Goal: Task Accomplishment & Management: Manage account settings

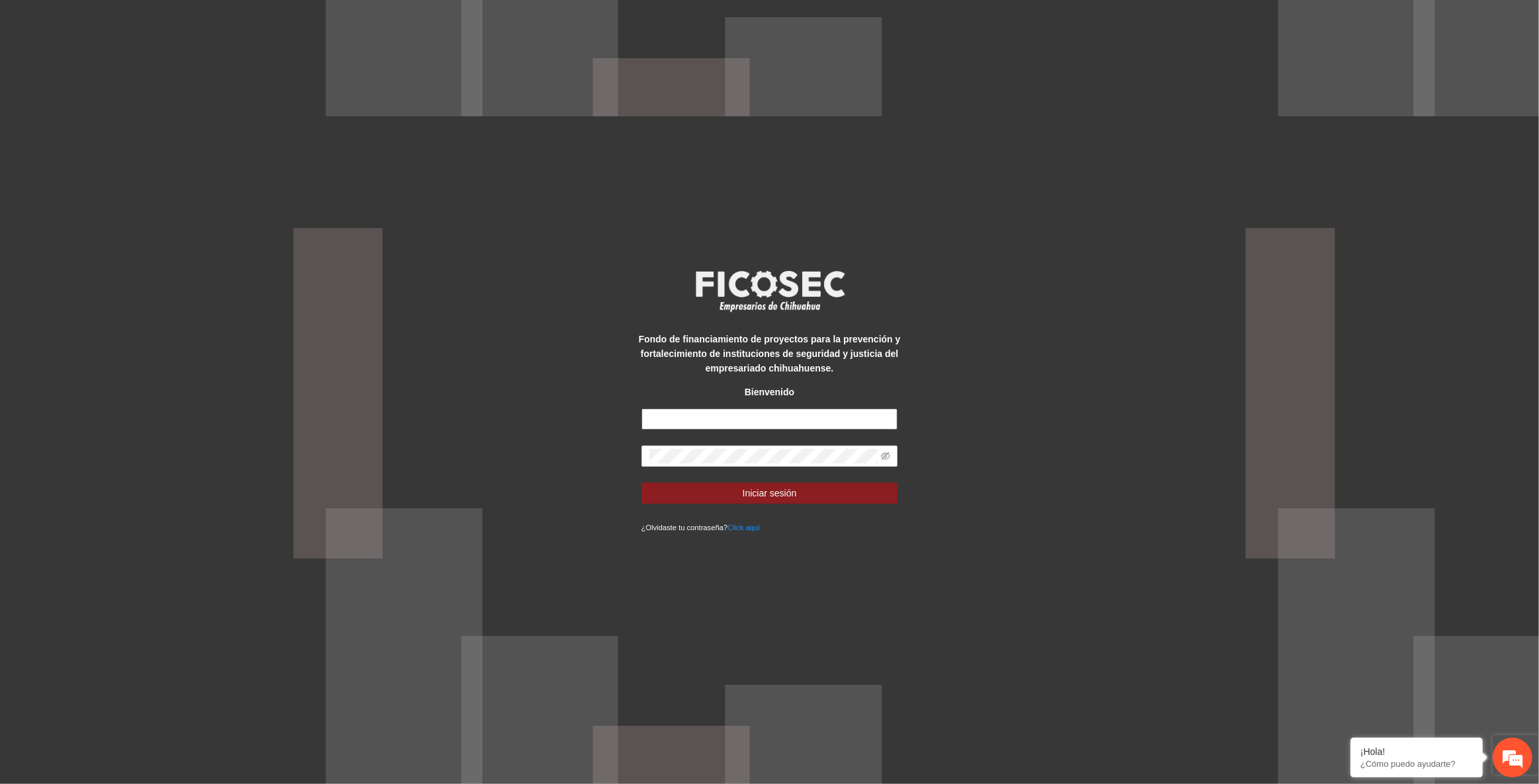
drag, startPoint x: 0, startPoint y: 0, endPoint x: 693, endPoint y: 410, distance: 805.2
click at [693, 410] on input "text" at bounding box center [770, 419] width 256 height 21
type input "**********"
click at [642, 483] on button "Iniciar sesión" at bounding box center [770, 493] width 256 height 21
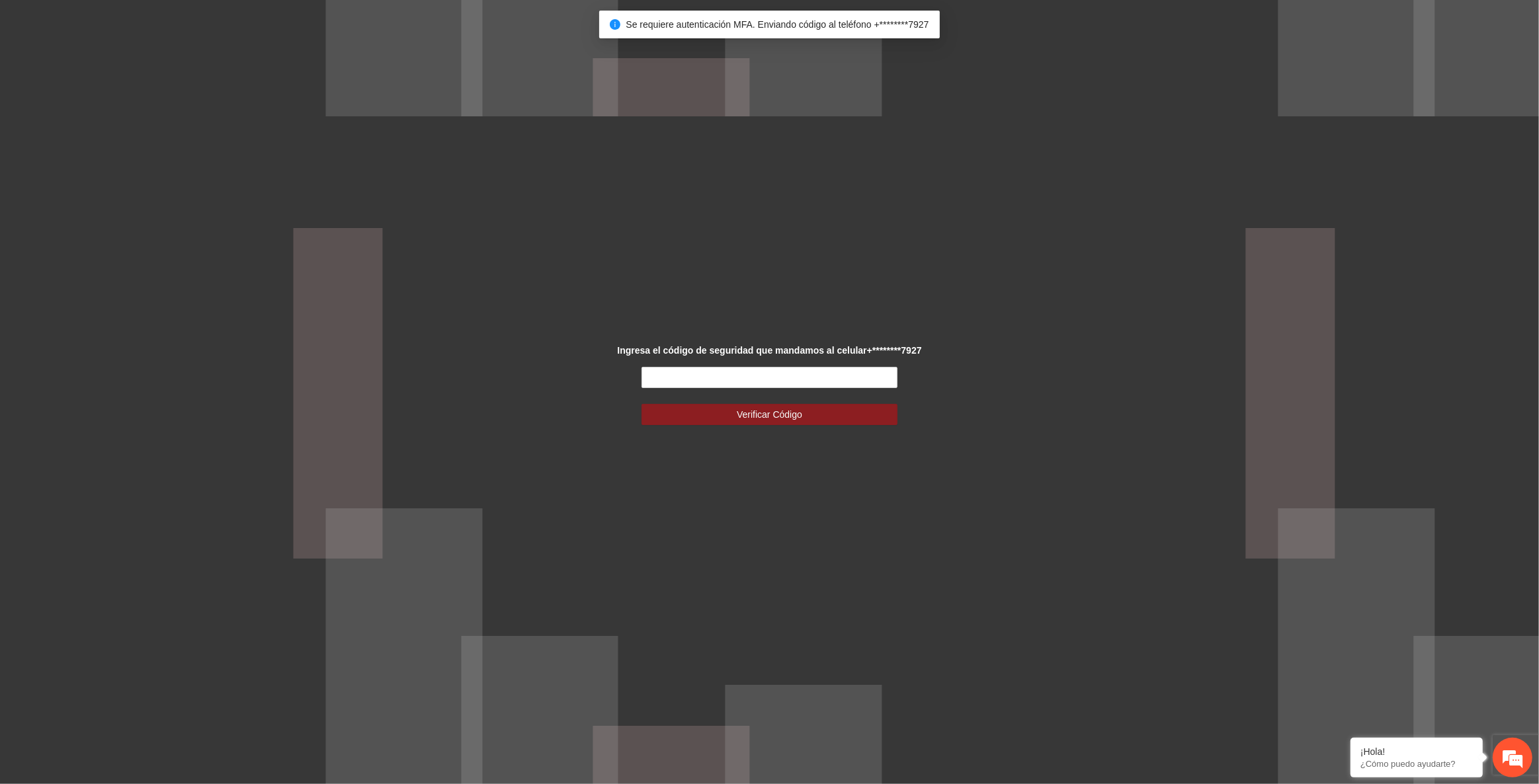
click at [763, 346] on strong "Ingresa el código de seguridad que mandamos al celular +********7927" at bounding box center [769, 350] width 304 height 11
click at [757, 378] on input "text" at bounding box center [770, 378] width 256 height 21
type input "******"
click at [642, 404] on button "Verificar Código" at bounding box center [770, 415] width 256 height 21
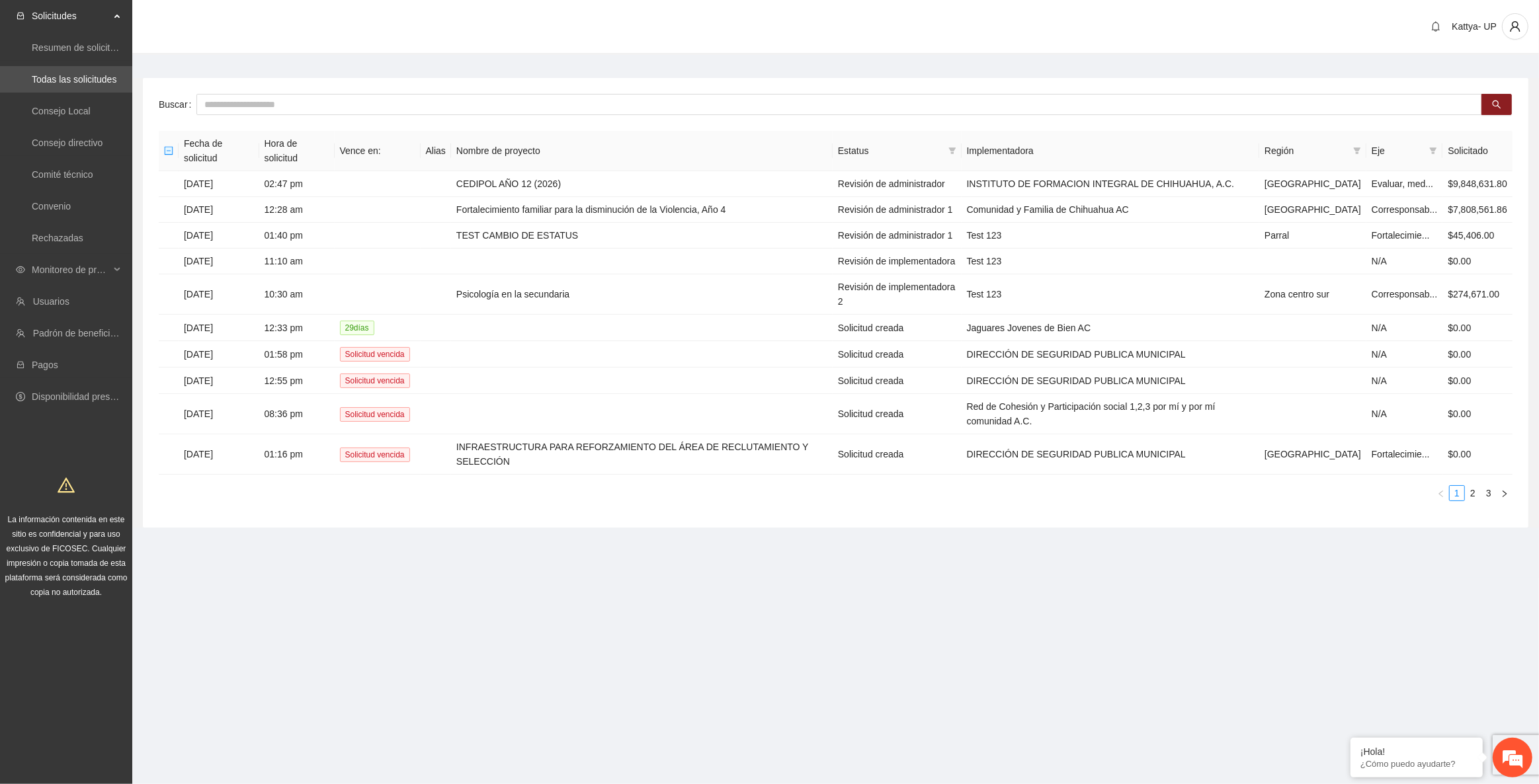
click at [975, 138] on th "Implementadora" at bounding box center [1110, 151] width 297 height 40
click at [956, 147] on icon "filter" at bounding box center [952, 151] width 8 height 8
click at [931, 190] on span "Revisión de administrador" at bounding box center [880, 188] width 112 height 11
click at [926, 233] on span "Revisión de administrador 1" at bounding box center [884, 231] width 120 height 11
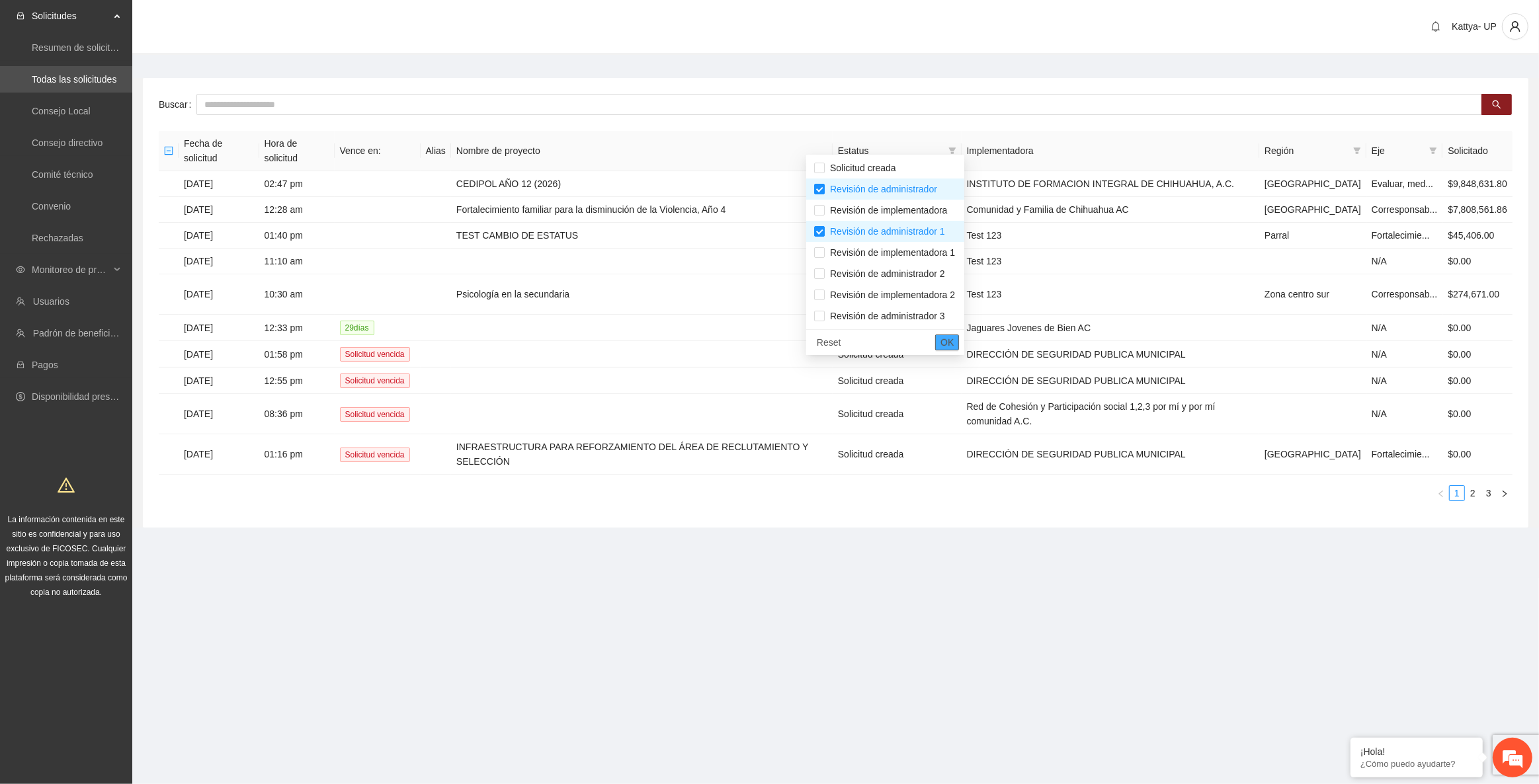
click at [954, 338] on span "OK" at bounding box center [947, 342] width 13 height 15
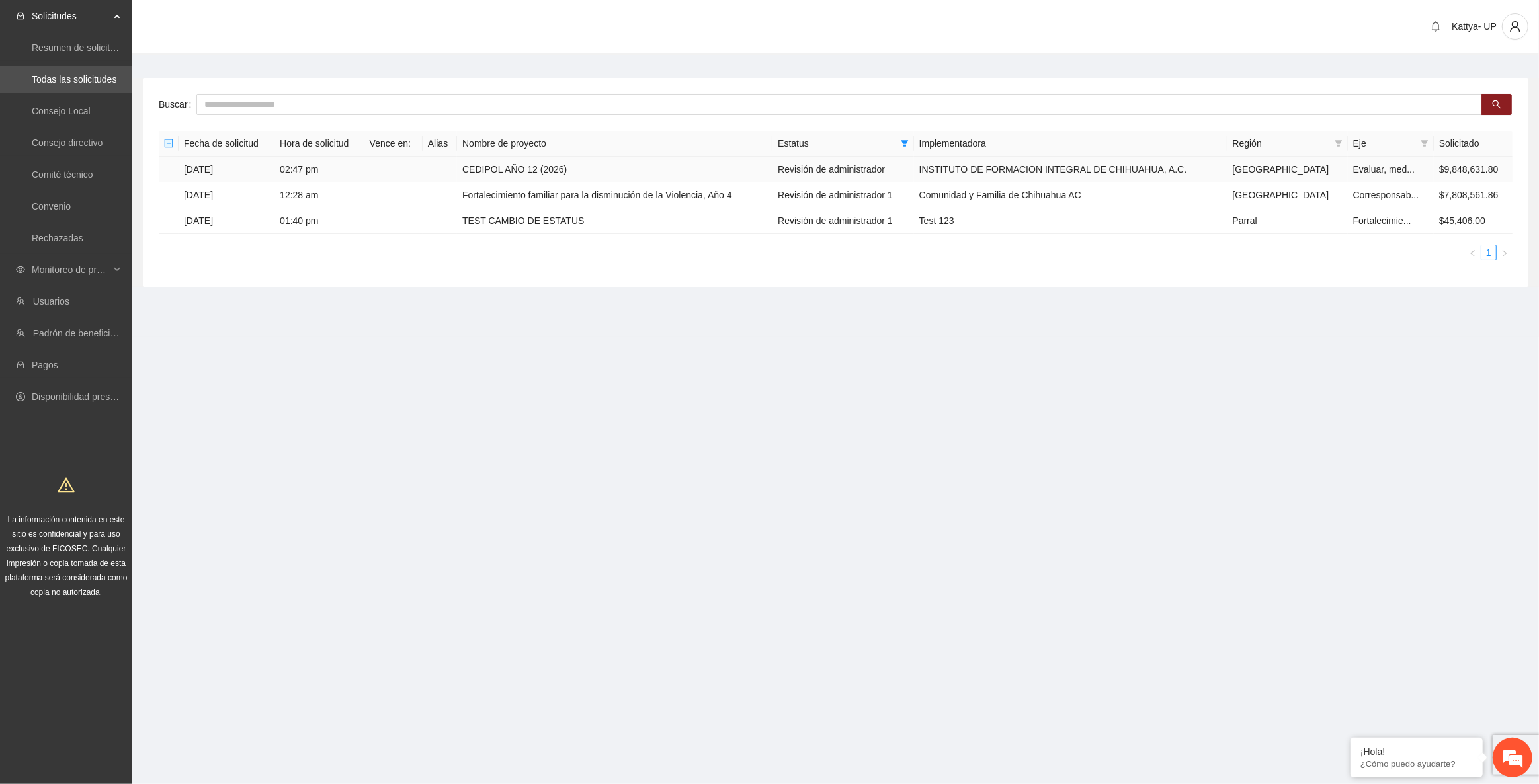
click at [602, 165] on td "CEDIPOL AÑO 12 (2026)" at bounding box center [615, 169] width 316 height 25
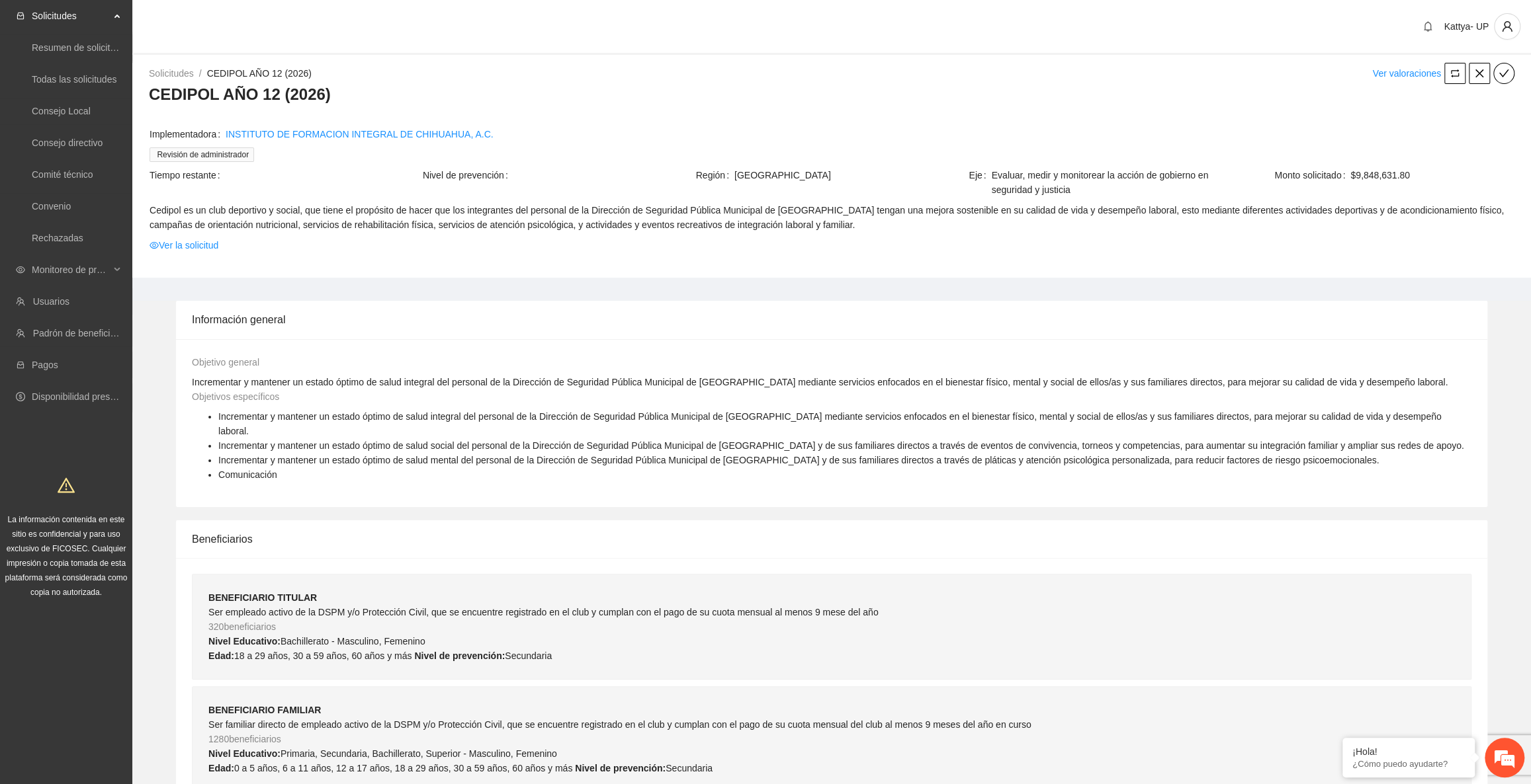
click at [196, 252] on td "Ver la solicitud" at bounding box center [832, 247] width 1365 height 20
click at [192, 244] on link "Ver la solicitud" at bounding box center [184, 246] width 69 height 15
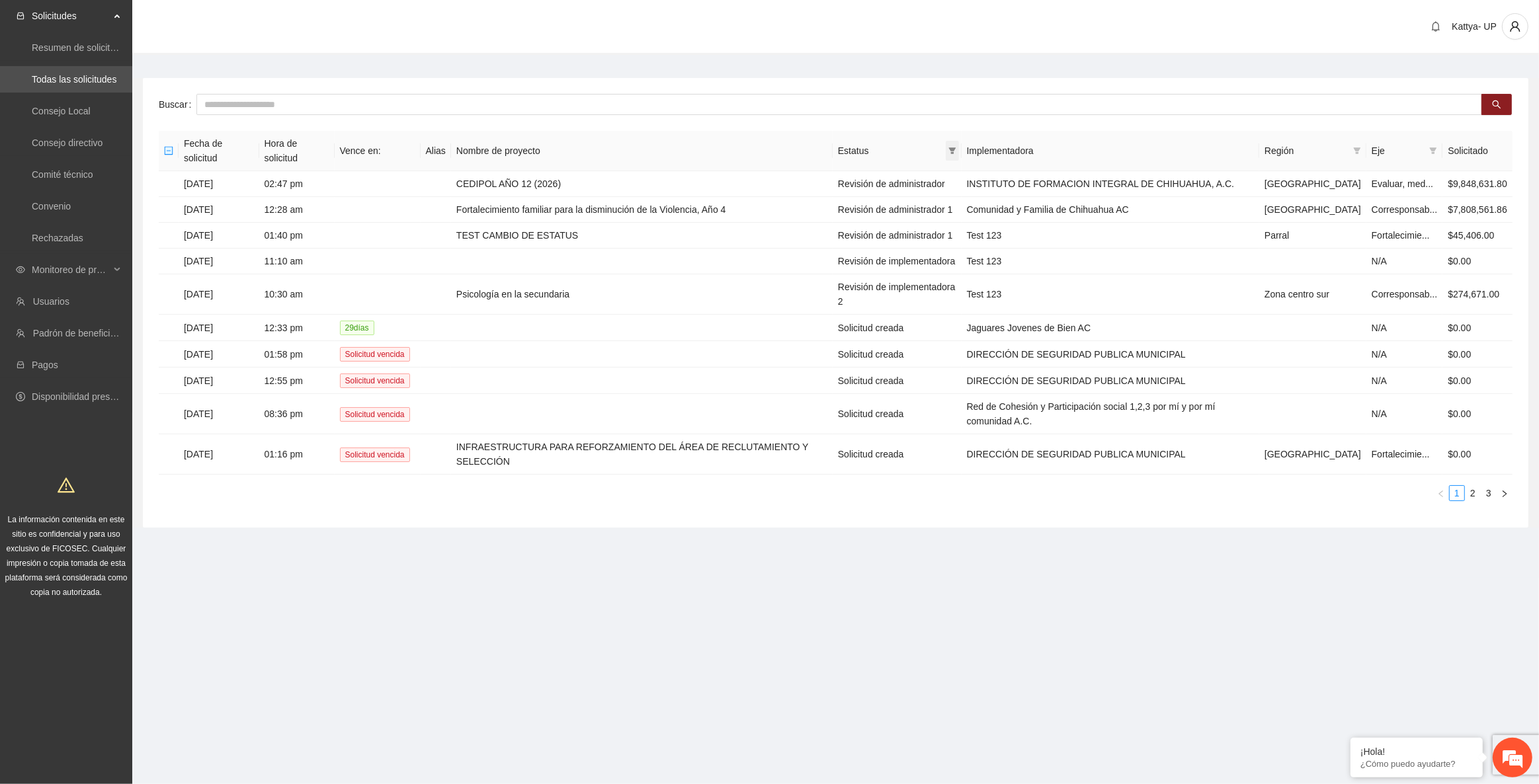
click at [956, 147] on icon "filter" at bounding box center [952, 151] width 8 height 8
click at [942, 191] on span "Revisión de administrador" at bounding box center [886, 189] width 143 height 15
click at [945, 228] on span "Revisión de administrador 1" at bounding box center [886, 232] width 143 height 15
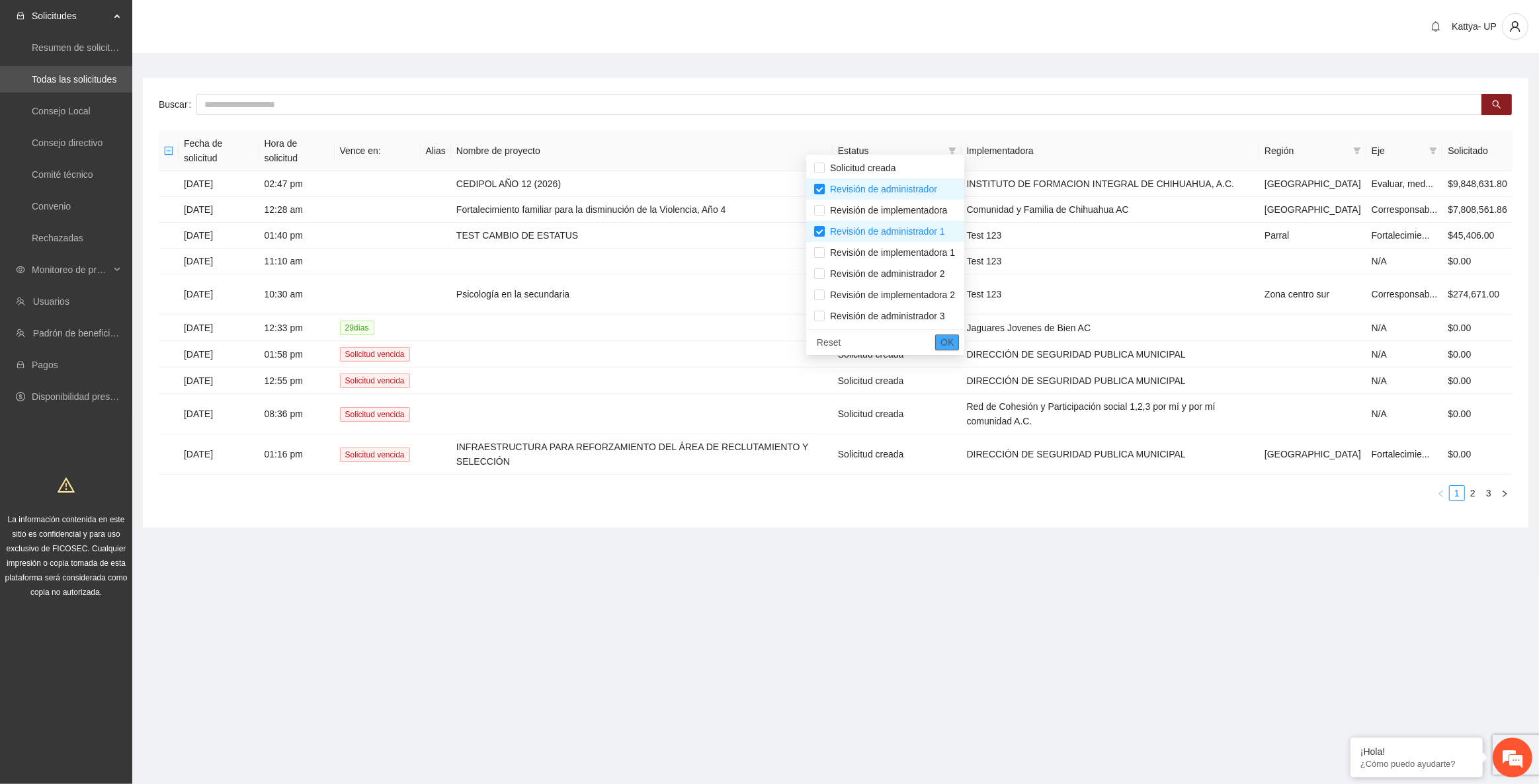
click at [953, 341] on span "OK" at bounding box center [947, 342] width 13 height 15
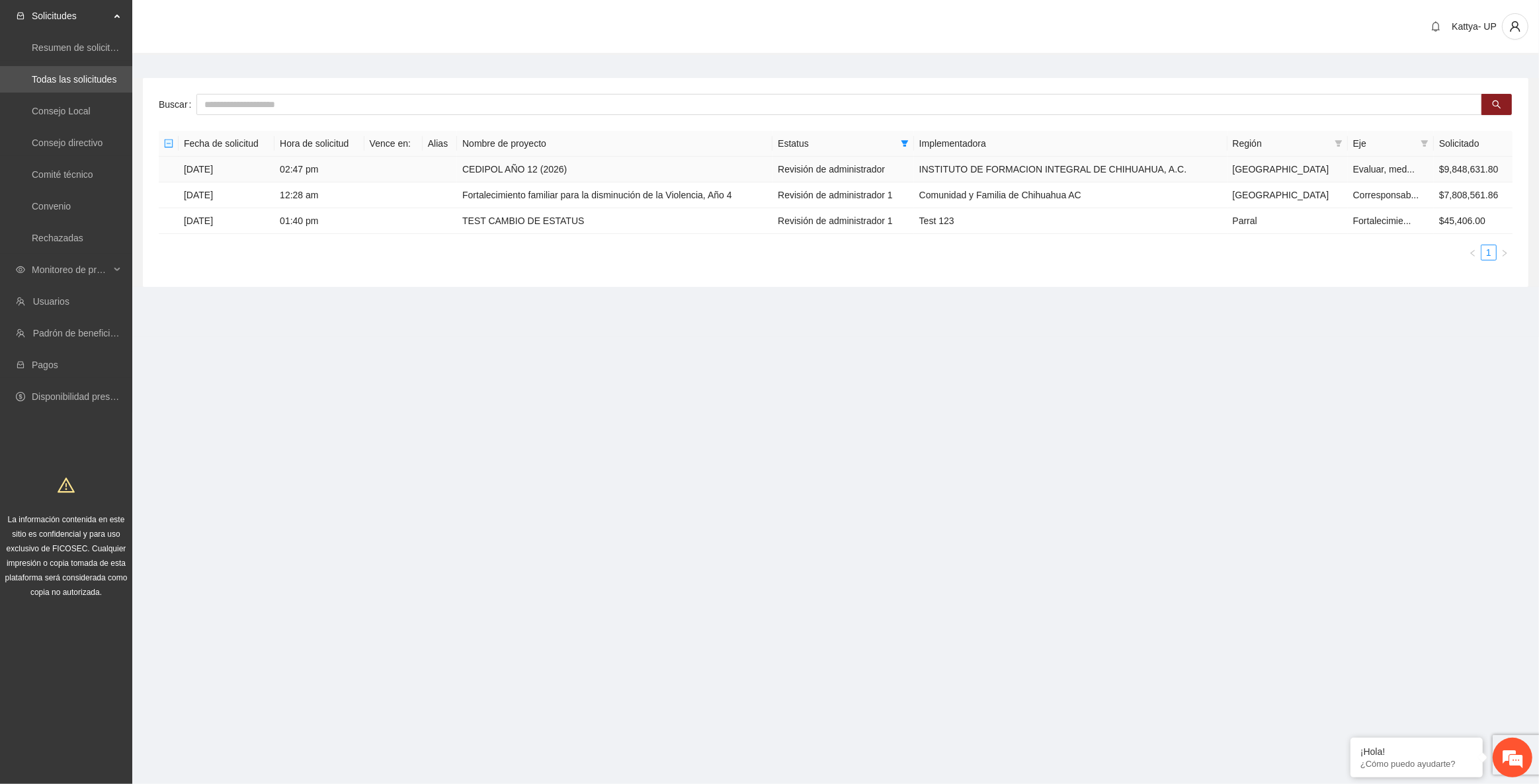
click at [757, 159] on td "CEDIPOL AÑO 12 (2026)" at bounding box center [615, 169] width 316 height 25
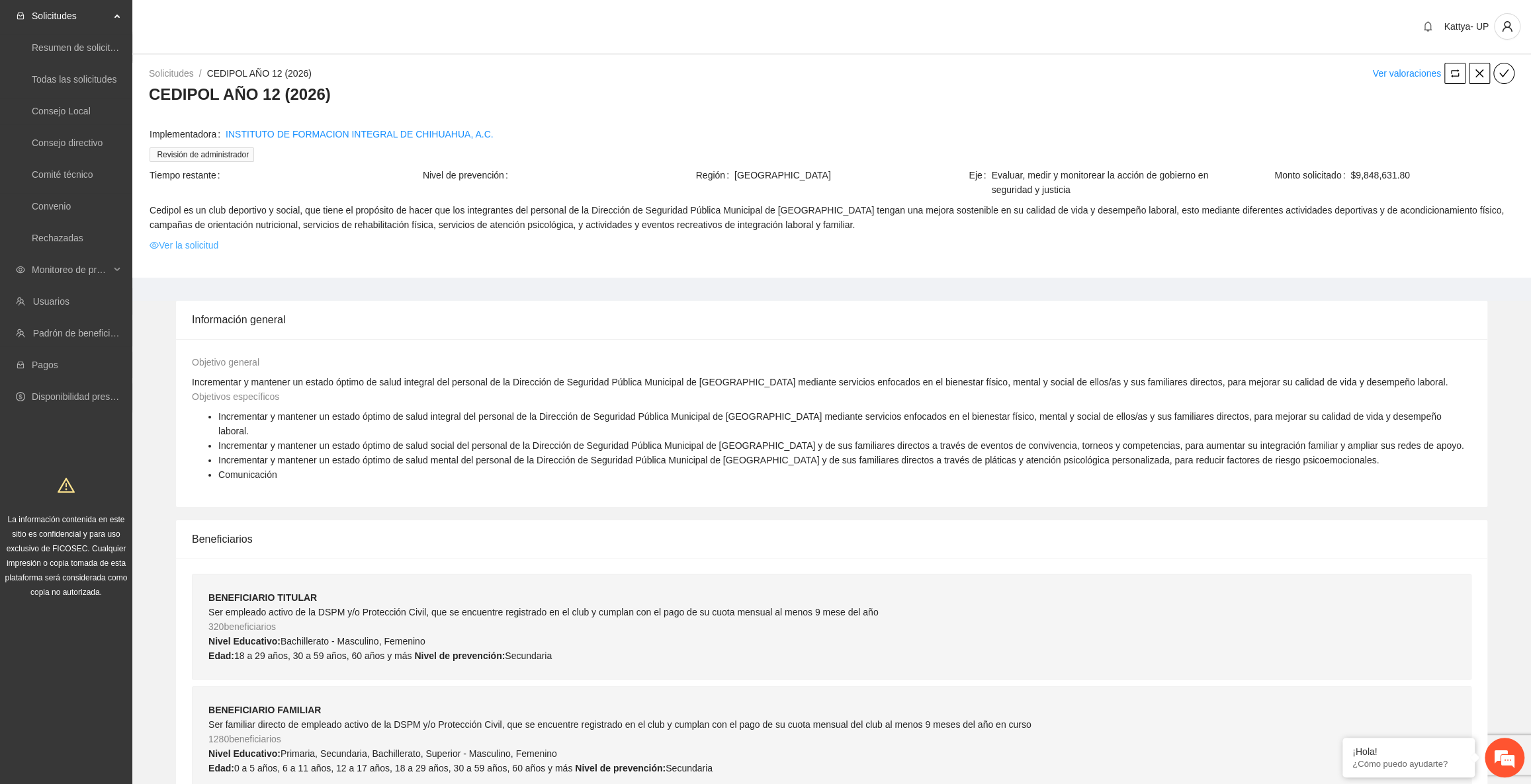
click at [204, 243] on link "Ver la solicitud" at bounding box center [184, 246] width 69 height 15
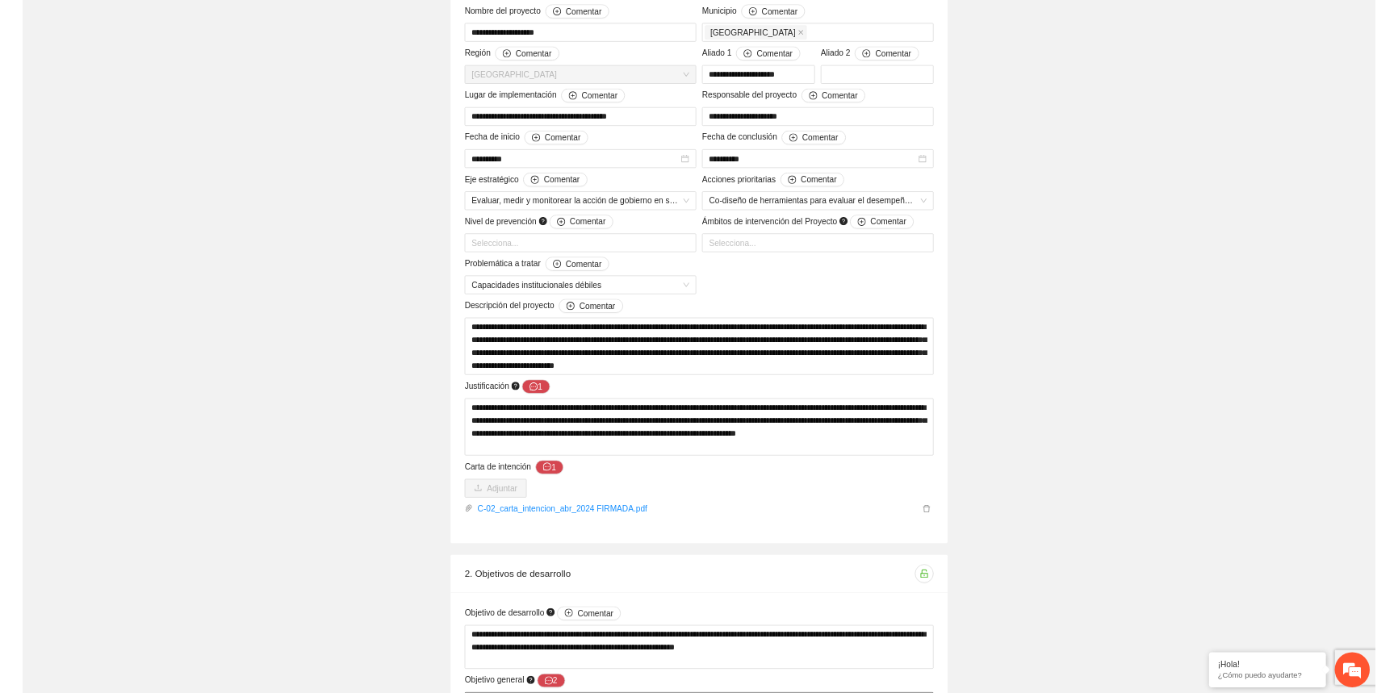
scroll to position [366, 0]
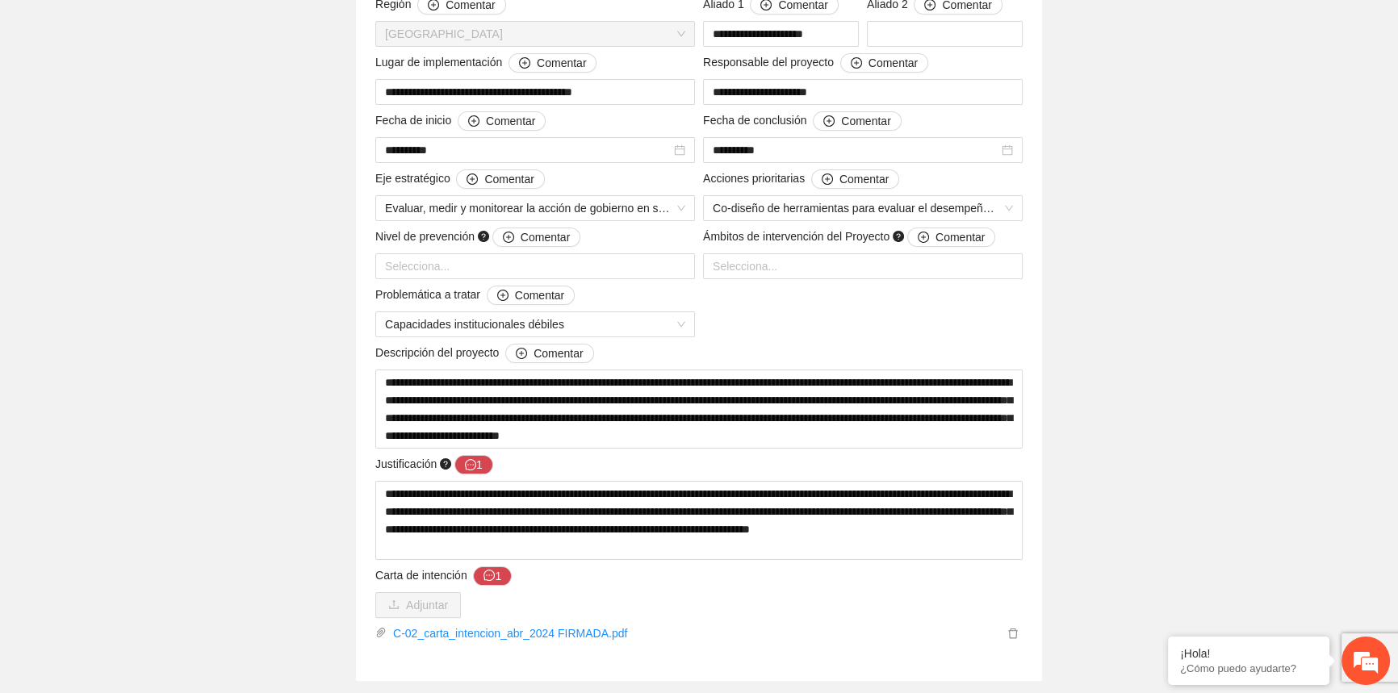
click at [1165, 636] on em at bounding box center [1168, 638] width 16 height 16
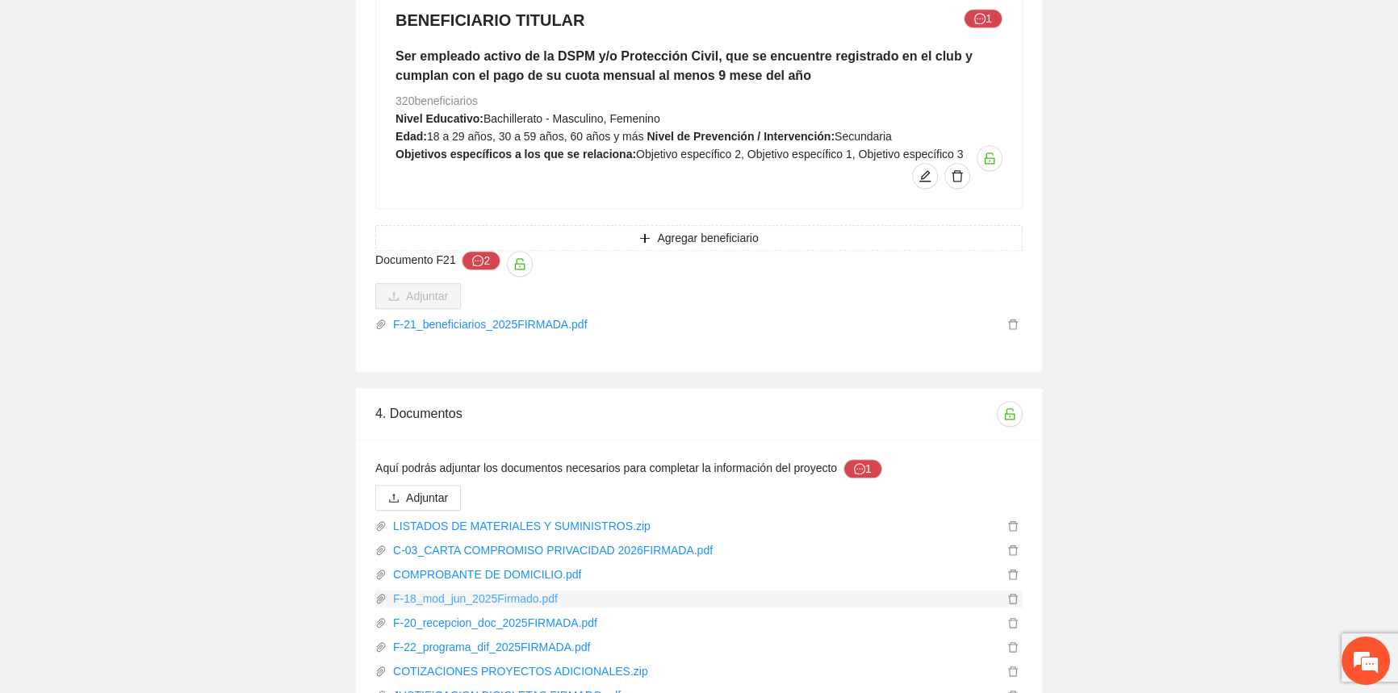
scroll to position [2421, 0]
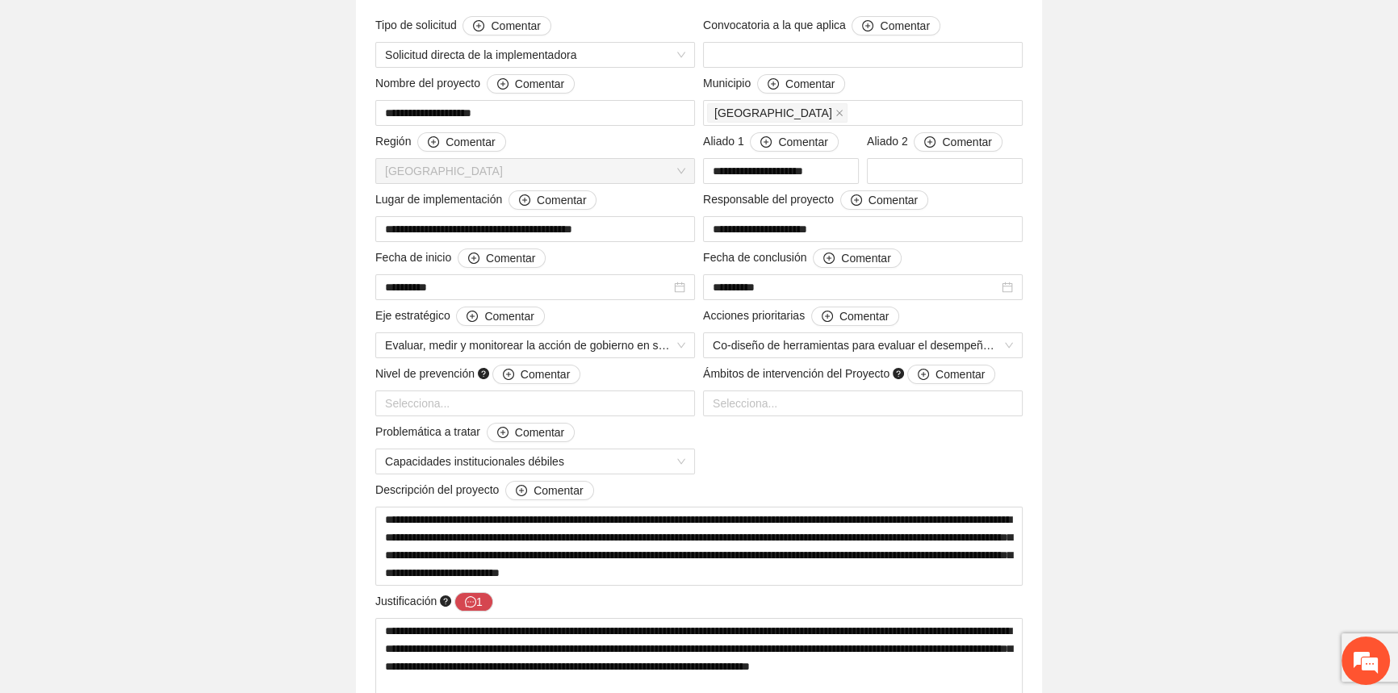
scroll to position [0, 0]
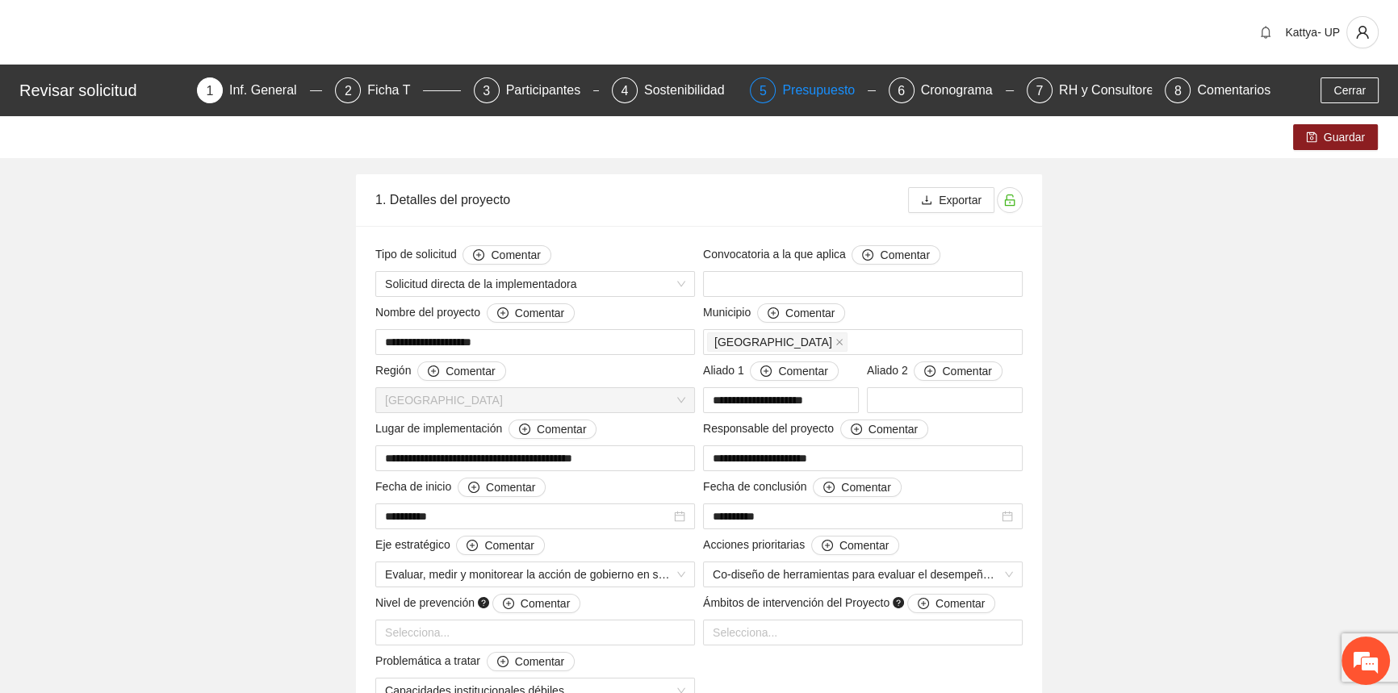
click at [801, 99] on div "Presupuesto" at bounding box center [825, 90] width 86 height 26
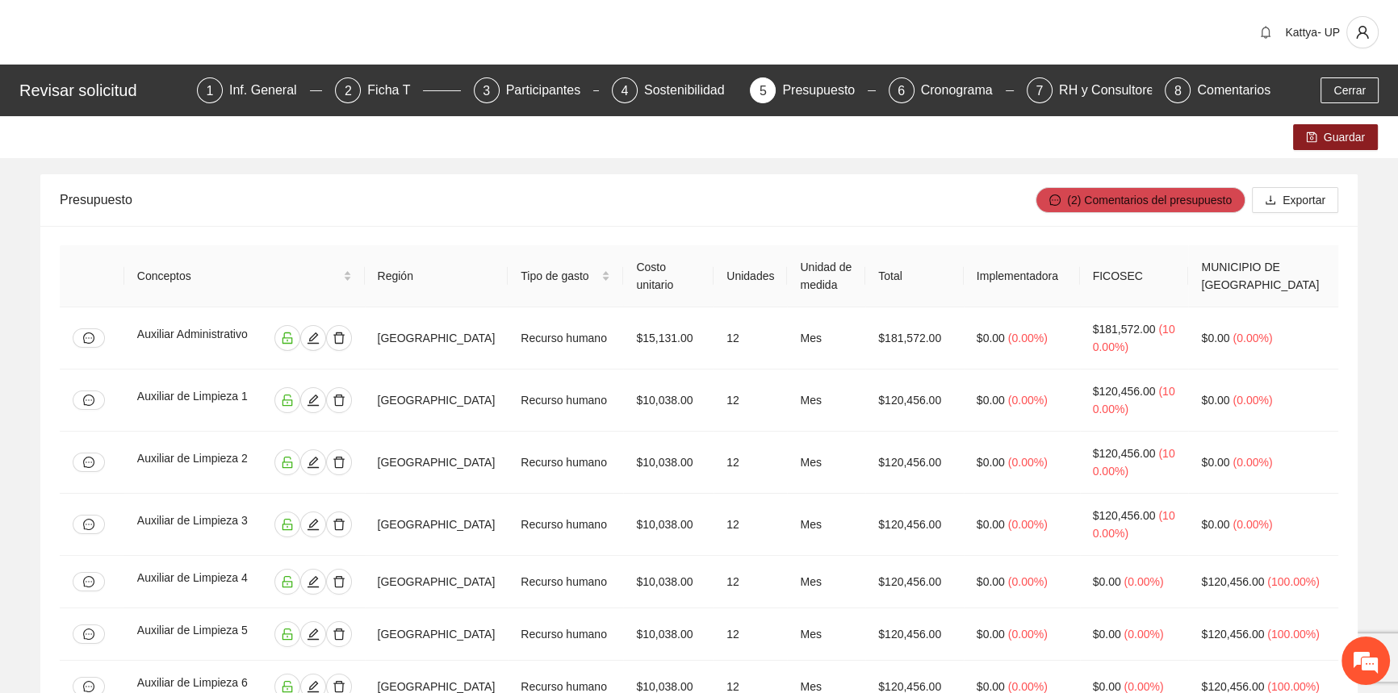
click at [610, 274] on div "Tipo de gasto" at bounding box center [566, 276] width 90 height 18
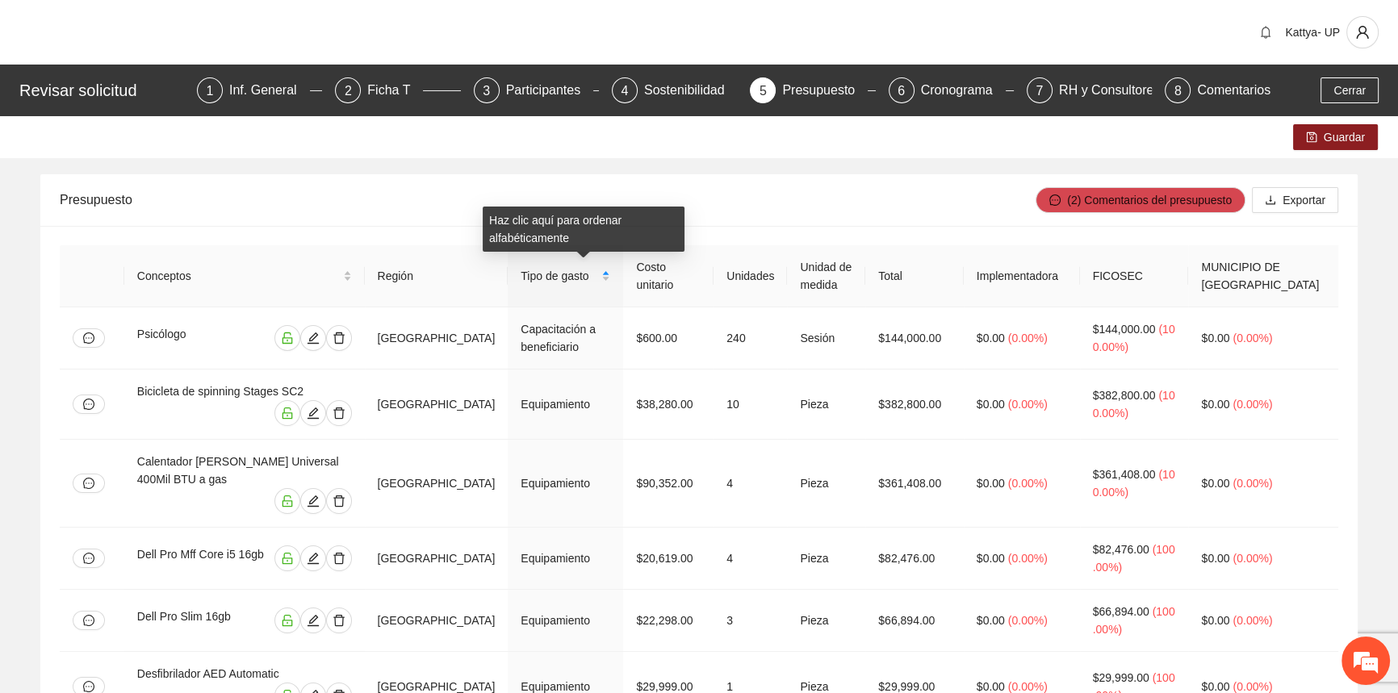
click at [733, 190] on div "Presupuesto" at bounding box center [548, 200] width 976 height 46
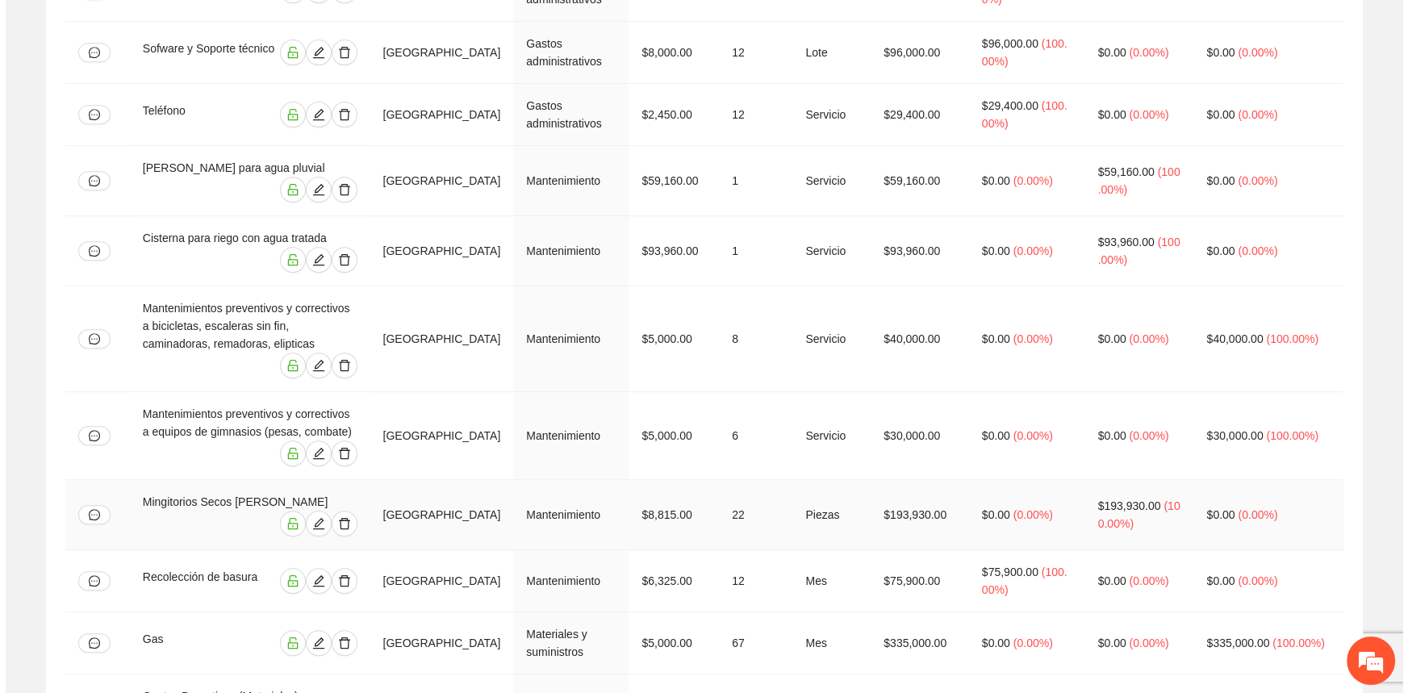
scroll to position [1254, 0]
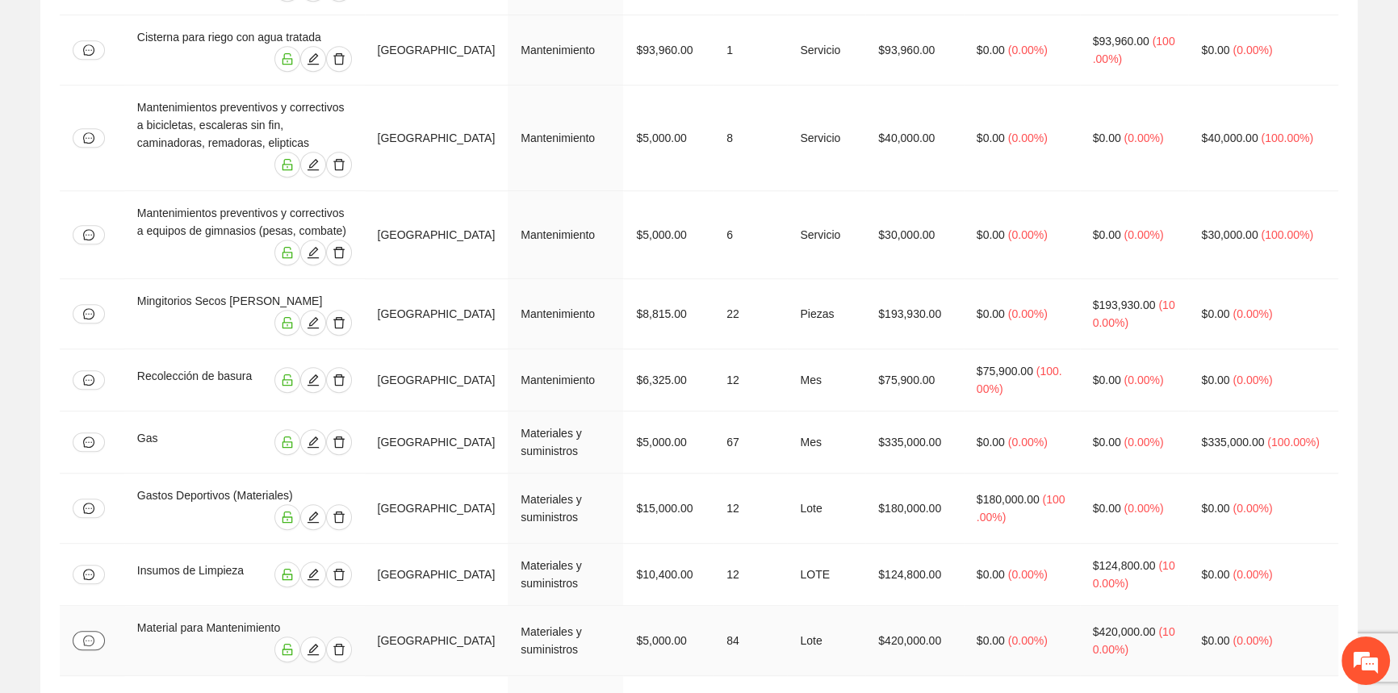
click at [77, 631] on button "button" at bounding box center [89, 640] width 32 height 19
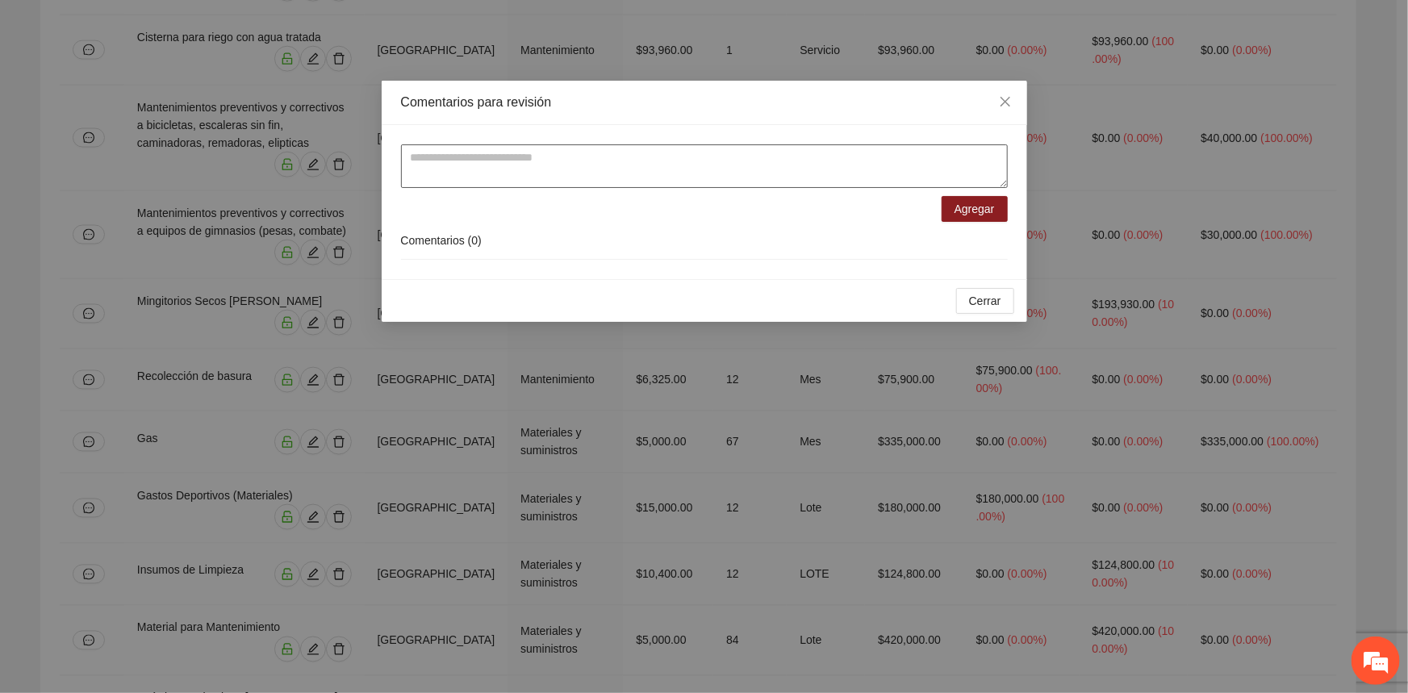
click at [655, 157] on textarea at bounding box center [704, 166] width 607 height 44
paste textarea "**********"
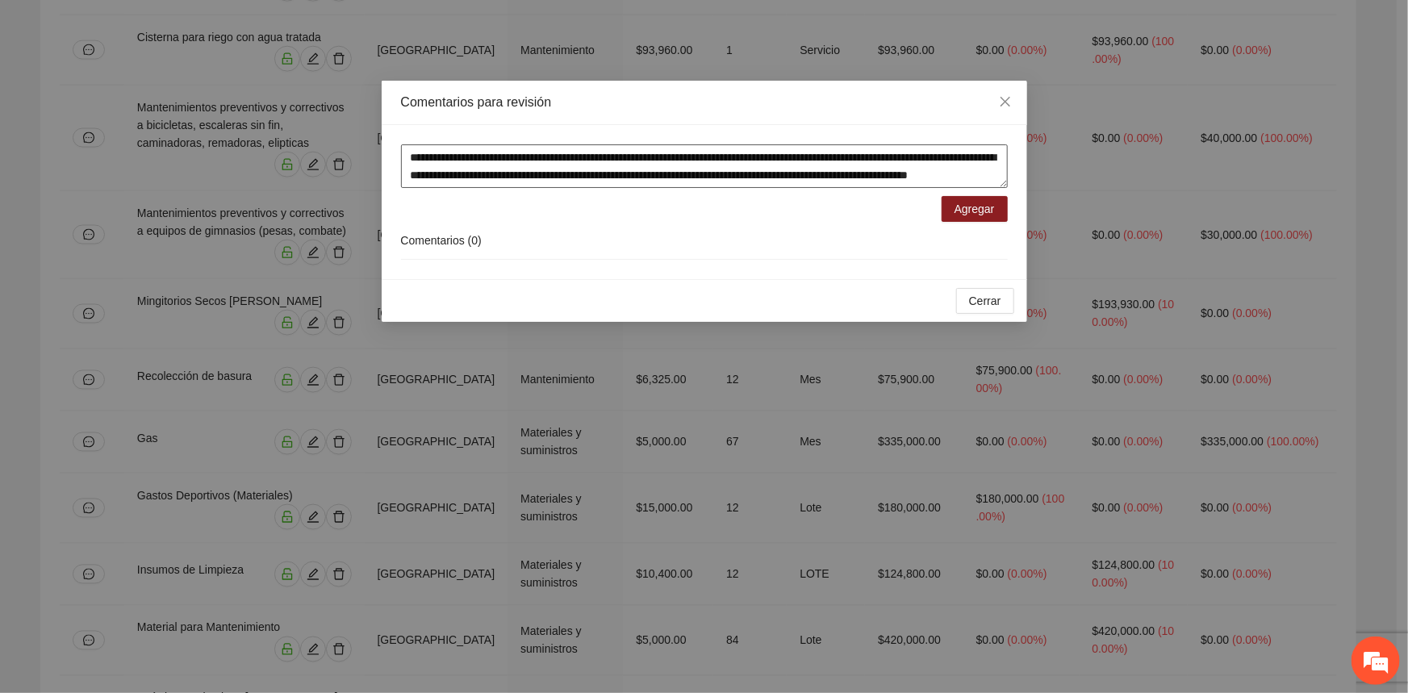
scroll to position [13, 0]
click at [986, 214] on span "Agregar" at bounding box center [975, 209] width 40 height 18
click at [630, 183] on textarea "**********" at bounding box center [704, 166] width 607 height 44
click at [672, 180] on textarea "**********" at bounding box center [704, 166] width 607 height 44
type textarea "**********"
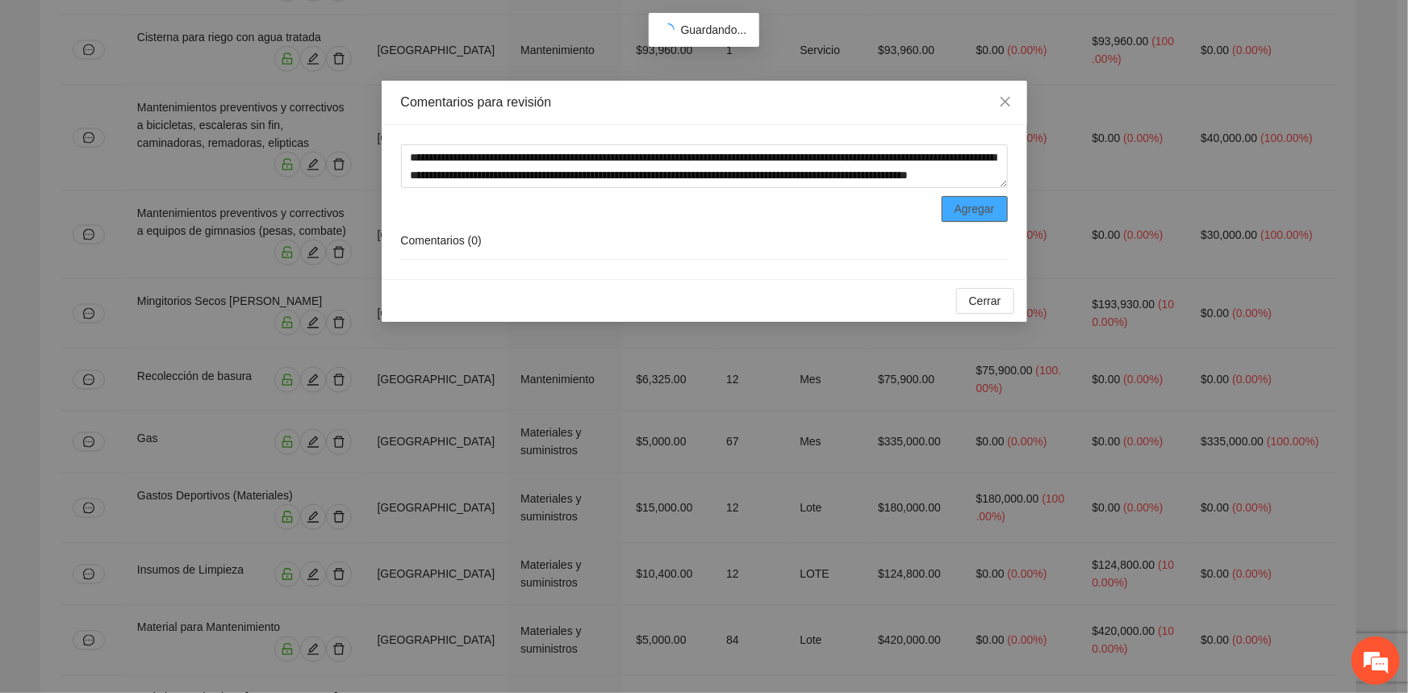
click at [991, 208] on span "Agregar" at bounding box center [975, 209] width 40 height 18
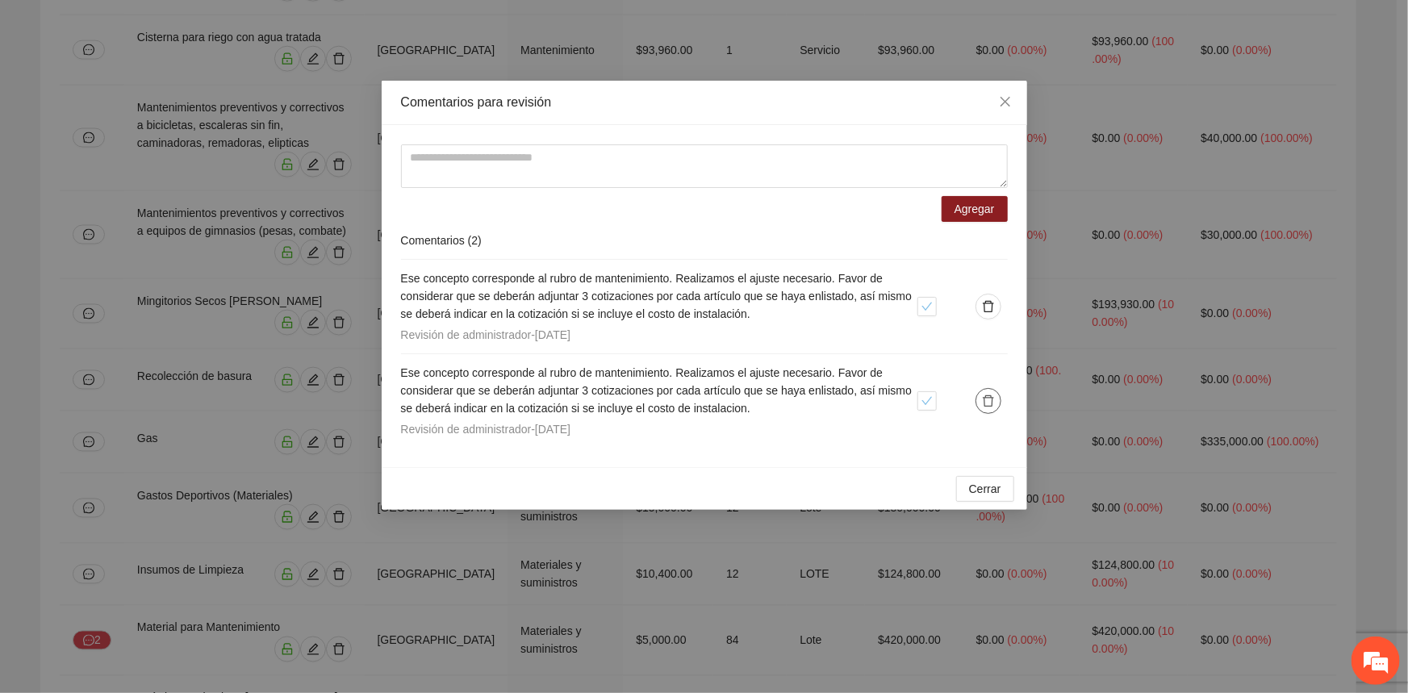
click at [991, 406] on icon "delete" at bounding box center [988, 401] width 13 height 13
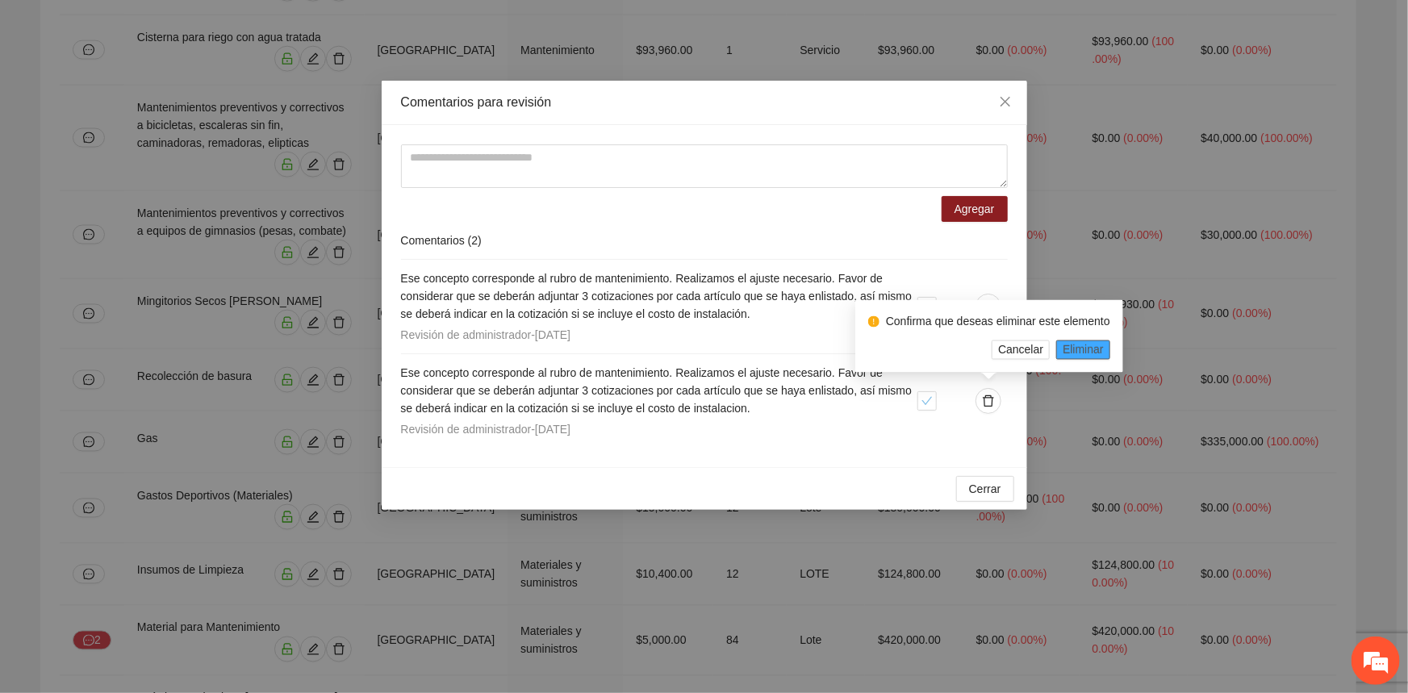
click at [1085, 349] on span "Eliminar" at bounding box center [1083, 350] width 41 height 18
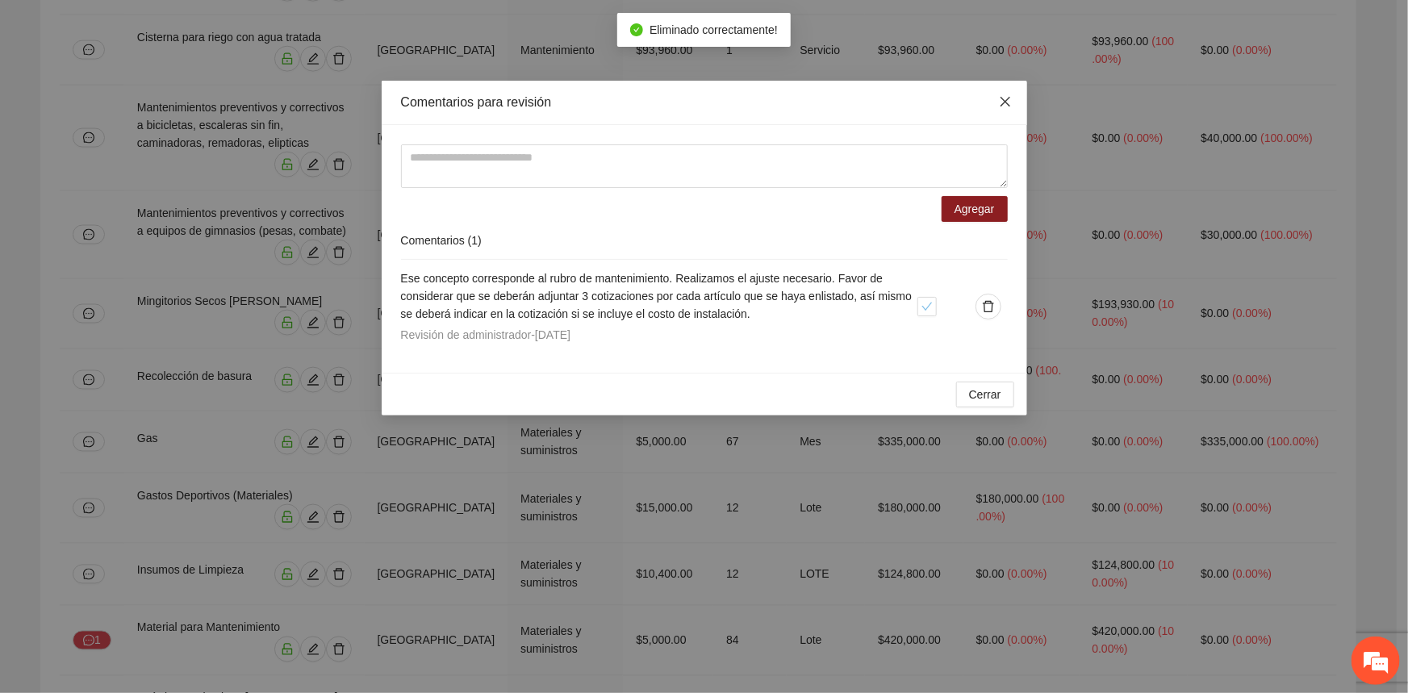
click at [1007, 100] on icon "close" at bounding box center [1005, 102] width 10 height 10
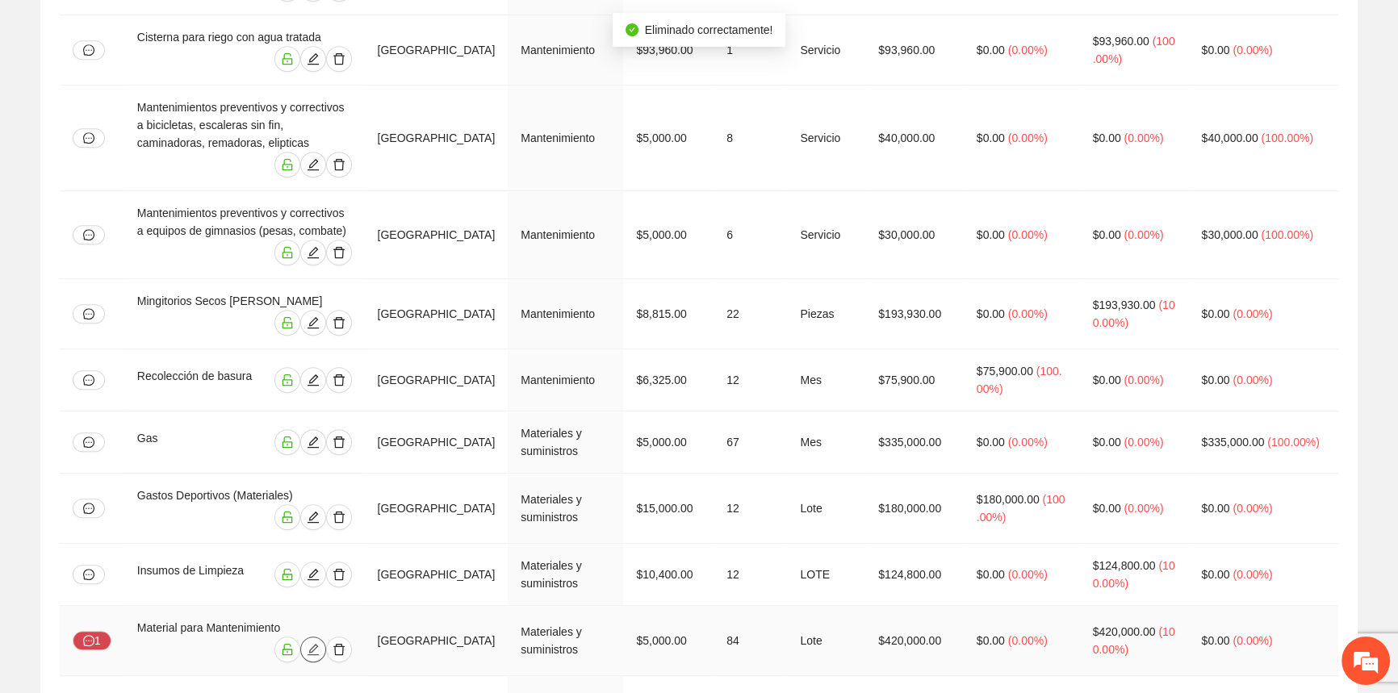
click at [320, 643] on icon "edit" at bounding box center [313, 649] width 13 height 13
type input "*"
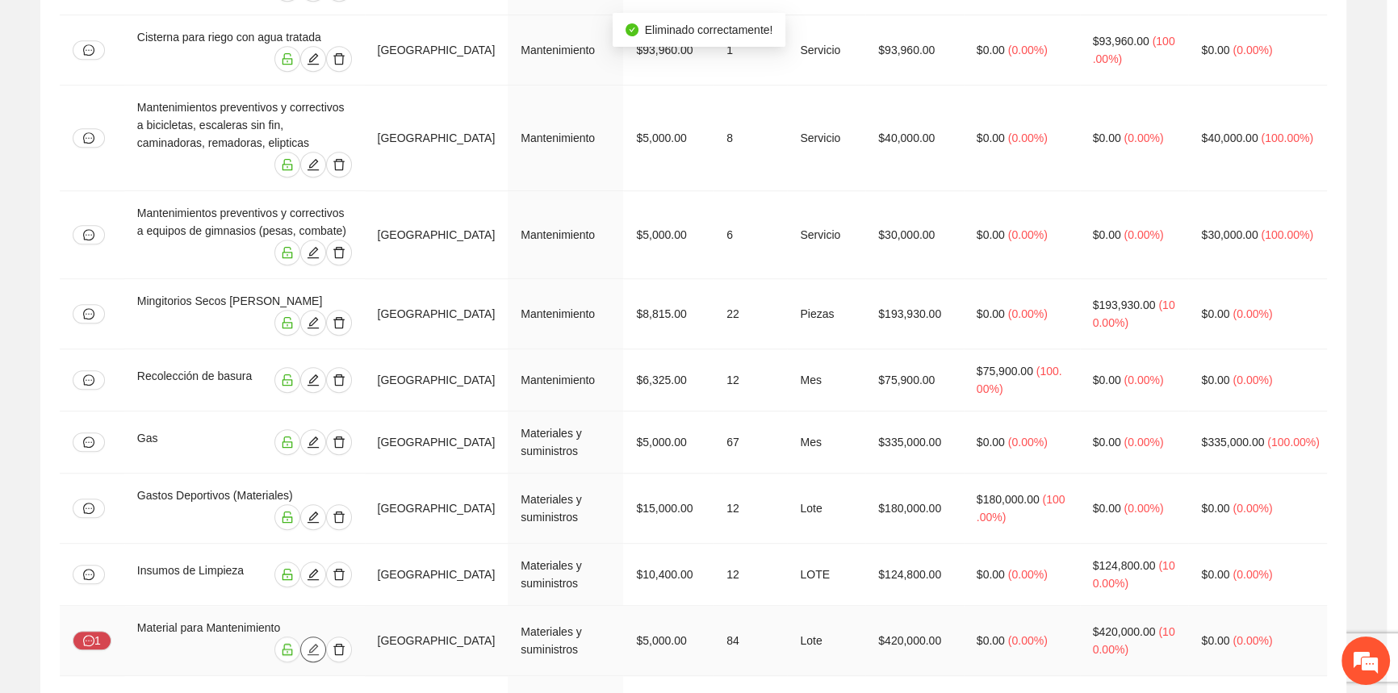
type input "**"
type input "*"
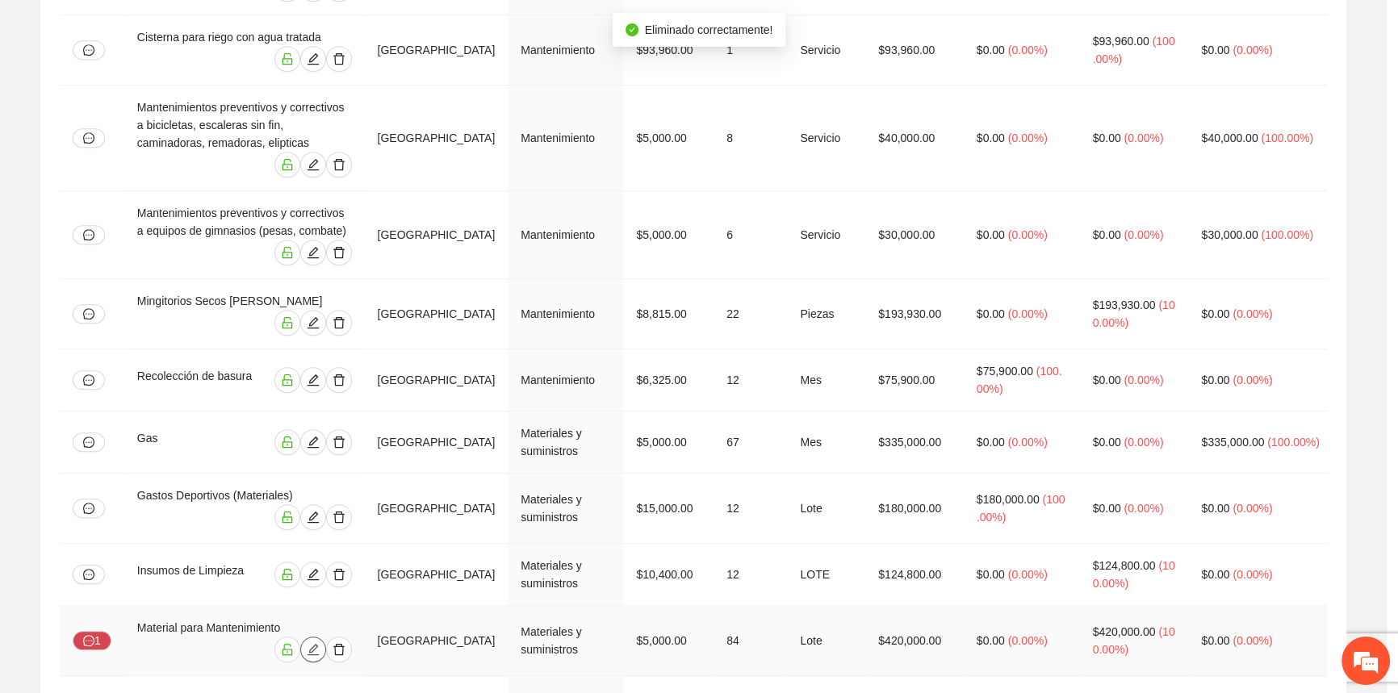
type input "*"
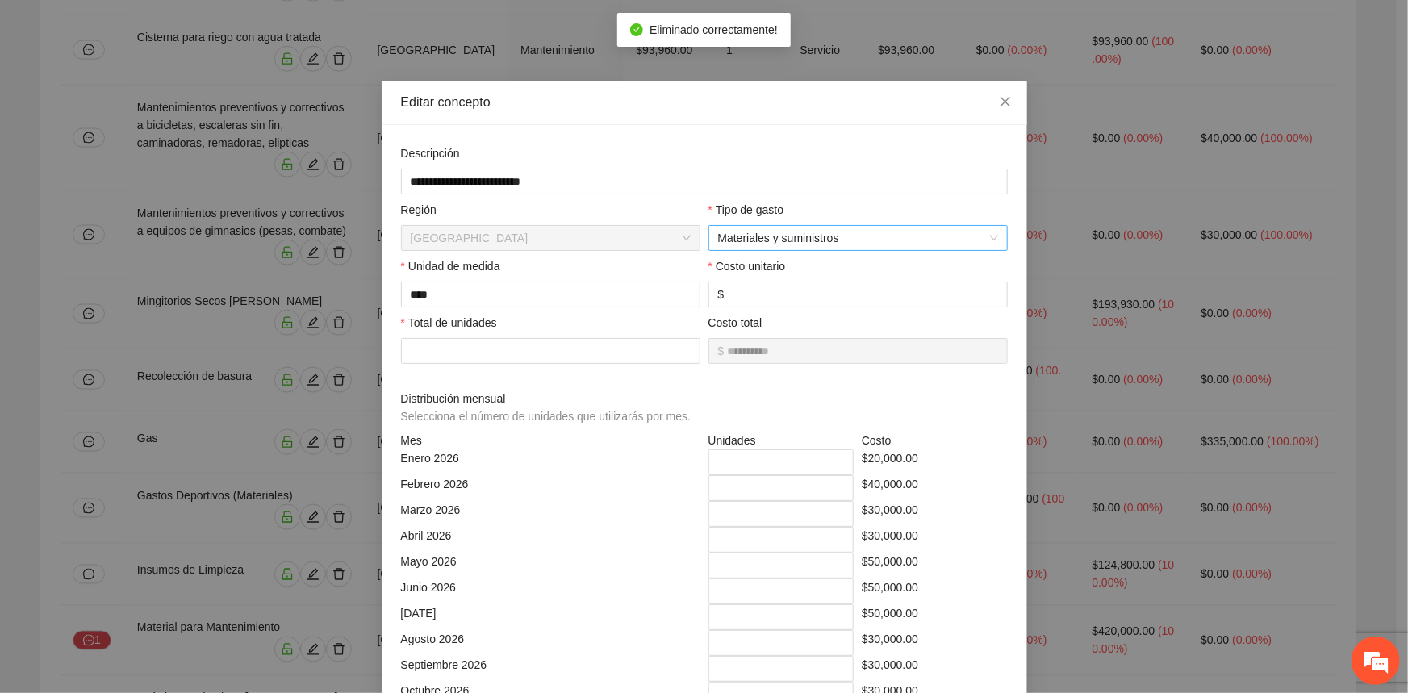
click at [869, 236] on span "Materiales y suministros" at bounding box center [858, 238] width 280 height 24
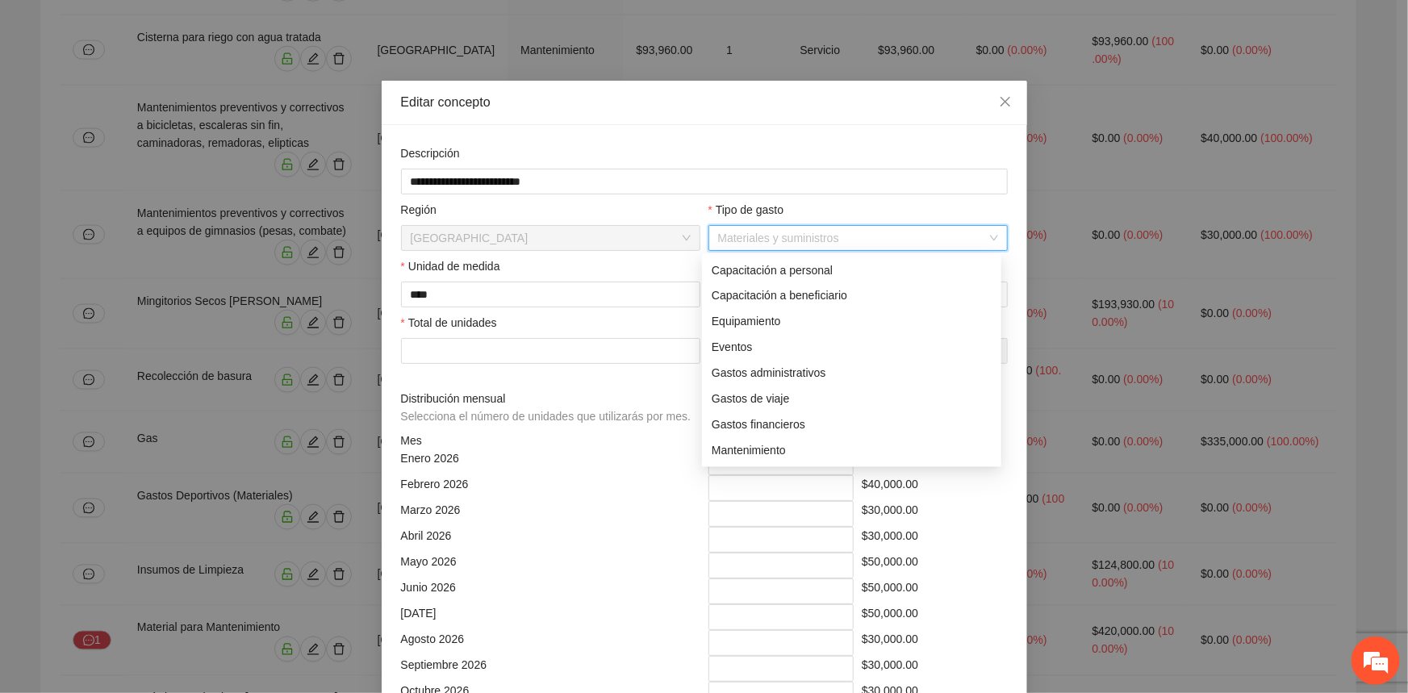
scroll to position [25, 0]
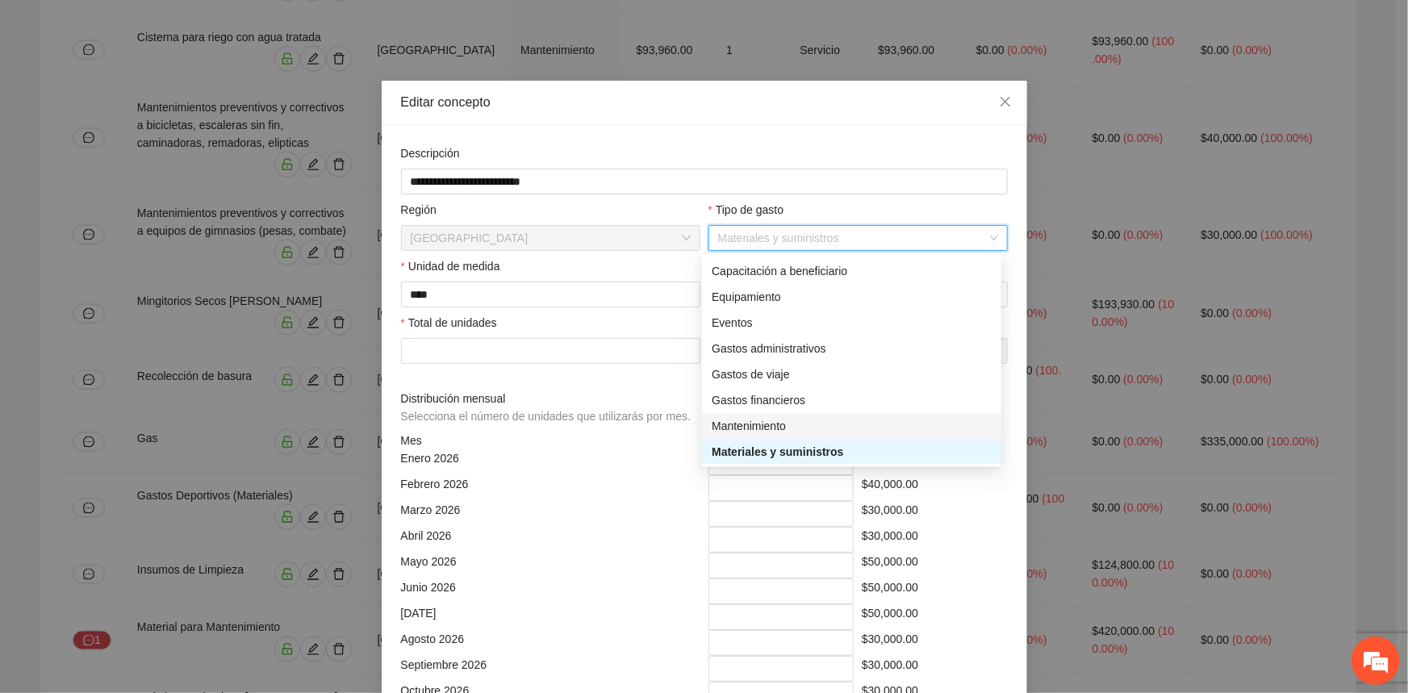
click at [762, 429] on div "Mantenimiento" at bounding box center [852, 426] width 280 height 18
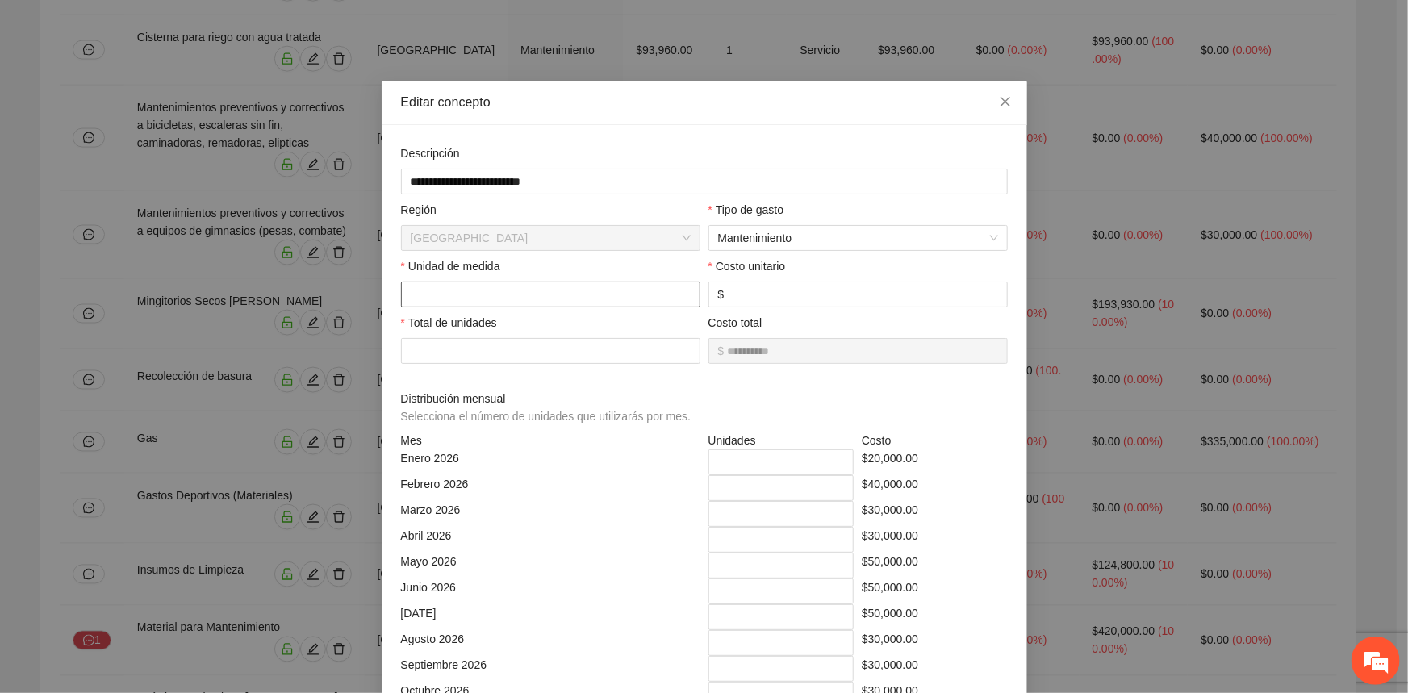
click at [517, 287] on input "text" at bounding box center [550, 295] width 299 height 26
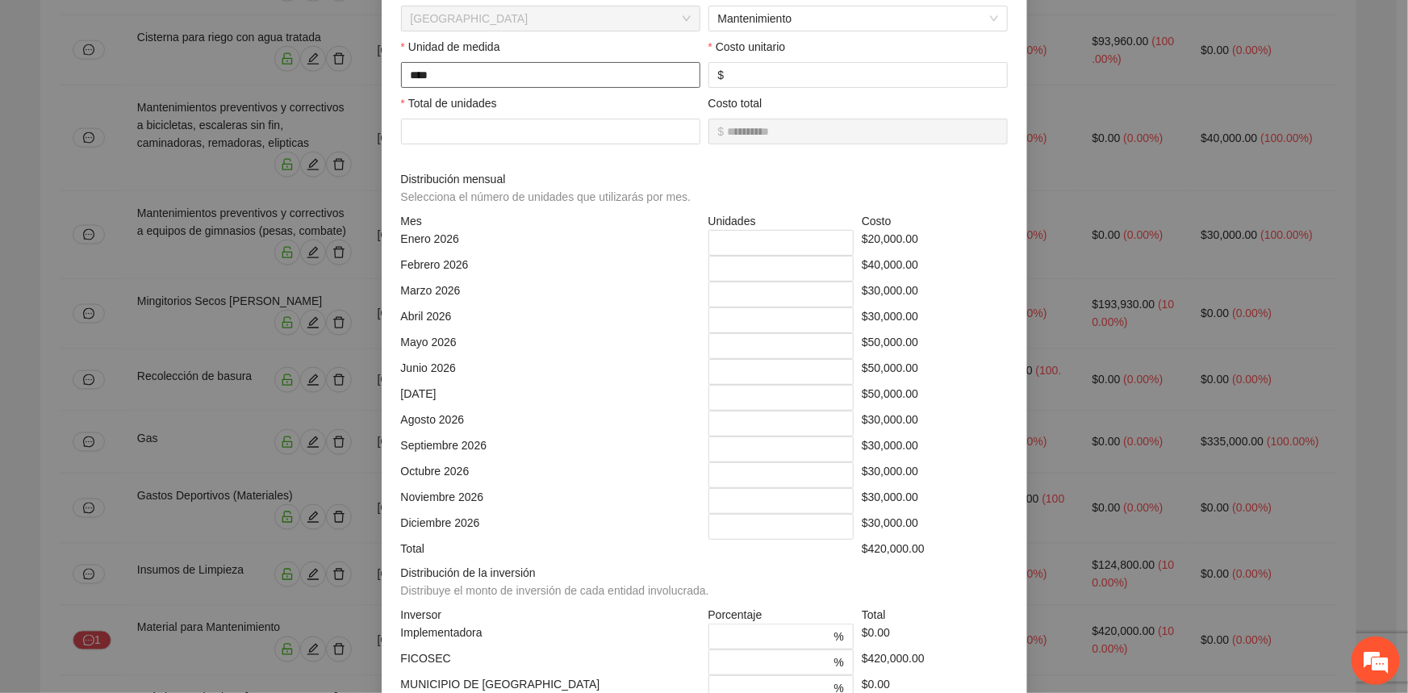
scroll to position [307, 0]
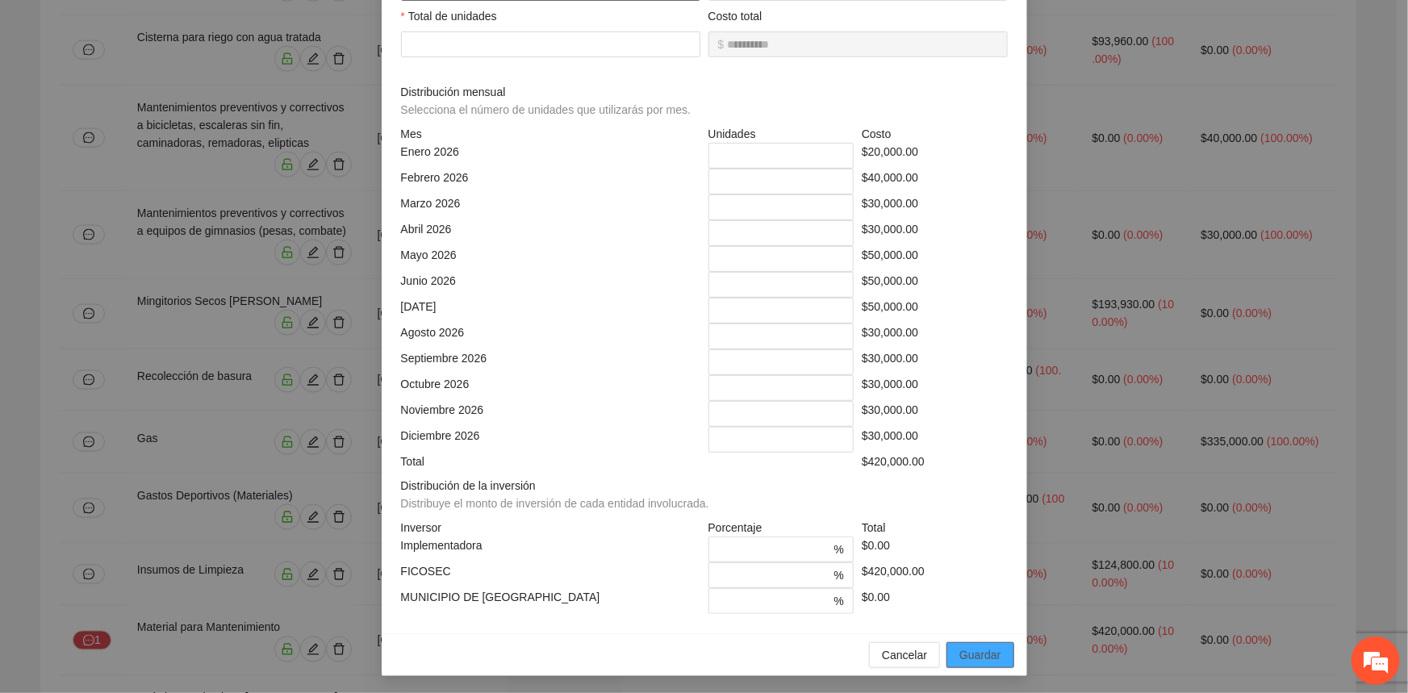
type input "****"
click at [985, 658] on span "Guardar" at bounding box center [980, 655] width 41 height 18
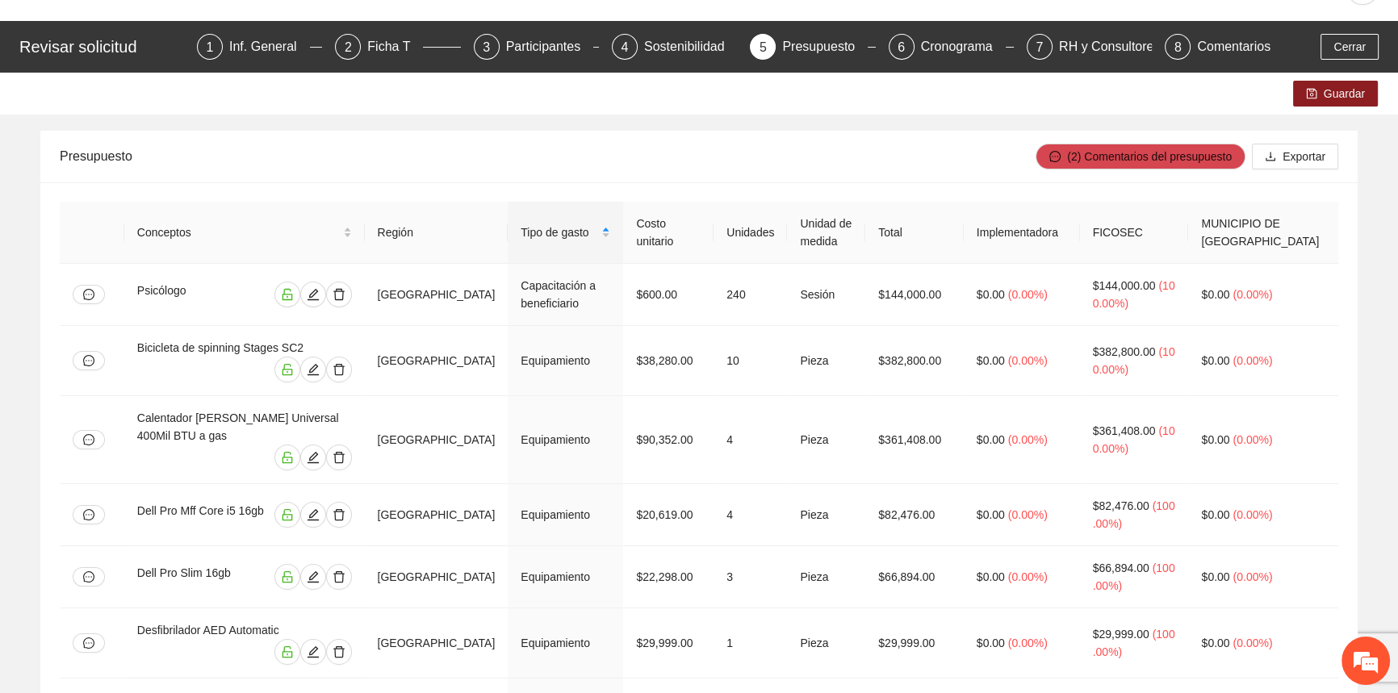
scroll to position [0, 0]
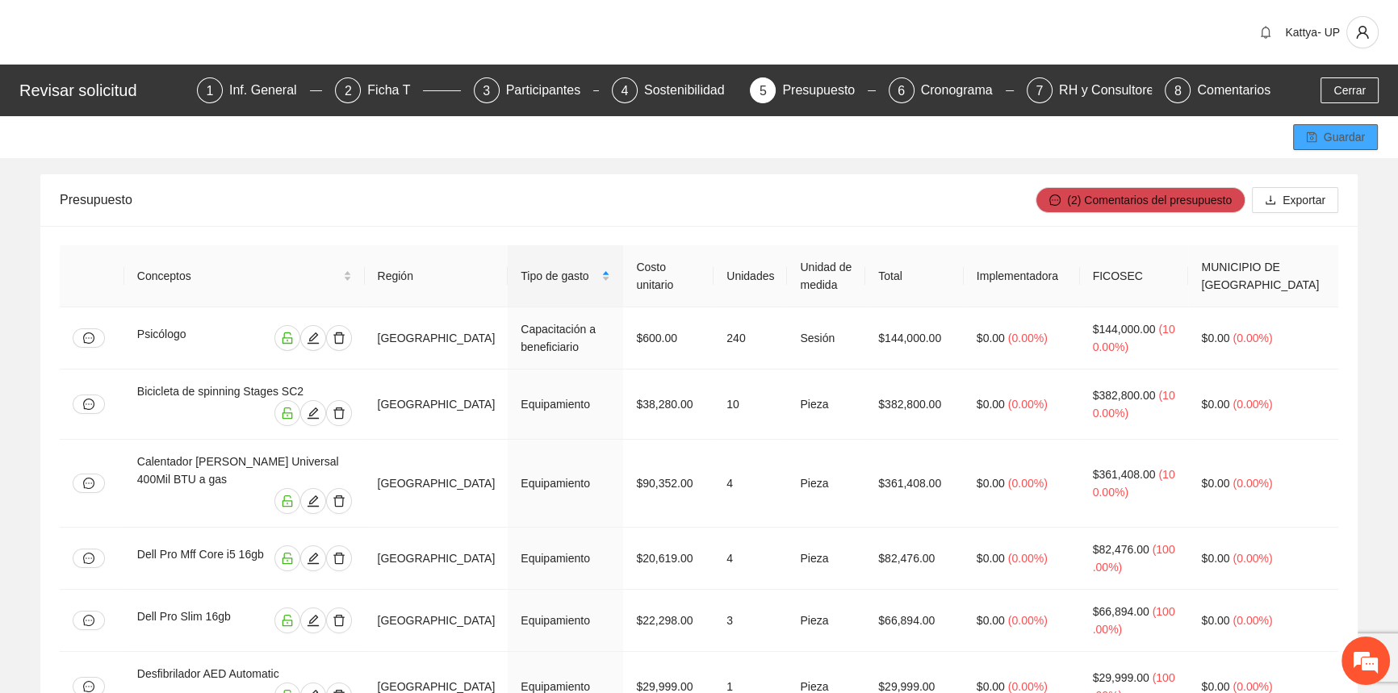
click at [1317, 133] on icon "save" at bounding box center [1311, 137] width 11 height 11
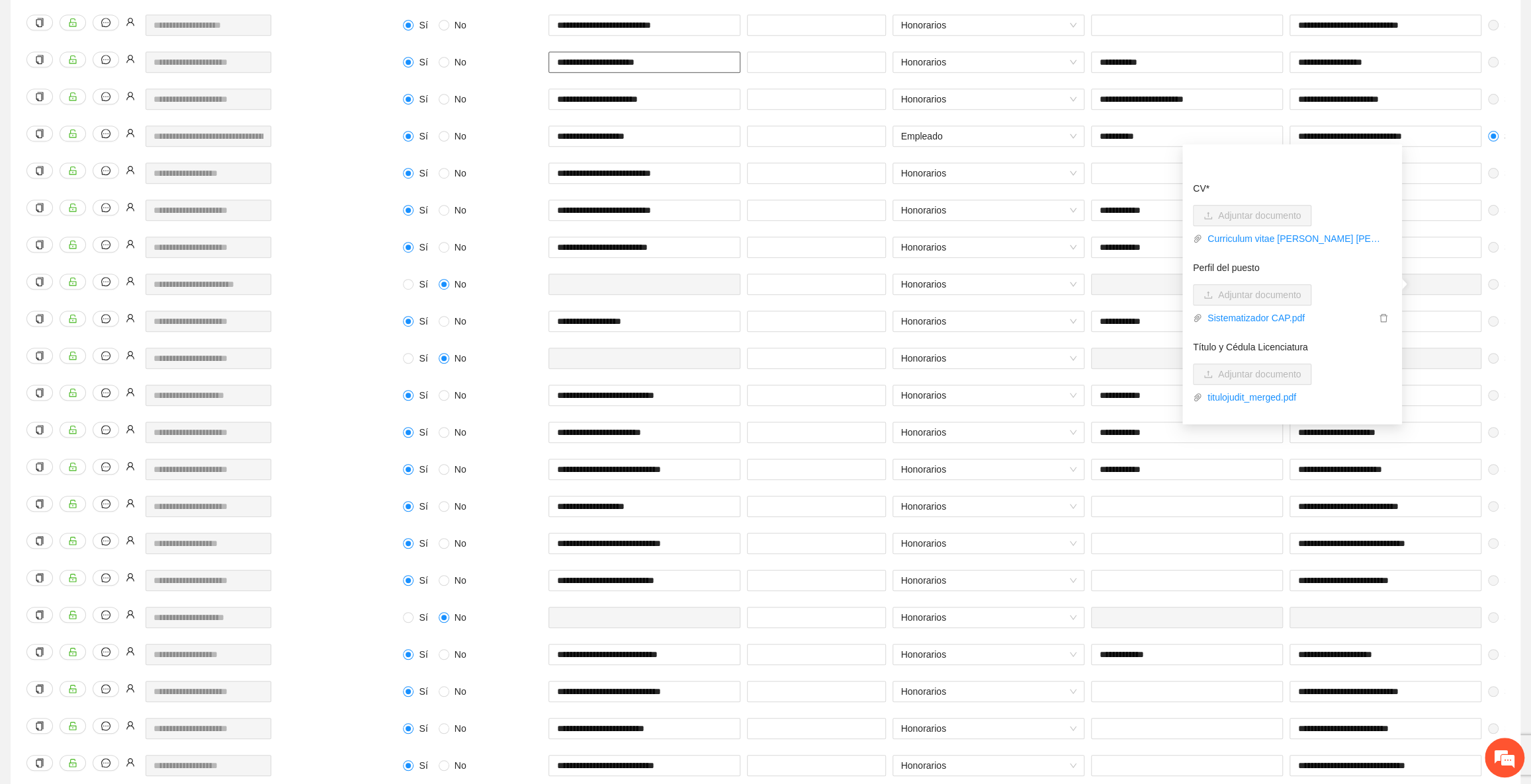
scroll to position [0, 159]
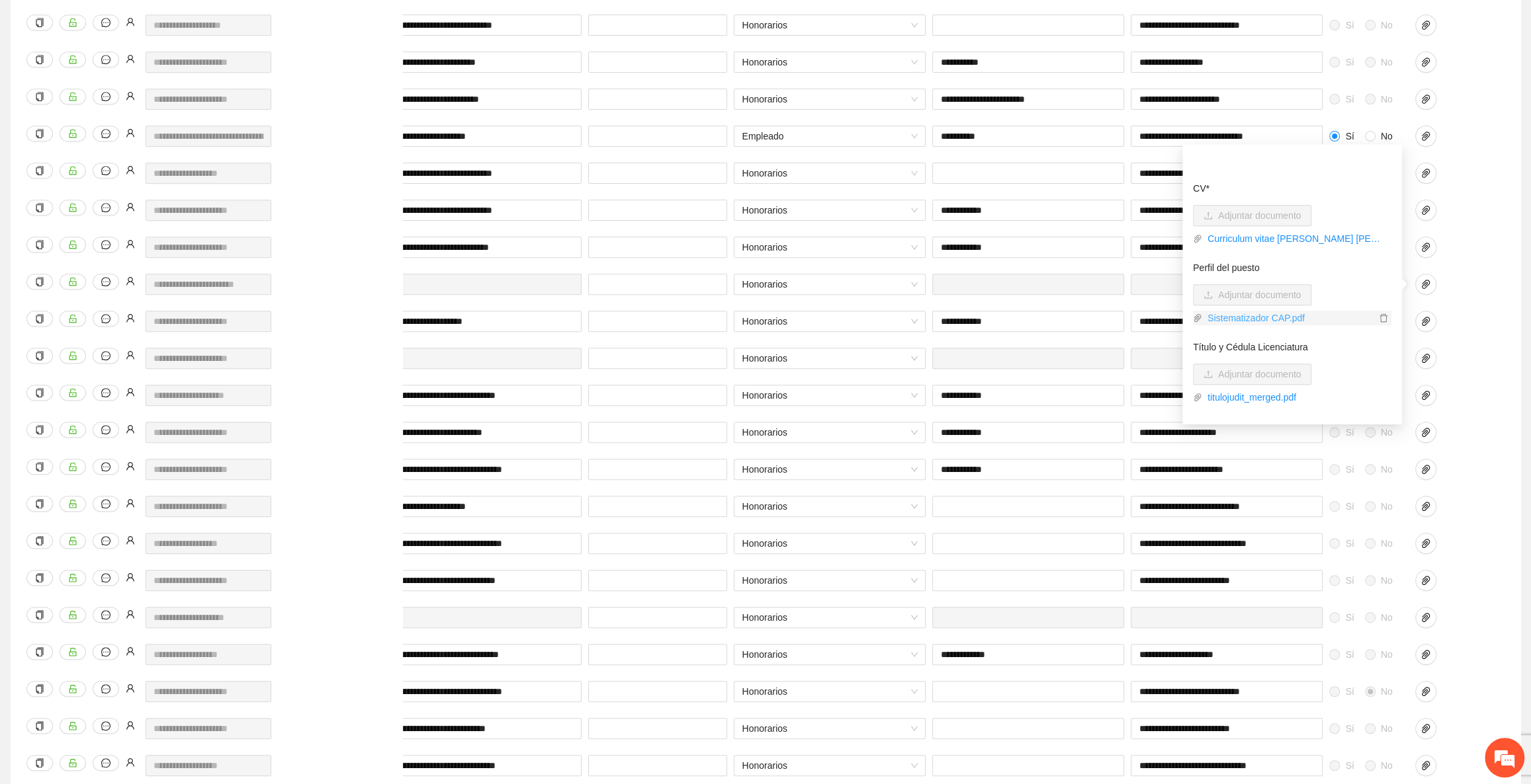
click at [1274, 314] on link "Sistematizador CAP.pdf" at bounding box center [1288, 318] width 173 height 15
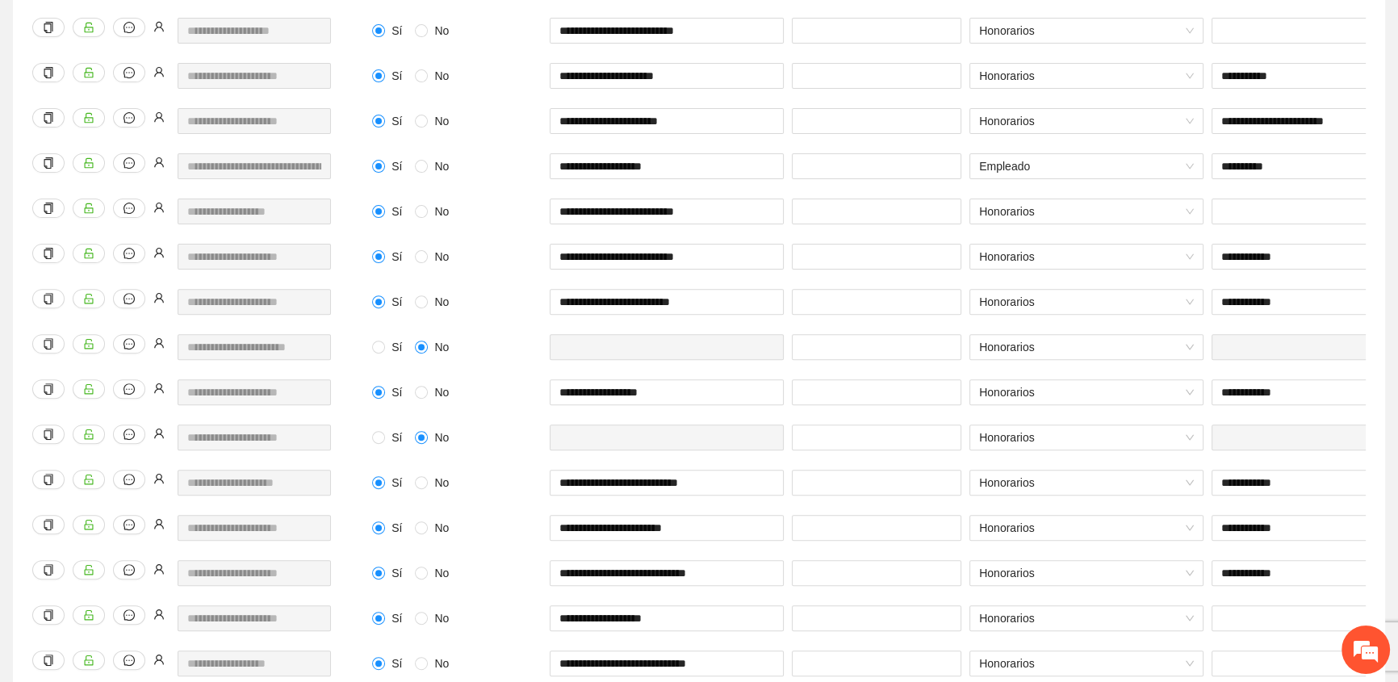
scroll to position [0, 194]
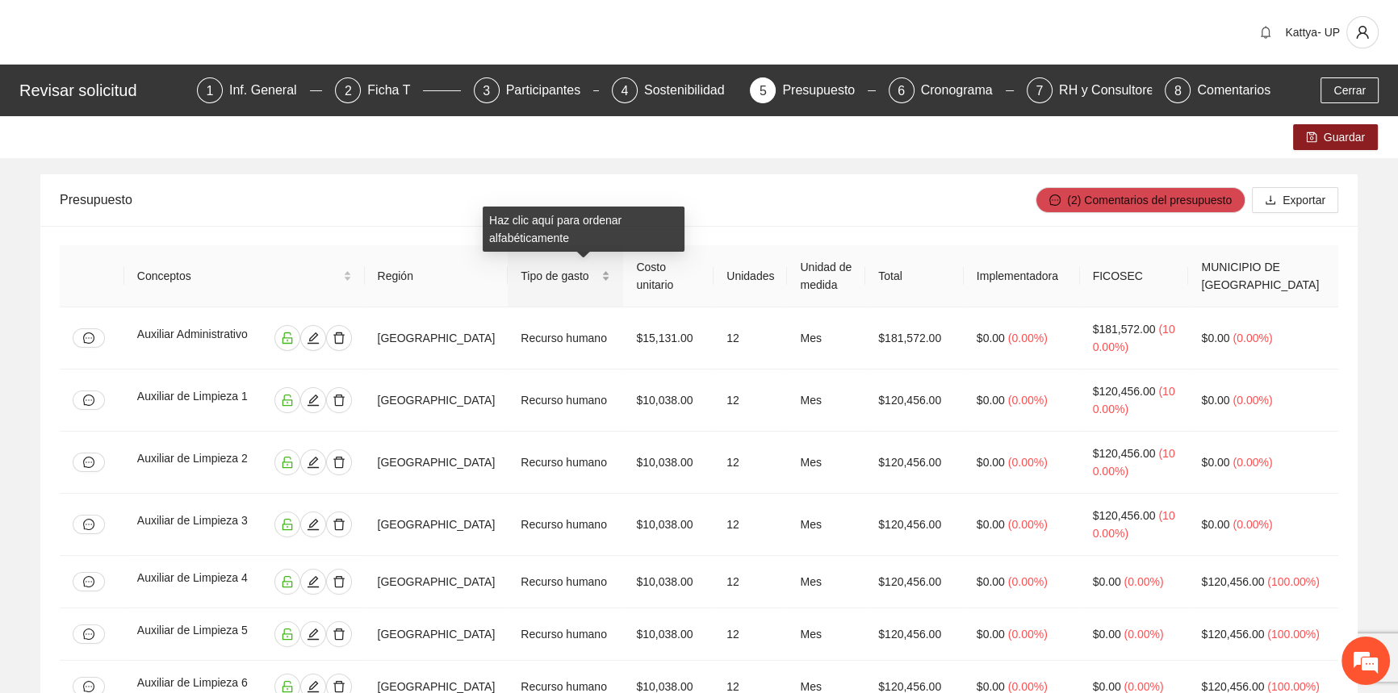
click at [598, 274] on span "Tipo de gasto" at bounding box center [559, 276] width 77 height 18
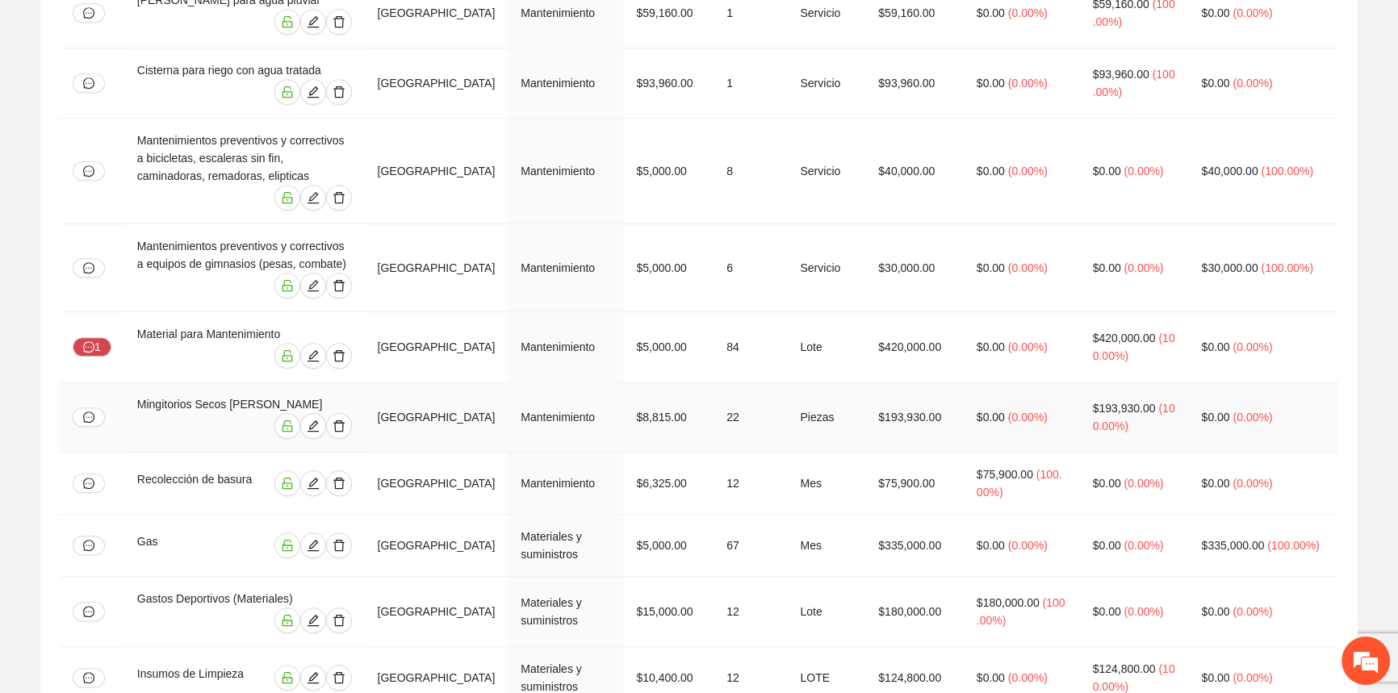
scroll to position [1541, 0]
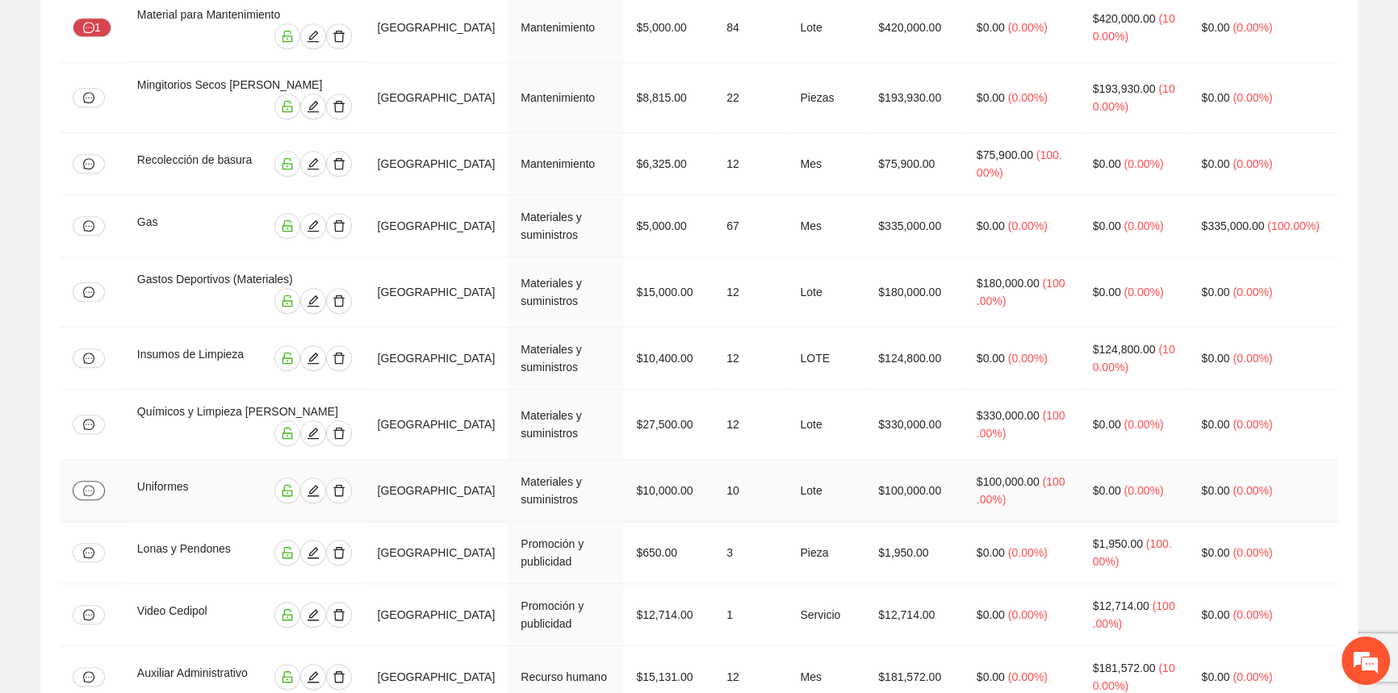
click at [96, 481] on button "button" at bounding box center [89, 490] width 32 height 19
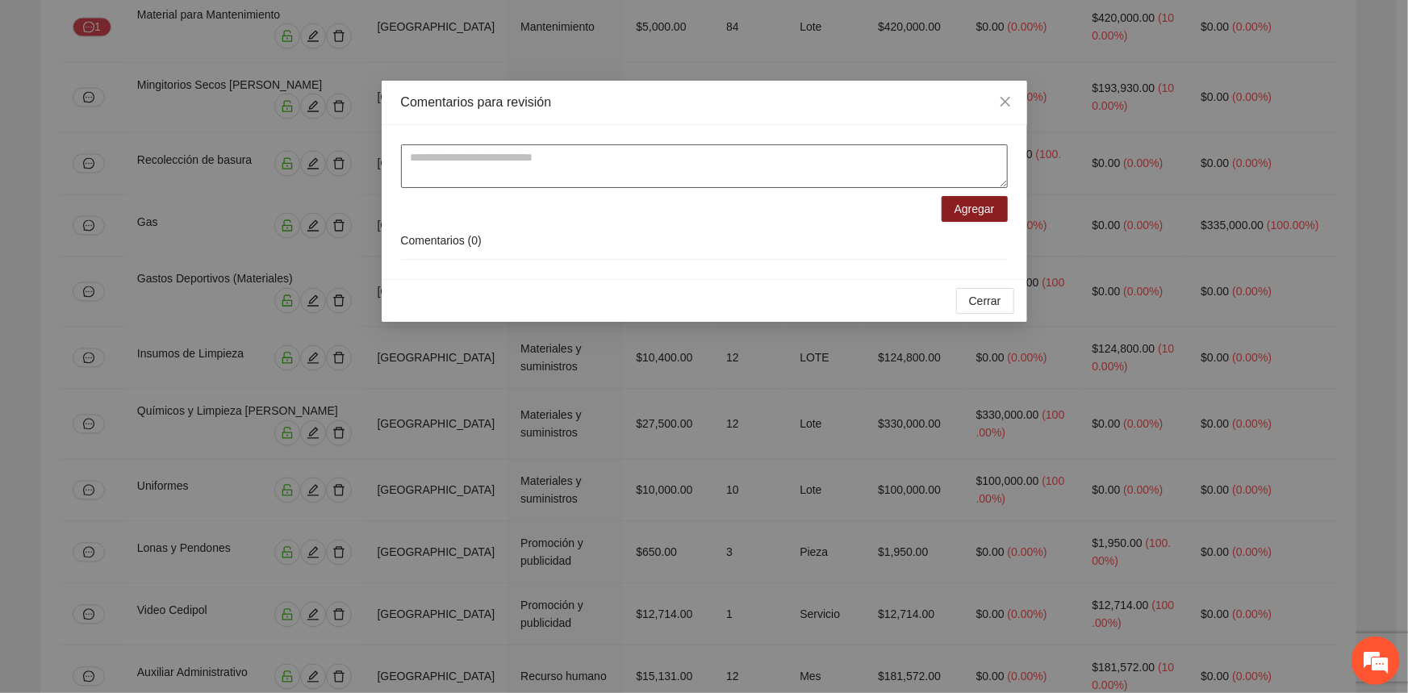
click at [597, 159] on textarea at bounding box center [704, 166] width 607 height 44
type textarea "**********"
click at [977, 214] on span "Agregar" at bounding box center [975, 209] width 40 height 18
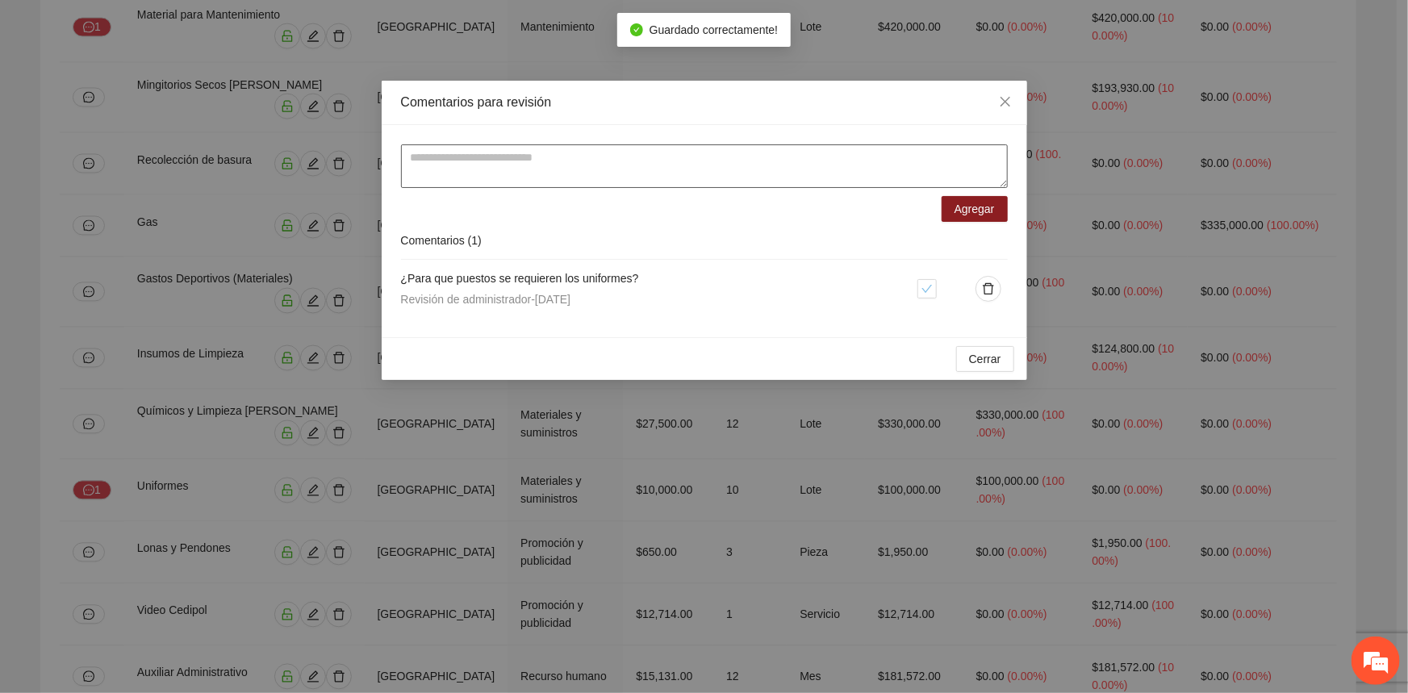
click at [847, 170] on textarea at bounding box center [704, 166] width 607 height 44
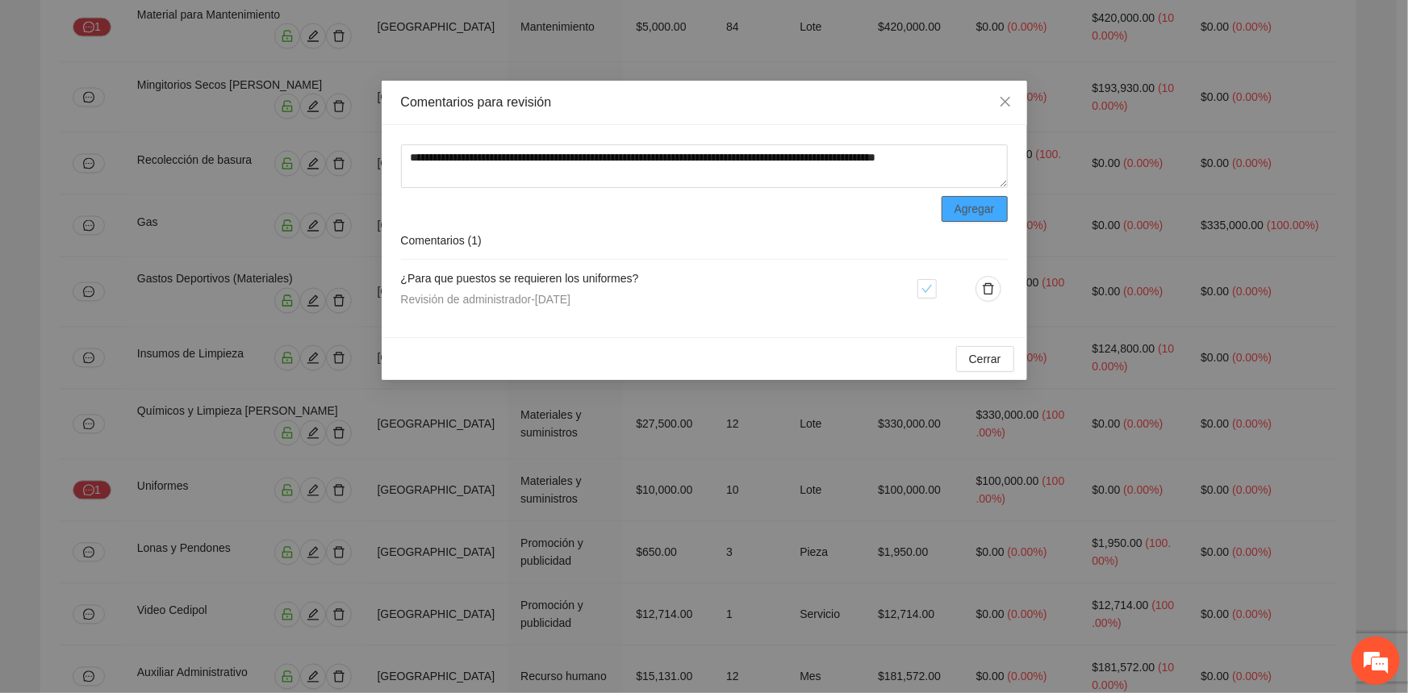
click at [979, 211] on span "Agregar" at bounding box center [975, 209] width 40 height 18
click at [998, 160] on textarea "**********" at bounding box center [704, 166] width 607 height 44
drag, startPoint x: 508, startPoint y: 177, endPoint x: 988, endPoint y: 157, distance: 479.8
click at [988, 157] on textarea "**********" at bounding box center [704, 166] width 607 height 44
type textarea "**********"
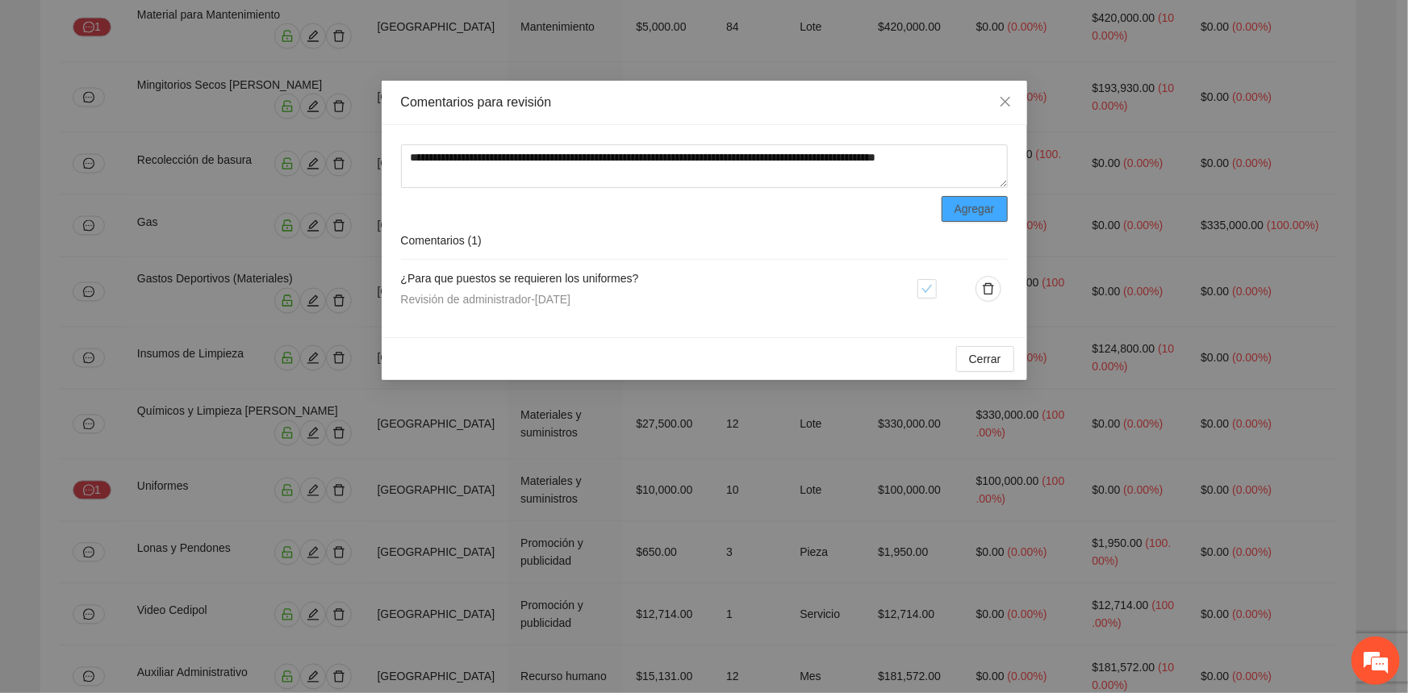
click at [960, 203] on span "Agregar" at bounding box center [975, 209] width 40 height 18
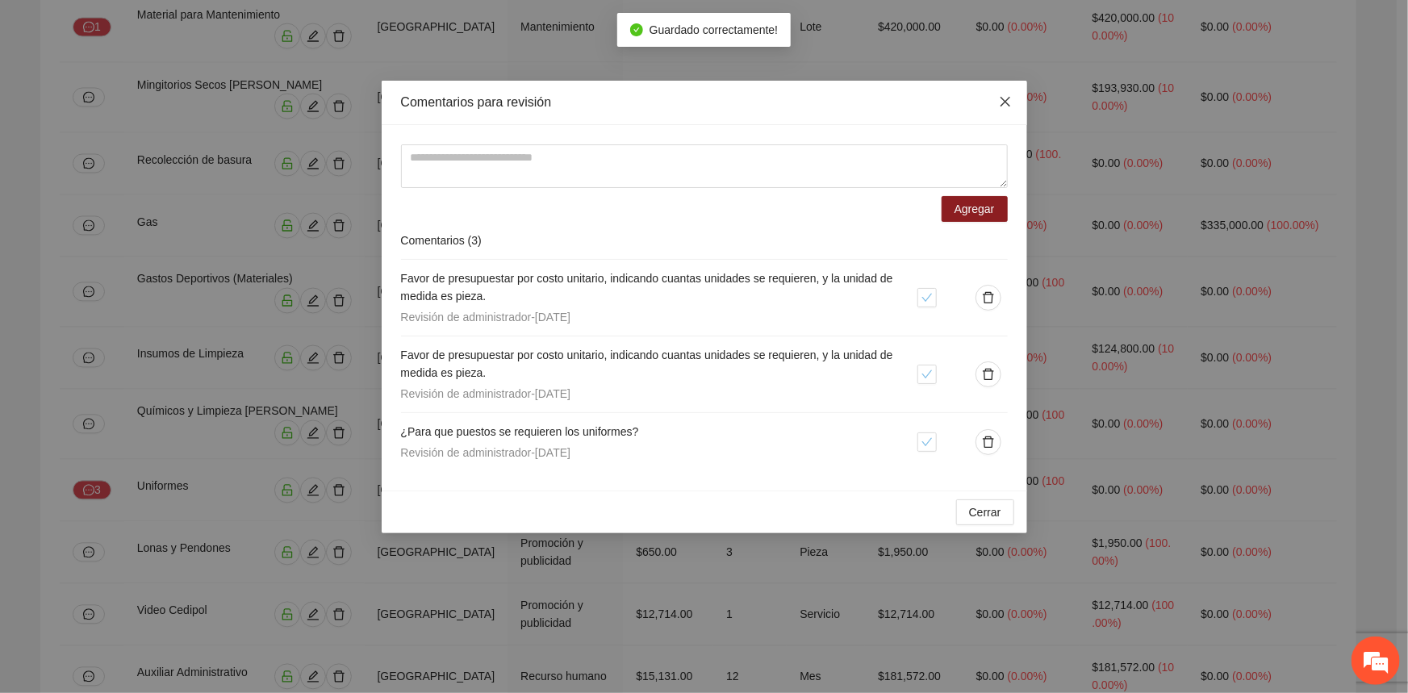
click at [1006, 105] on icon "close" at bounding box center [1005, 101] width 13 height 13
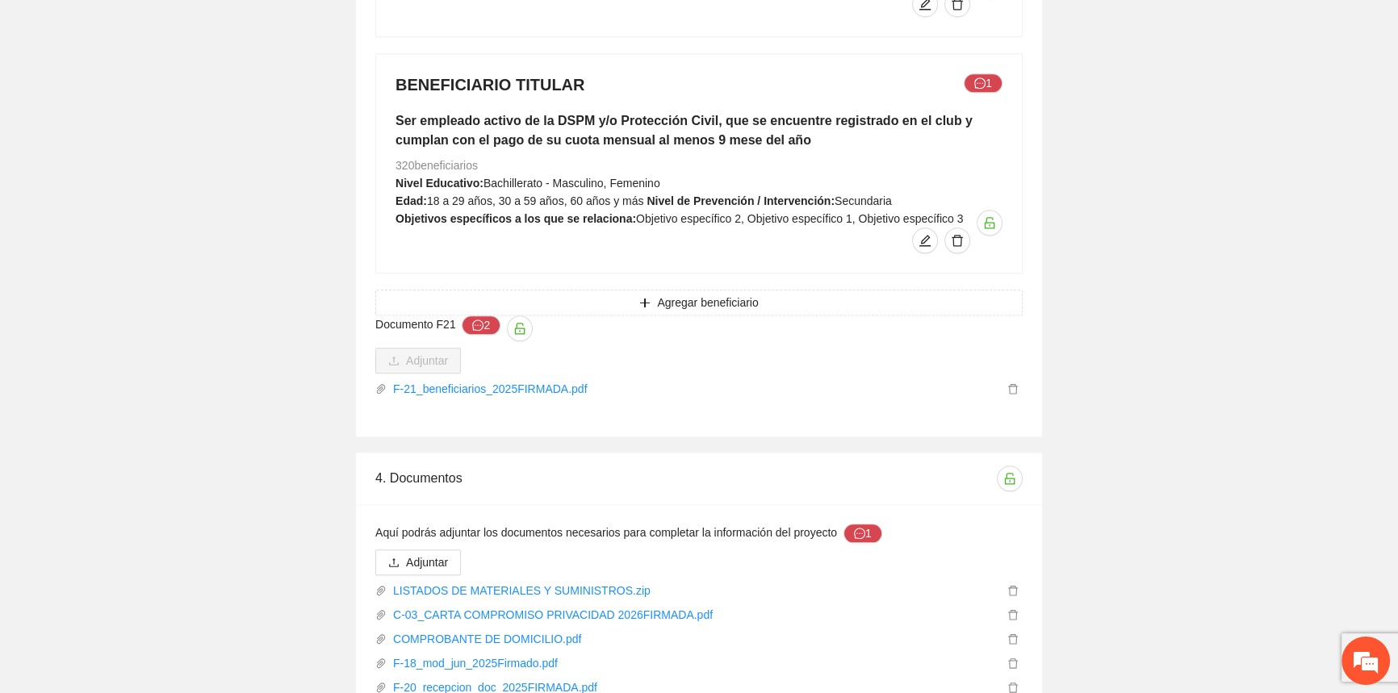
scroll to position [2454, 0]
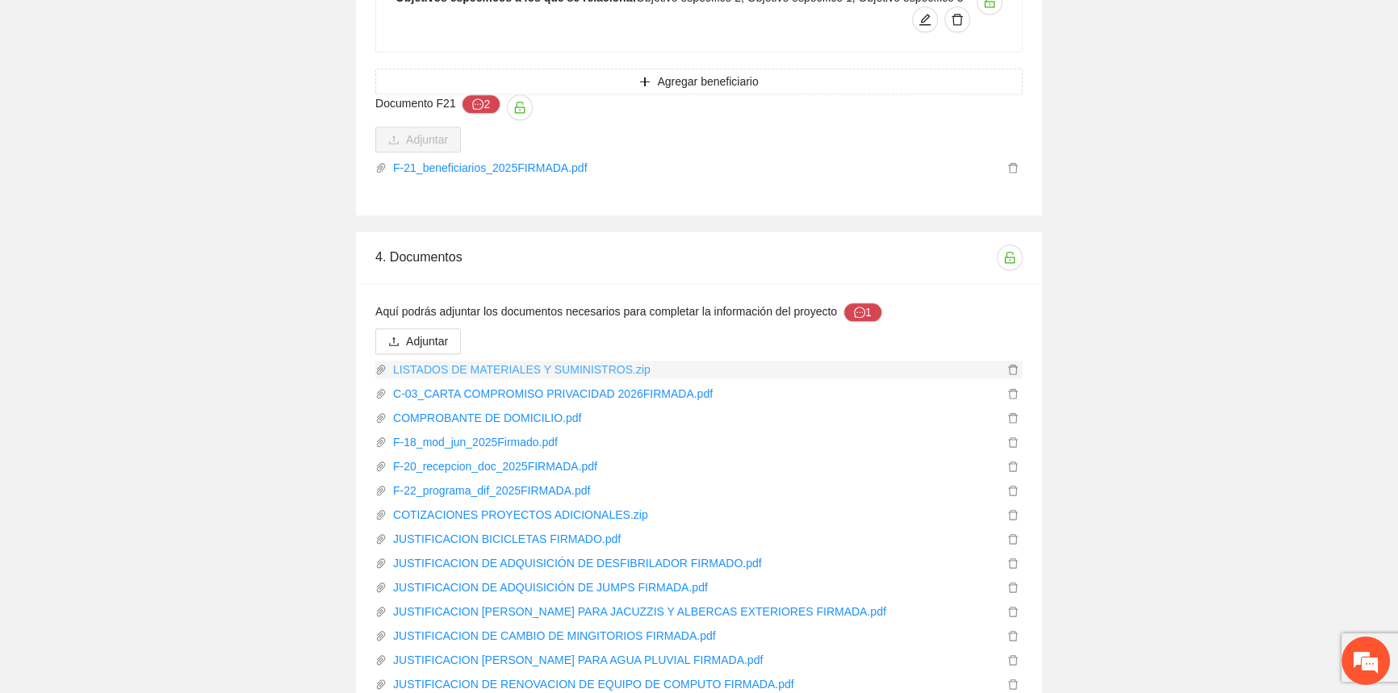
click at [517, 361] on link "LISTADOS DE MATERIALES Y SUMINISTROS.zip" at bounding box center [695, 370] width 617 height 18
click at [514, 506] on link "COTIZACIONES PROYECTOS ADICIONALES.zip" at bounding box center [695, 515] width 617 height 18
drag, startPoint x: 1332, startPoint y: 291, endPoint x: 1217, endPoint y: 282, distance: 115.0
click at [525, 651] on link "JUSTIFICACION [PERSON_NAME] PARA AGUA PLUVIAL FIRMADA.pdf" at bounding box center [695, 660] width 617 height 18
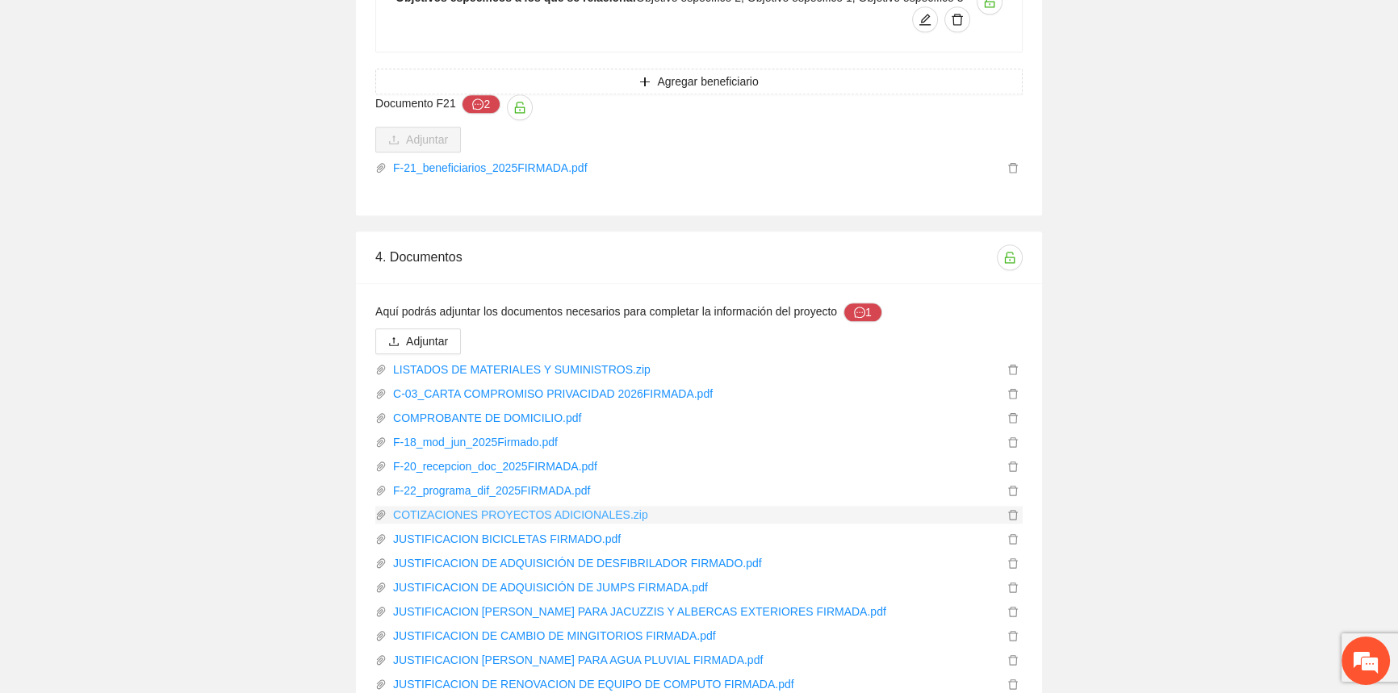
click at [494, 506] on link "COTIZACIONES PROYECTOS ADICIONALES.zip" at bounding box center [695, 515] width 617 height 18
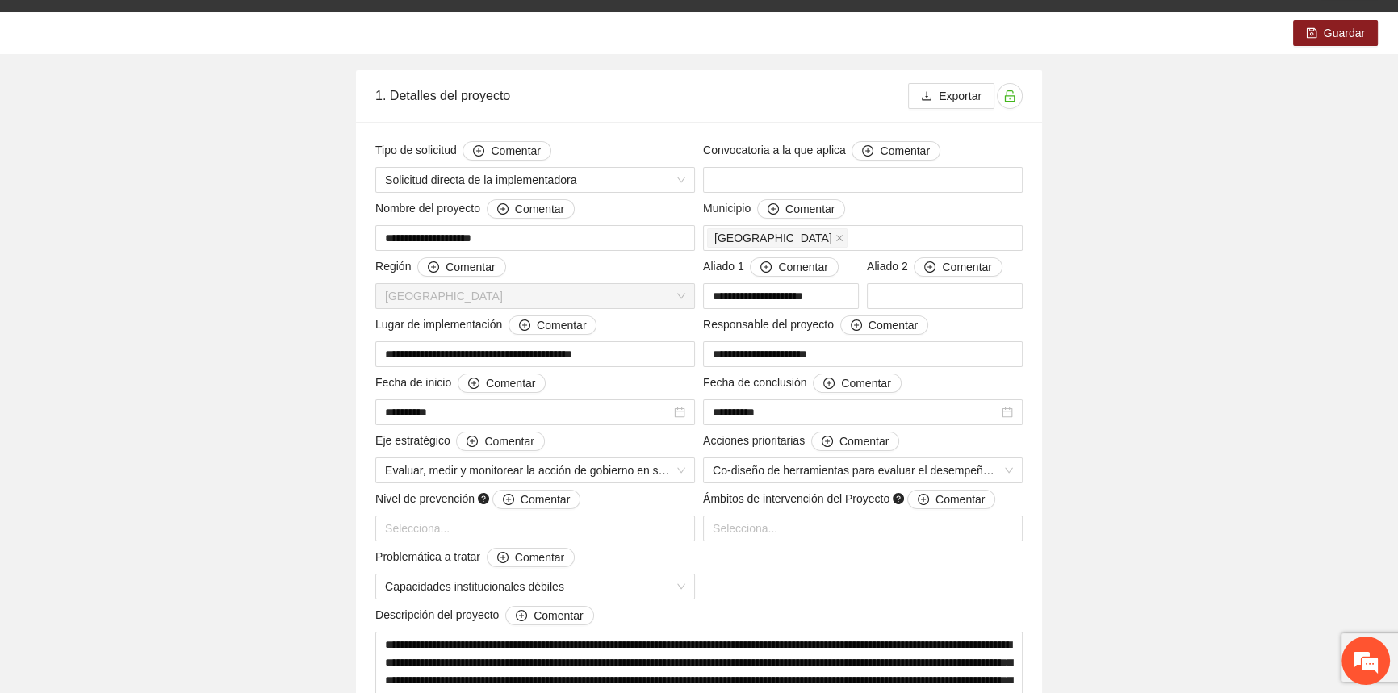
scroll to position [0, 0]
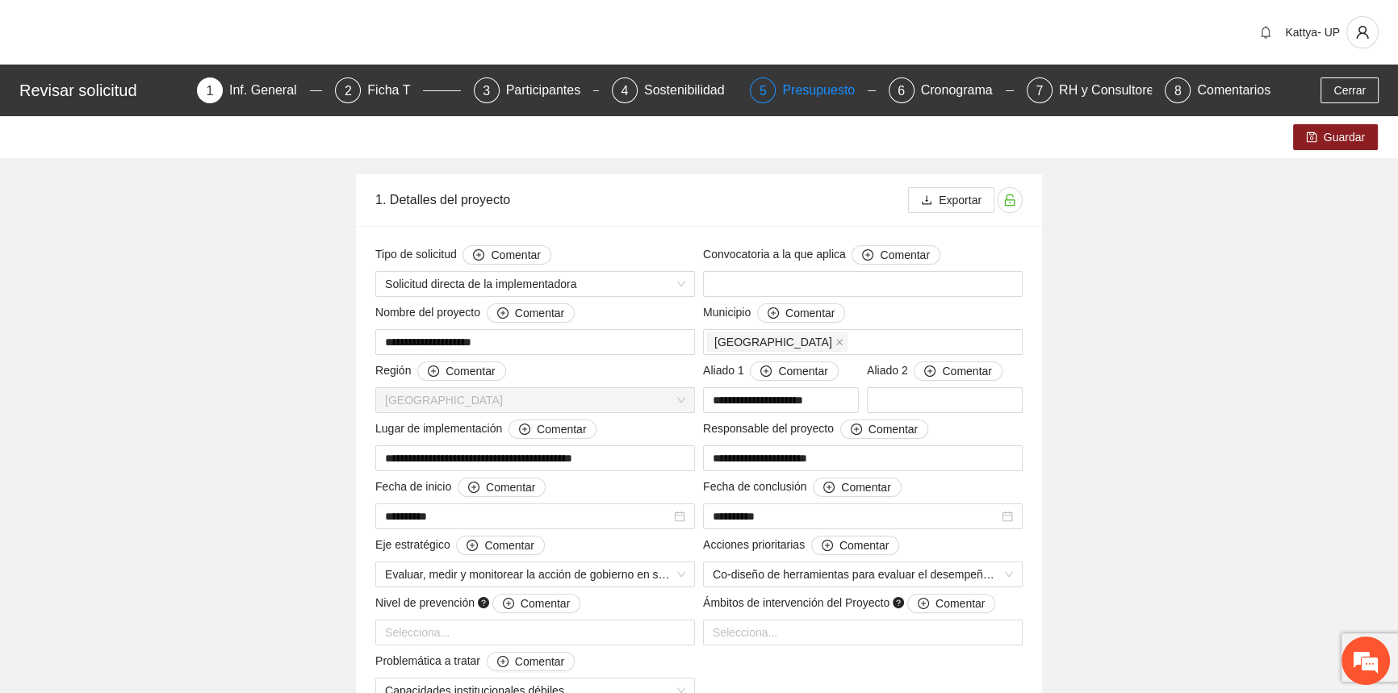
click at [826, 89] on div "Presupuesto" at bounding box center [825, 90] width 86 height 26
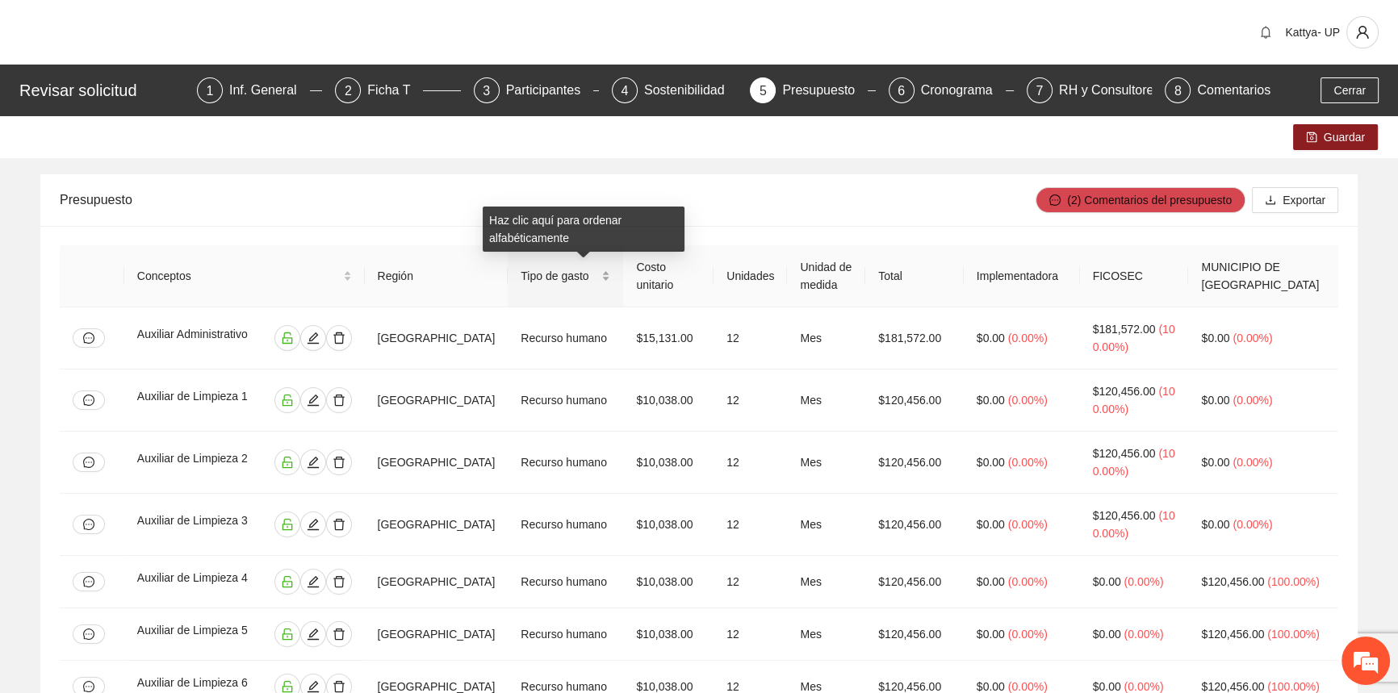
click at [610, 274] on div "Tipo de gasto" at bounding box center [566, 276] width 90 height 18
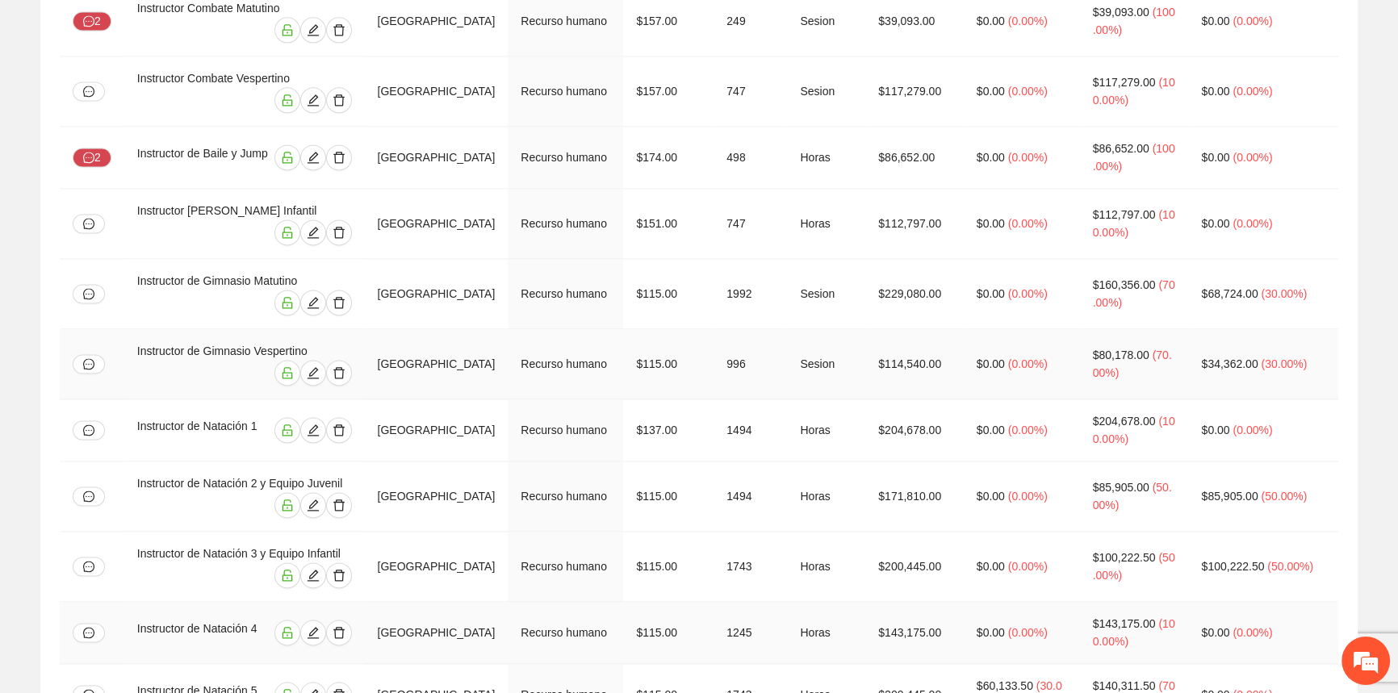
scroll to position [3081, 0]
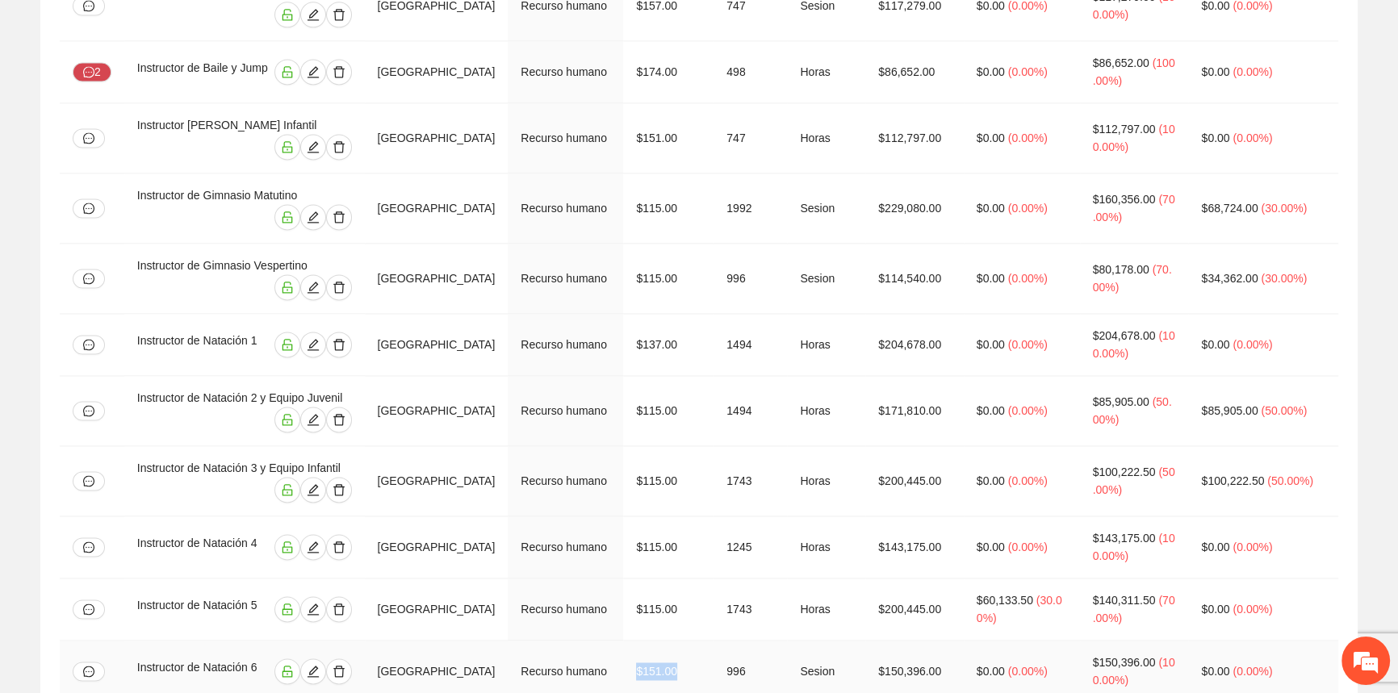
drag, startPoint x: 631, startPoint y: 493, endPoint x: 697, endPoint y: 500, distance: 66.6
click at [697, 641] on tr "Instructor de Natación 6 Chihuahua Recurso humano $151.00 996 Sesion $150,396.0…" at bounding box center [705, 672] width 1291 height 62
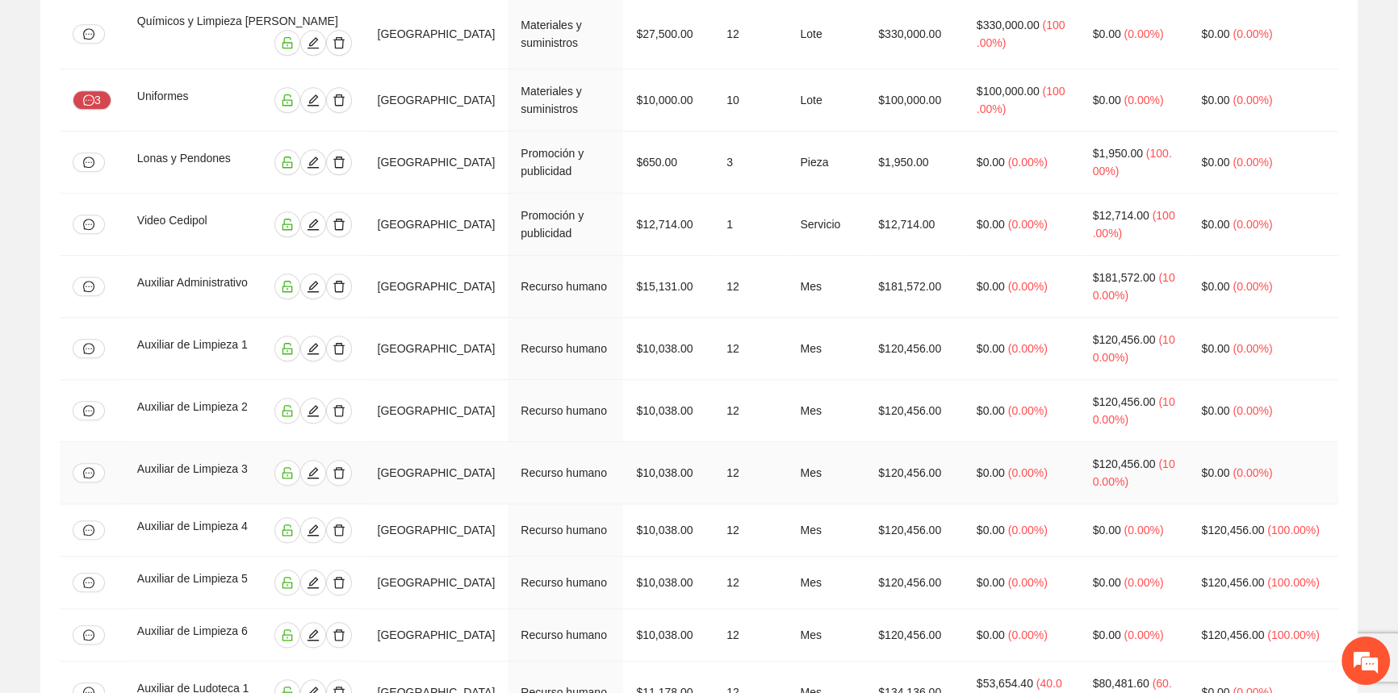
scroll to position [1759, 0]
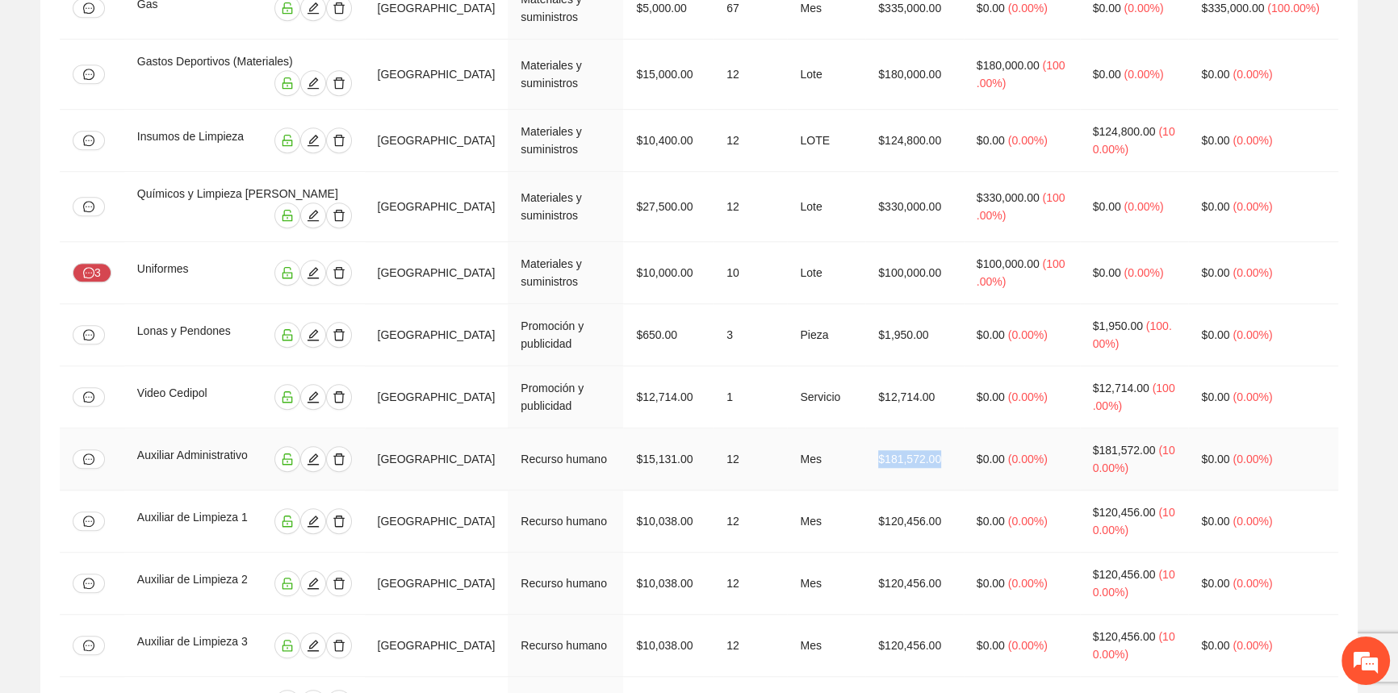
drag, startPoint x: 936, startPoint y: 328, endPoint x: 864, endPoint y: 324, distance: 72.8
click at [864, 429] on tr "Auxiliar Administrativo Chihuahua Recurso humano $15,131.00 12 Mes $181,572.00 …" at bounding box center [705, 460] width 1291 height 62
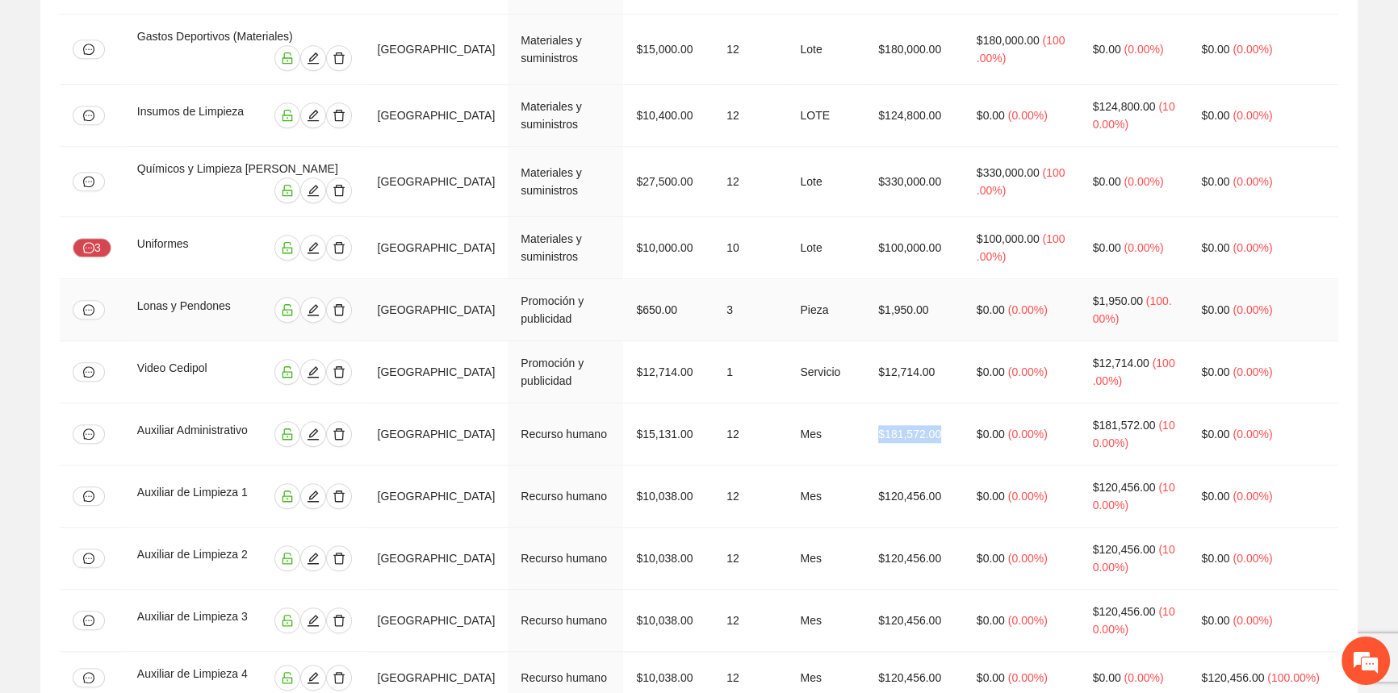
scroll to position [1788, 0]
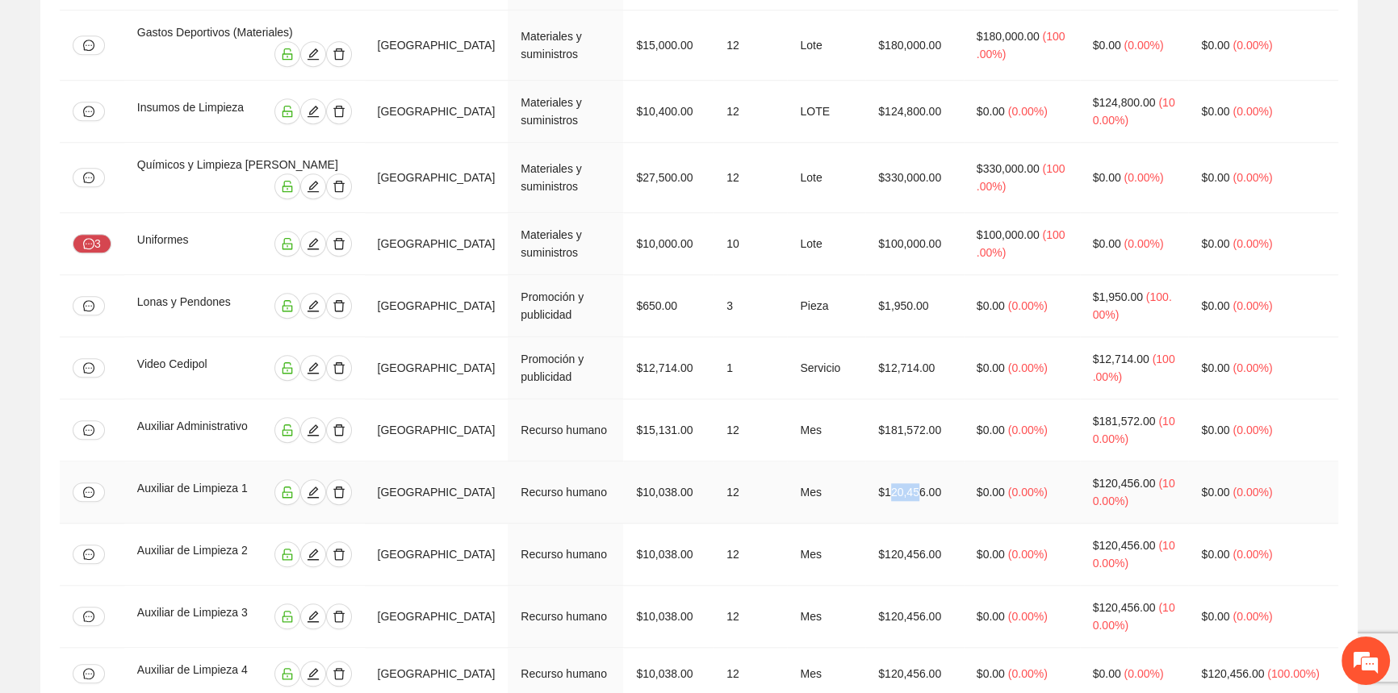
drag, startPoint x: 920, startPoint y: 354, endPoint x: 948, endPoint y: 367, distance: 31.4
click at [948, 462] on td "$120,456.00" at bounding box center [914, 493] width 98 height 62
drag, startPoint x: 920, startPoint y: 413, endPoint x: 944, endPoint y: 413, distance: 24.2
click at [943, 524] on td "$120,456.00" at bounding box center [914, 555] width 98 height 62
click at [931, 586] on td "$120,456.00" at bounding box center [914, 617] width 98 height 62
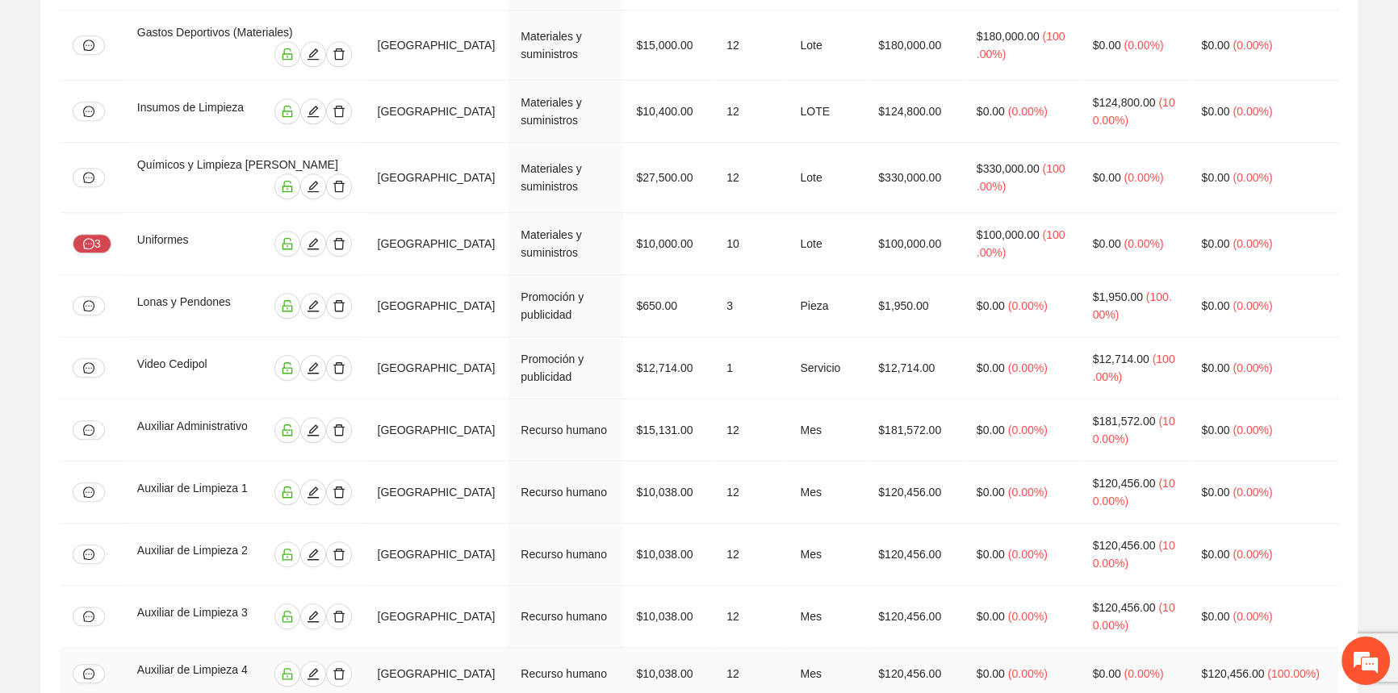
drag, startPoint x: 933, startPoint y: 543, endPoint x: 928, endPoint y: 599, distance: 55.9
click at [935, 648] on td "$120,456.00" at bounding box center [914, 674] width 98 height 52
drag, startPoint x: 928, startPoint y: 600, endPoint x: 931, endPoint y: 621, distance: 21.2
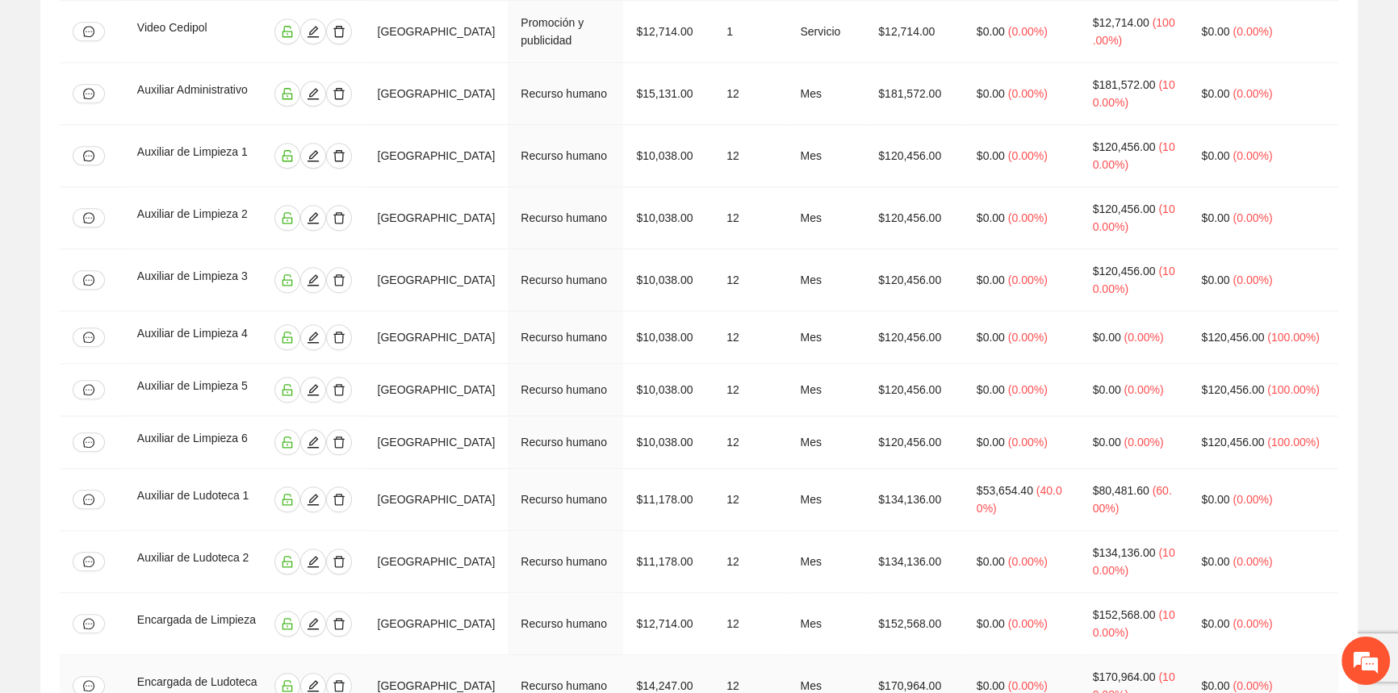
scroll to position [2155, 0]
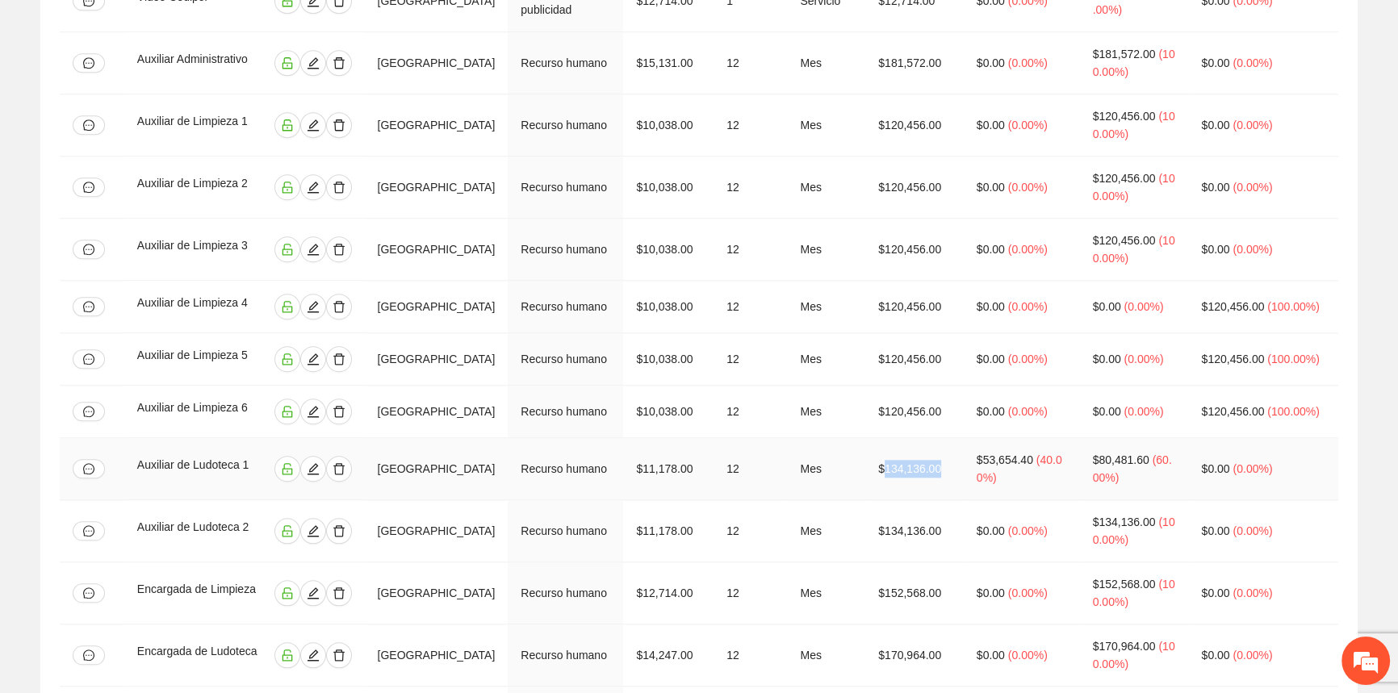
drag, startPoint x: 916, startPoint y: 365, endPoint x: 970, endPoint y: 365, distance: 54.1
click at [964, 438] on td "$134,136.00" at bounding box center [914, 469] width 98 height 62
drag, startPoint x: 925, startPoint y: 427, endPoint x: 977, endPoint y: 443, distance: 54.9
click at [964, 500] on td "$134,136.00" at bounding box center [914, 531] width 98 height 62
drag, startPoint x: 906, startPoint y: 483, endPoint x: 992, endPoint y: 496, distance: 86.5
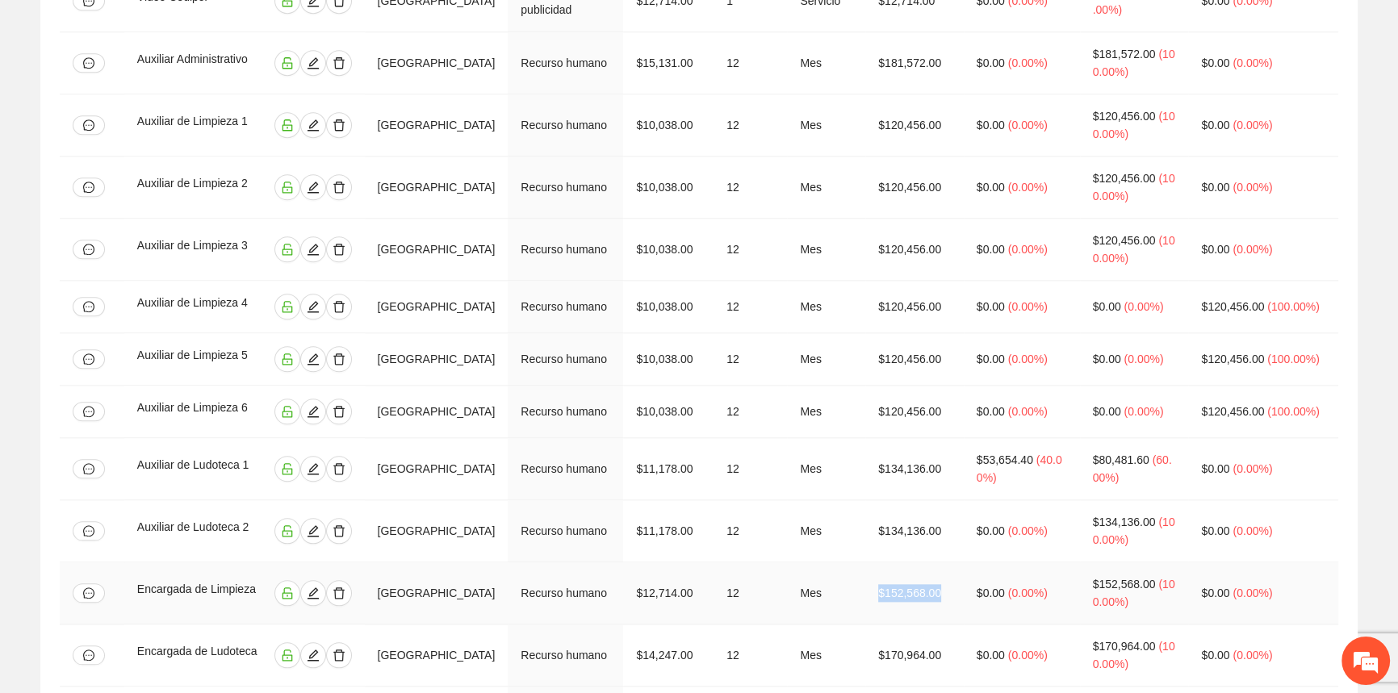
click at [992, 563] on tr "Encargada de Limpieza Chihuahua Recurso humano $12,714.00 12 Mes $152,568.00 $0…" at bounding box center [705, 594] width 1291 height 62
drag, startPoint x: 895, startPoint y: 538, endPoint x: 980, endPoint y: 558, distance: 87.1
click at [980, 625] on tr "Encargada de Ludoteca Chihuahua Recurso humano $14,247.00 12 Mes $170,964.00 $0…" at bounding box center [705, 656] width 1291 height 62
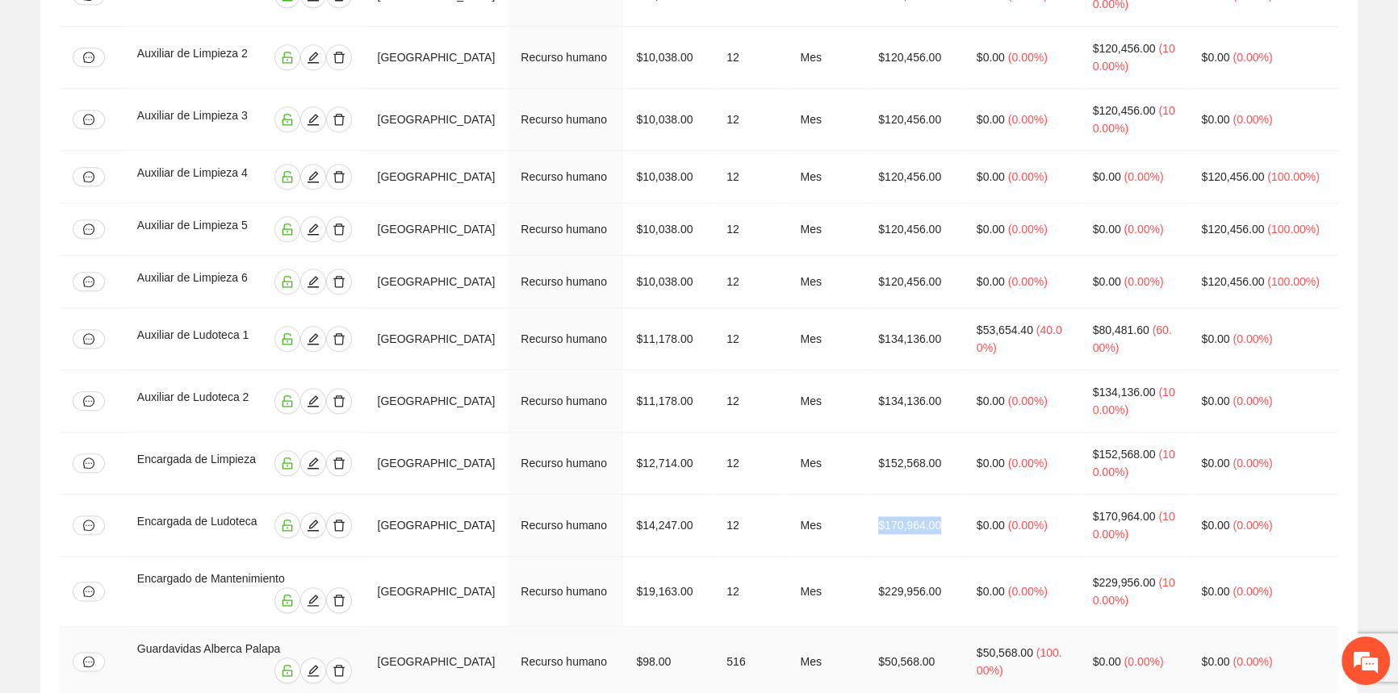
scroll to position [2301, 0]
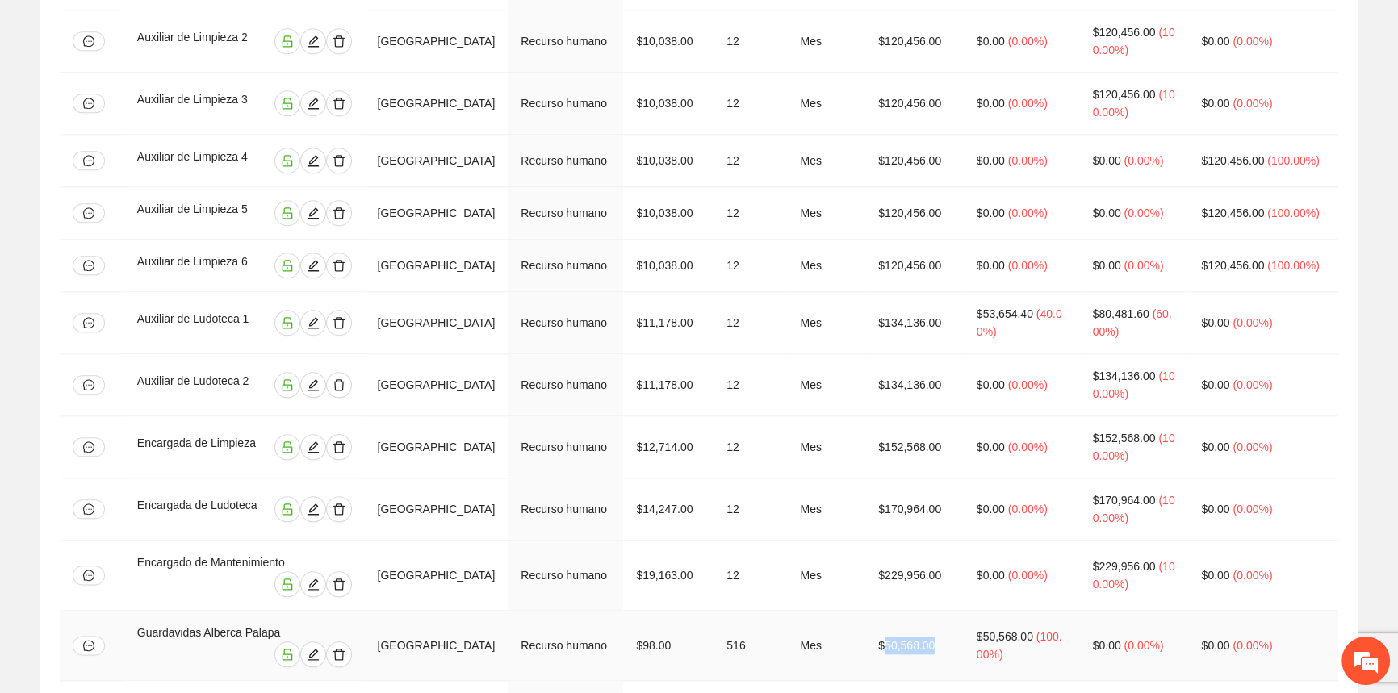
drag, startPoint x: 917, startPoint y: 527, endPoint x: 966, endPoint y: 529, distance: 49.3
click at [964, 611] on td "$50,568.00" at bounding box center [914, 646] width 98 height 70
drag, startPoint x: 928, startPoint y: 589, endPoint x: 956, endPoint y: 596, distance: 28.2
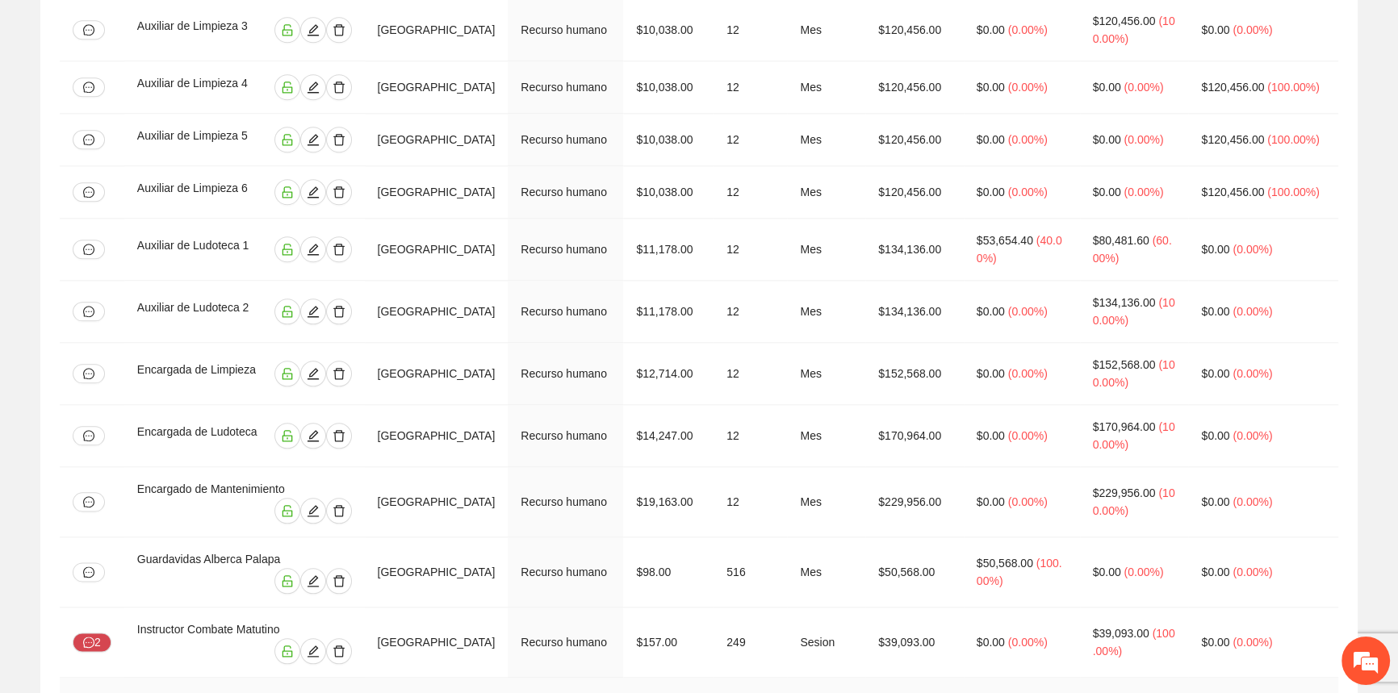
drag, startPoint x: 938, startPoint y: 575, endPoint x: 952, endPoint y: 575, distance: 14.5
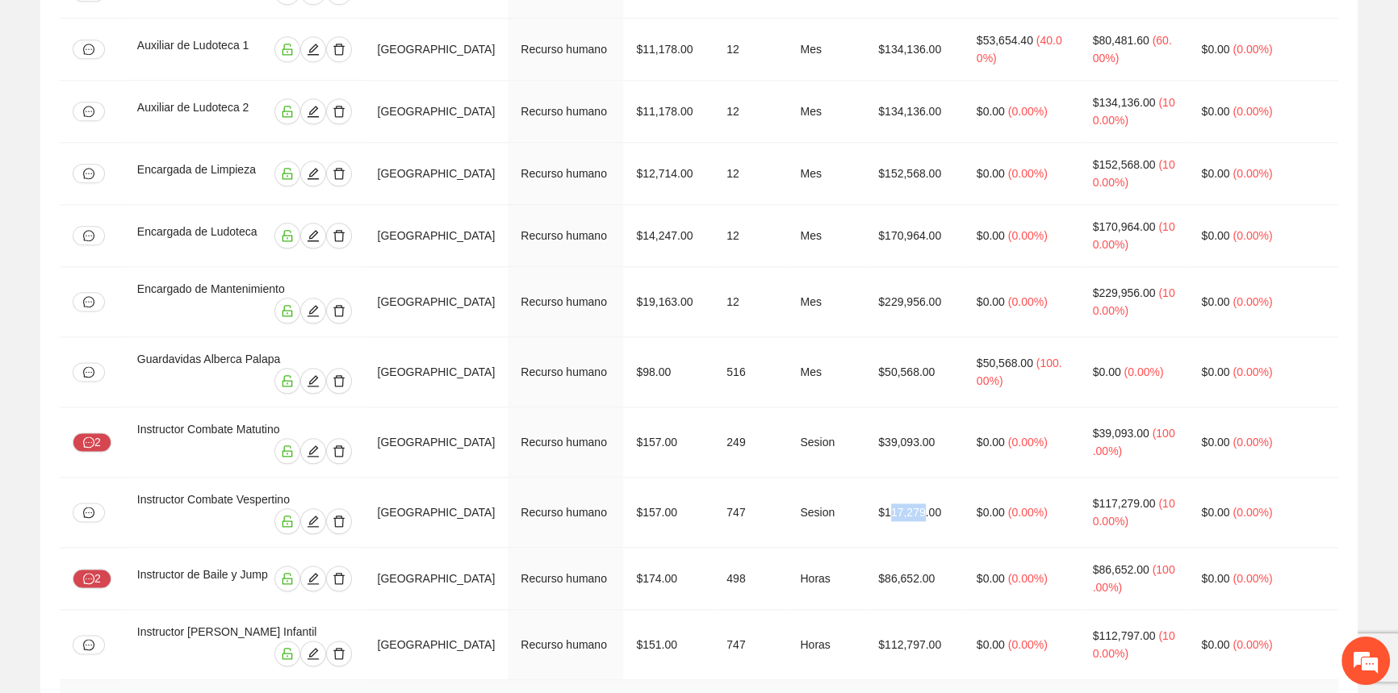
scroll to position [2595, 0]
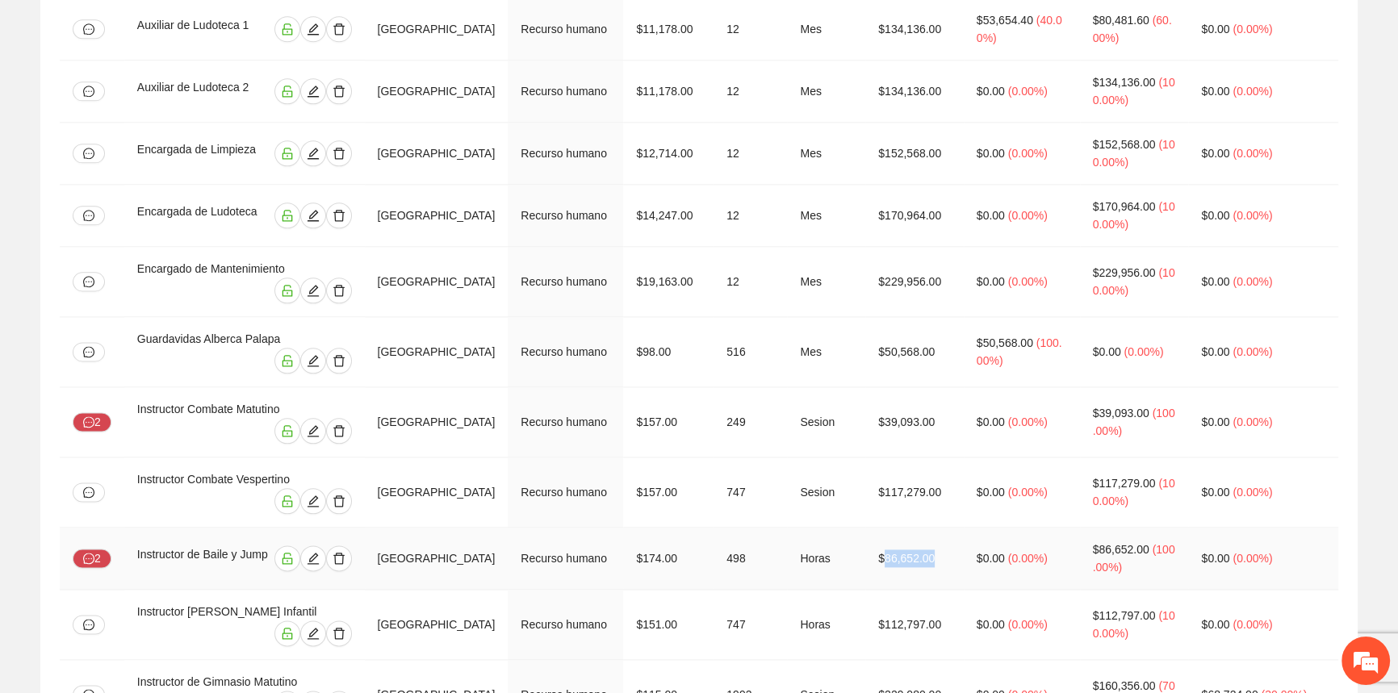
drag, startPoint x: 915, startPoint y: 428, endPoint x: 962, endPoint y: 442, distance: 49.0
click at [962, 528] on td "$86,652.00" at bounding box center [914, 559] width 98 height 62
drag, startPoint x: 915, startPoint y: 481, endPoint x: 977, endPoint y: 493, distance: 63.3
click at [964, 590] on td "$112,797.00" at bounding box center [914, 625] width 98 height 70
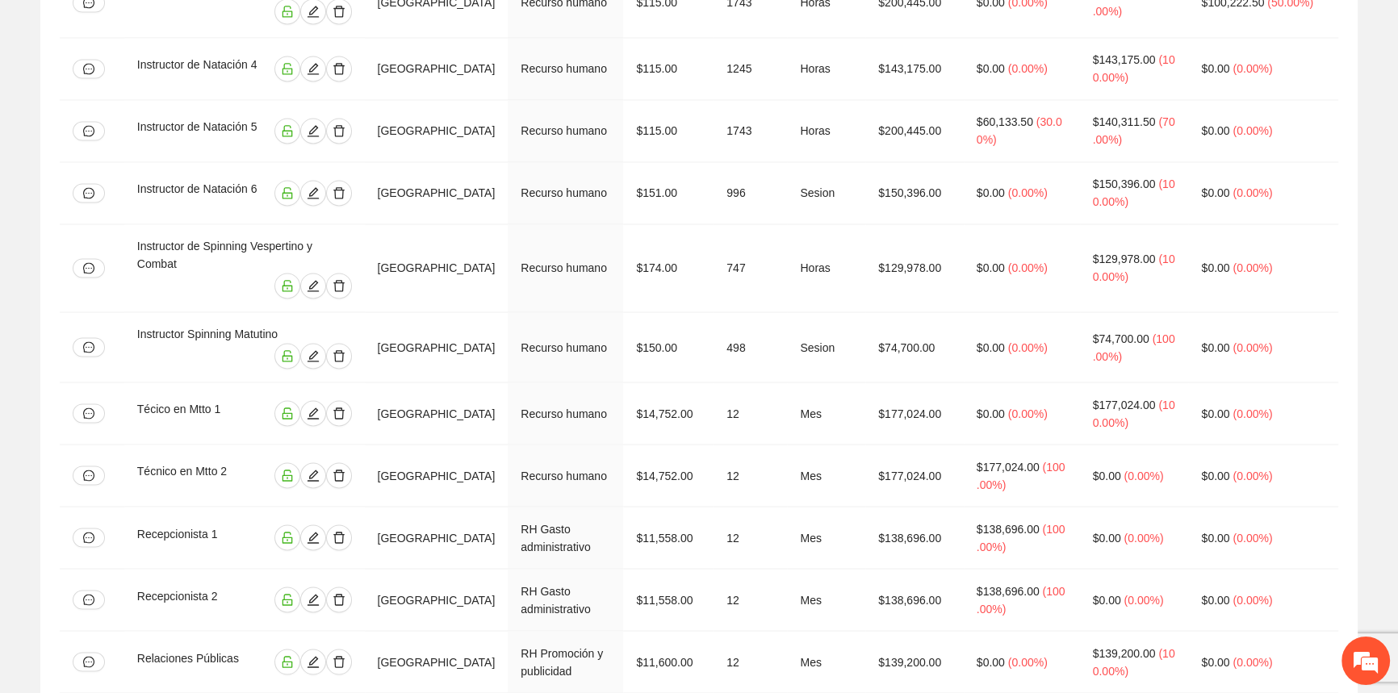
scroll to position [3592, 0]
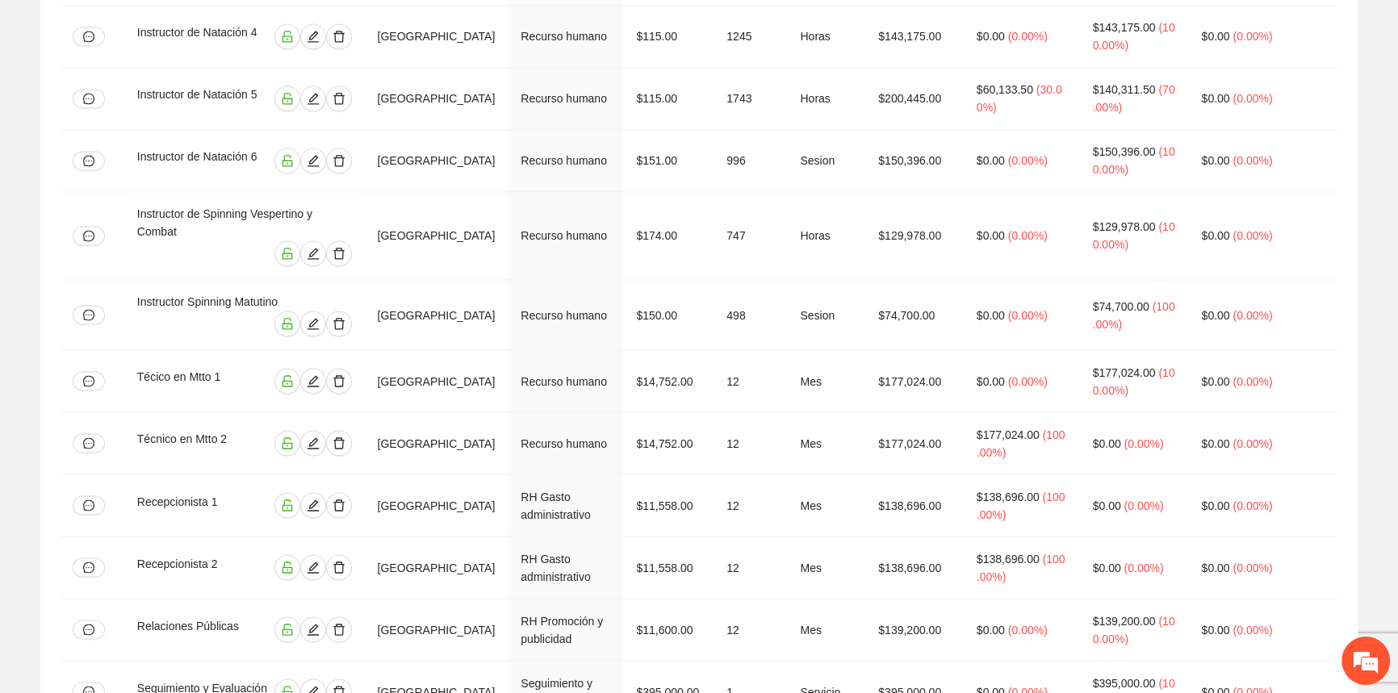
drag, startPoint x: 1141, startPoint y: 541, endPoint x: 1226, endPoint y: 540, distance: 84.7
drag, startPoint x: 1203, startPoint y: 538, endPoint x: 1041, endPoint y: 536, distance: 161.4
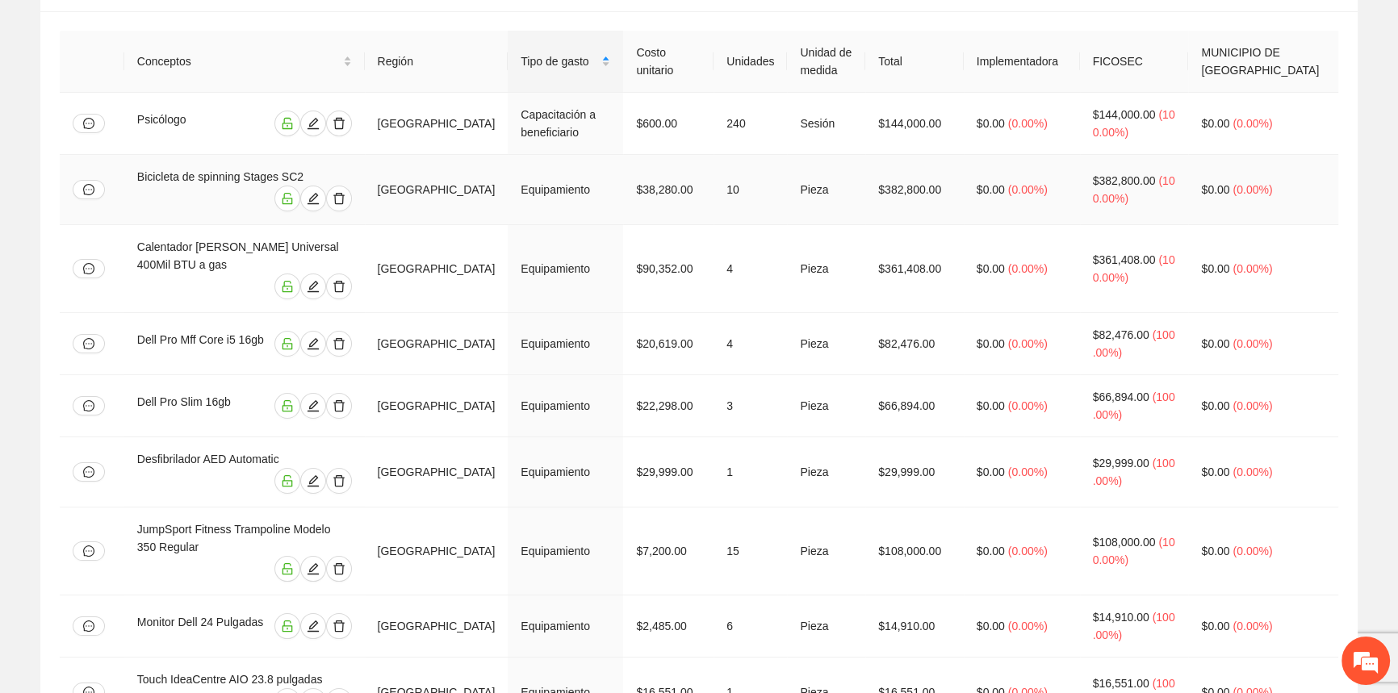
scroll to position [0, 0]
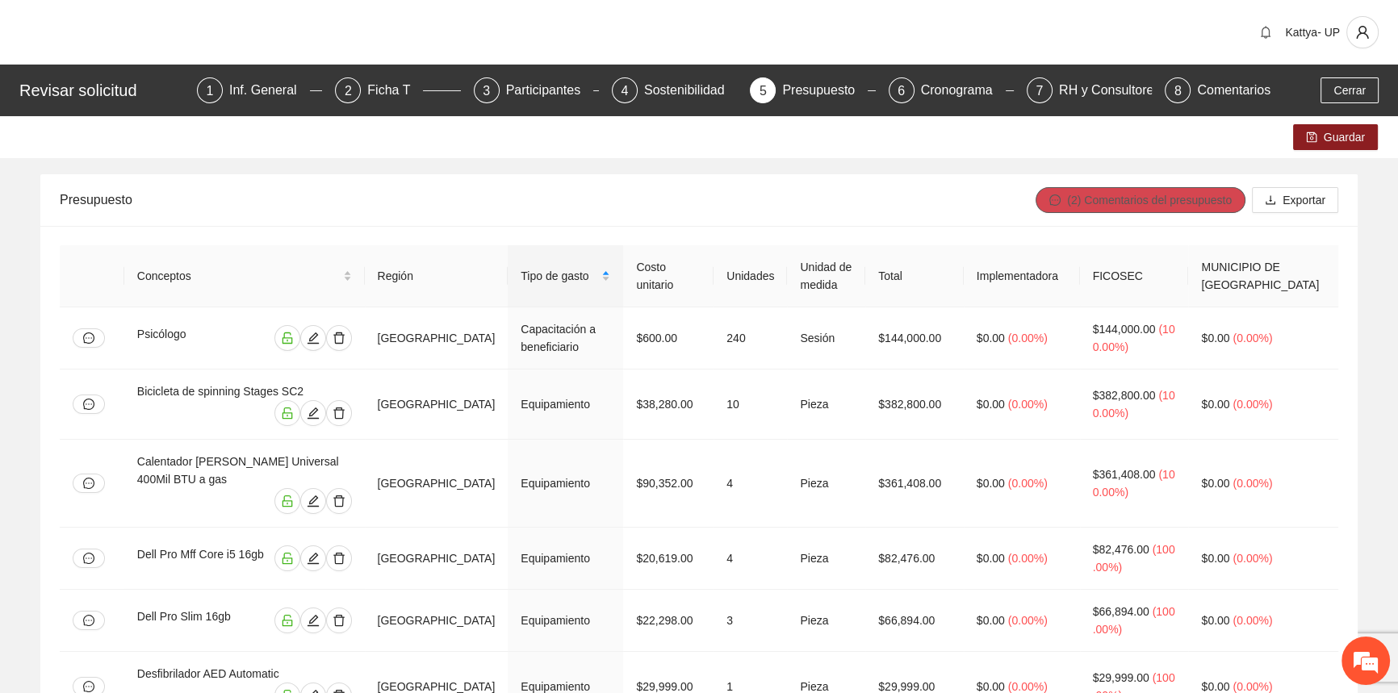
click at [1143, 182] on div "(2) Comentarios del presupuesto Exportar" at bounding box center [1187, 200] width 303 height 52
click at [1146, 199] on span "(2) Comentarios del presupuesto" at bounding box center [1149, 200] width 165 height 18
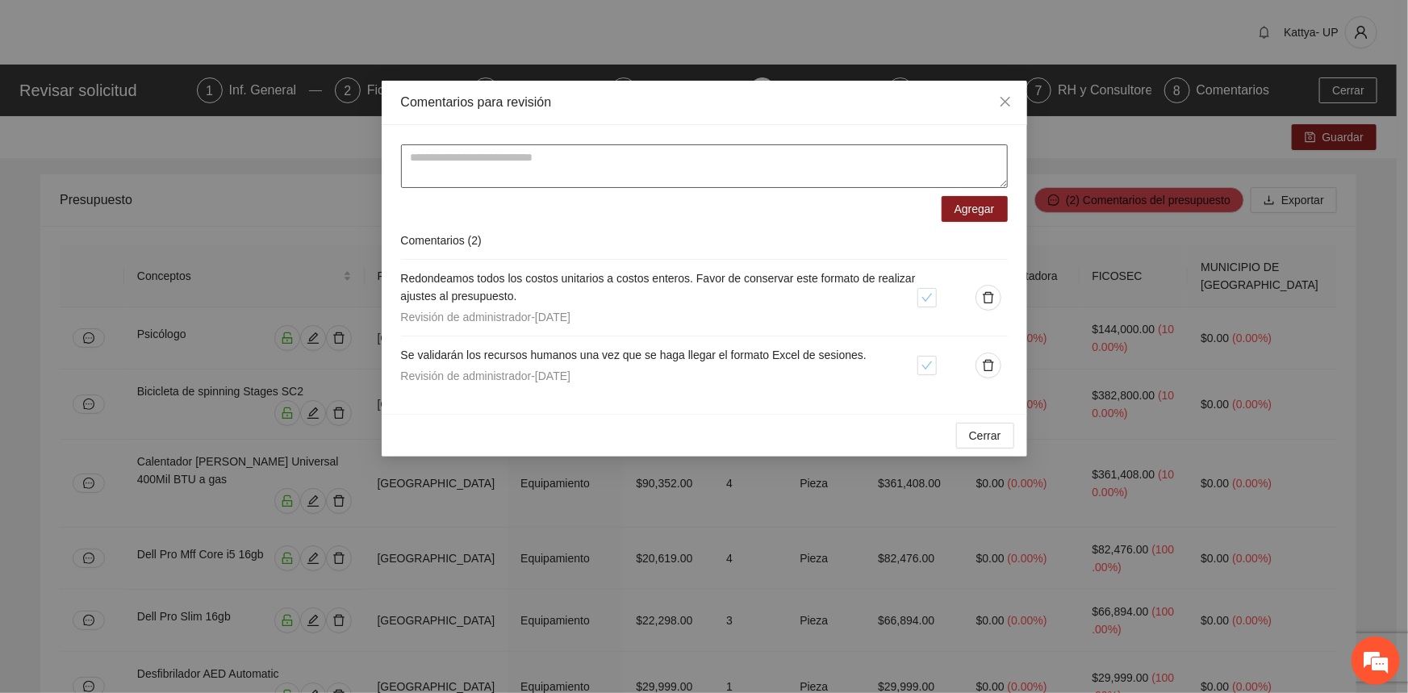
click at [795, 174] on textarea at bounding box center [704, 166] width 607 height 44
type textarea "**********"
click at [975, 193] on form "**********" at bounding box center [704, 182] width 607 height 77
click at [976, 210] on span "Agregar" at bounding box center [975, 209] width 40 height 18
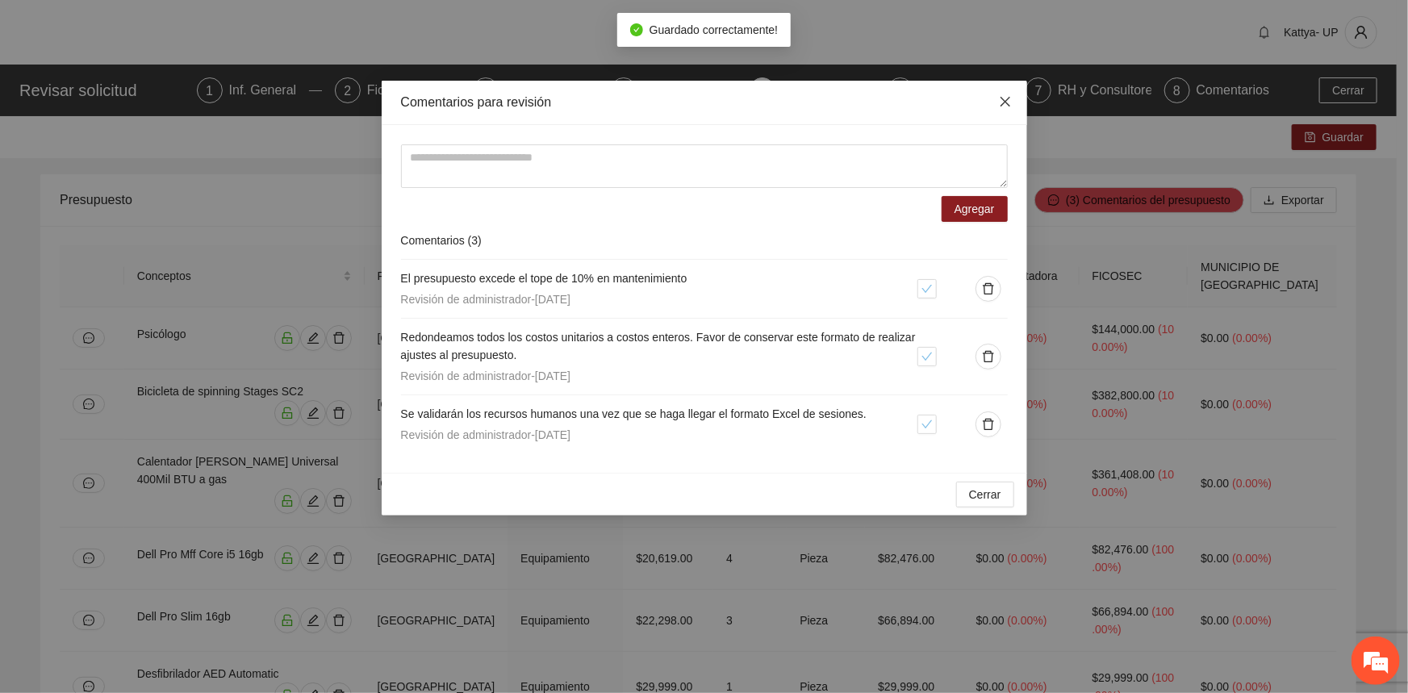
click at [1000, 98] on icon "close" at bounding box center [1005, 101] width 13 height 13
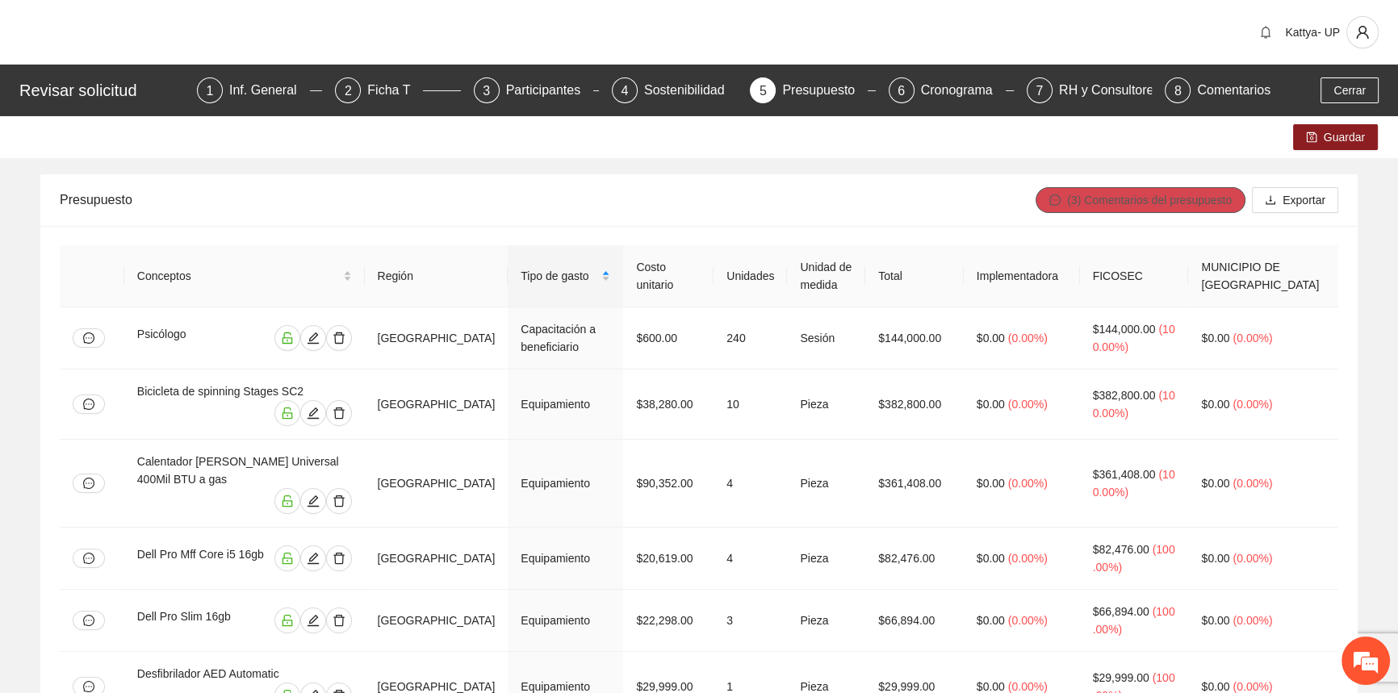
click at [1140, 203] on span "(3) Comentarios del presupuesto" at bounding box center [1149, 200] width 165 height 18
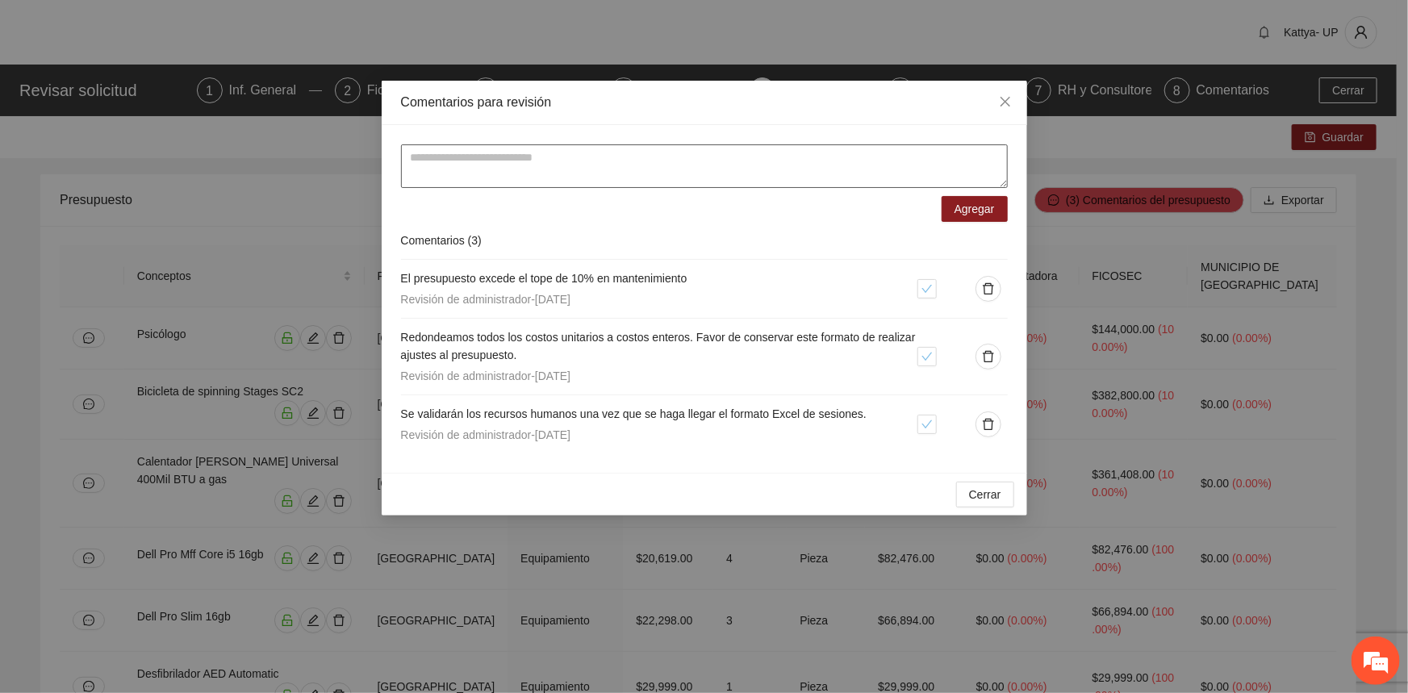
click at [757, 171] on textarea at bounding box center [704, 166] width 607 height 44
click at [757, 171] on textarea "**********" at bounding box center [704, 166] width 607 height 44
type textarea "**********"
click at [950, 209] on button "Agregar" at bounding box center [975, 209] width 66 height 26
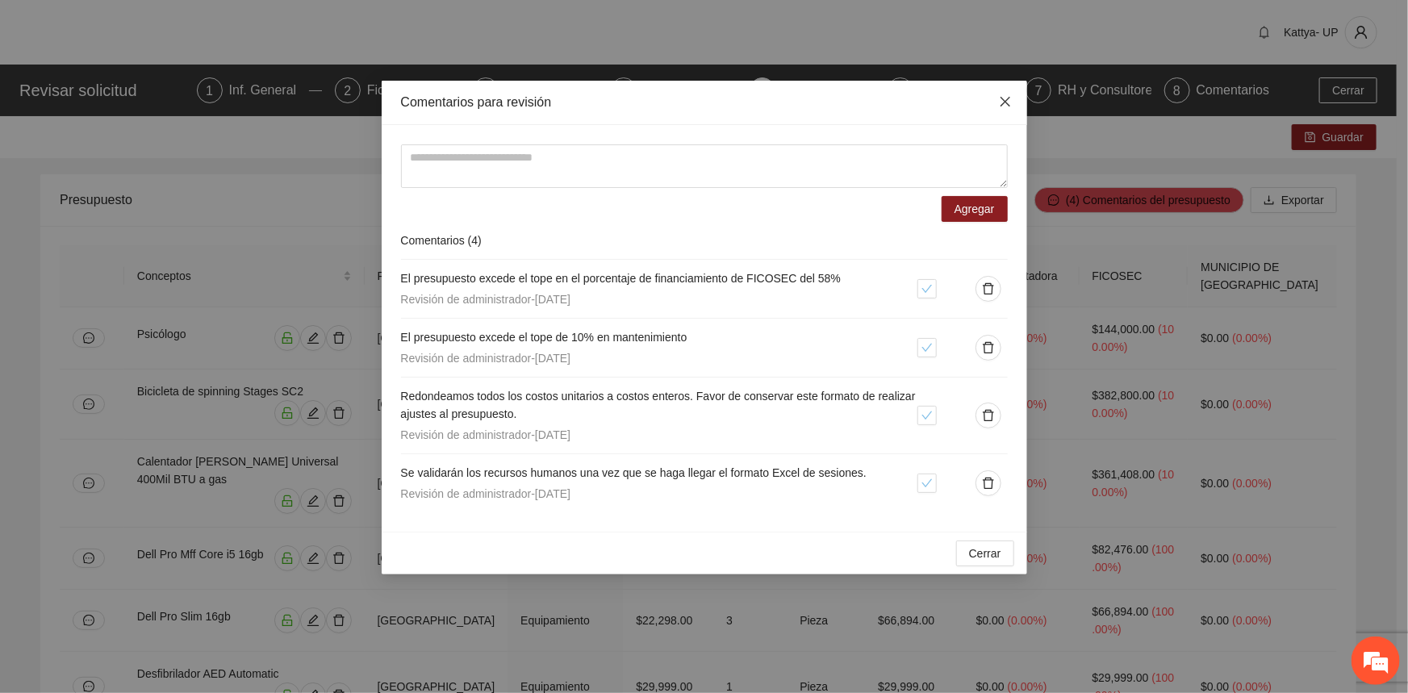
click at [998, 101] on span "Close" at bounding box center [1006, 103] width 44 height 44
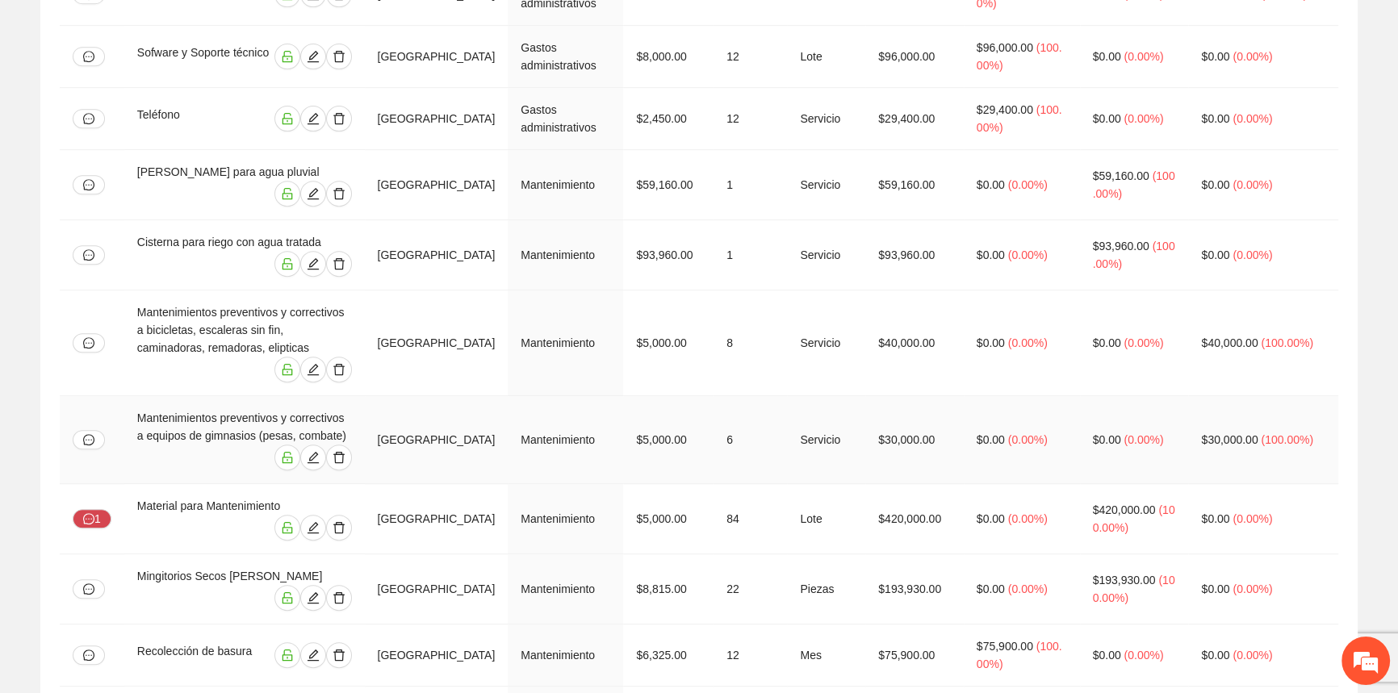
scroll to position [1027, 0]
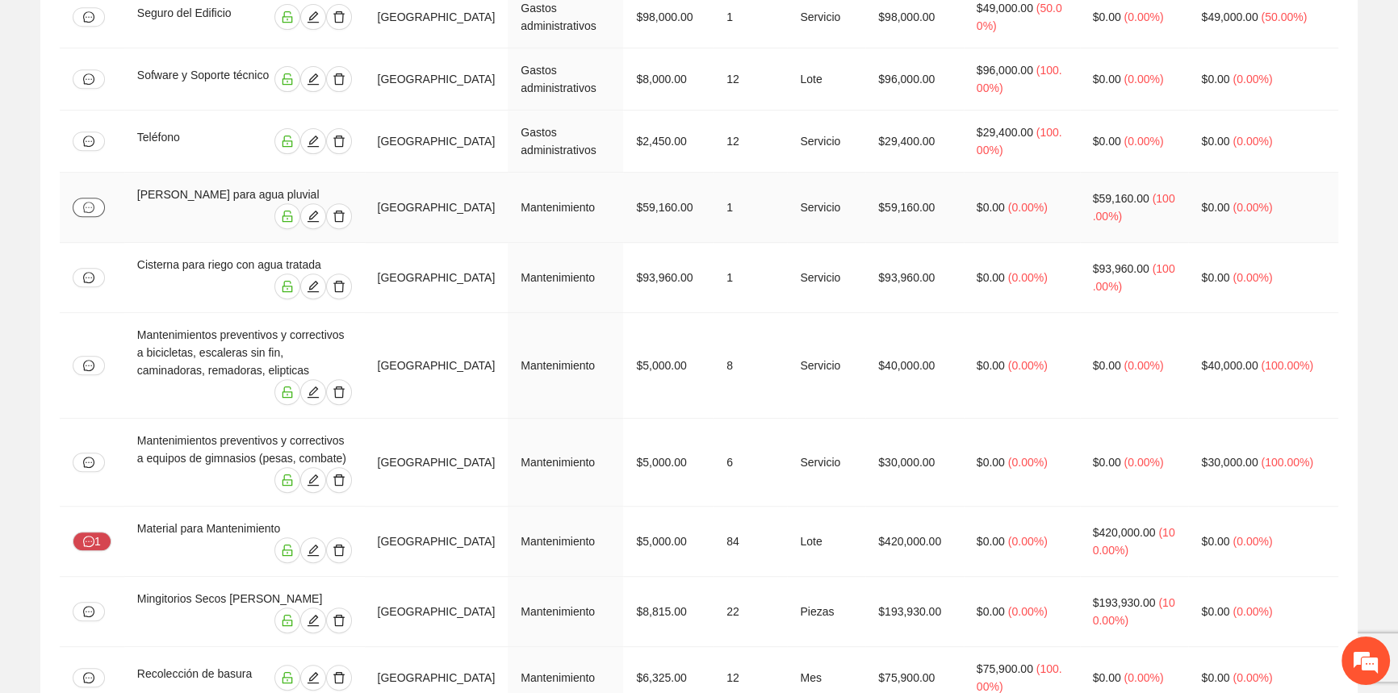
click at [90, 198] on button "button" at bounding box center [89, 207] width 32 height 19
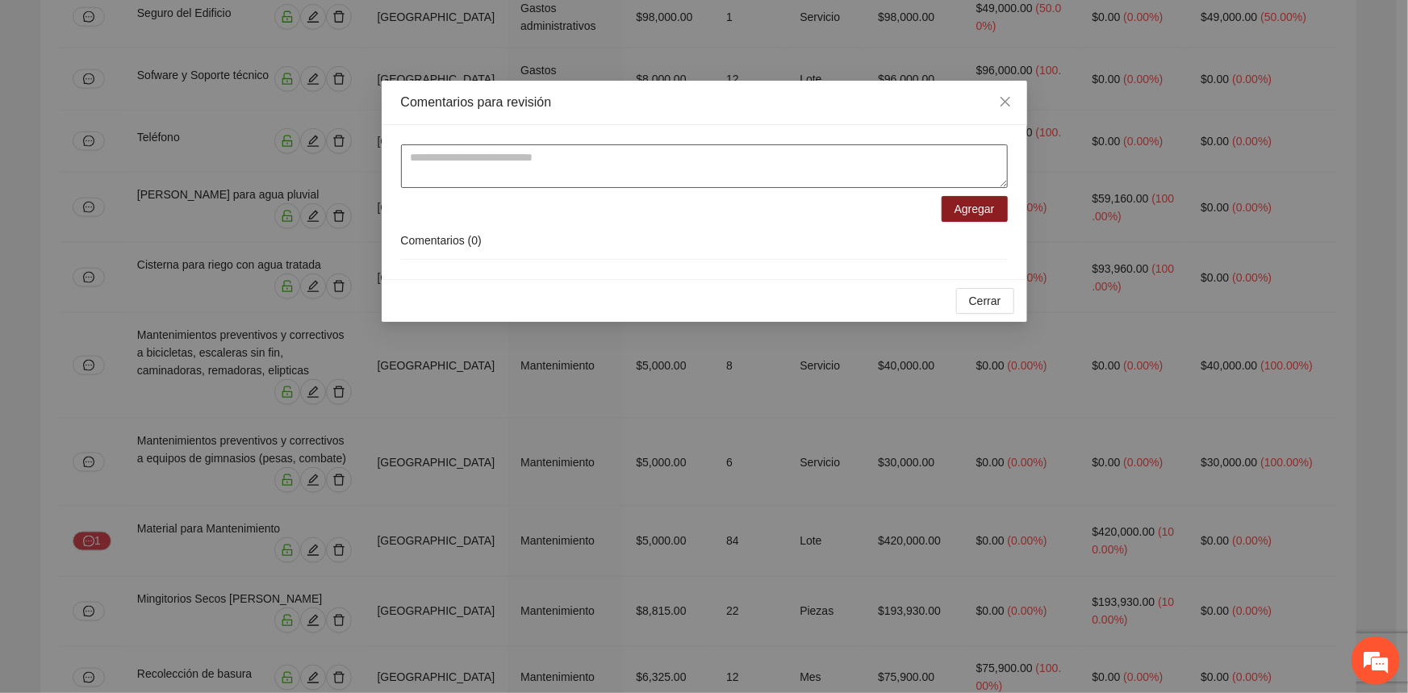
click at [562, 170] on textarea at bounding box center [704, 166] width 607 height 44
type textarea "**********"
click at [959, 213] on span "Agregar" at bounding box center [975, 209] width 40 height 18
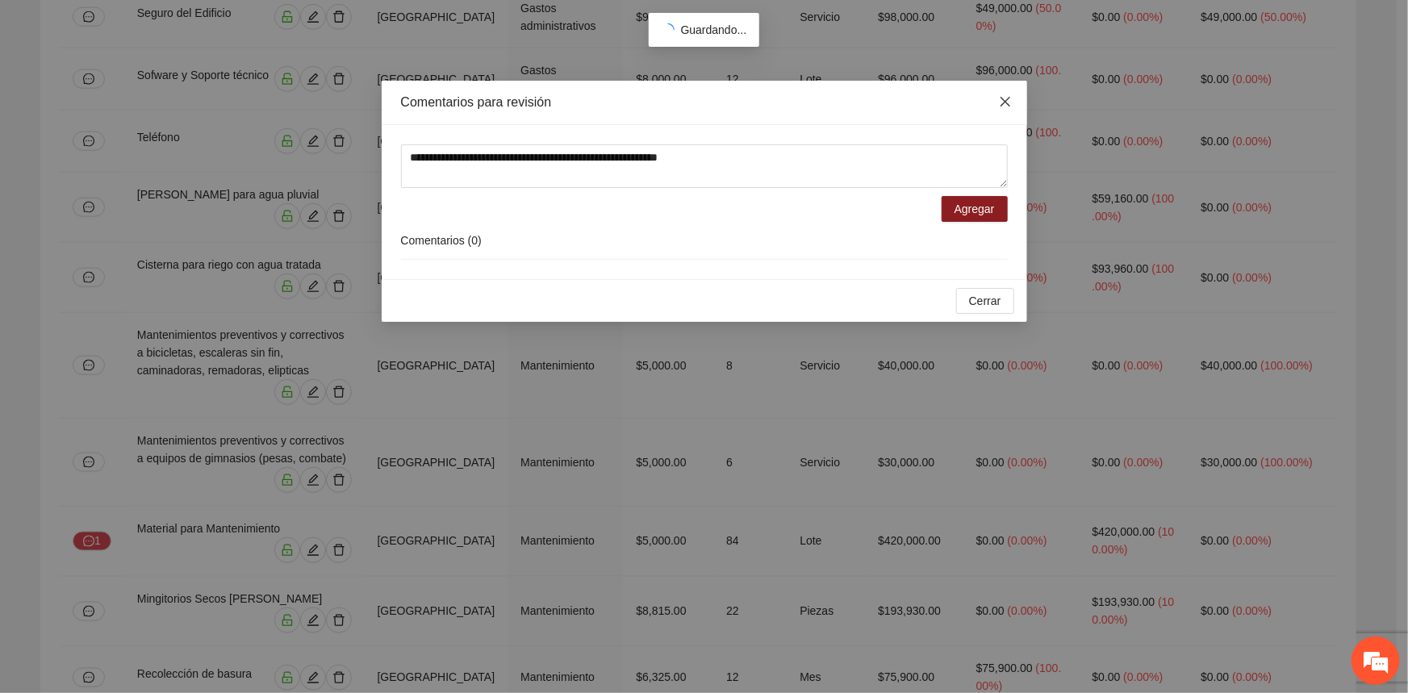
click at [1014, 91] on span "Close" at bounding box center [1006, 103] width 44 height 44
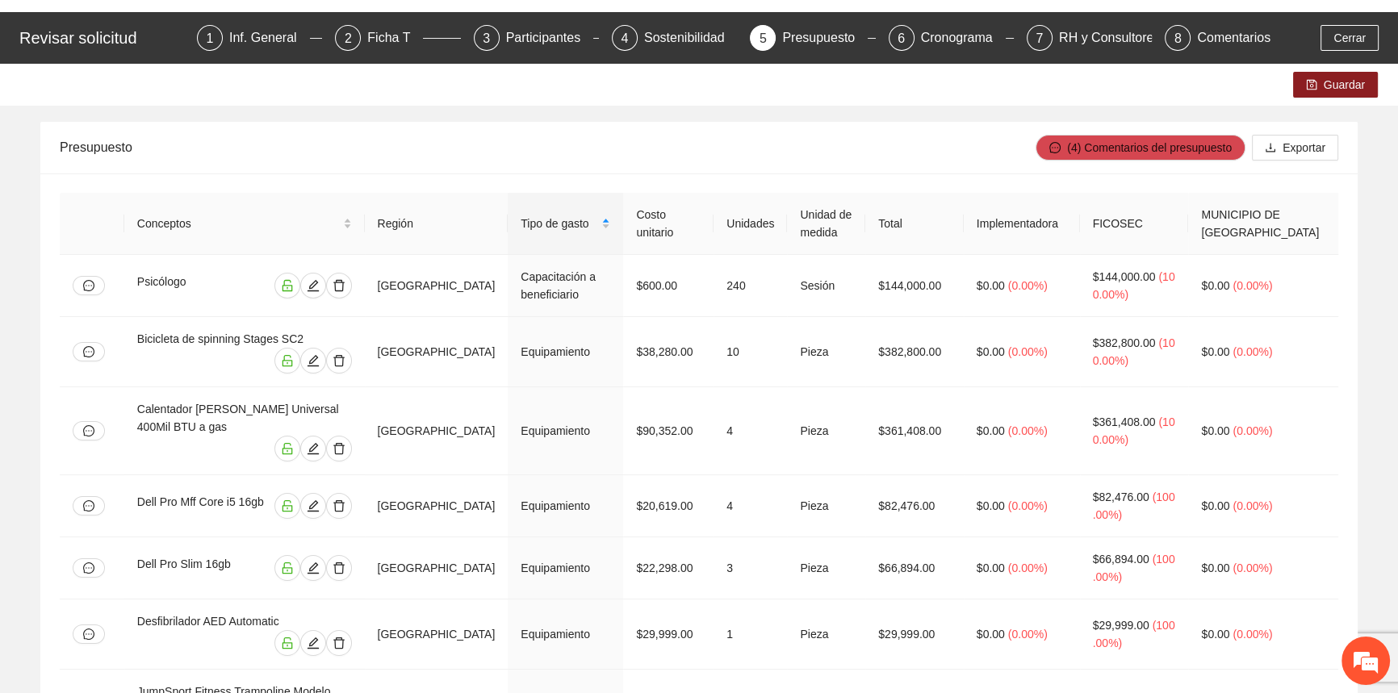
scroll to position [0, 0]
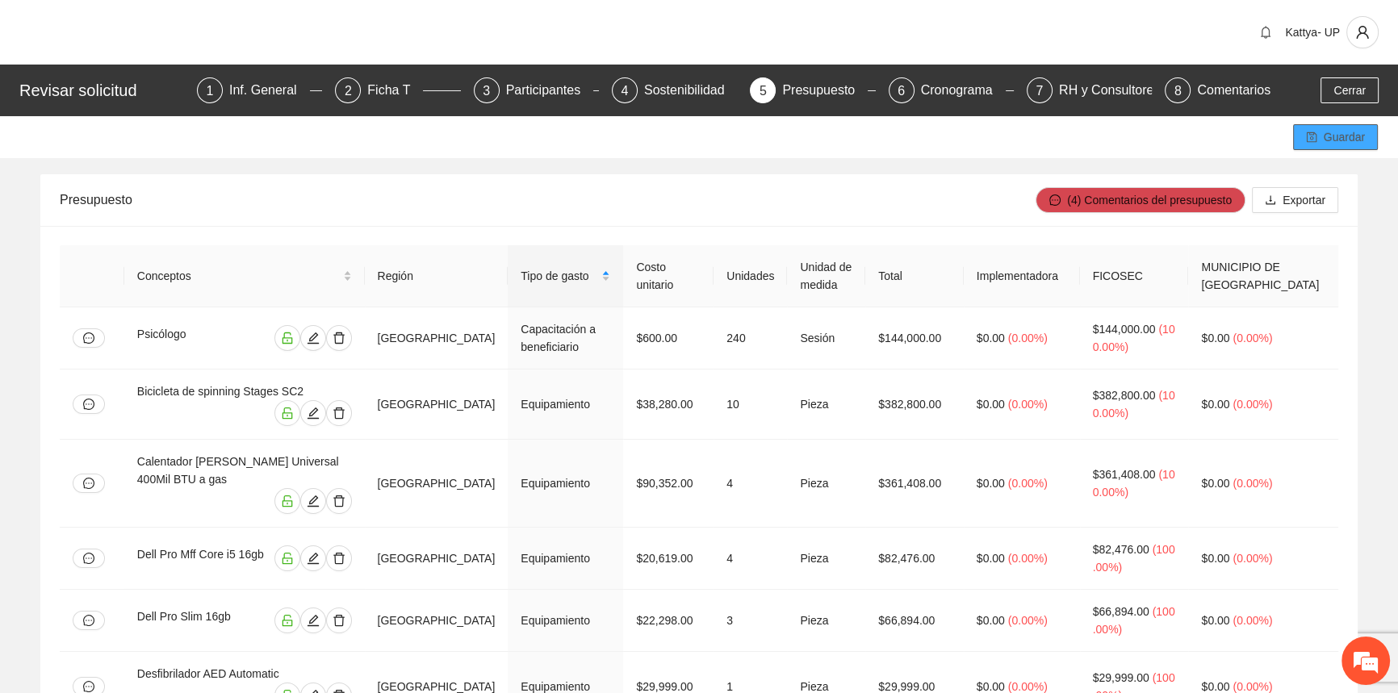
click at [1372, 137] on button "Guardar" at bounding box center [1335, 137] width 85 height 26
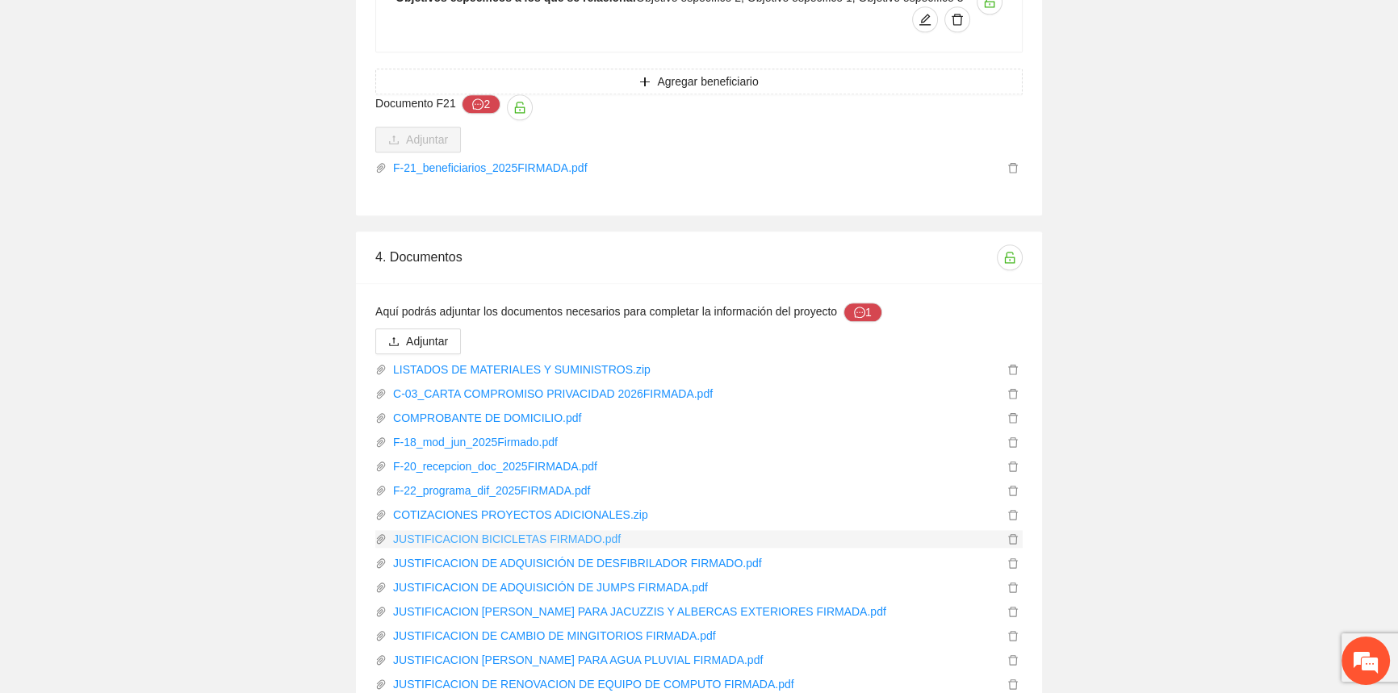
click at [538, 530] on link "JUSTIFICACION BICICLETAS FIRMADO.pdf" at bounding box center [695, 539] width 617 height 18
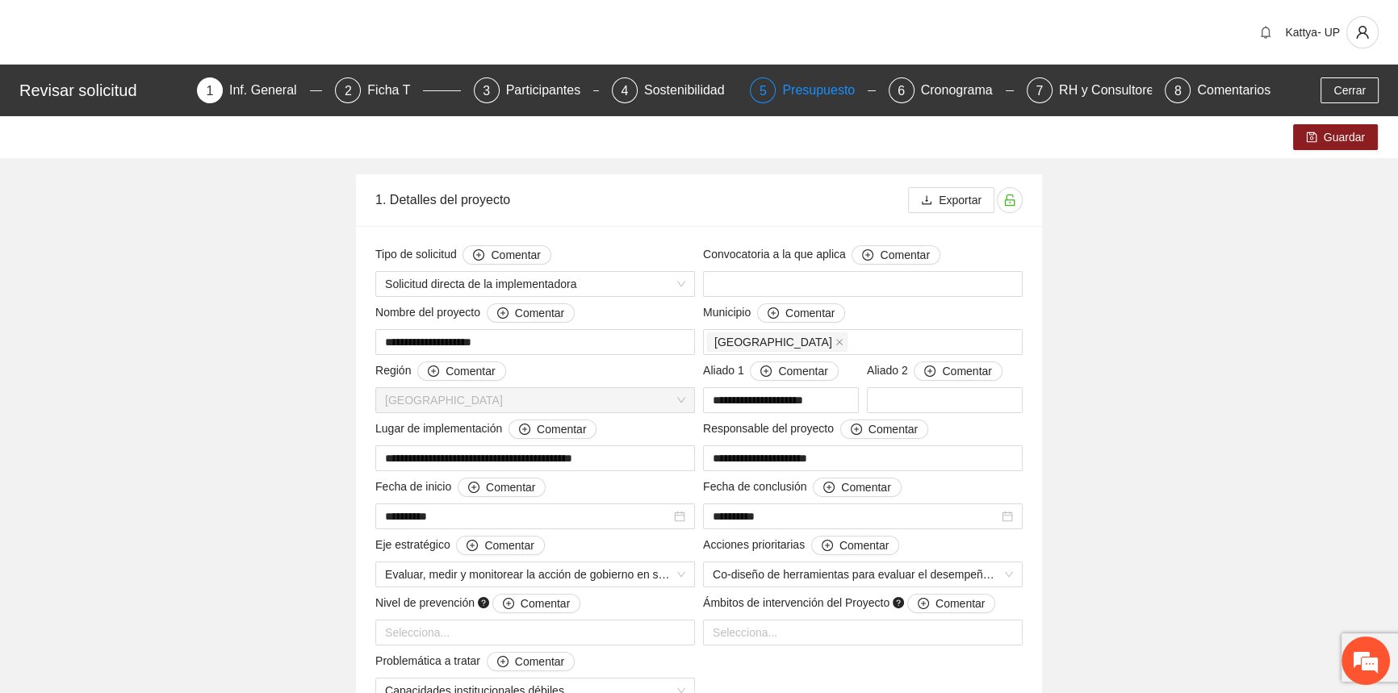
click at [826, 96] on div "Presupuesto" at bounding box center [825, 90] width 86 height 26
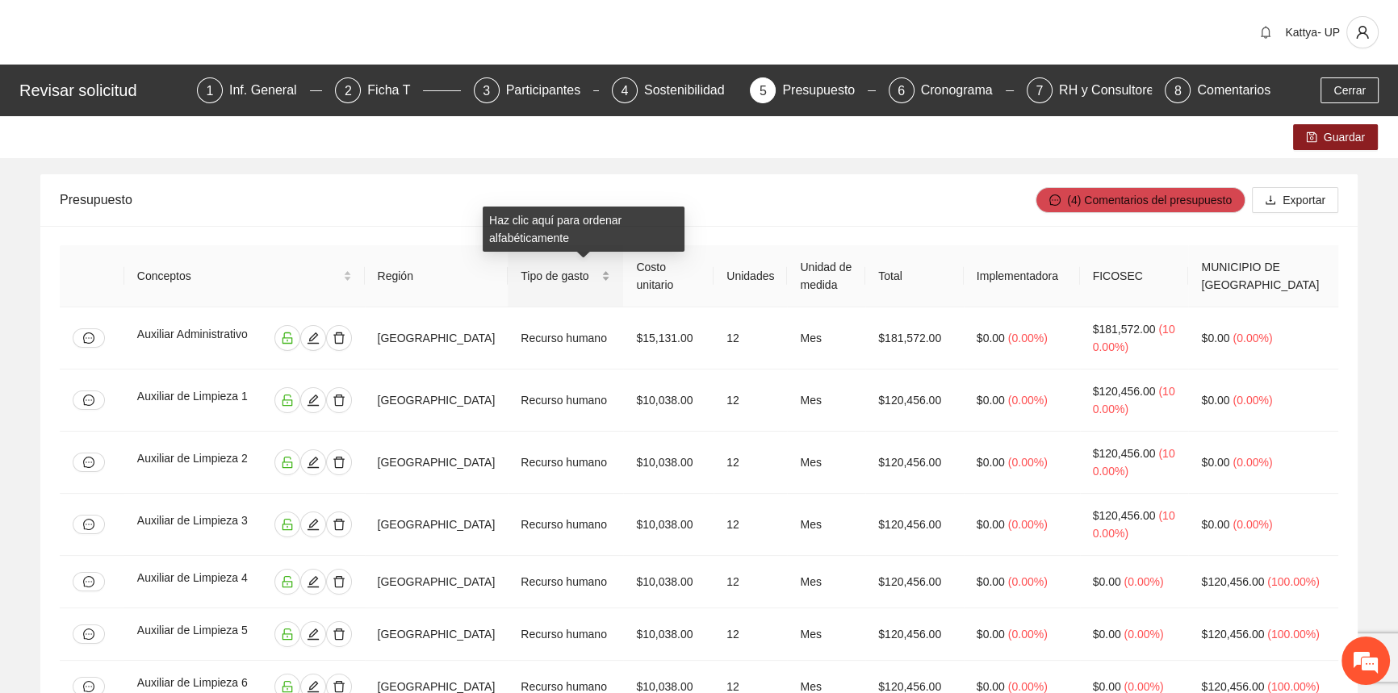
click at [610, 278] on div "Tipo de gasto" at bounding box center [566, 276] width 90 height 18
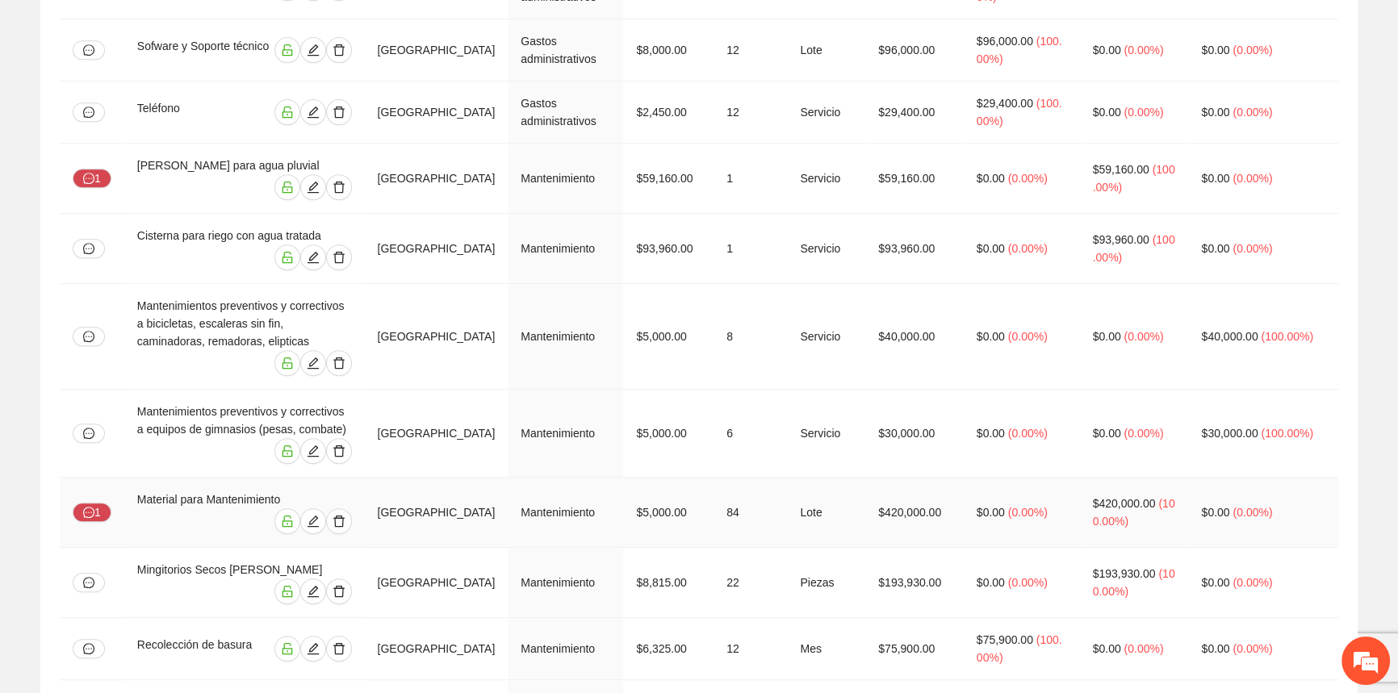
scroll to position [1027, 0]
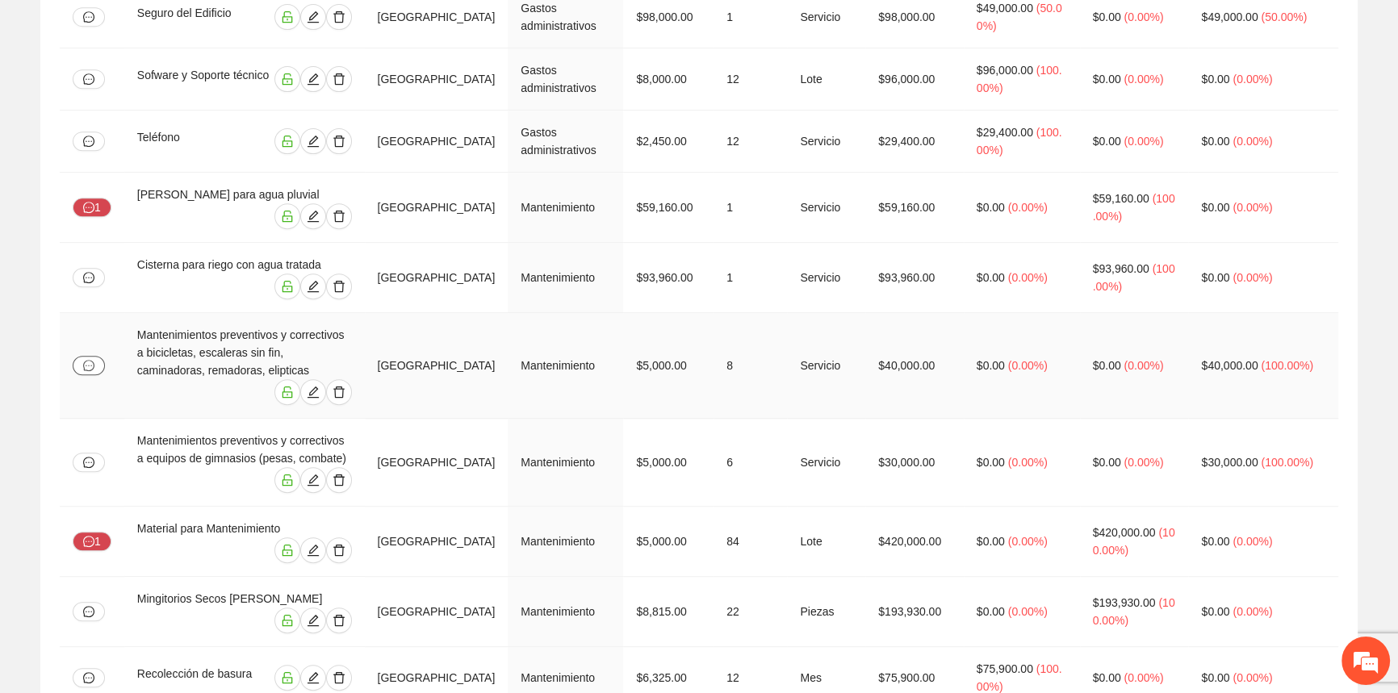
click at [90, 360] on icon "message" at bounding box center [88, 365] width 11 height 11
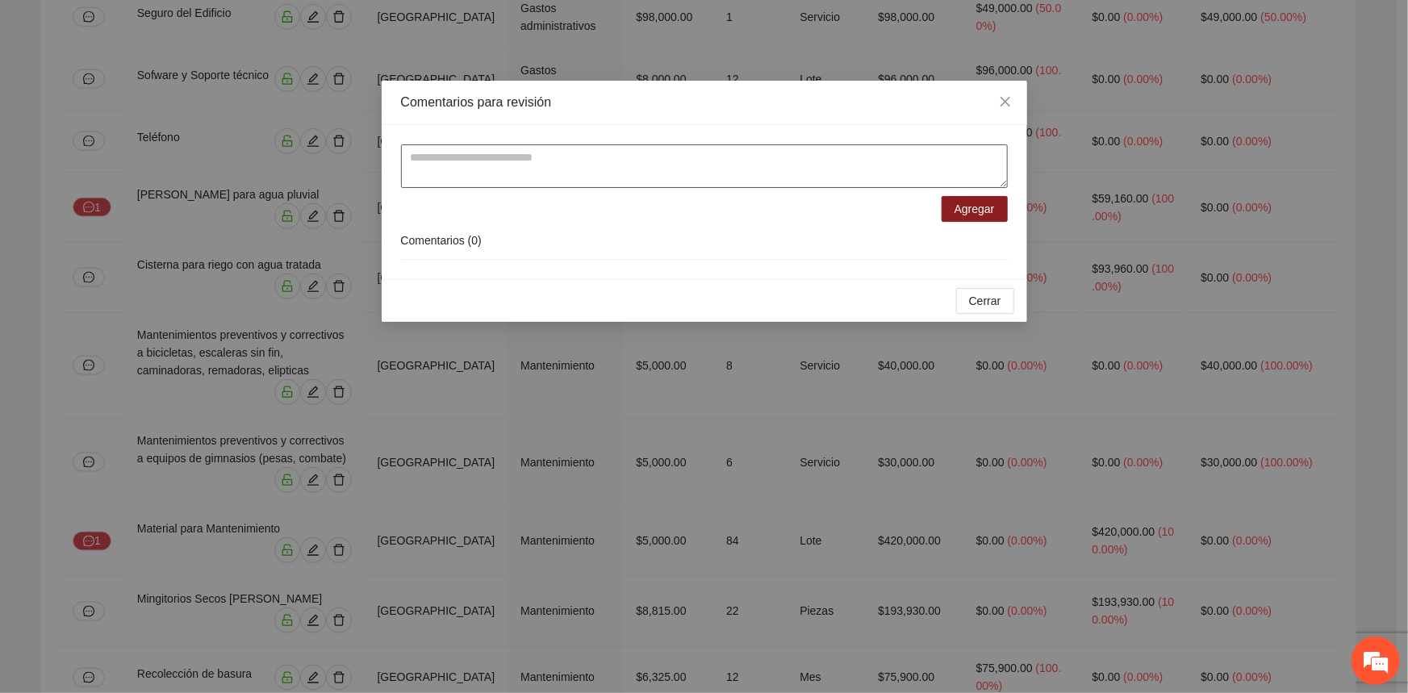
click at [514, 157] on textarea at bounding box center [704, 166] width 607 height 44
drag, startPoint x: 734, startPoint y: 166, endPoint x: 373, endPoint y: 169, distance: 361.6
click at [373, 169] on div "**********" at bounding box center [704, 346] width 1408 height 693
type textarea "**********"
click at [963, 210] on span "Agregar" at bounding box center [975, 209] width 40 height 18
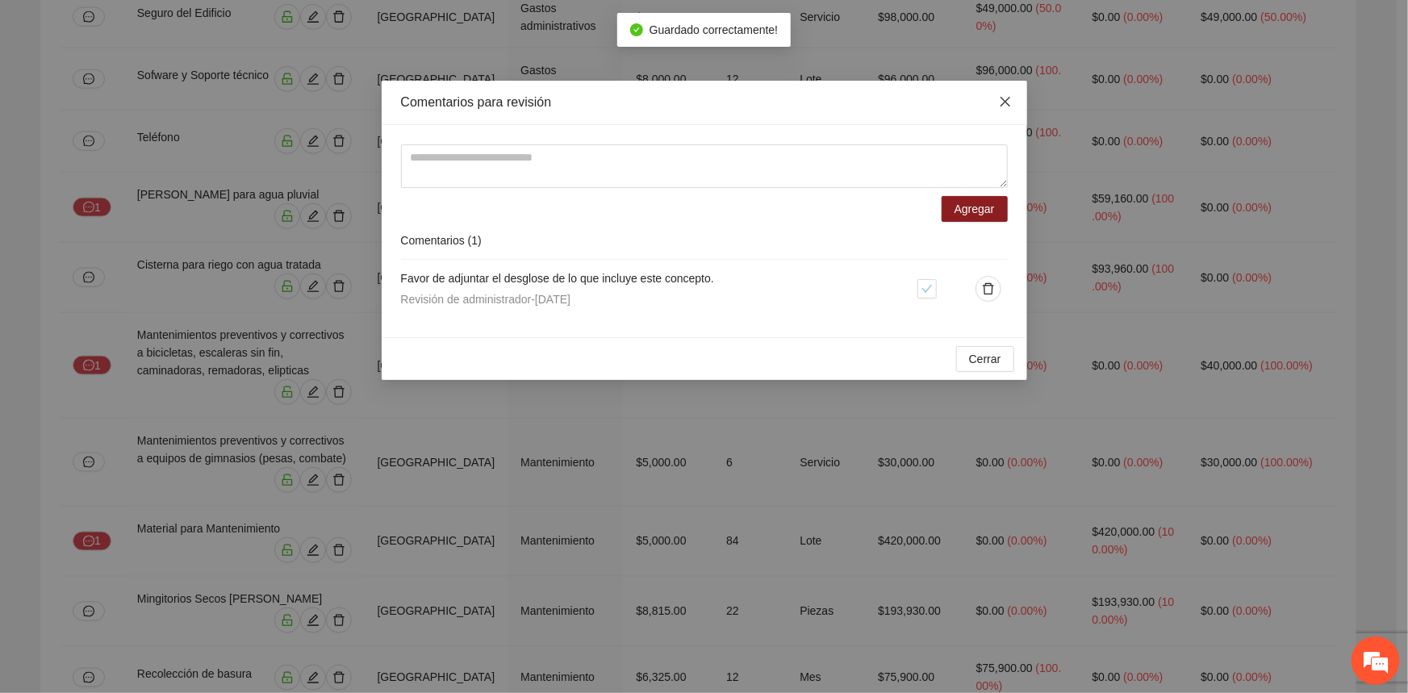
click at [1008, 100] on icon "close" at bounding box center [1005, 102] width 10 height 10
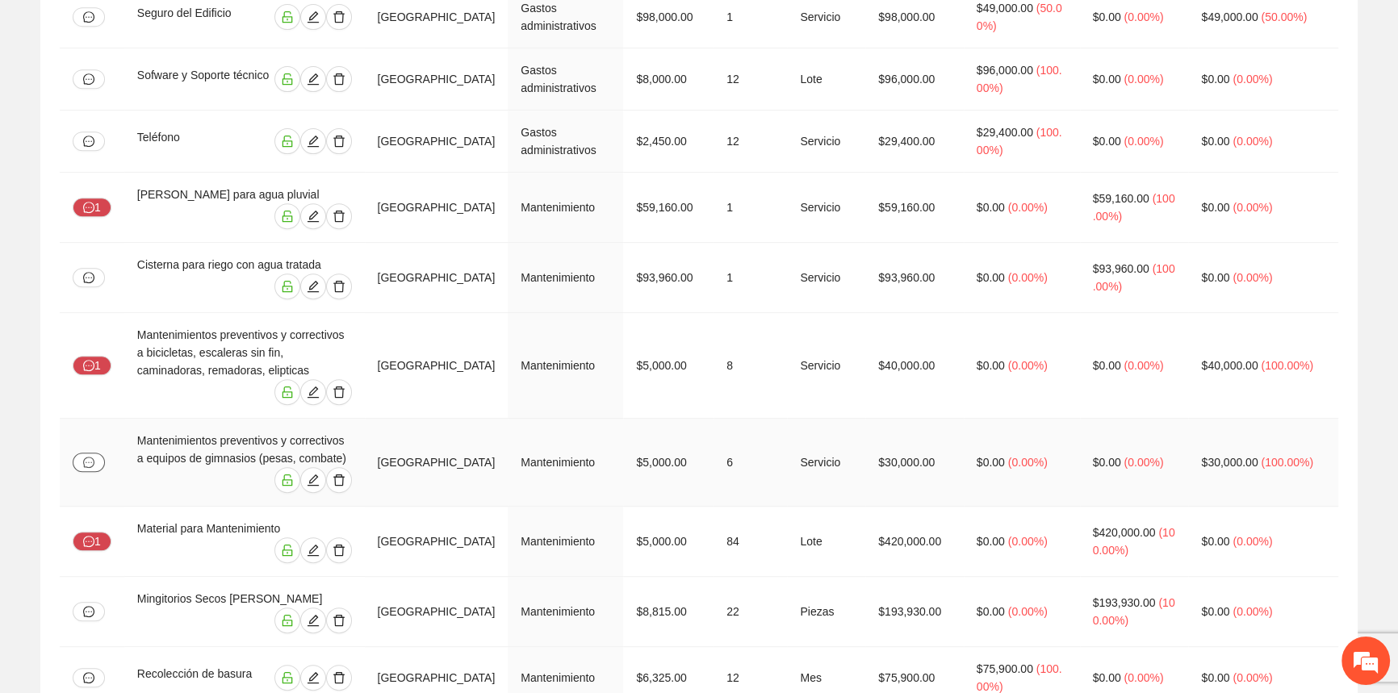
click at [80, 453] on button "button" at bounding box center [89, 462] width 32 height 19
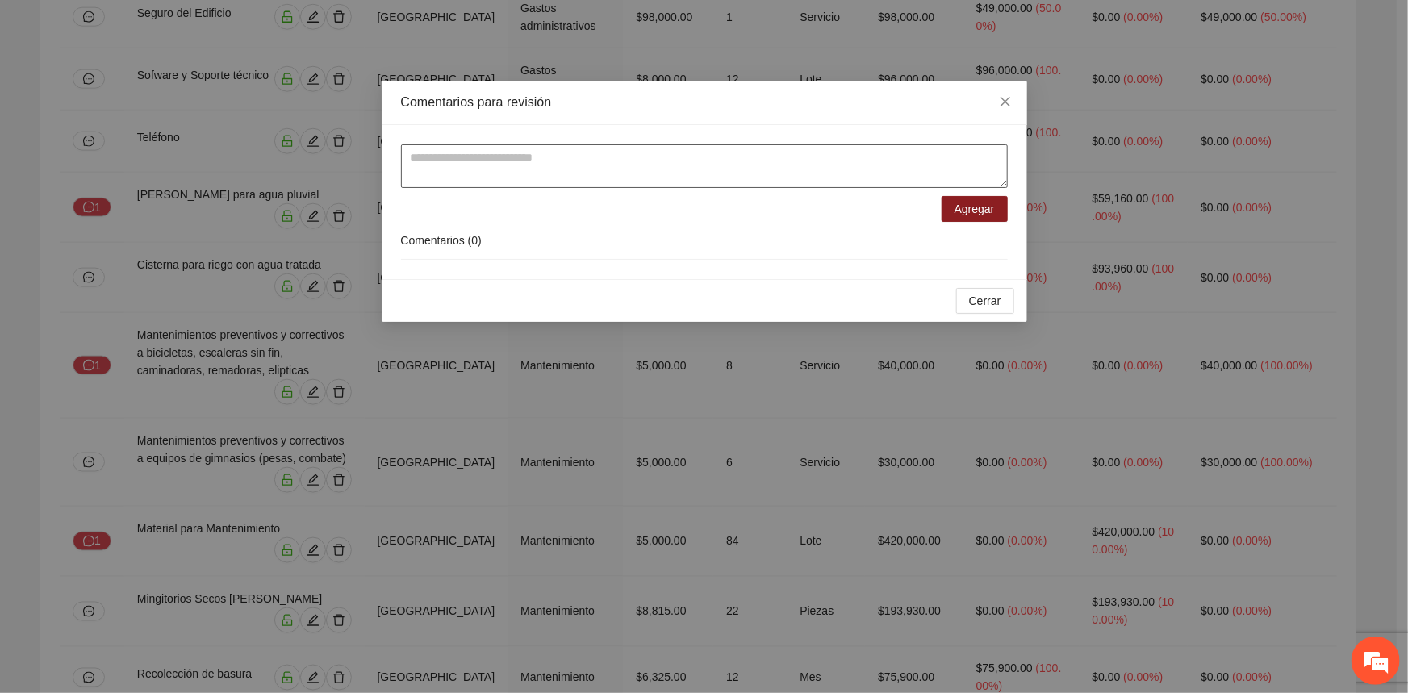
click at [643, 182] on textarea at bounding box center [704, 166] width 607 height 44
paste textarea "**********"
type textarea "**********"
click at [969, 217] on button "Agregar" at bounding box center [975, 209] width 66 height 26
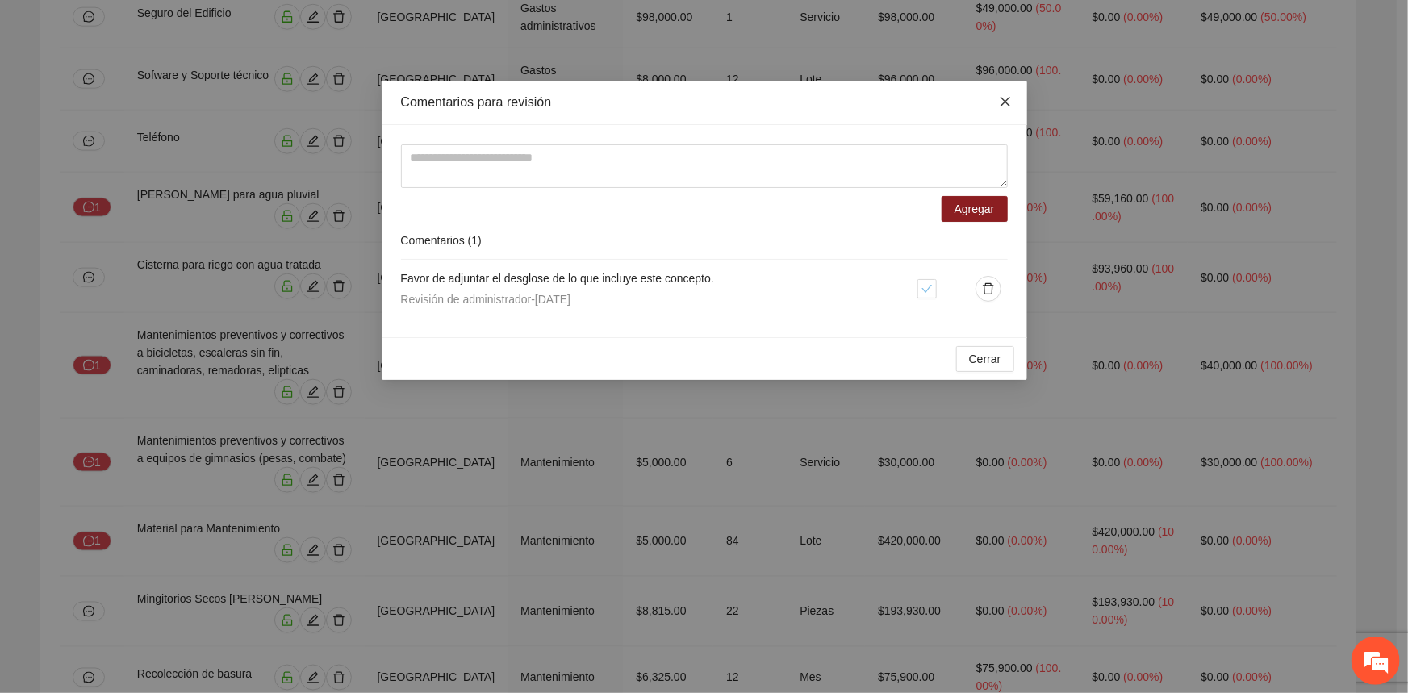
click at [1013, 89] on span "Close" at bounding box center [1006, 103] width 44 height 44
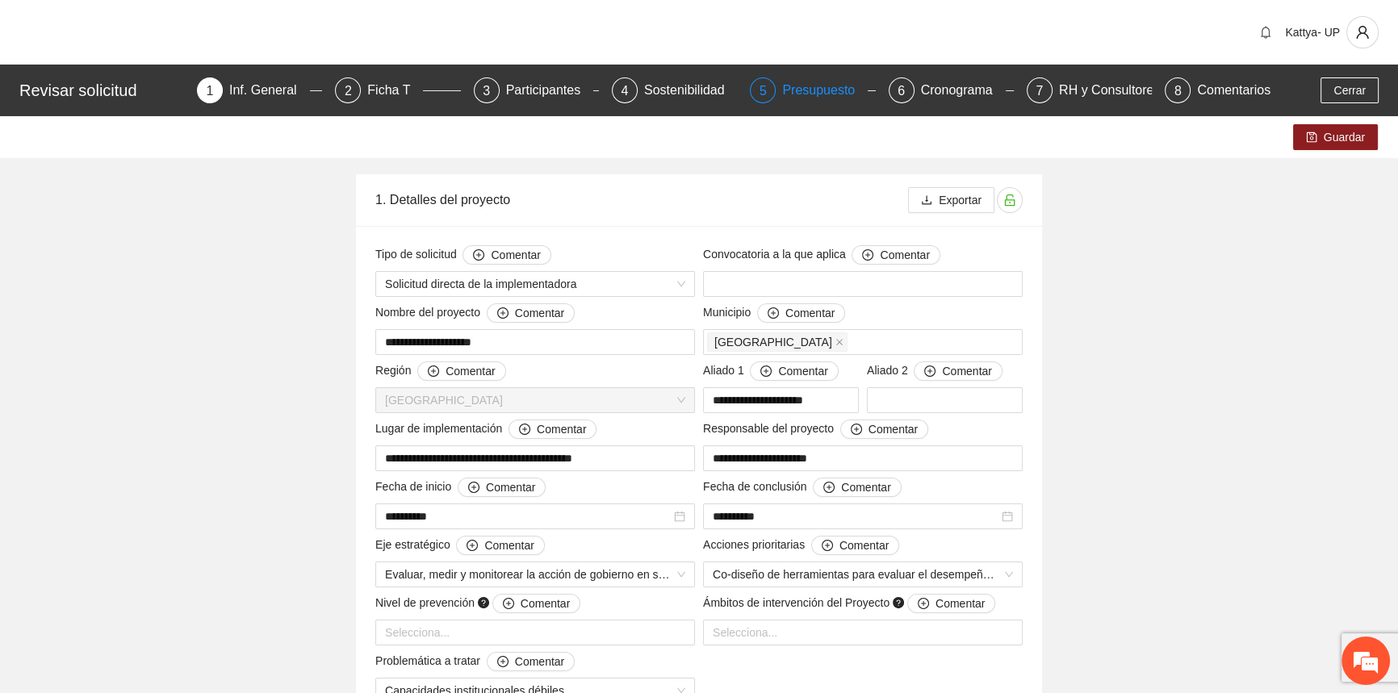
click at [808, 98] on div "Presupuesto" at bounding box center [825, 90] width 86 height 26
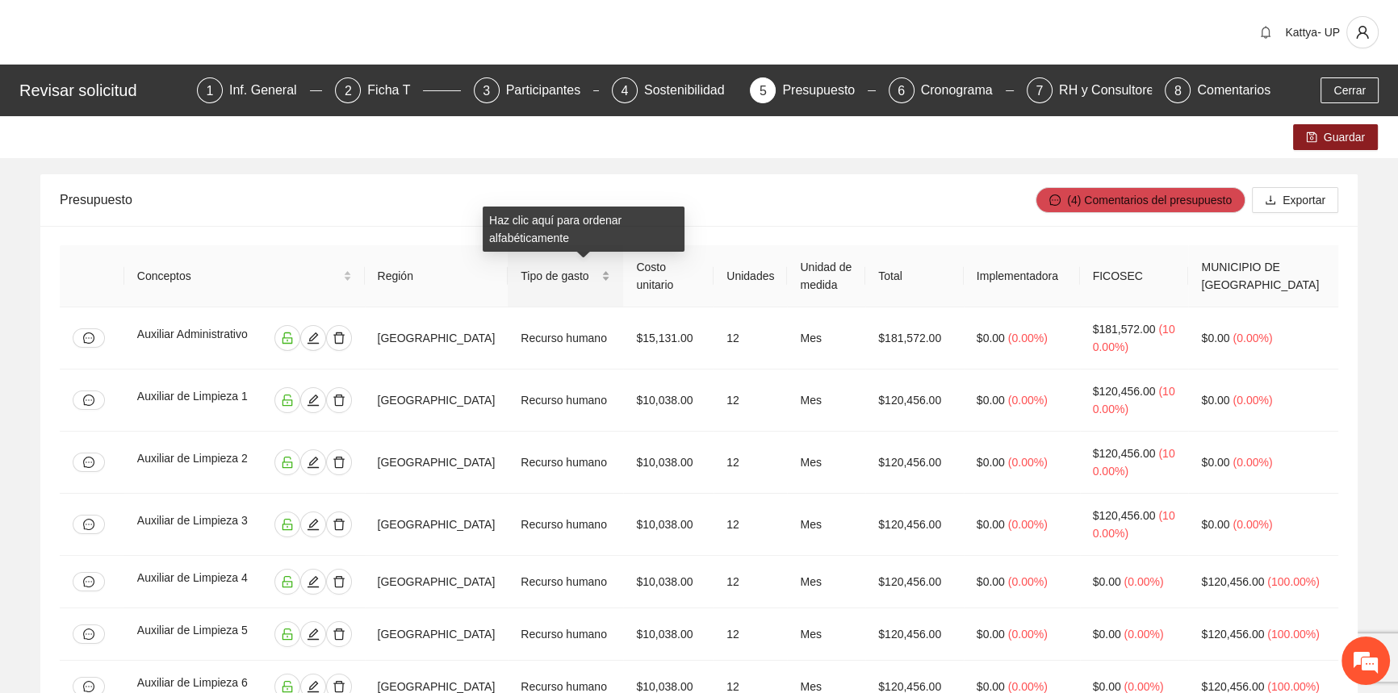
click at [610, 283] on div "Tipo de gasto" at bounding box center [566, 276] width 90 height 18
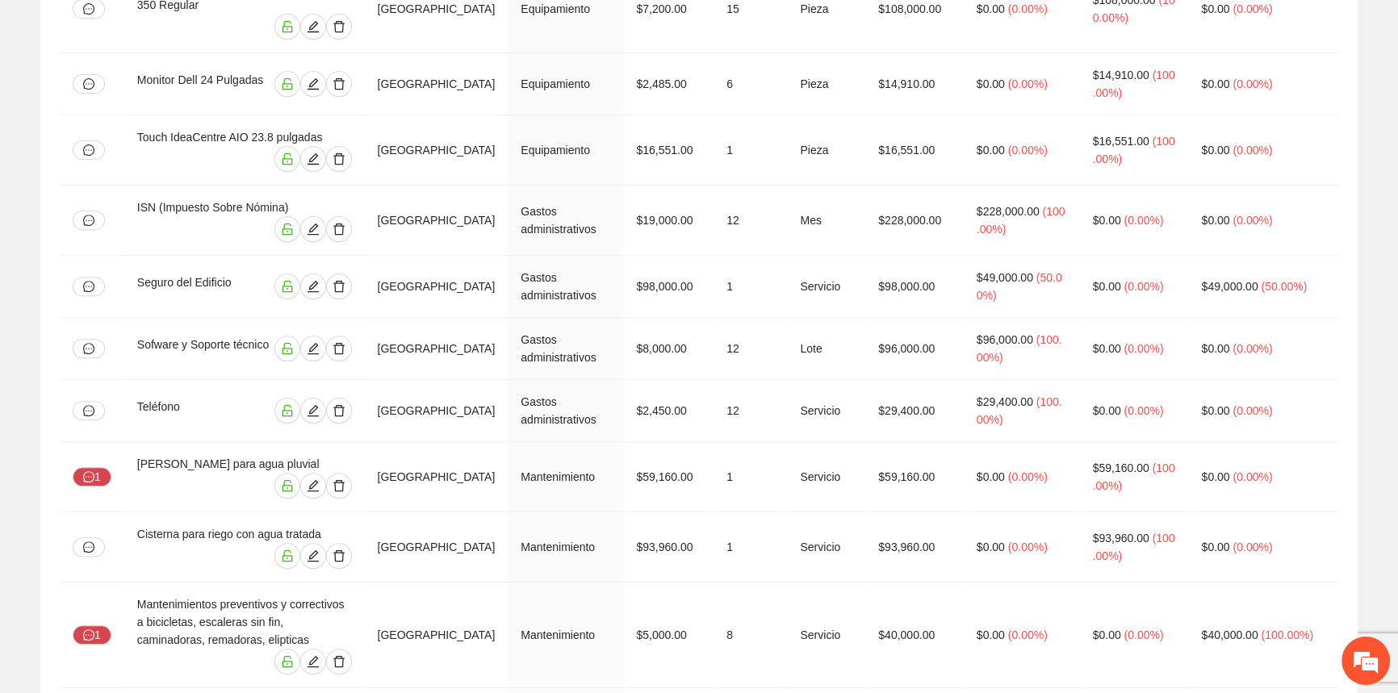
scroll to position [953, 0]
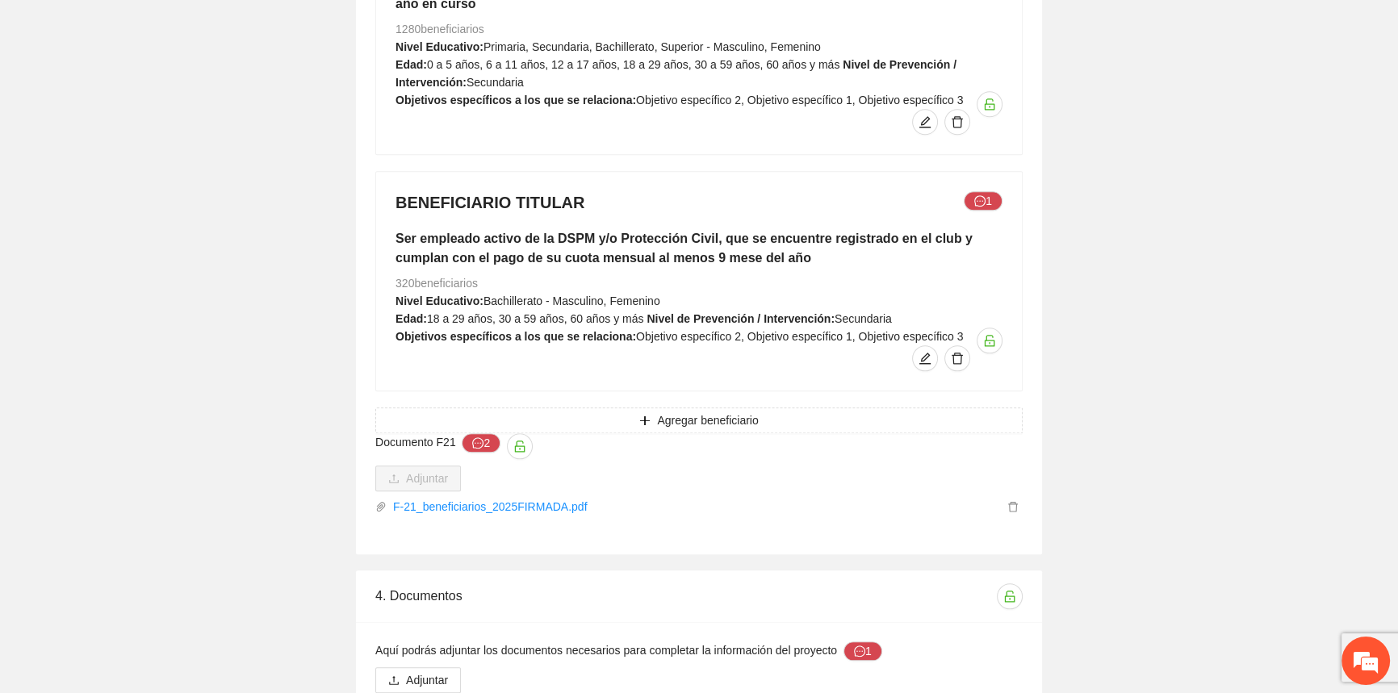
scroll to position [2454, 0]
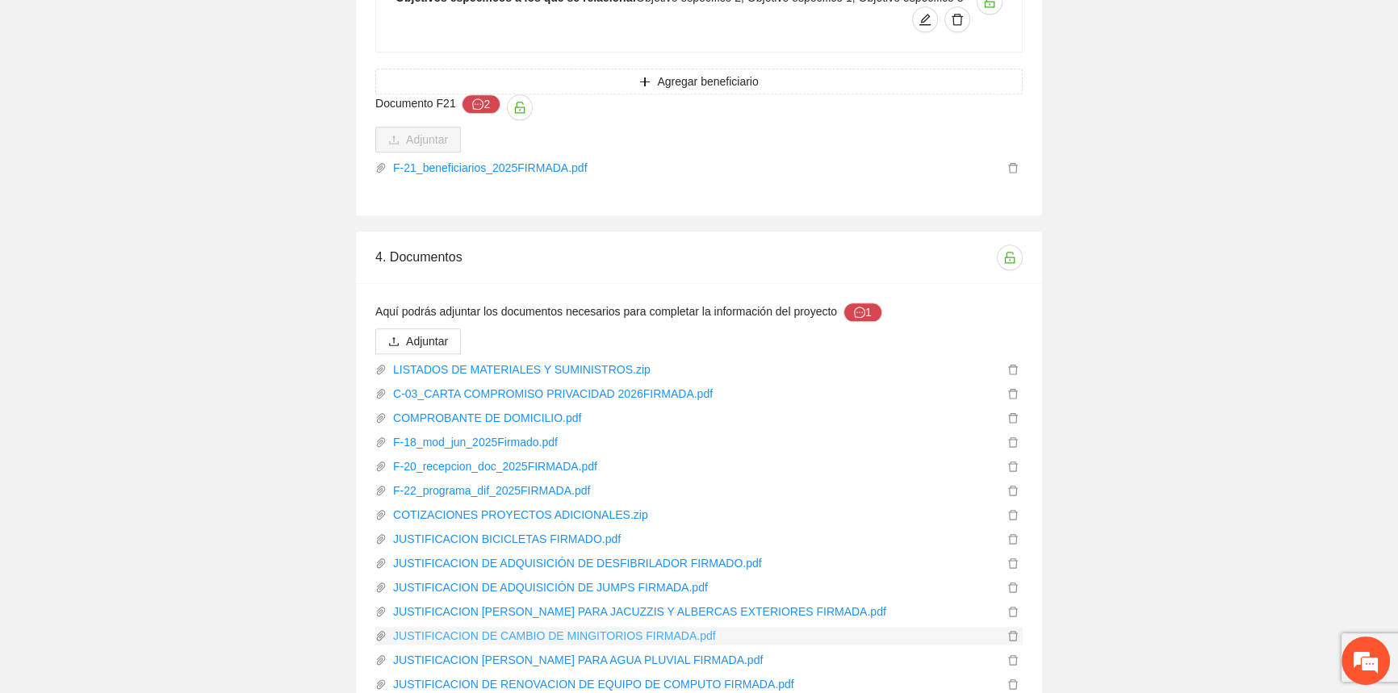
click at [519, 627] on link "JUSTIFICACION DE CAMBIO DE MINGITORIOS FIRMADA.pdf" at bounding box center [695, 636] width 617 height 18
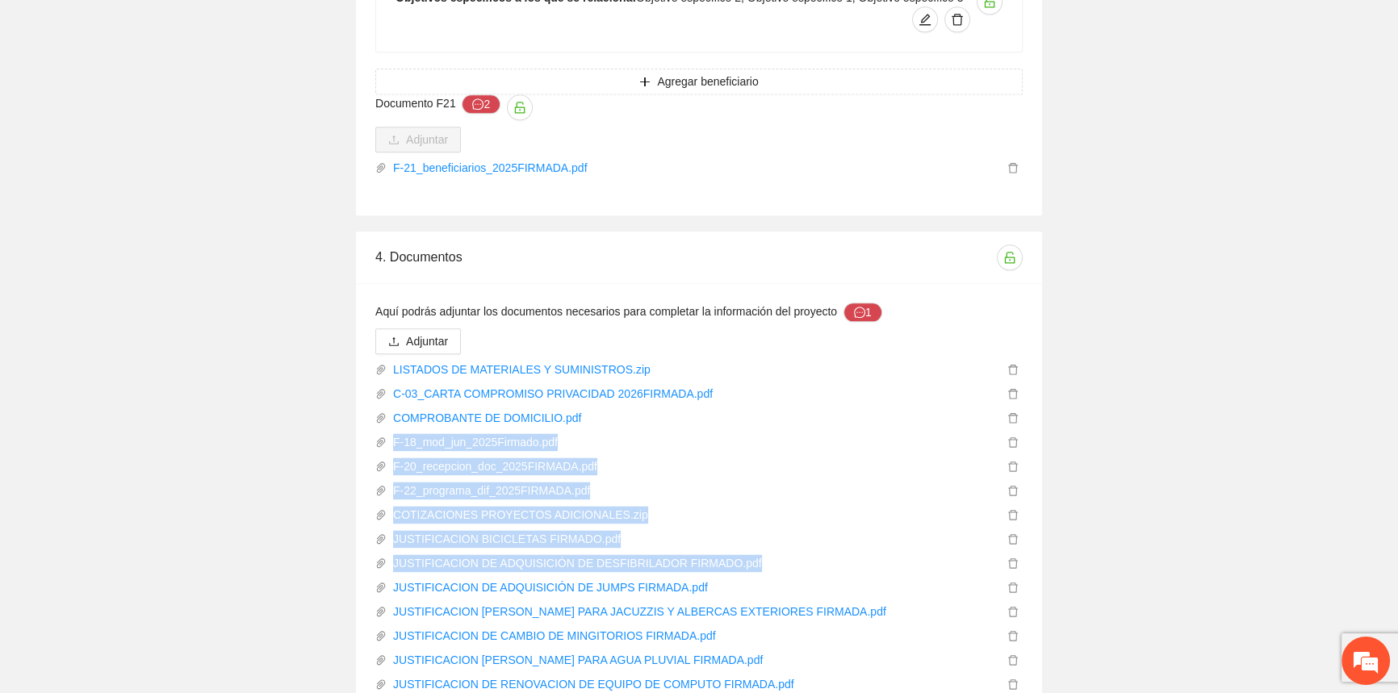
drag, startPoint x: 175, startPoint y: 320, endPoint x: 1408, endPoint y: 467, distance: 1241.2
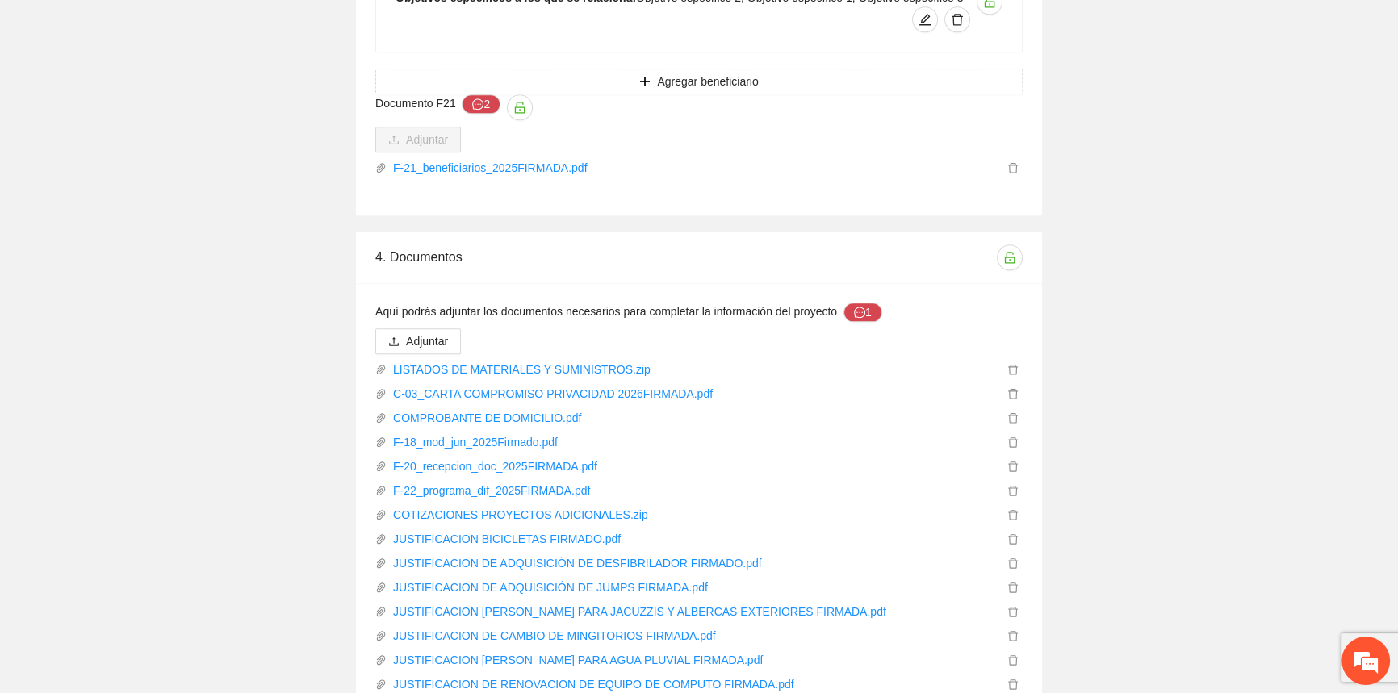
drag, startPoint x: 1205, startPoint y: 500, endPoint x: 1295, endPoint y: 523, distance: 92.4
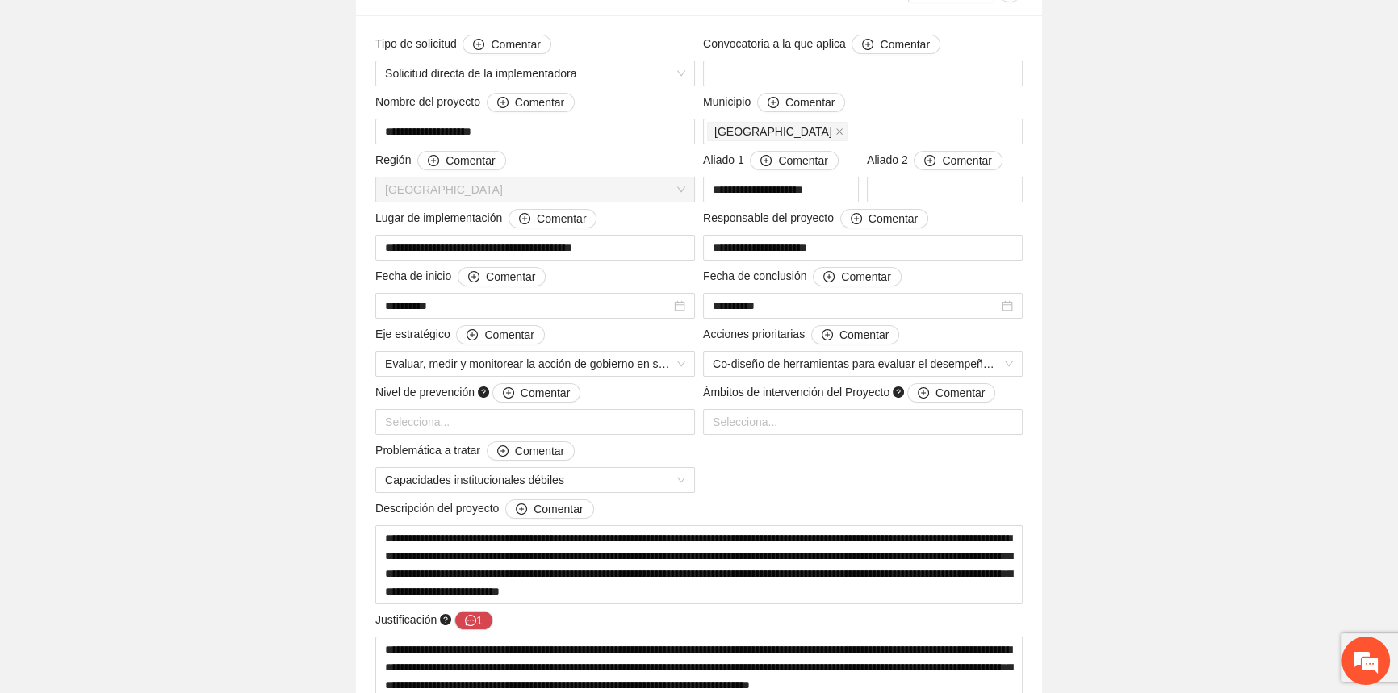
scroll to position [0, 0]
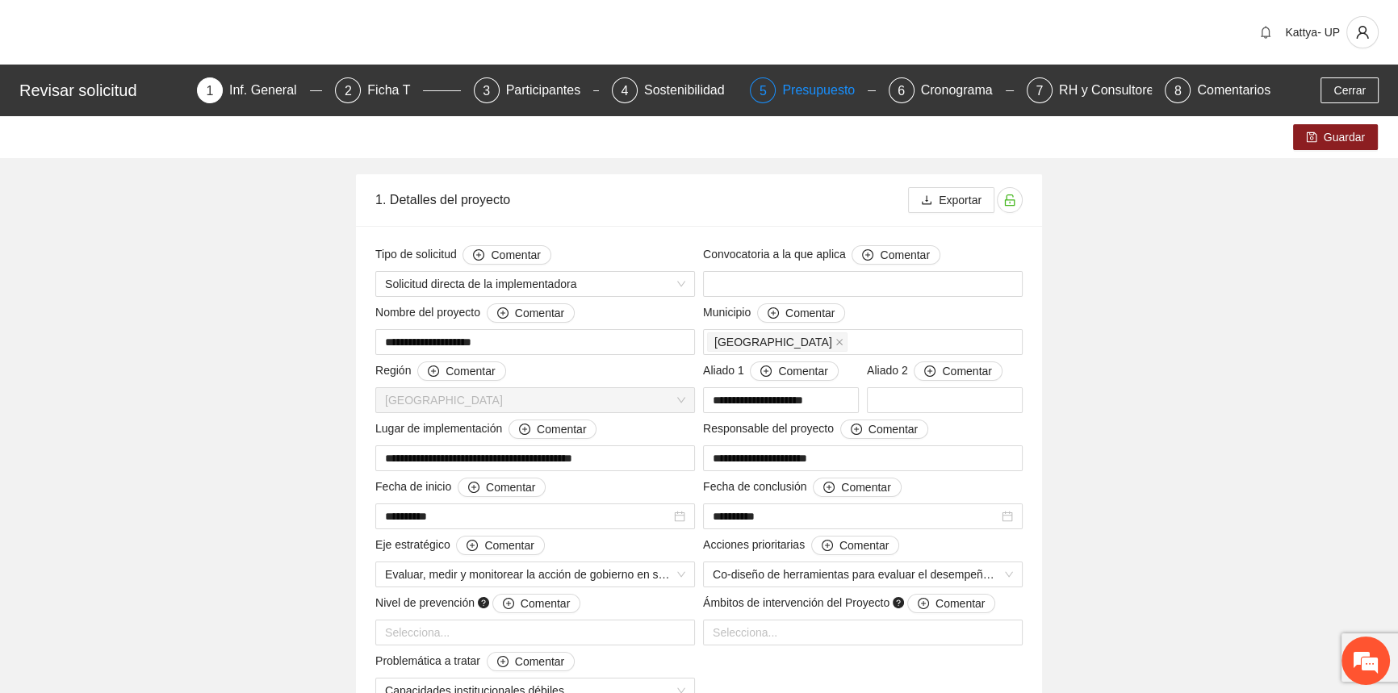
click at [774, 96] on div "5 Presupuesto" at bounding box center [812, 90] width 125 height 26
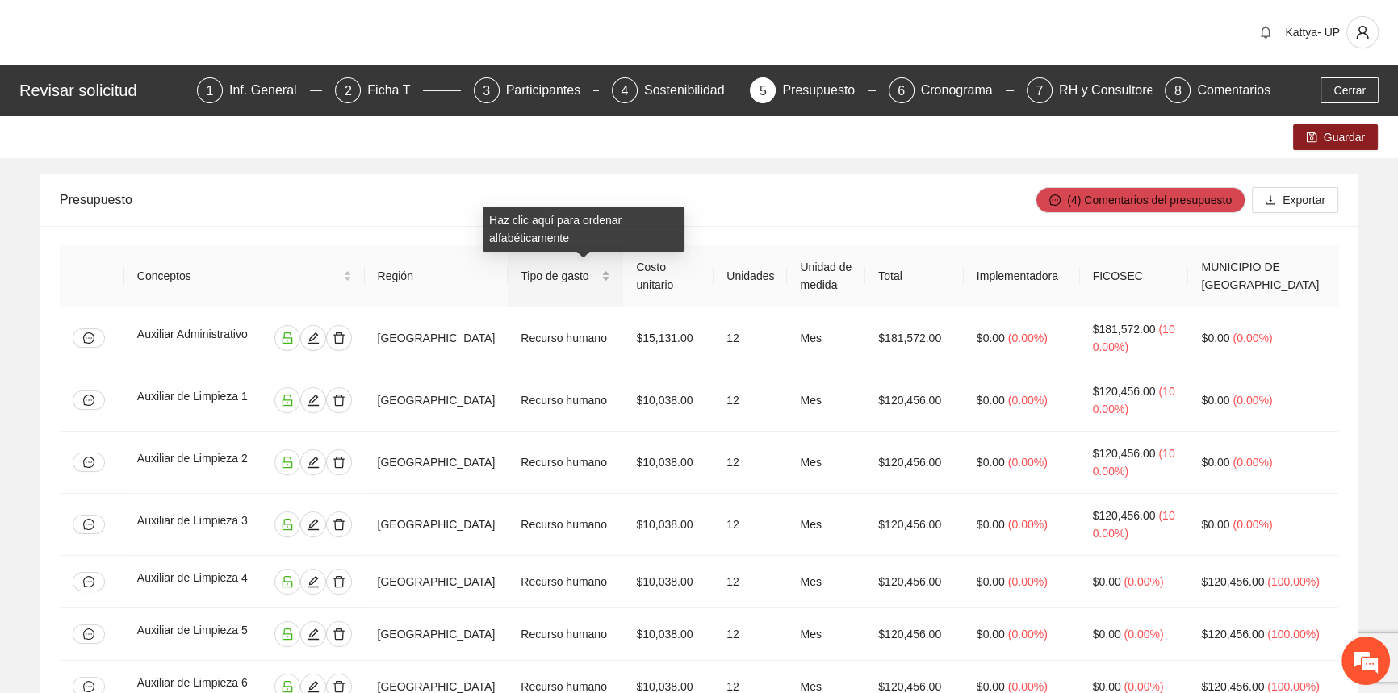
click at [610, 282] on div "Tipo de gasto" at bounding box center [566, 276] width 90 height 18
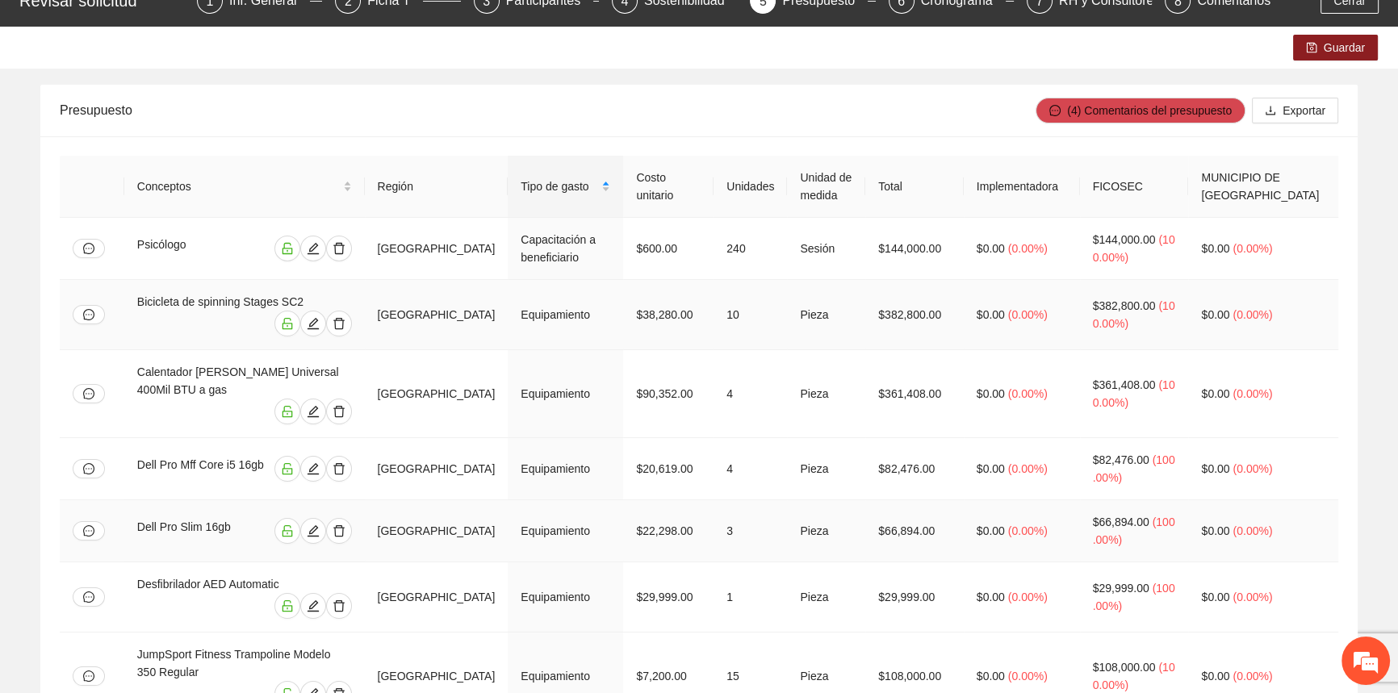
scroll to position [73, 0]
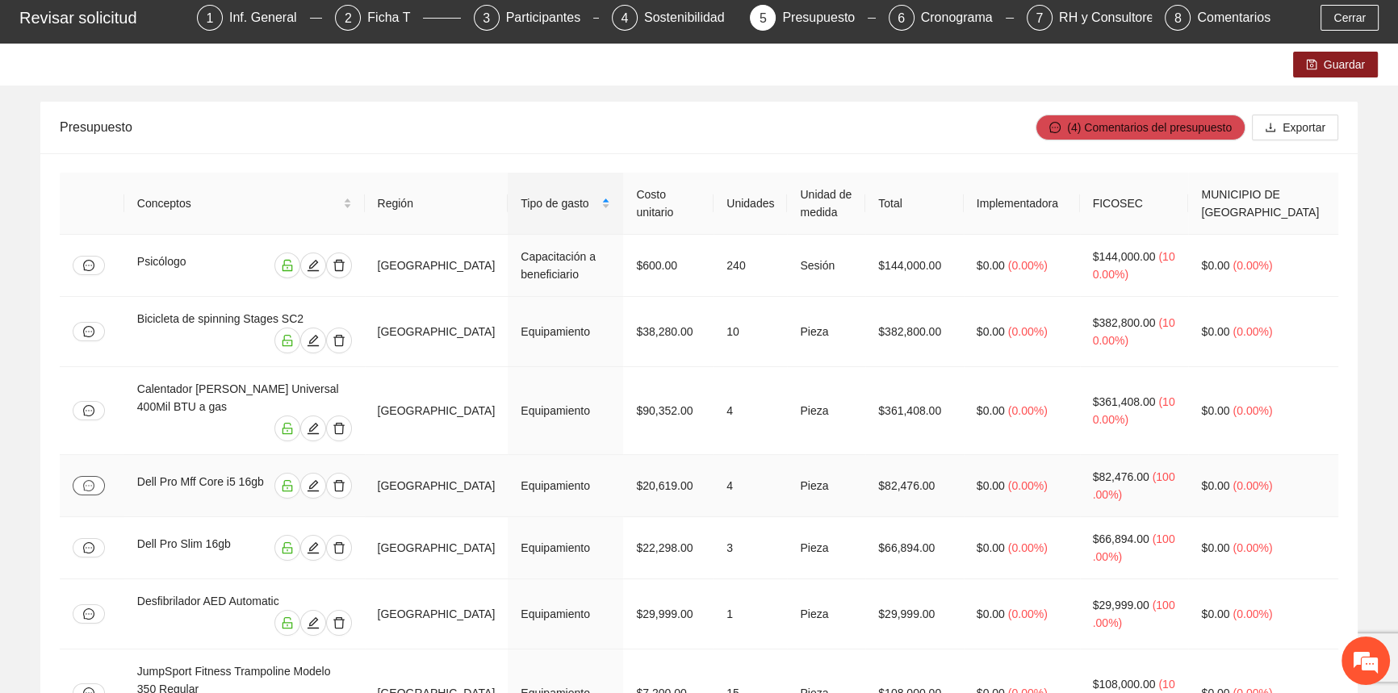
click at [93, 480] on icon "message" at bounding box center [88, 485] width 11 height 11
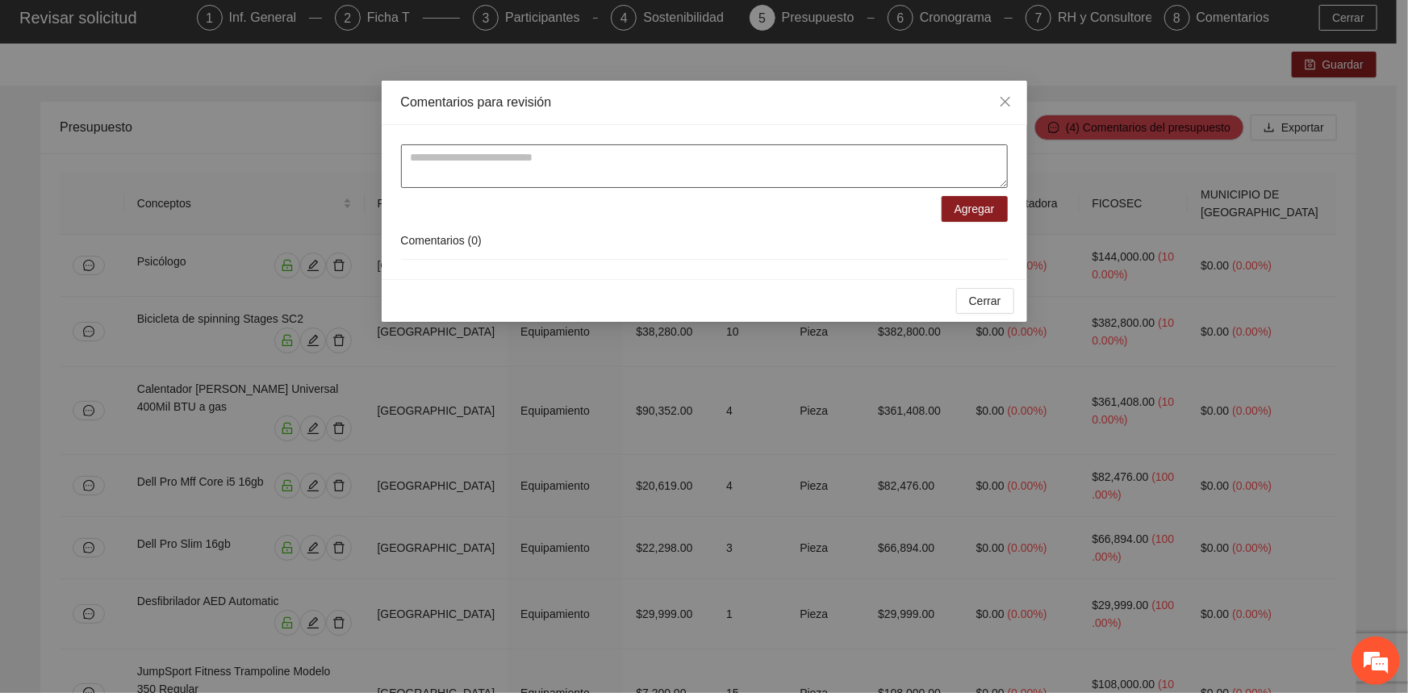
click at [554, 179] on textarea at bounding box center [704, 166] width 607 height 44
type textarea "*"
click at [1014, 98] on span "Close" at bounding box center [1006, 103] width 44 height 44
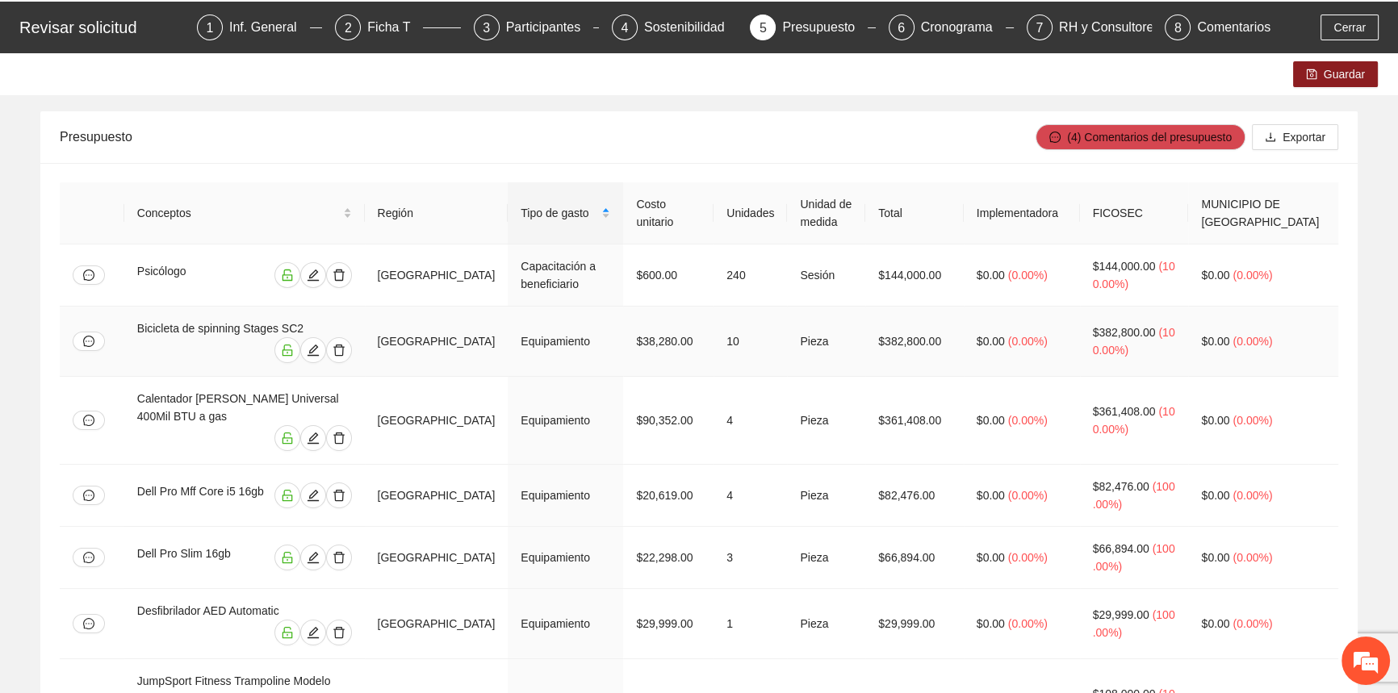
scroll to position [146, 0]
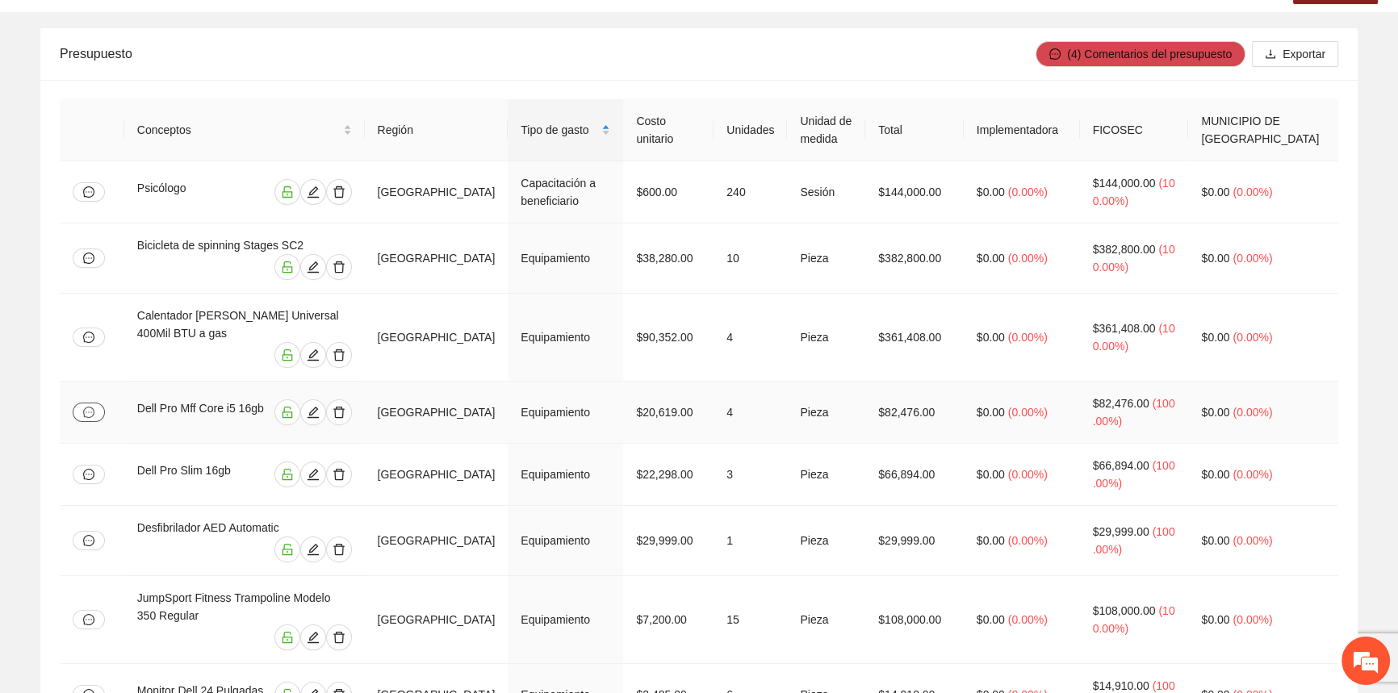
click at [87, 407] on icon "message" at bounding box center [88, 412] width 11 height 11
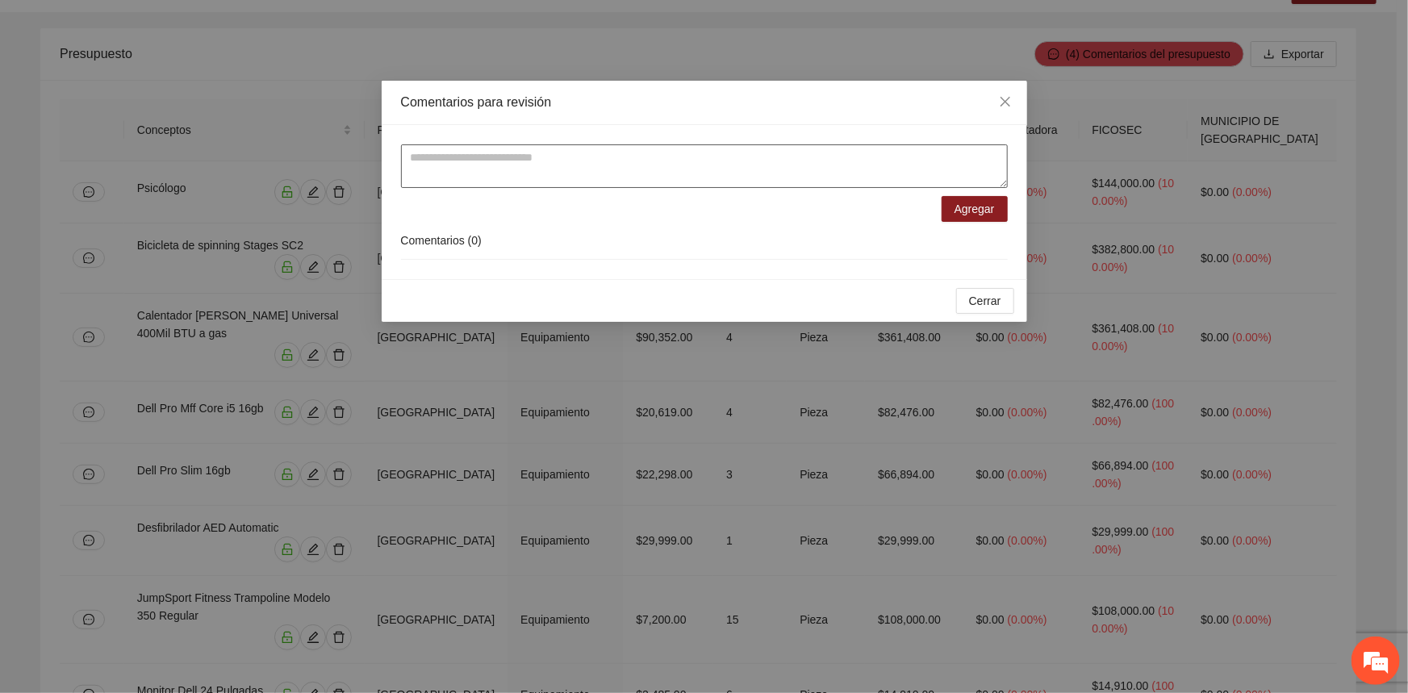
click at [444, 177] on textarea at bounding box center [704, 166] width 607 height 44
type textarea "**********"
click at [996, 210] on button "Agregar" at bounding box center [975, 209] width 66 height 26
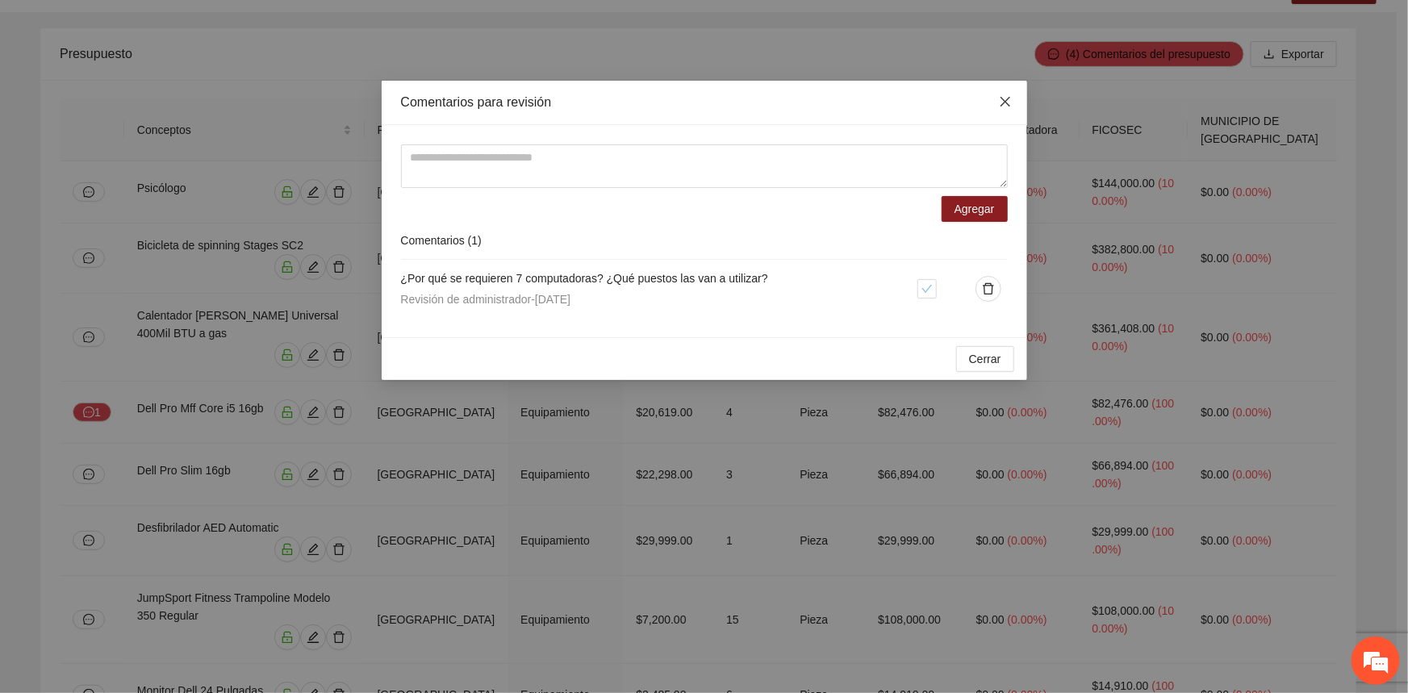
click at [988, 103] on span "Close" at bounding box center [1006, 103] width 44 height 44
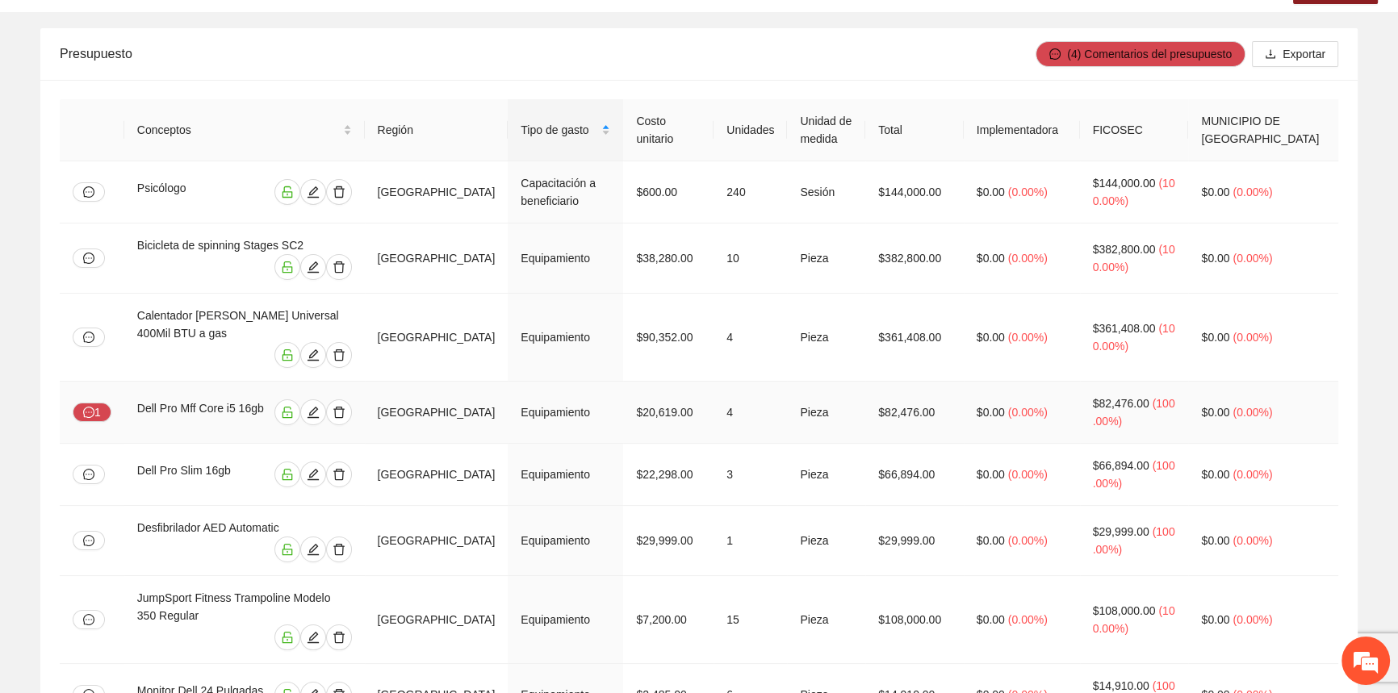
drag, startPoint x: 48, startPoint y: 387, endPoint x: 63, endPoint y: 398, distance: 19.0
click at [94, 465] on button "button" at bounding box center [89, 474] width 32 height 19
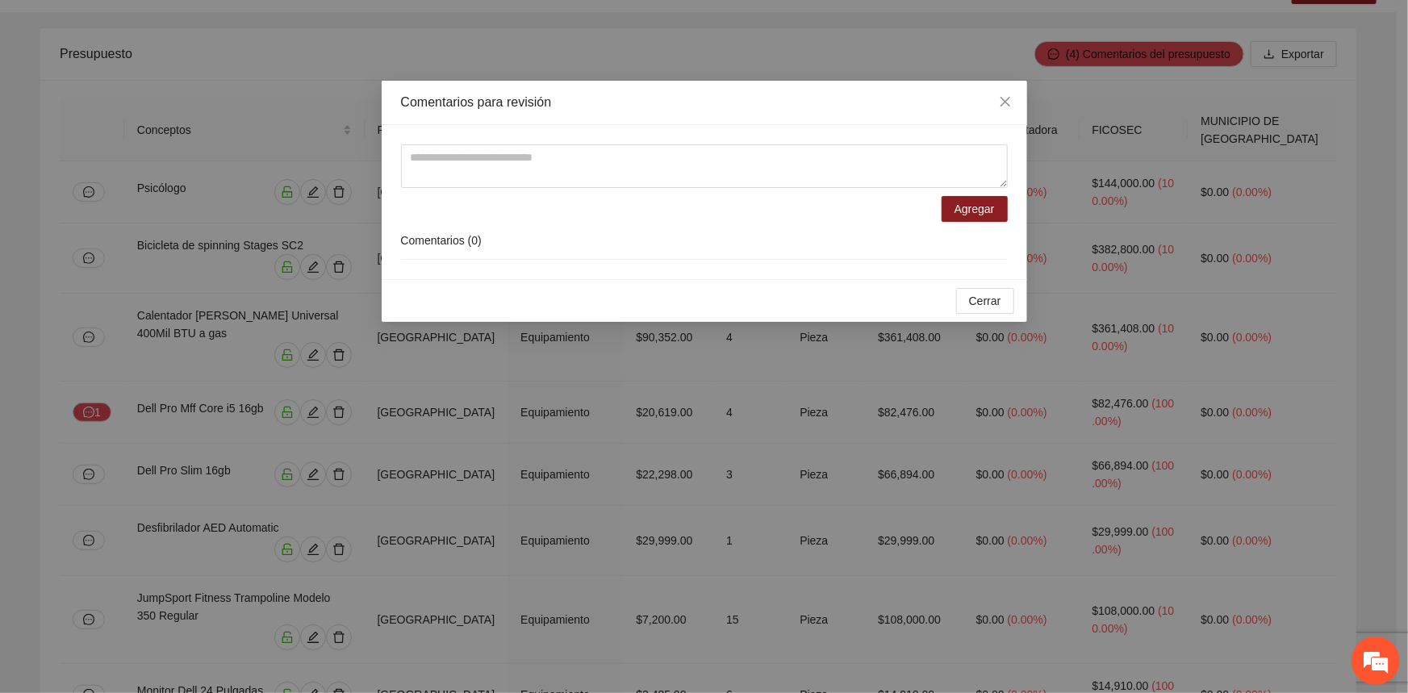
click at [474, 191] on form "Agregar" at bounding box center [704, 182] width 607 height 77
click at [465, 169] on textarea at bounding box center [704, 166] width 607 height 44
click at [1272, 215] on div "**********" at bounding box center [704, 346] width 1408 height 693
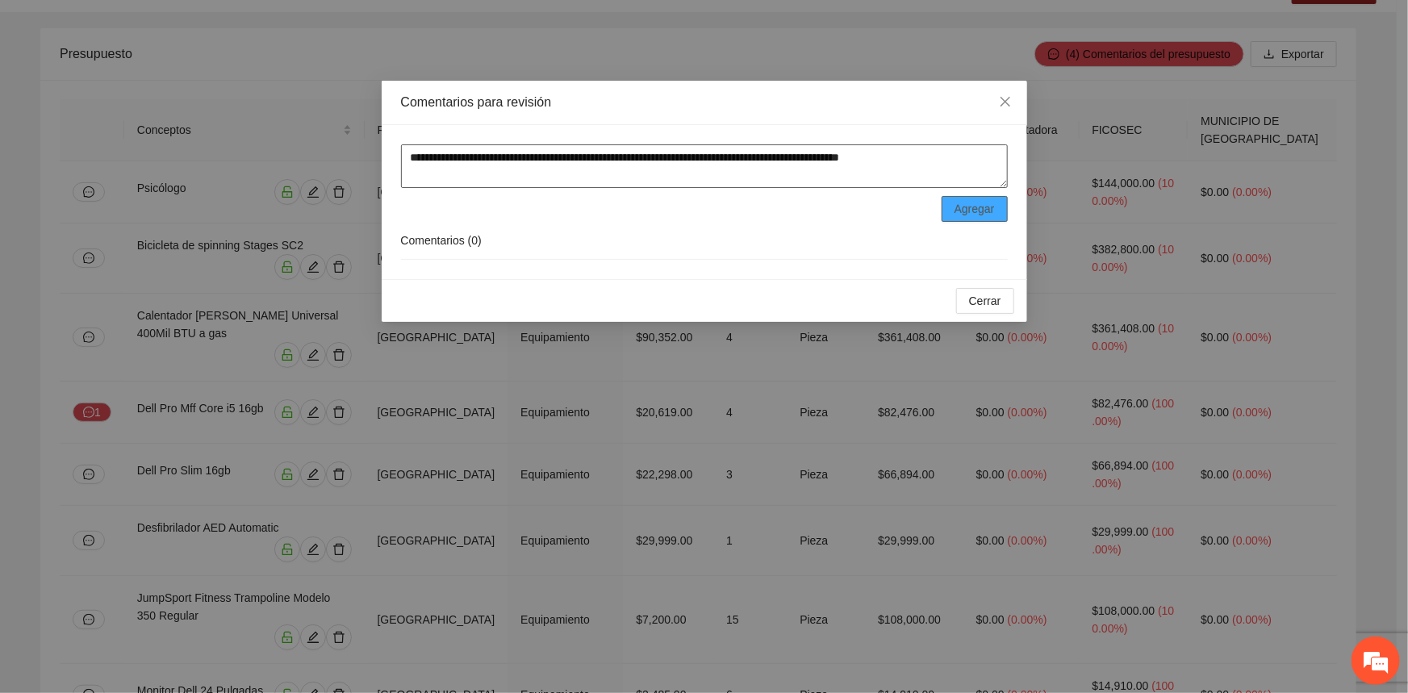
type textarea "**********"
drag, startPoint x: 952, startPoint y: 210, endPoint x: 983, endPoint y: 257, distance: 56.0
click at [953, 210] on button "Agregar" at bounding box center [975, 209] width 66 height 26
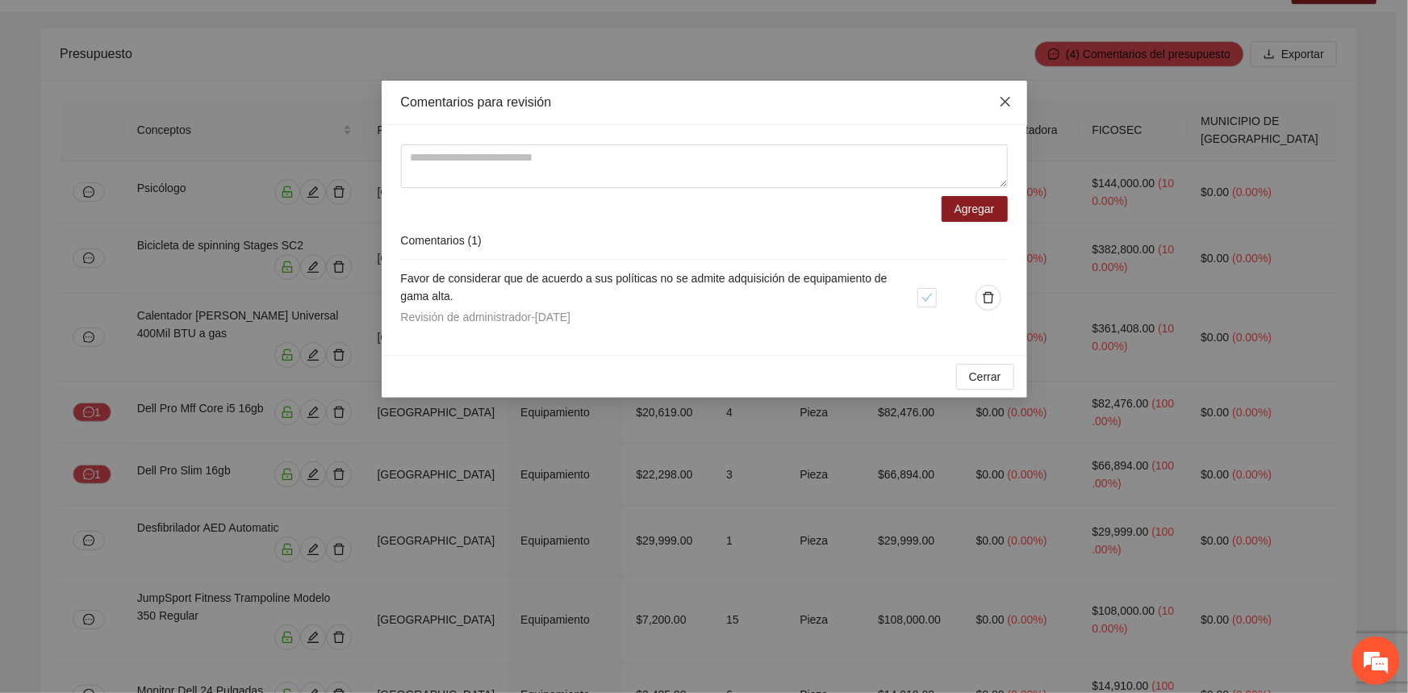
click at [1017, 105] on span "Close" at bounding box center [1006, 103] width 44 height 44
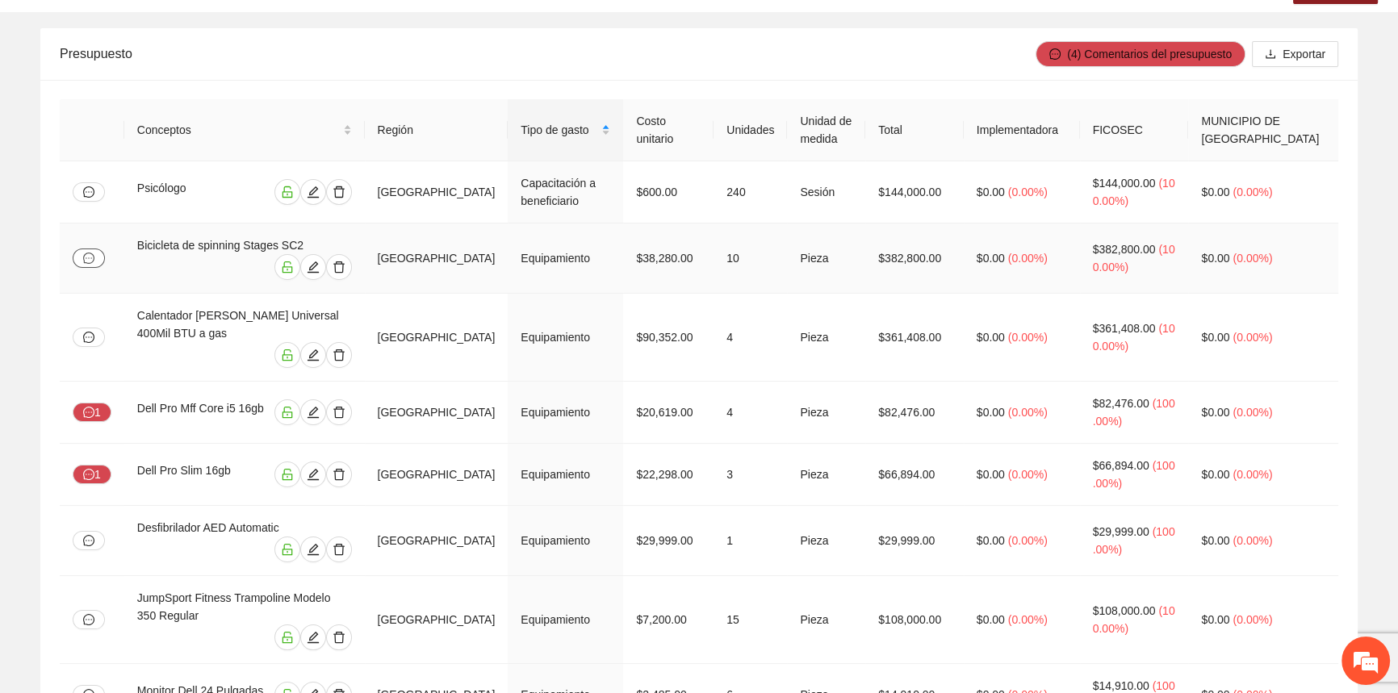
click at [80, 252] on button "button" at bounding box center [89, 258] width 32 height 19
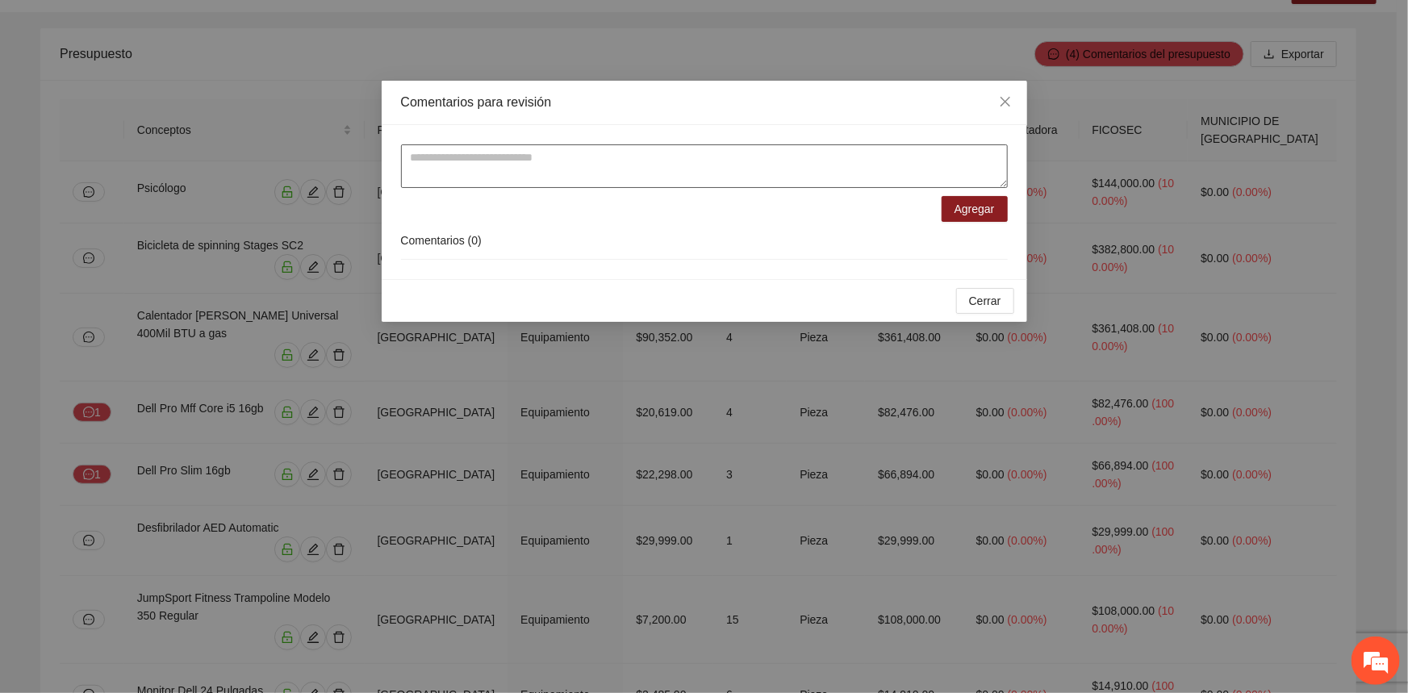
click at [534, 182] on textarea at bounding box center [704, 166] width 607 height 44
type textarea "**********"
click at [952, 209] on button "Agregar" at bounding box center [975, 209] width 66 height 26
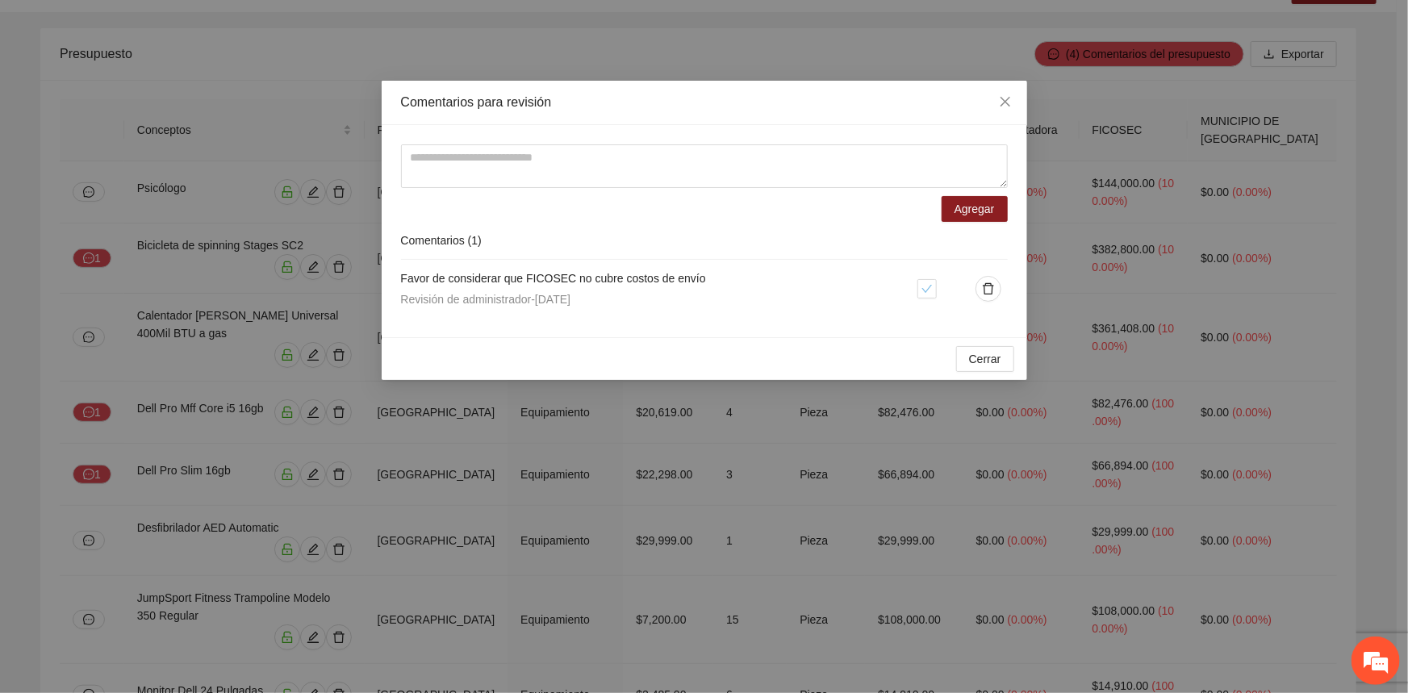
click at [745, 279] on h4 "Favor de considerar que FICOSEC no cubre costos de envío" at bounding box center [659, 279] width 517 height 18
click at [1010, 104] on icon "close" at bounding box center [1005, 101] width 13 height 13
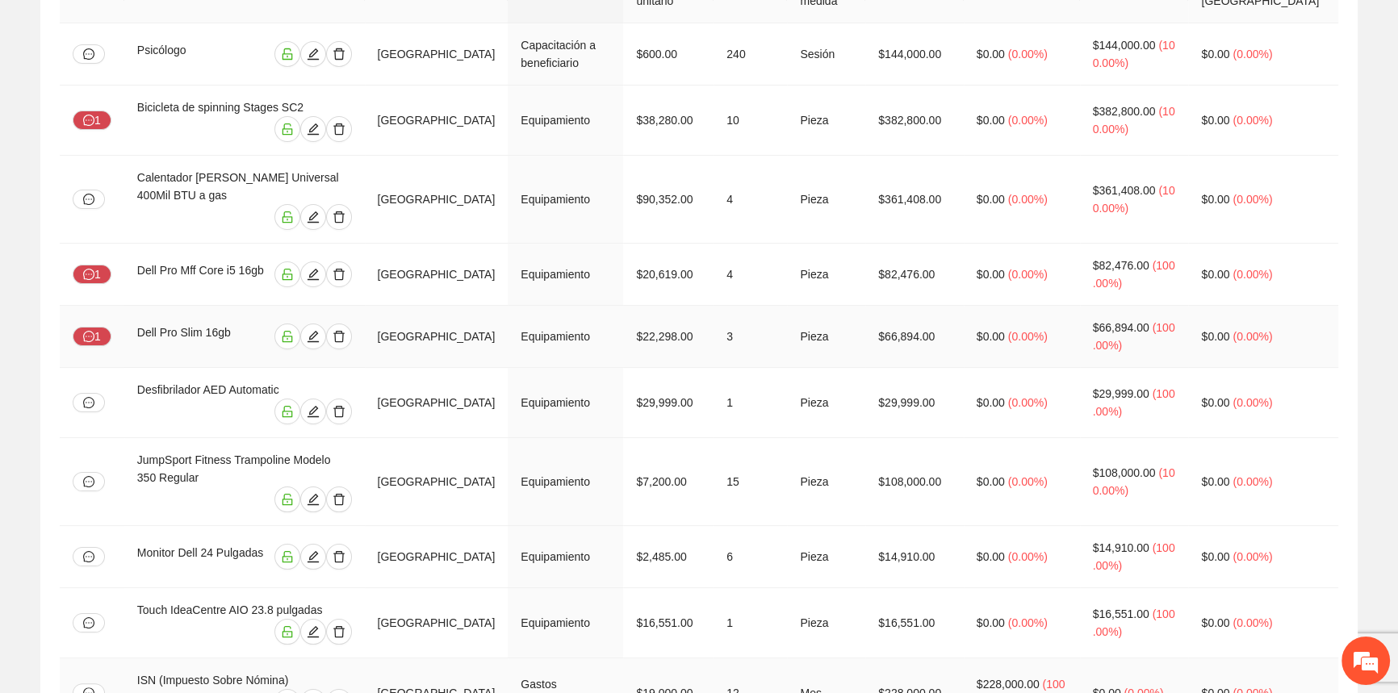
scroll to position [293, 0]
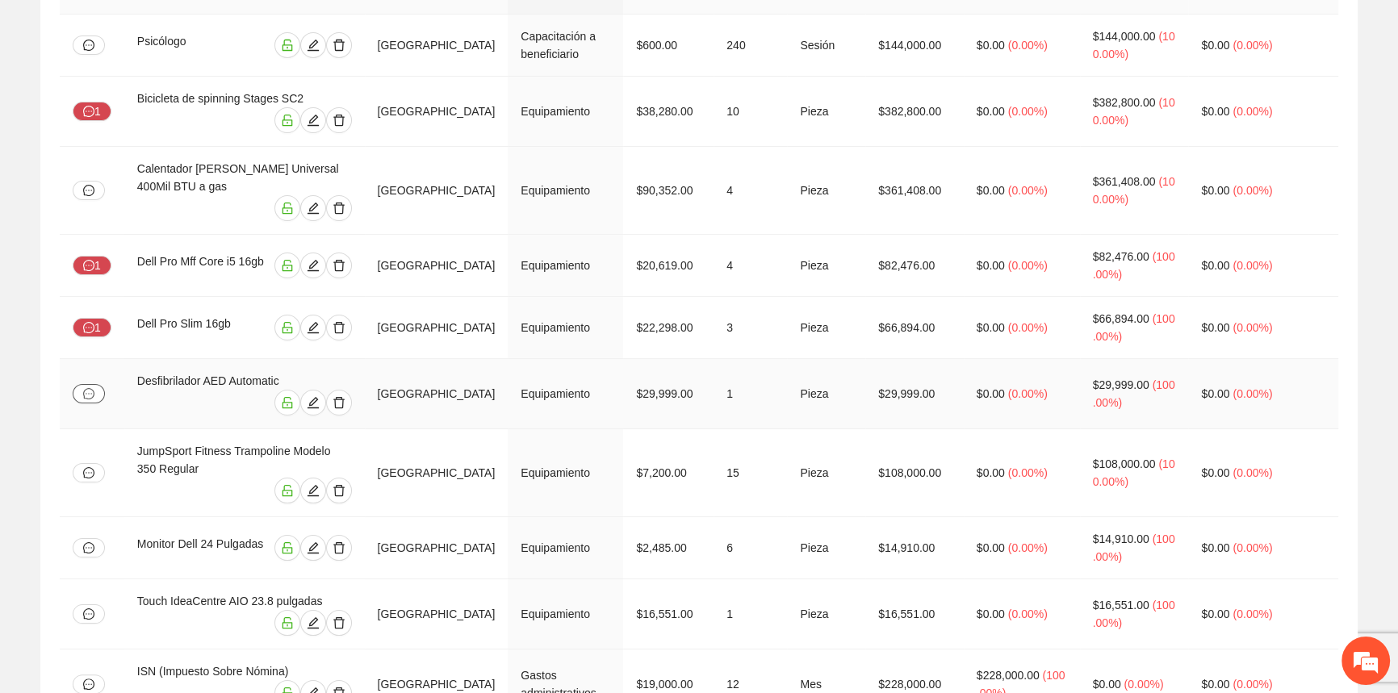
click at [90, 388] on icon "message" at bounding box center [88, 393] width 11 height 11
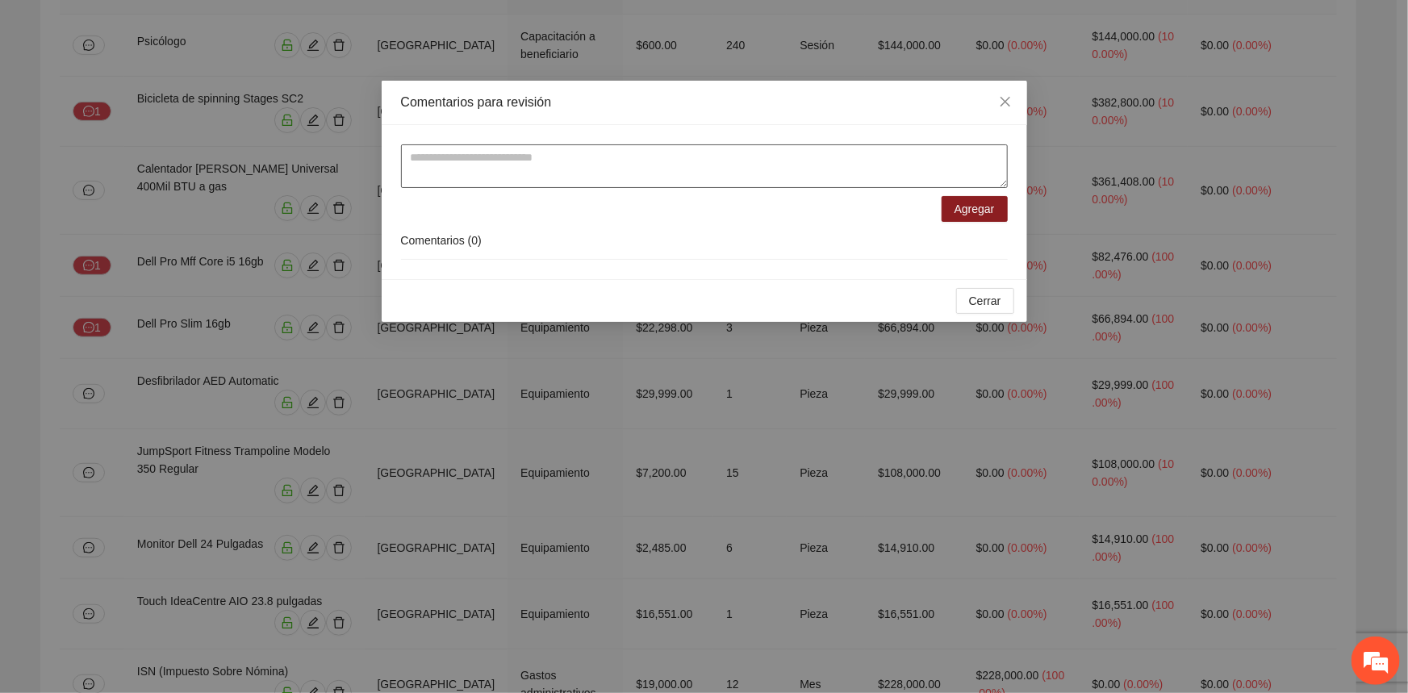
click at [628, 172] on textarea at bounding box center [704, 166] width 607 height 44
type textarea "**********"
click at [973, 211] on span "Agregar" at bounding box center [975, 209] width 40 height 18
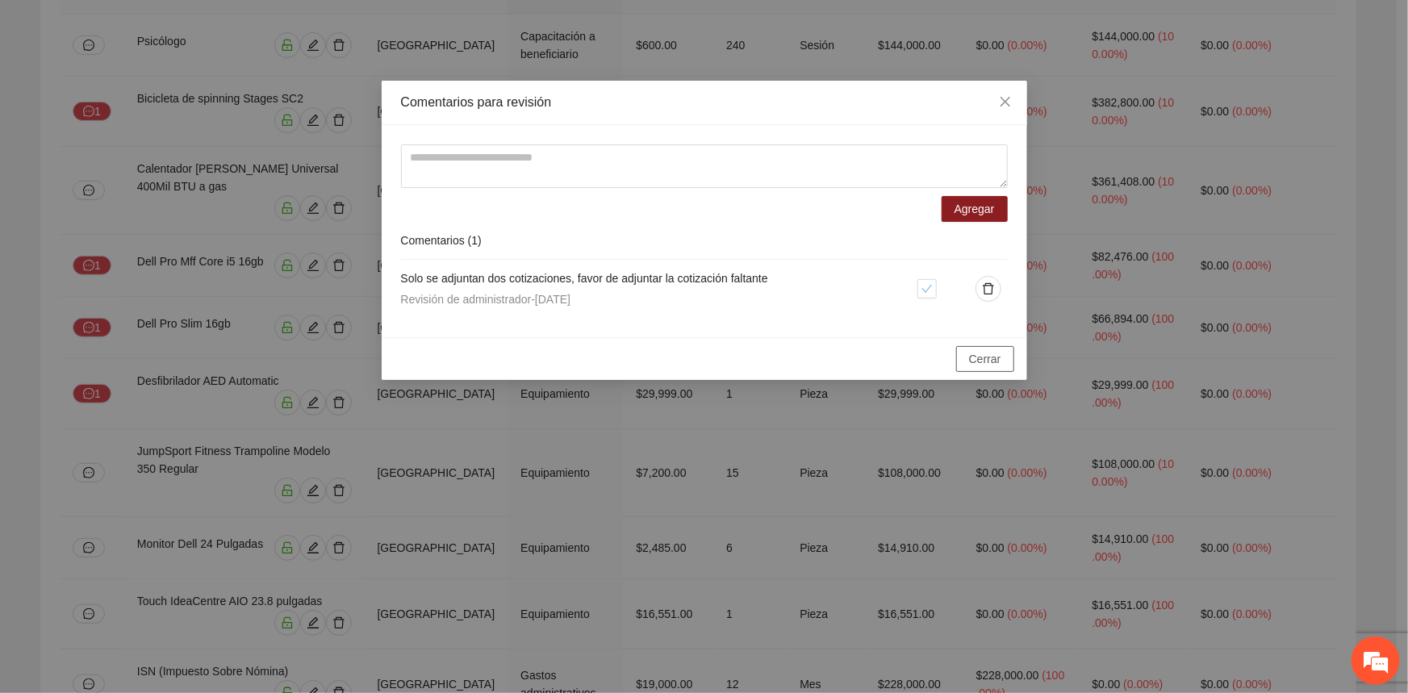
click at [985, 359] on span "Cerrar" at bounding box center [985, 359] width 32 height 18
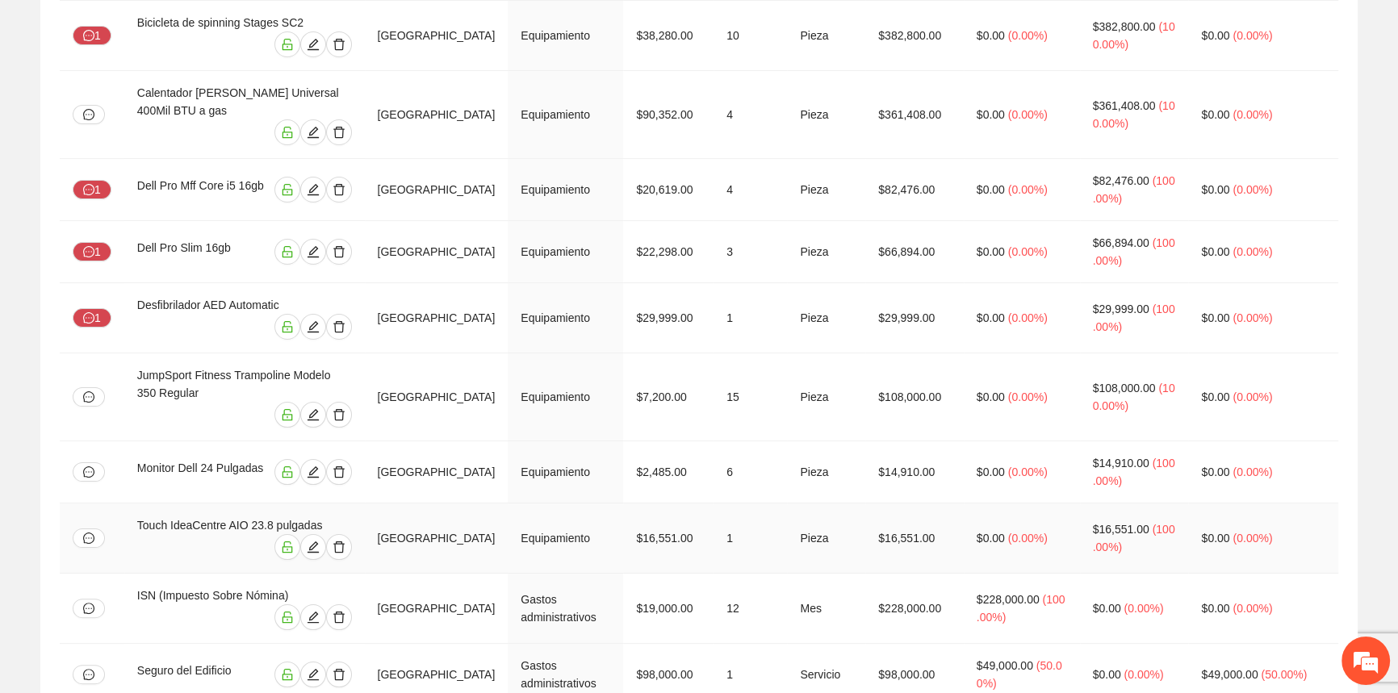
scroll to position [440, 0]
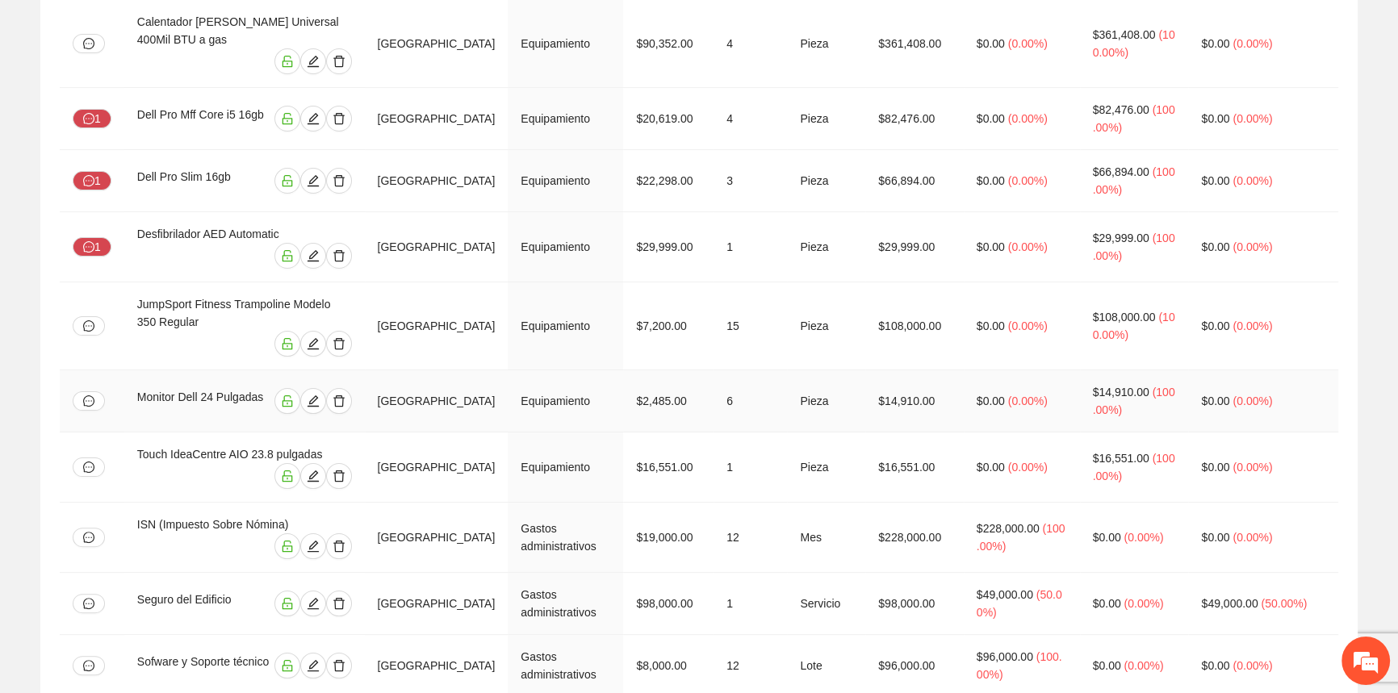
click at [226, 370] on td "Monitor Dell 24 Pulgadas" at bounding box center [244, 401] width 241 height 62
click at [95, 458] on button "button" at bounding box center [89, 467] width 32 height 19
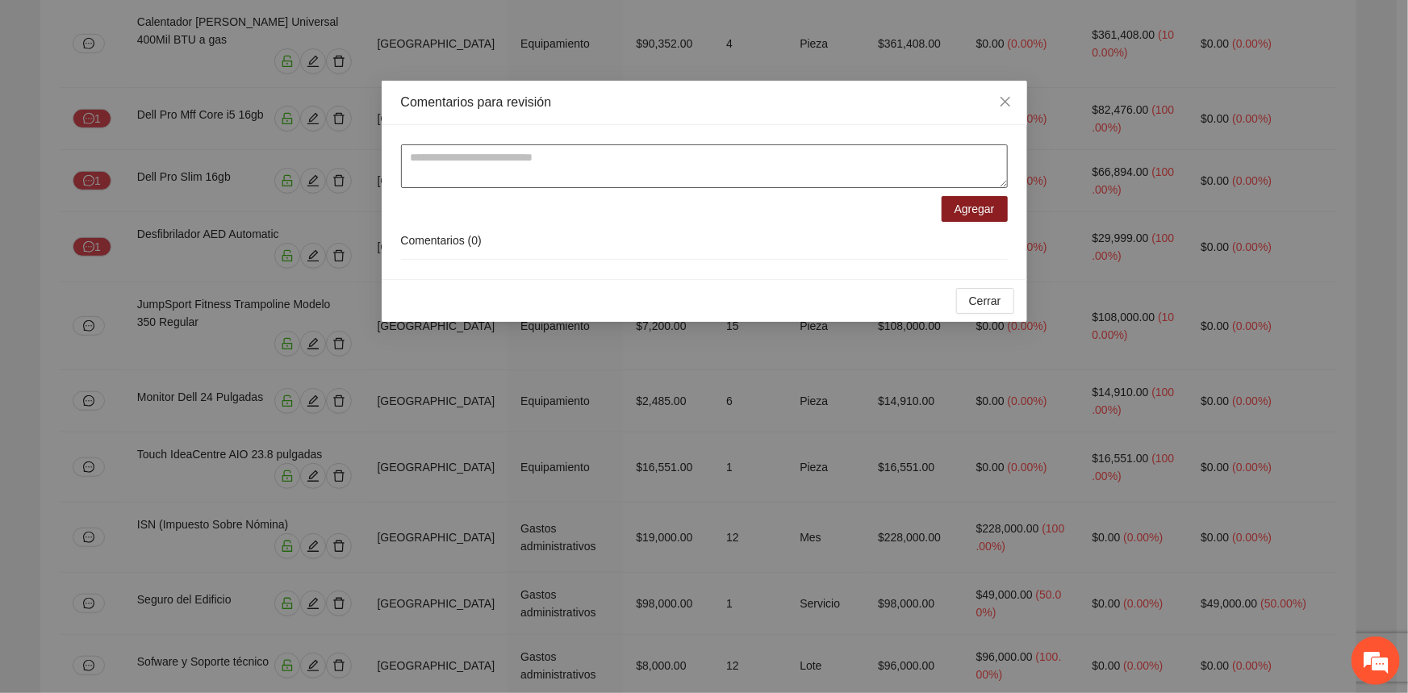
click at [500, 163] on textarea at bounding box center [704, 166] width 607 height 44
type textarea "**********"
click at [978, 212] on span "Agregar" at bounding box center [975, 209] width 40 height 18
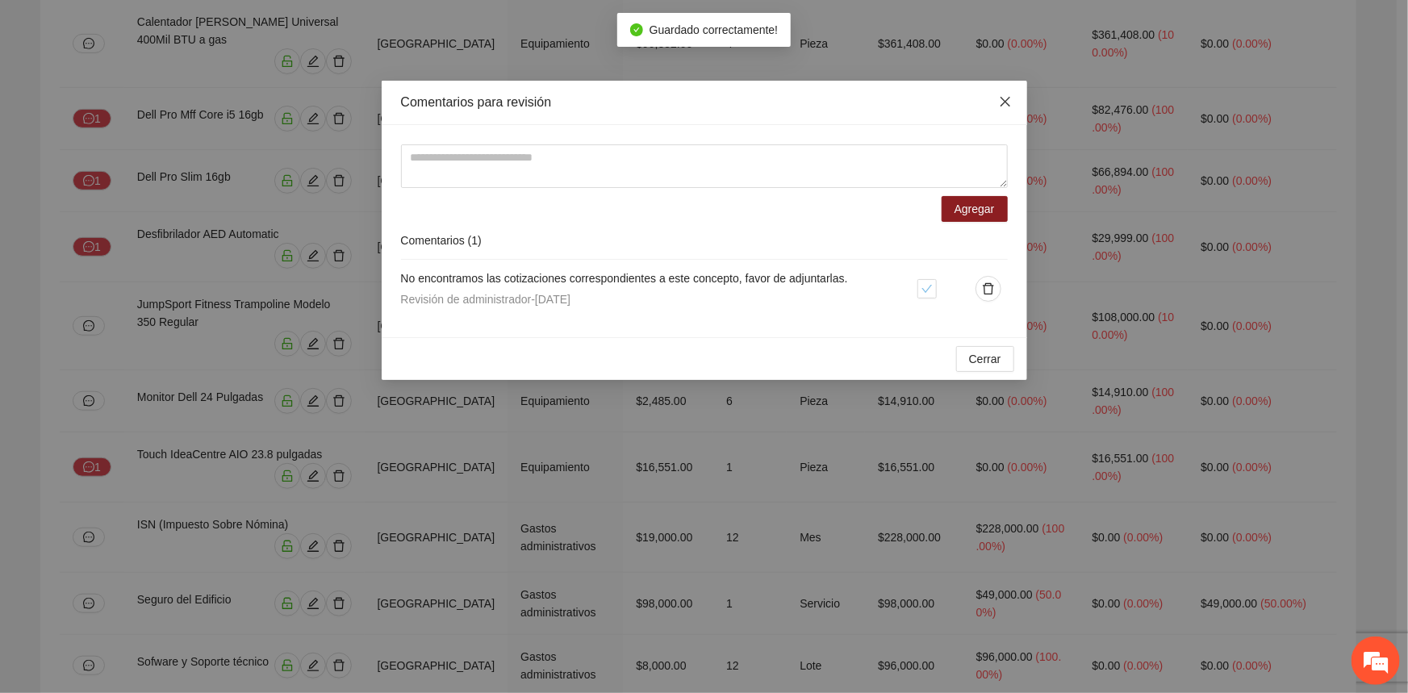
click at [1007, 95] on span "Close" at bounding box center [1006, 103] width 44 height 44
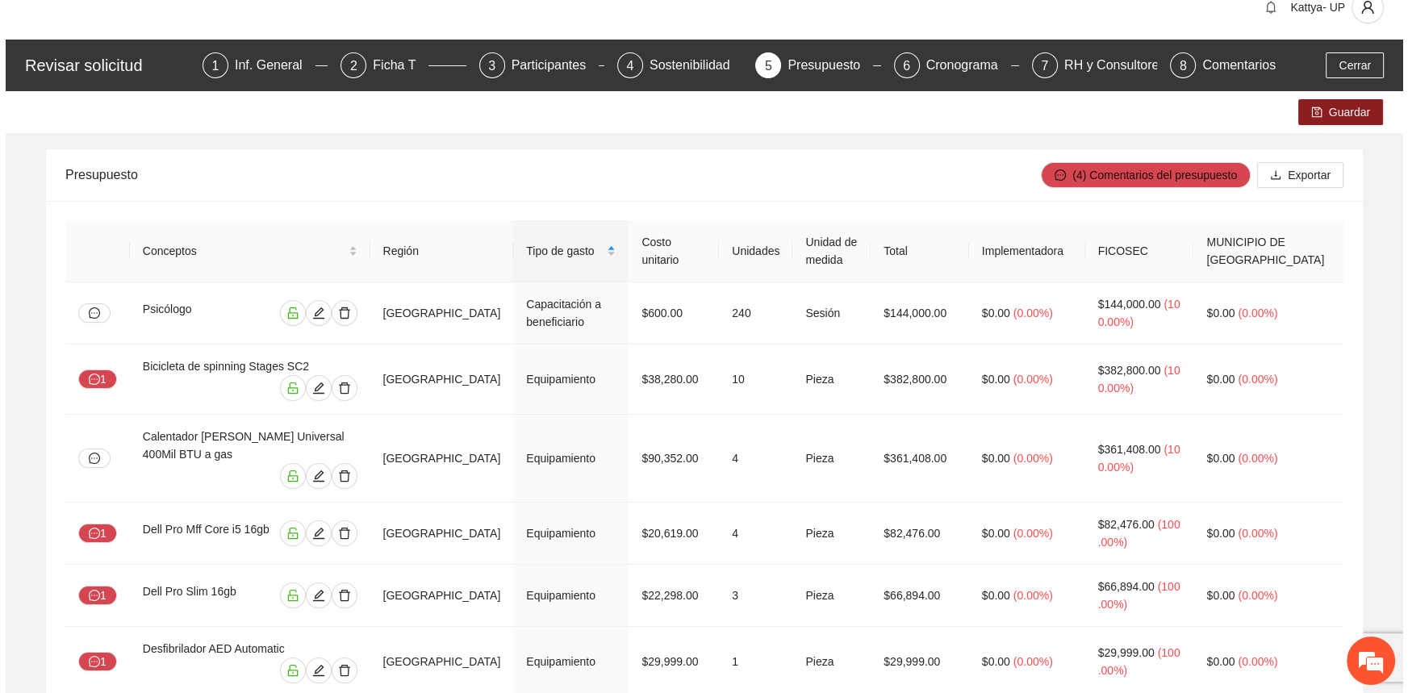
scroll to position [0, 0]
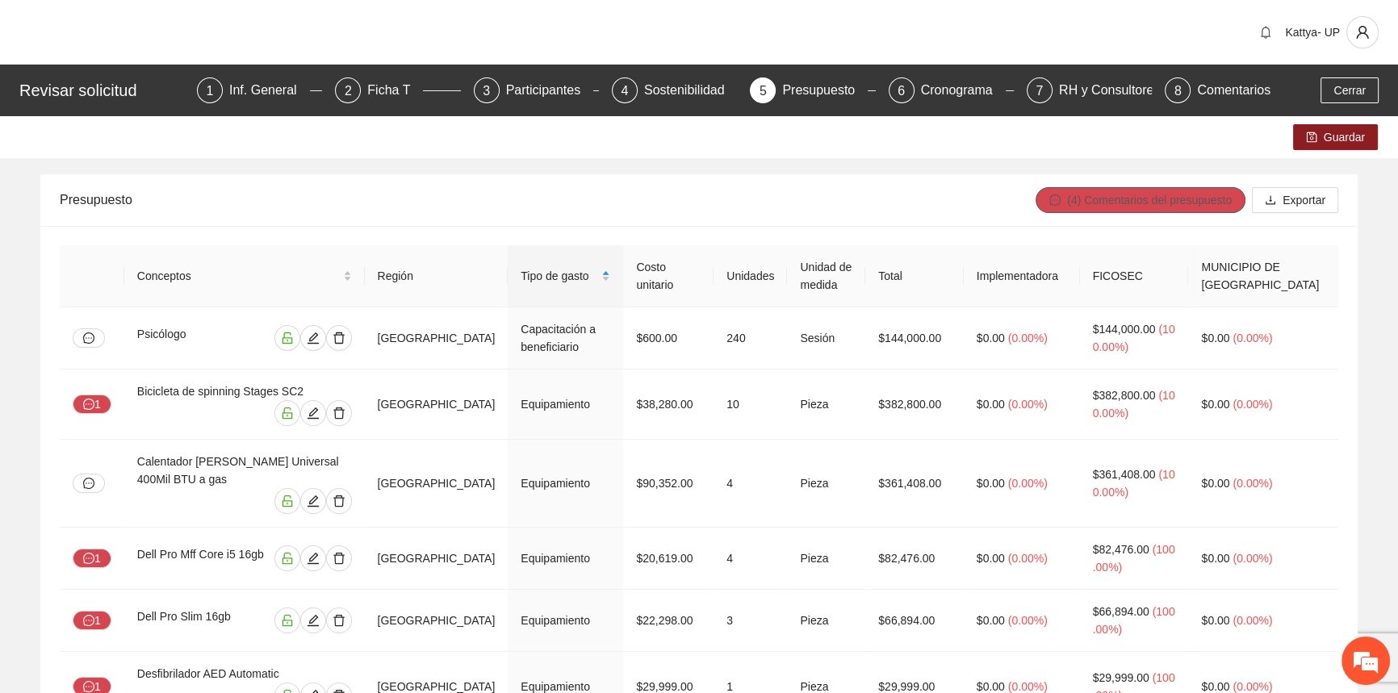
click at [1073, 195] on span "(4) Comentarios del presupuesto" at bounding box center [1149, 200] width 165 height 18
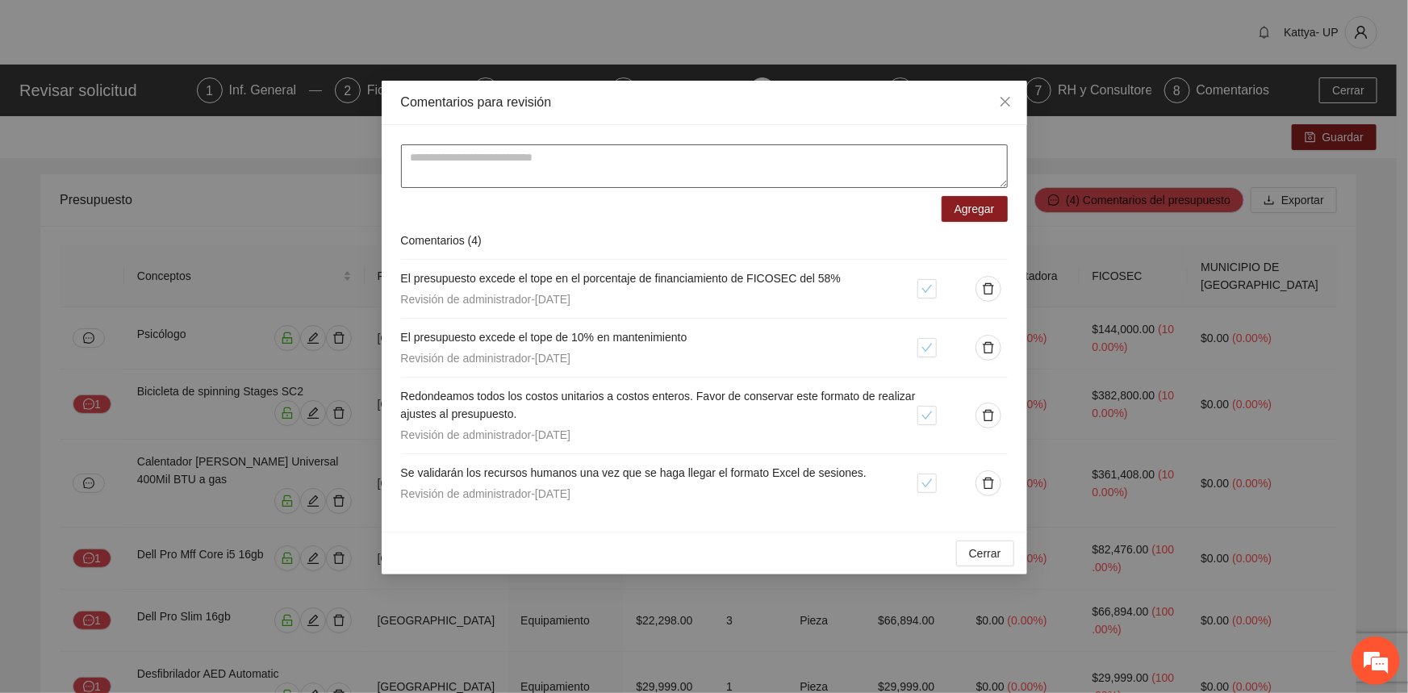
click at [793, 168] on textarea at bounding box center [704, 166] width 607 height 44
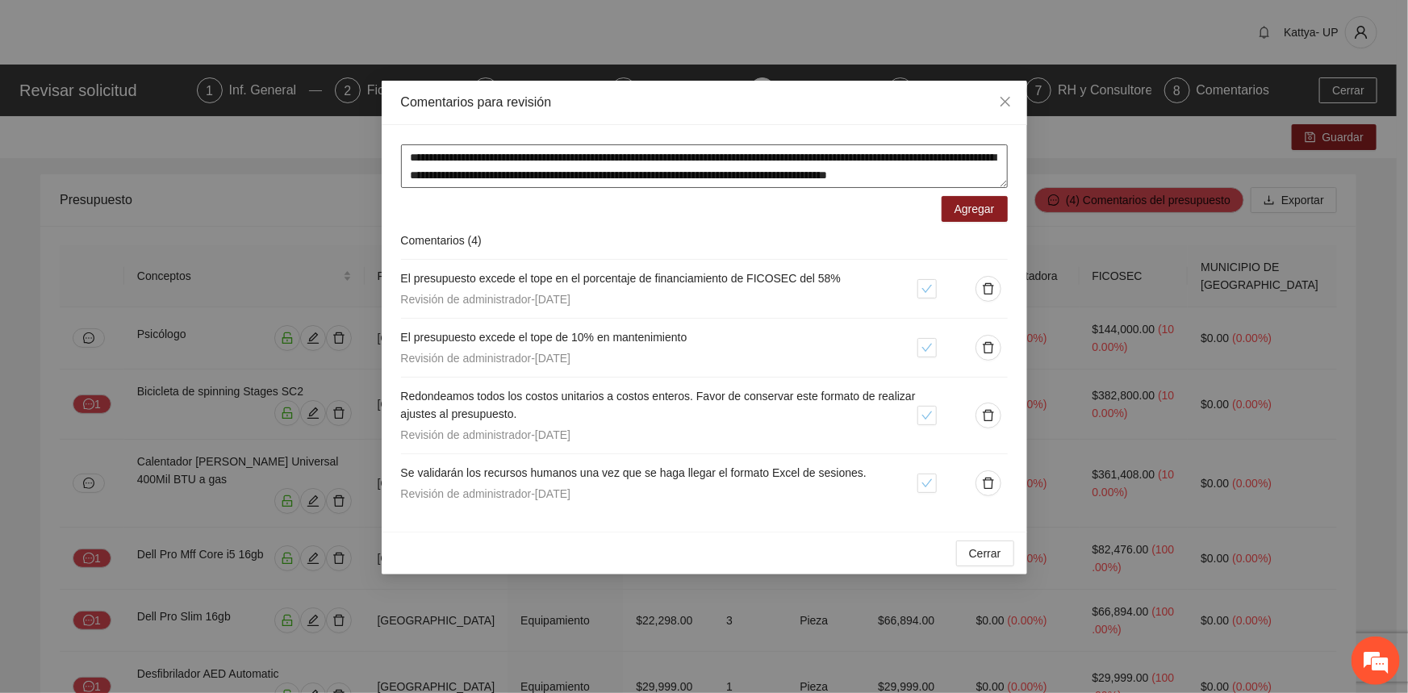
click at [811, 153] on textarea "**********" at bounding box center [704, 166] width 607 height 44
click at [753, 177] on textarea "**********" at bounding box center [704, 166] width 607 height 44
type textarea "**********"
click at [952, 216] on button "Agregar" at bounding box center [975, 209] width 66 height 26
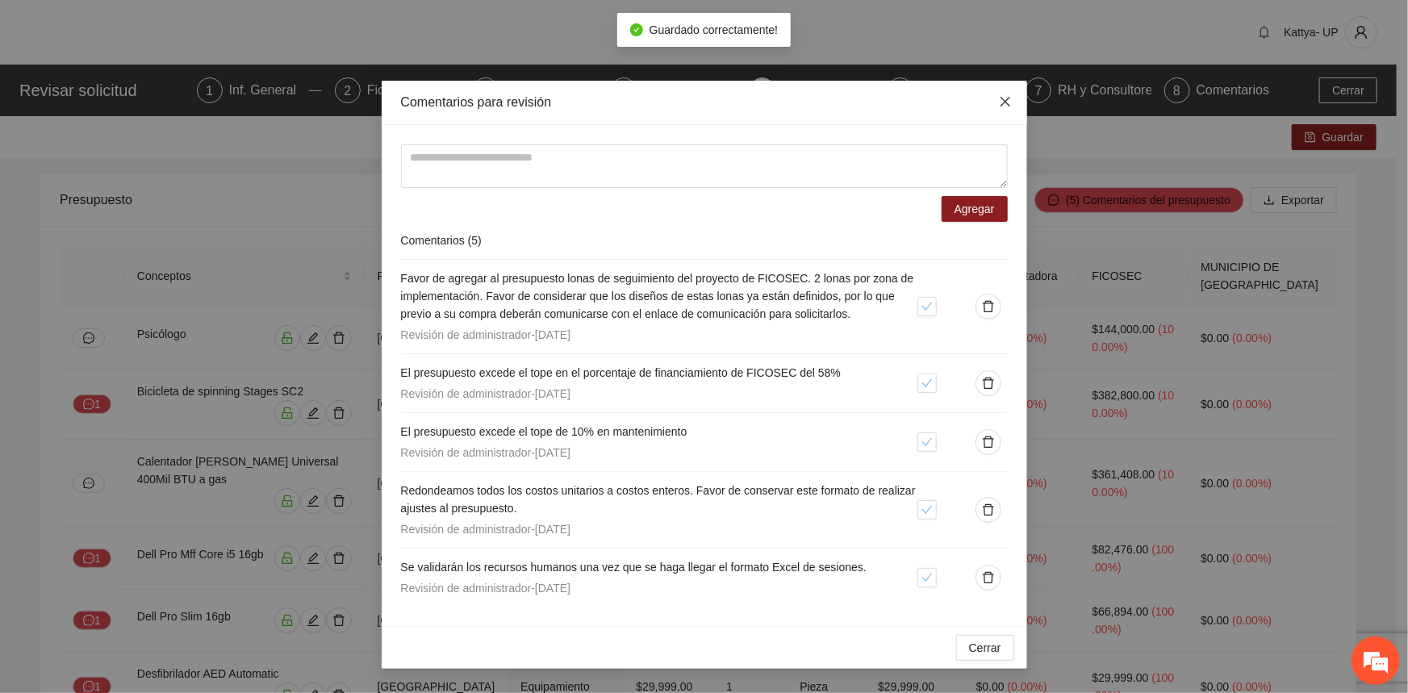
click at [1014, 103] on span "Close" at bounding box center [1006, 103] width 44 height 44
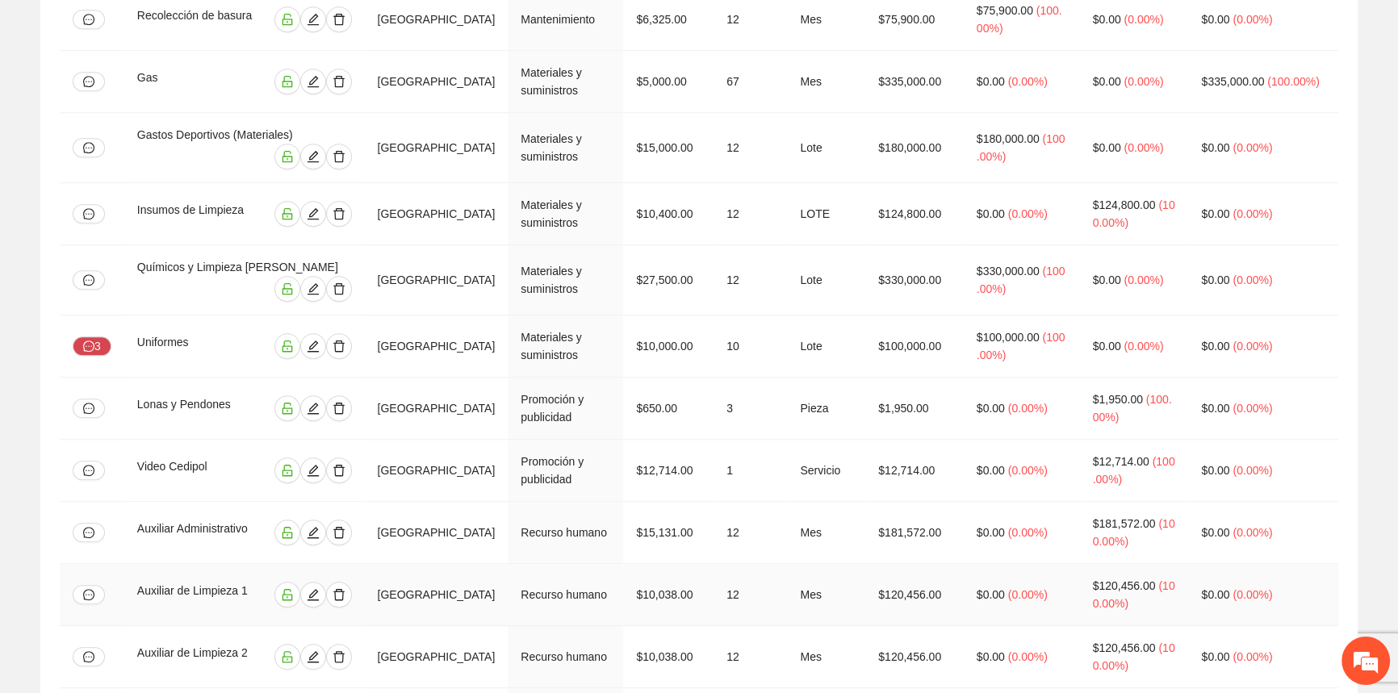
scroll to position [1612, 0]
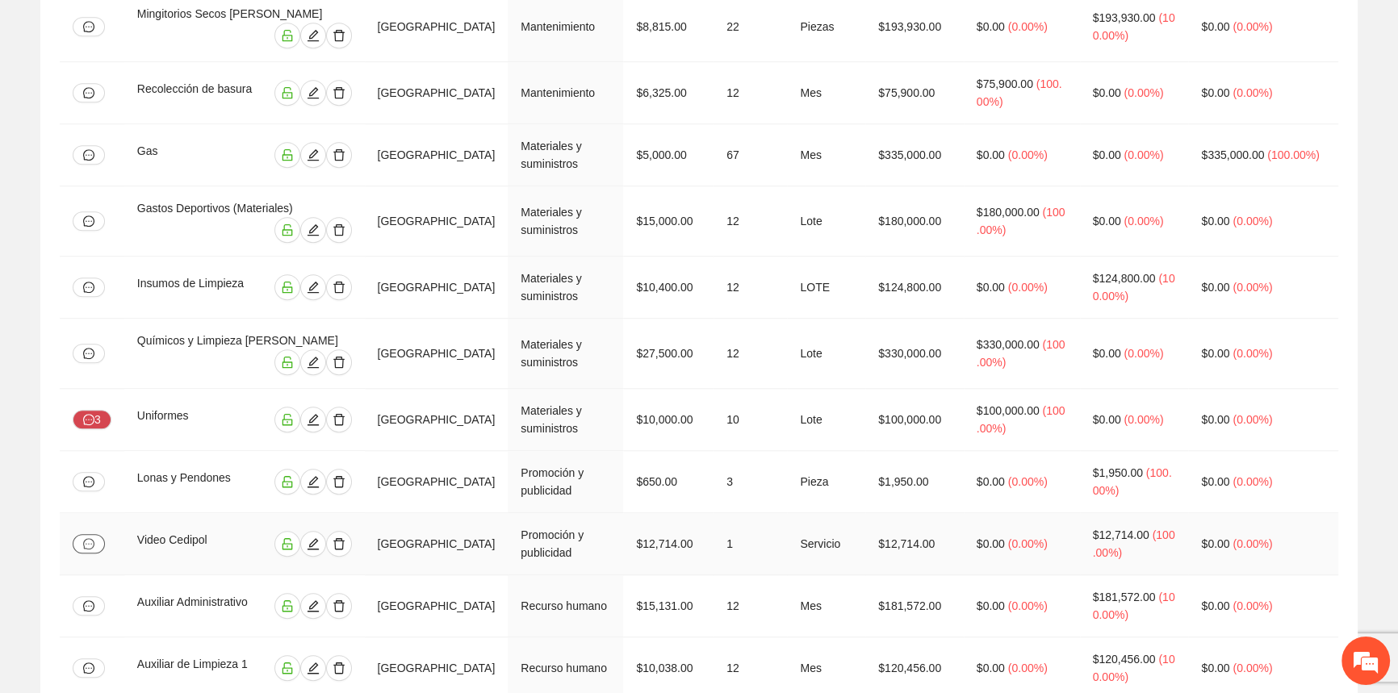
click at [93, 534] on button "button" at bounding box center [89, 543] width 32 height 19
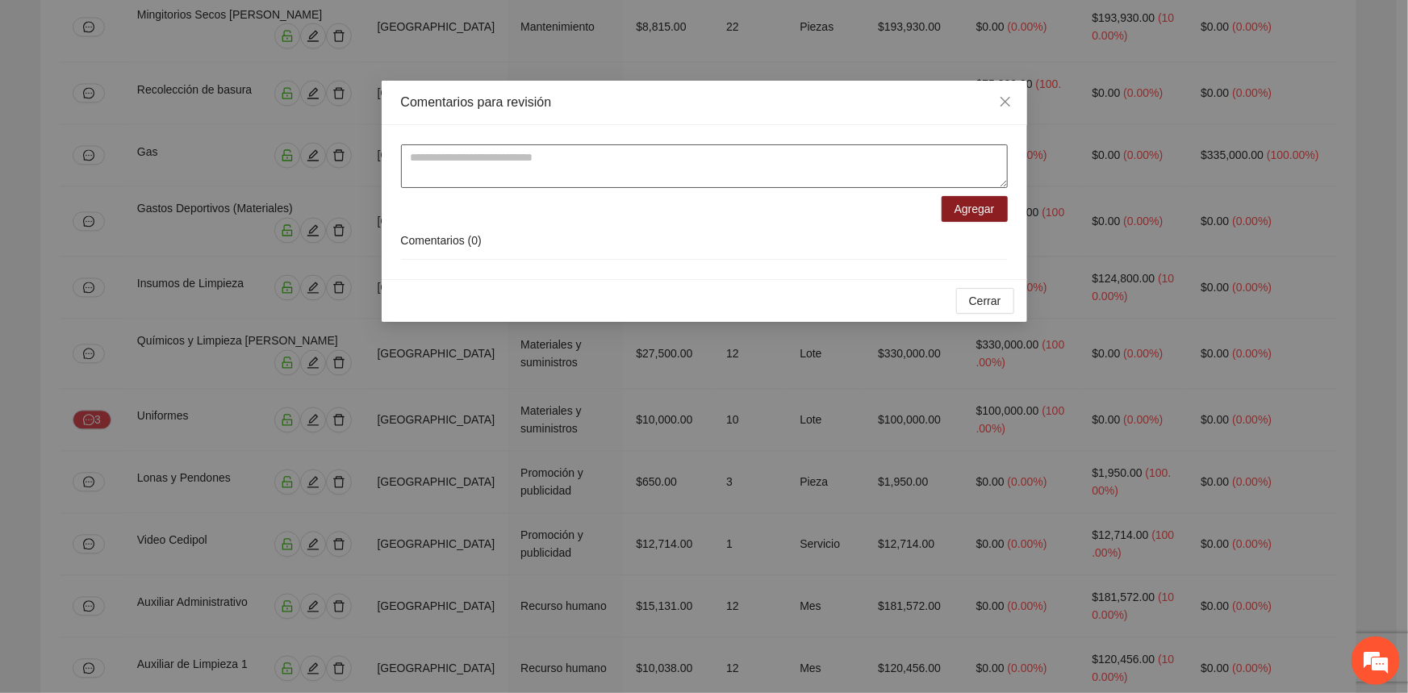
click at [650, 153] on textarea at bounding box center [704, 166] width 607 height 44
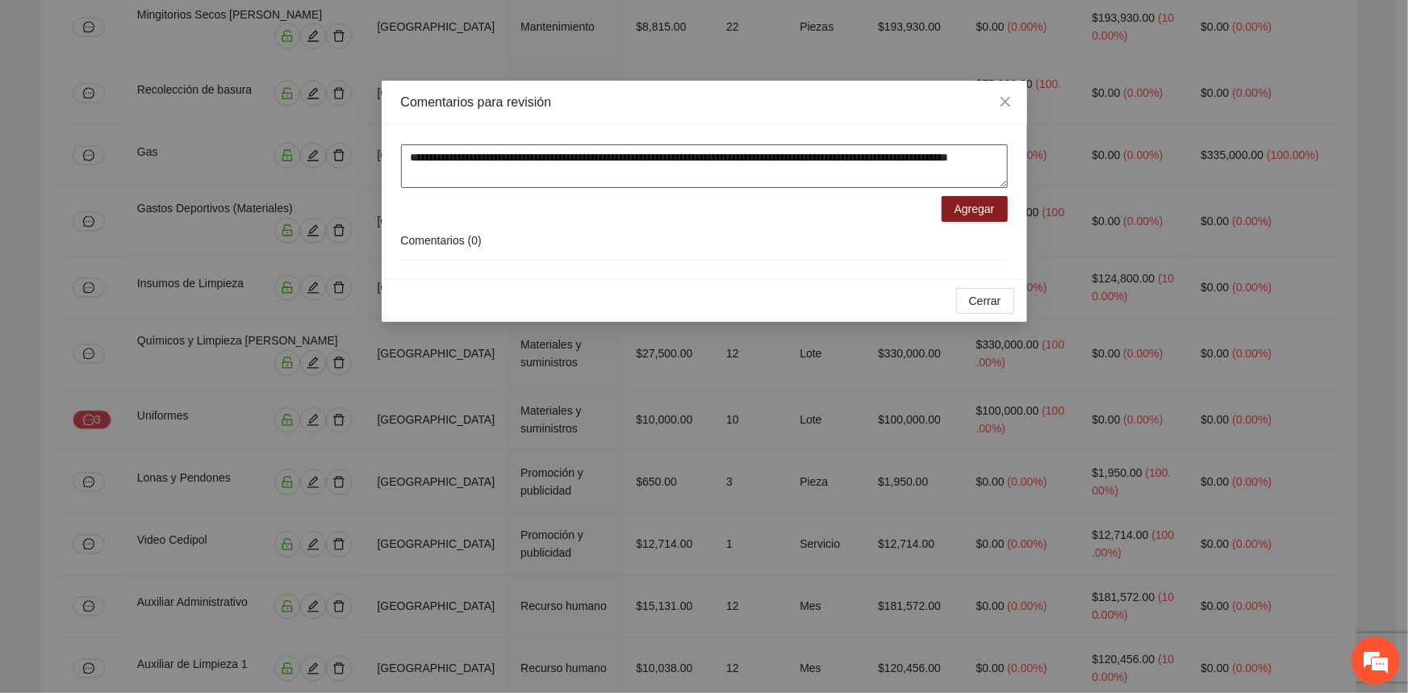
click at [883, 181] on textarea "**********" at bounding box center [704, 166] width 607 height 44
type textarea "**********"
click at [969, 214] on span "Agregar" at bounding box center [975, 209] width 40 height 18
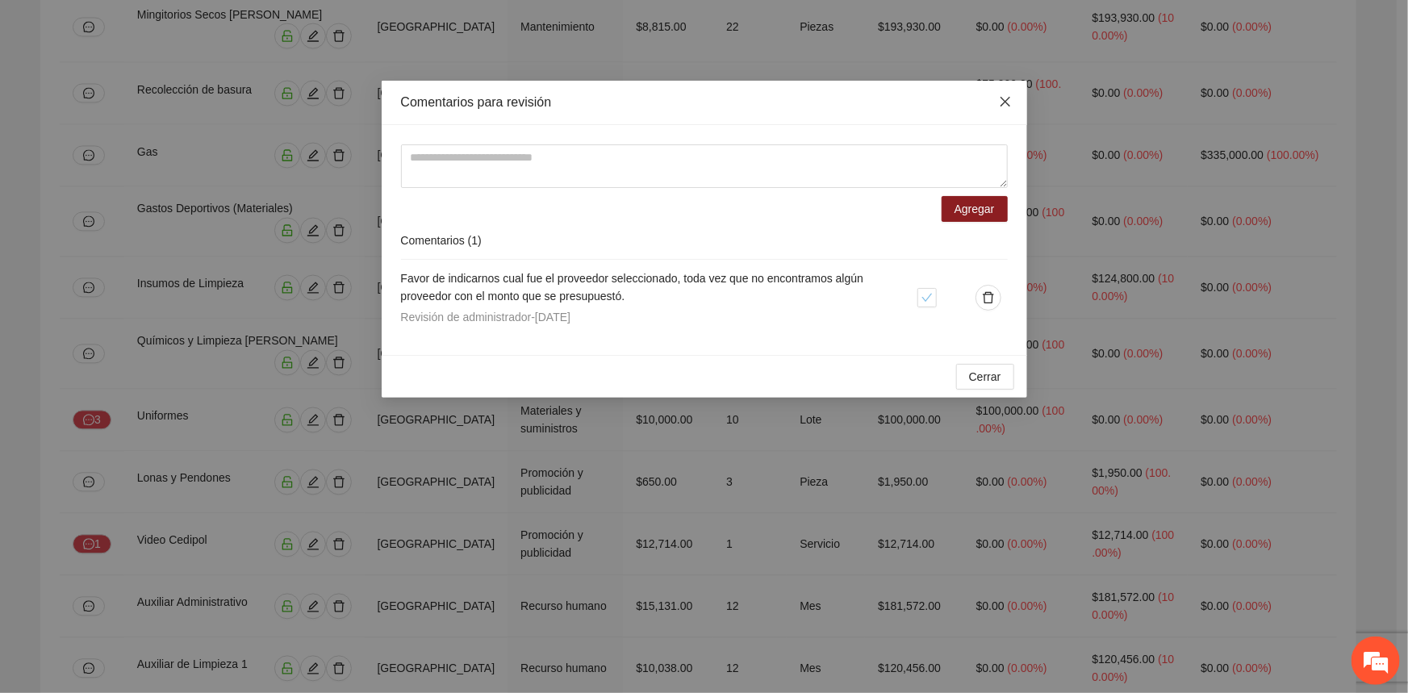
click at [1015, 92] on span "Close" at bounding box center [1006, 103] width 44 height 44
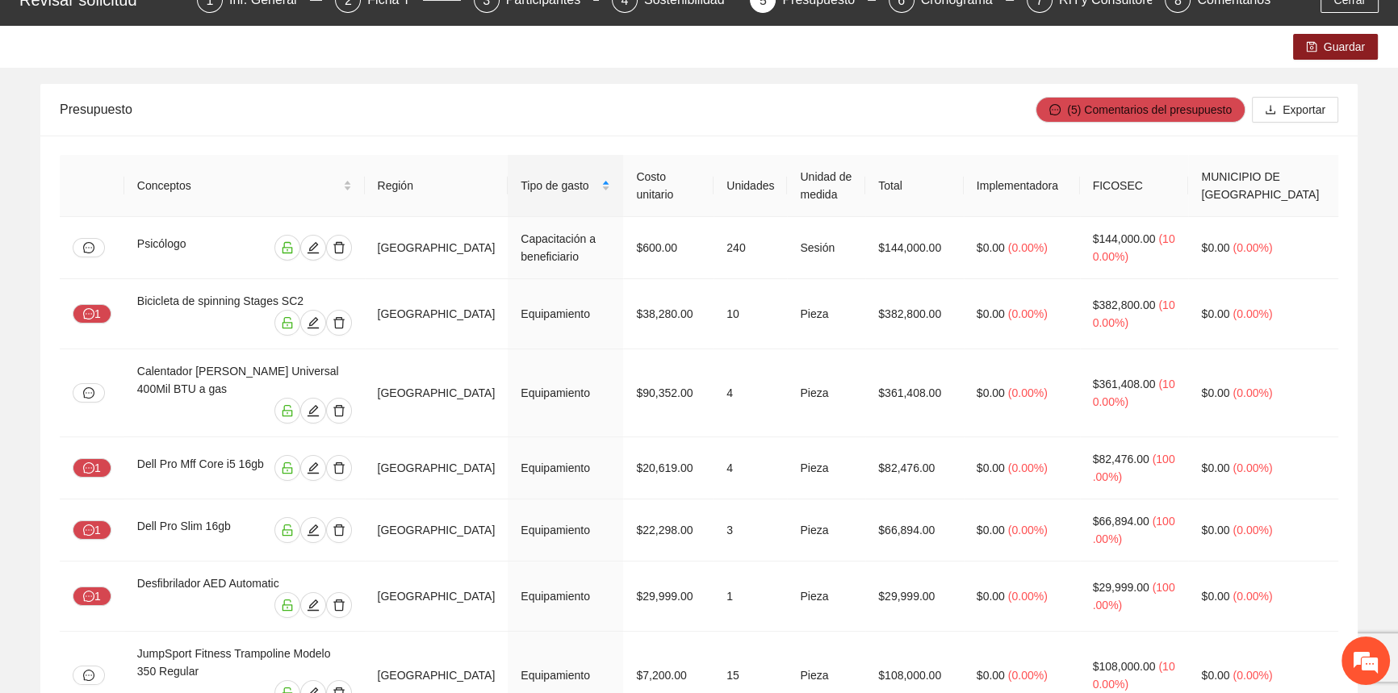
scroll to position [0, 0]
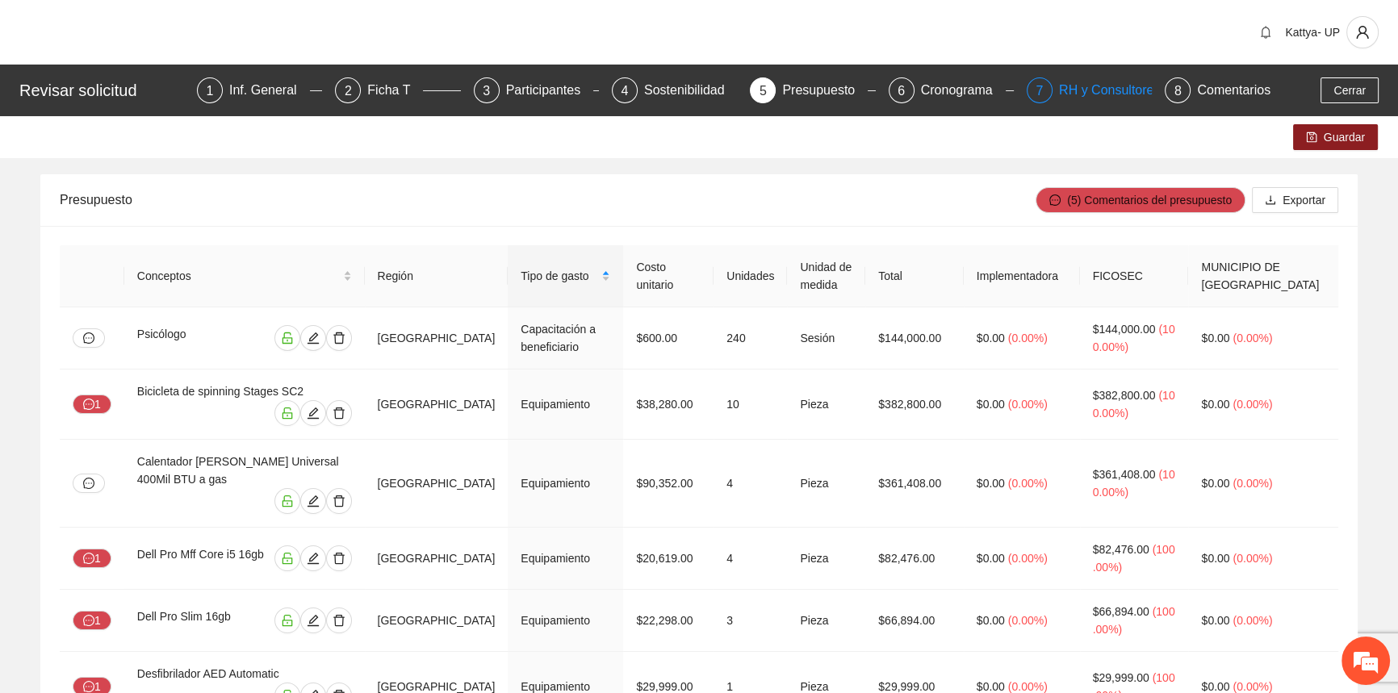
click at [1114, 81] on div "RH y Consultores" at bounding box center [1116, 90] width 114 height 26
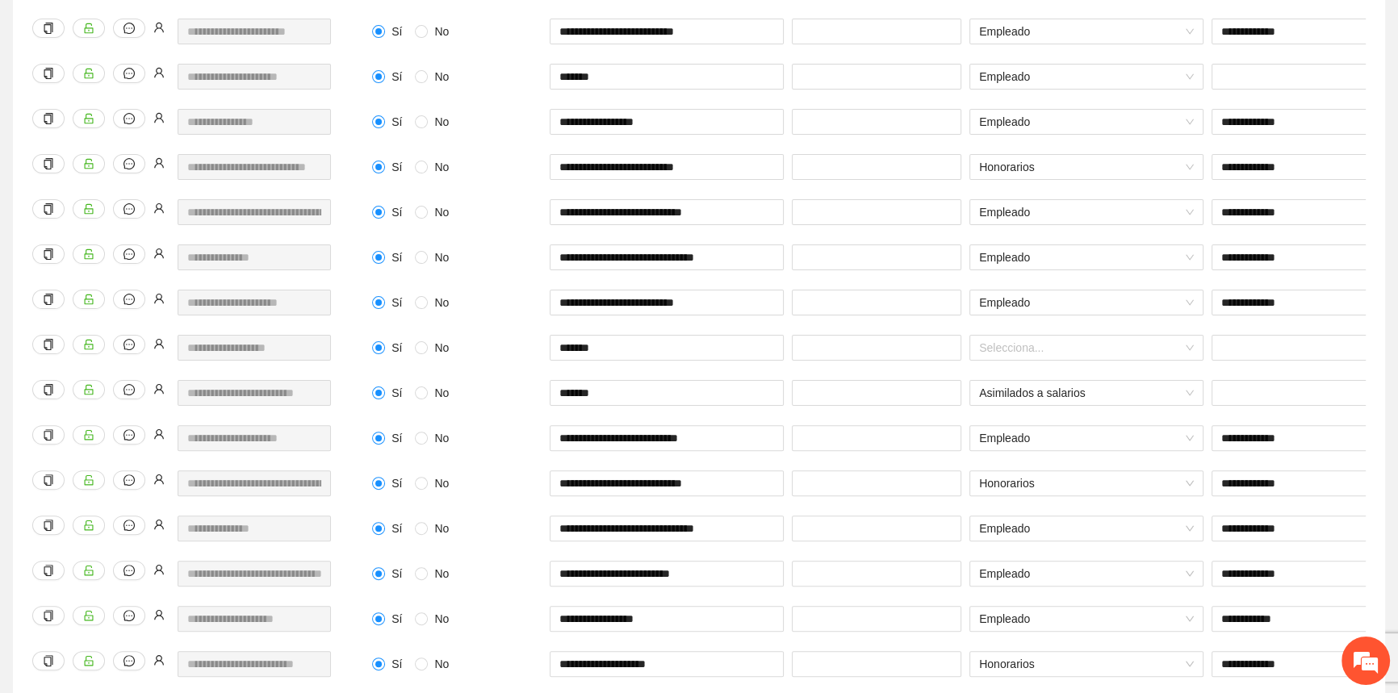
click at [630, 315] on div "**********" at bounding box center [667, 312] width 242 height 45
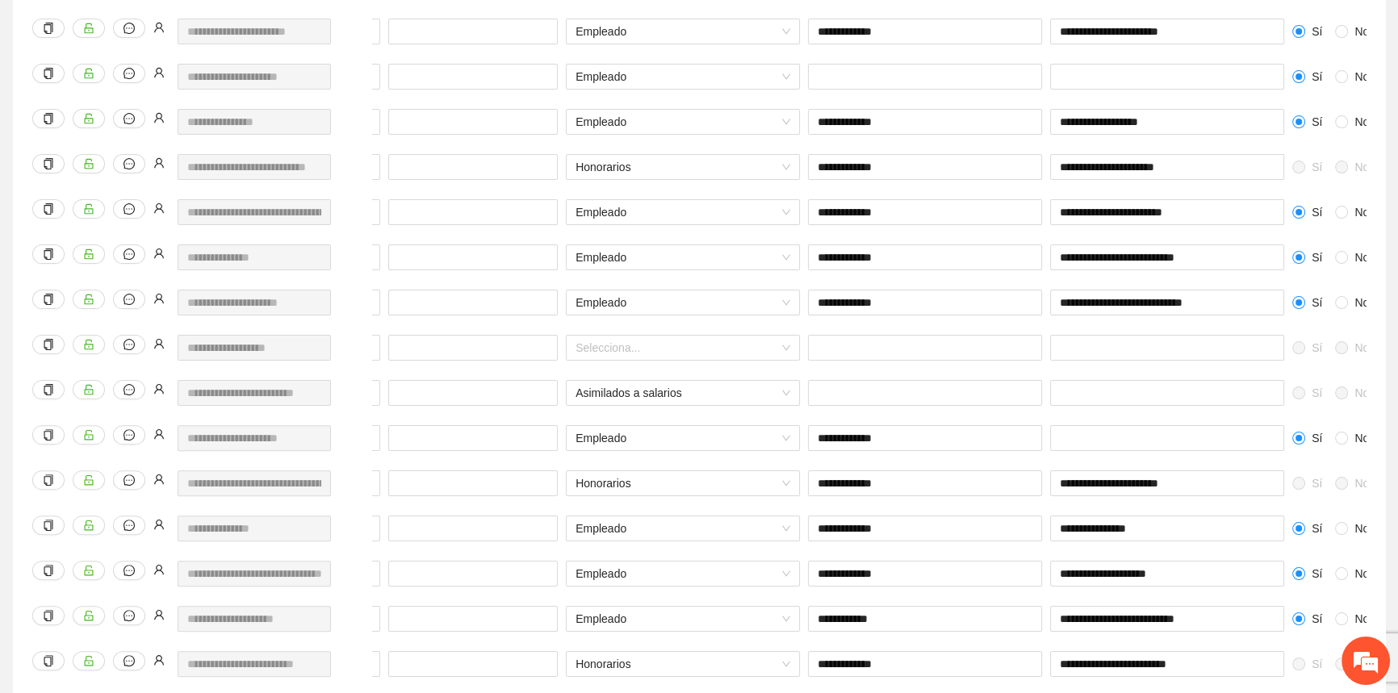
scroll to position [0, 544]
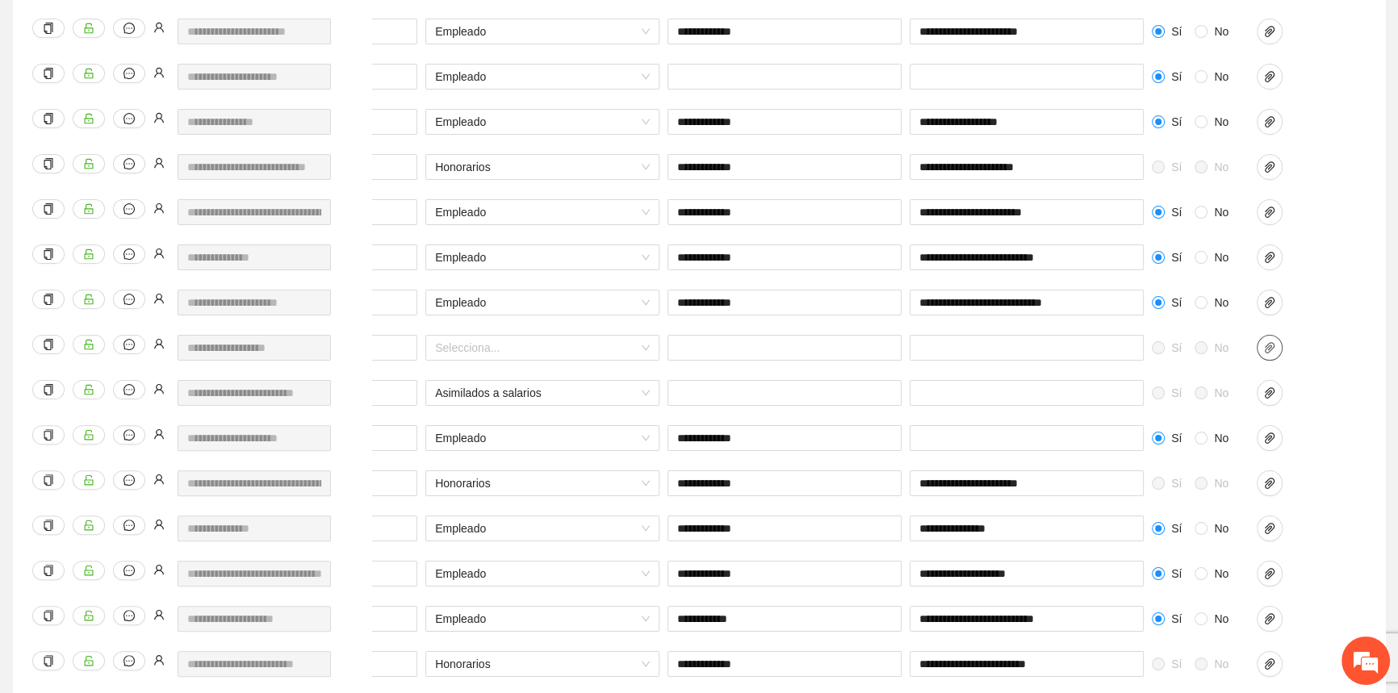
click at [1277, 354] on button "button" at bounding box center [1270, 348] width 26 height 26
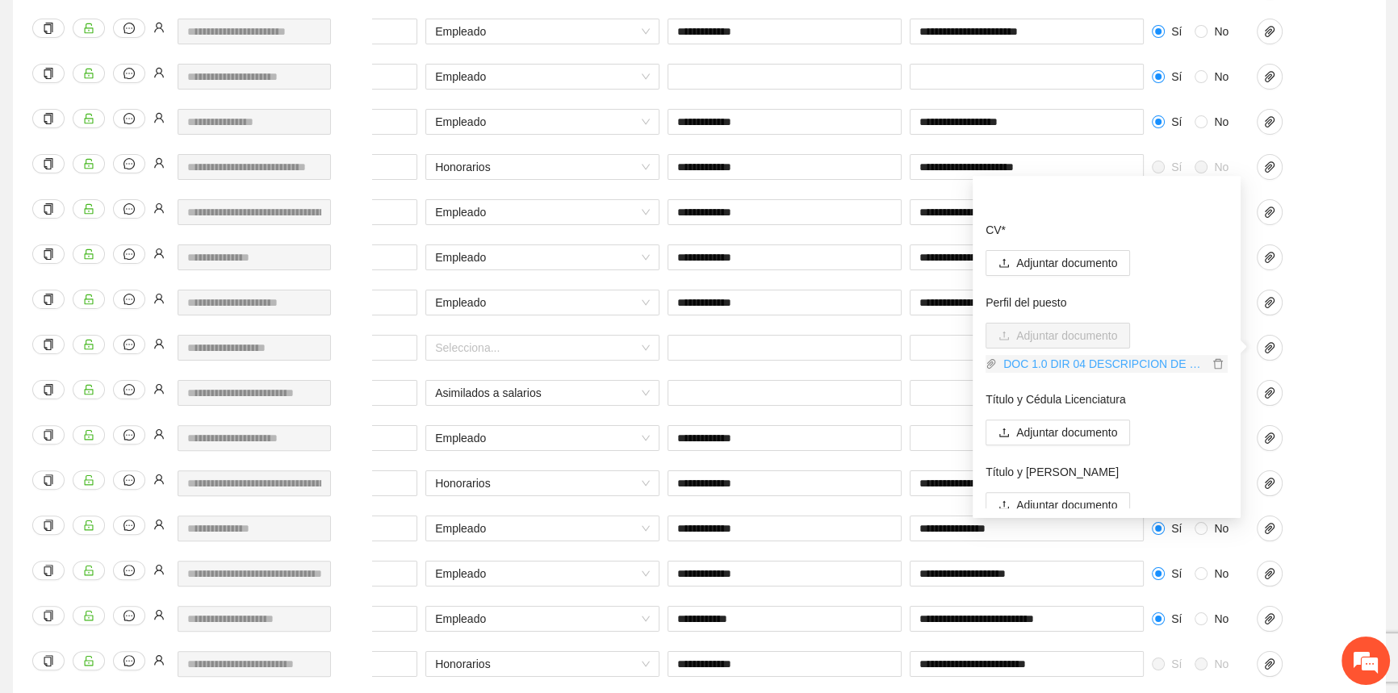
click at [1073, 366] on link "DOC 1.0 DIR 04 DESCRIPCION DE PUESTO RELACIONES PUBLICAS.pdf" at bounding box center [1102, 364] width 211 height 18
click at [298, 329] on div "**********" at bounding box center [202, 312] width 348 height 45
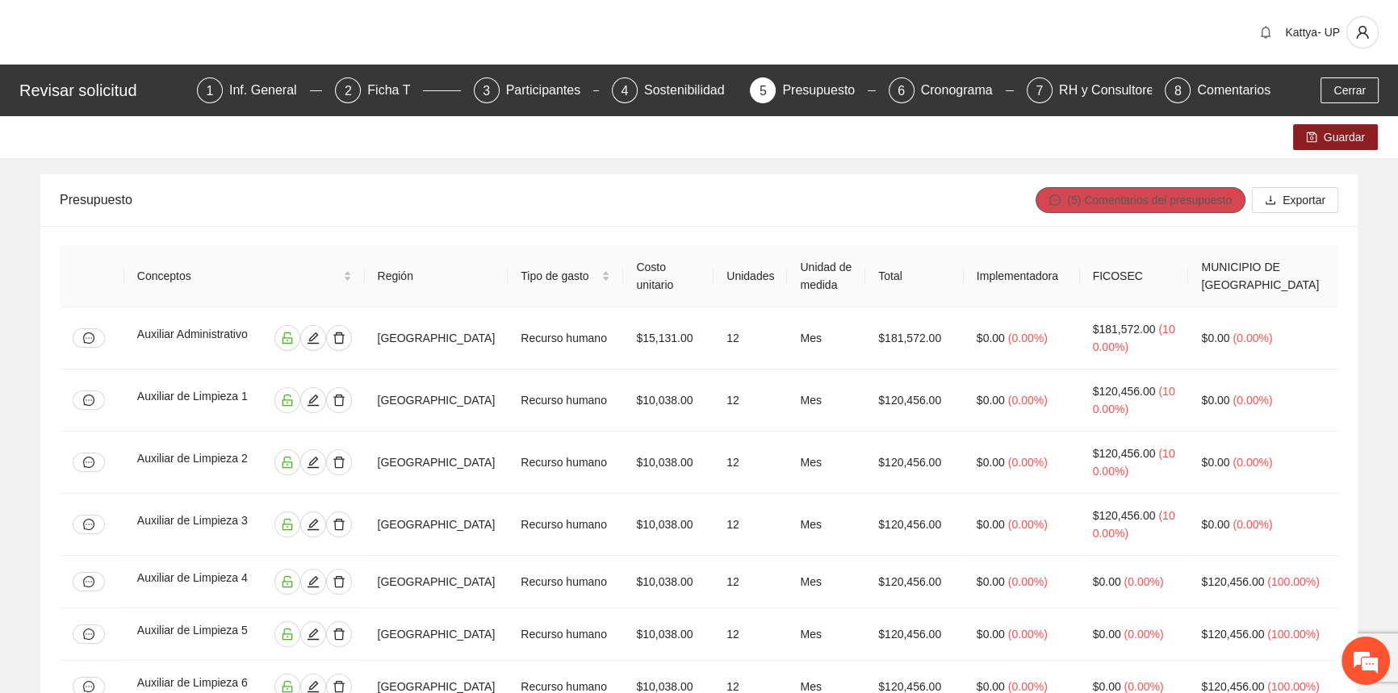
click at [1090, 189] on button "(5) Comentarios del presupuesto" at bounding box center [1141, 200] width 210 height 26
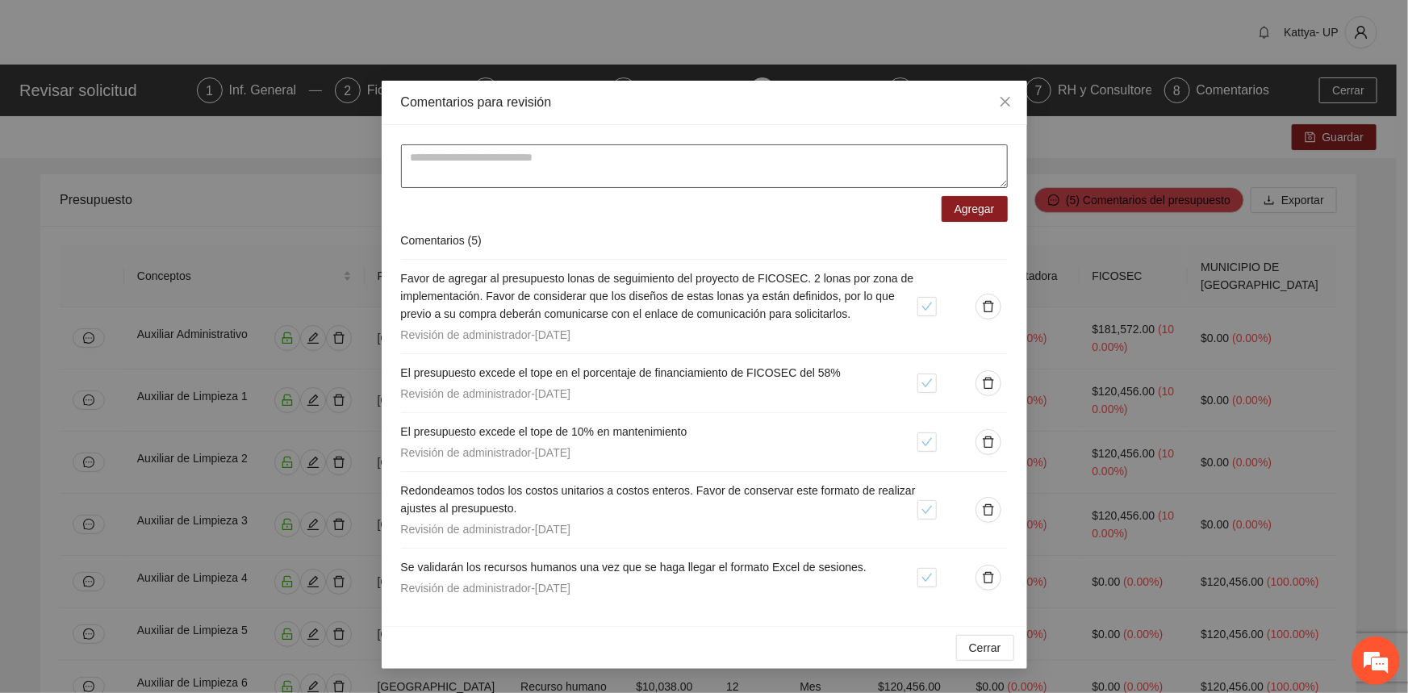
click at [760, 174] on textarea at bounding box center [704, 166] width 607 height 44
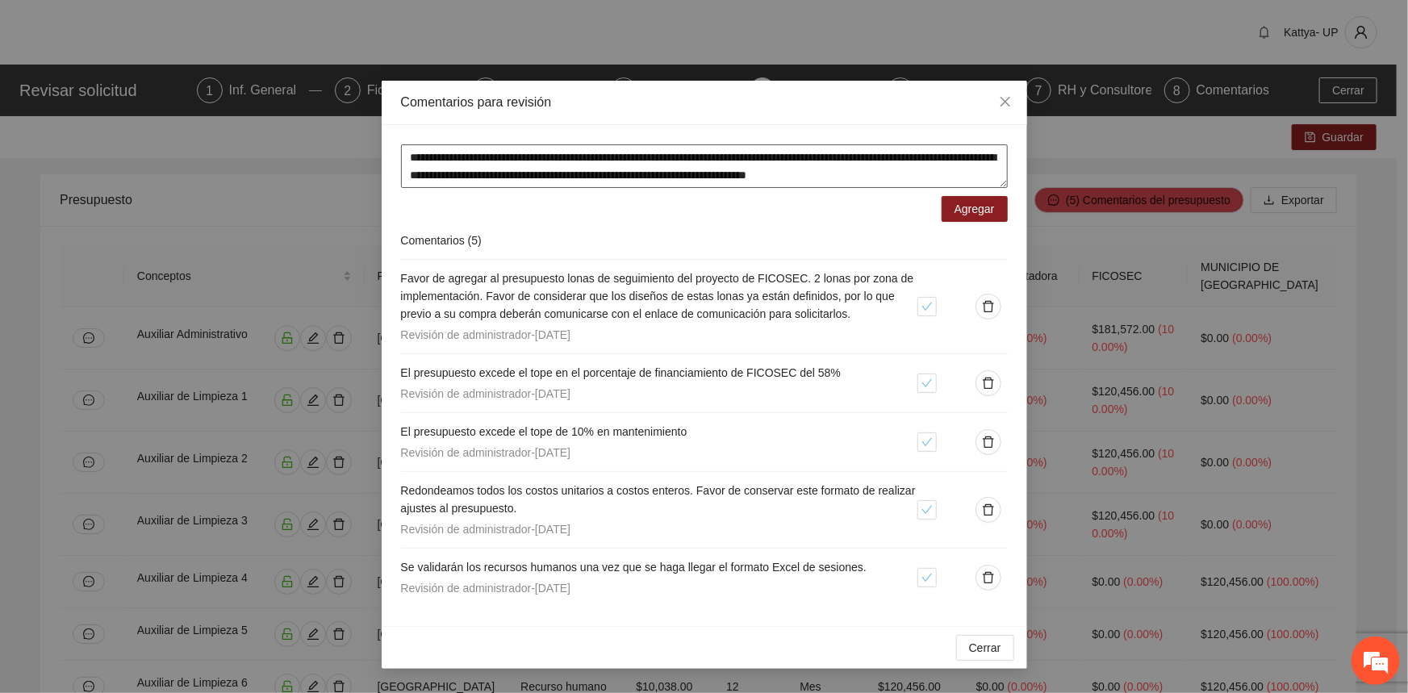
scroll to position [13, 0]
click at [710, 177] on textarea "**********" at bounding box center [704, 166] width 607 height 44
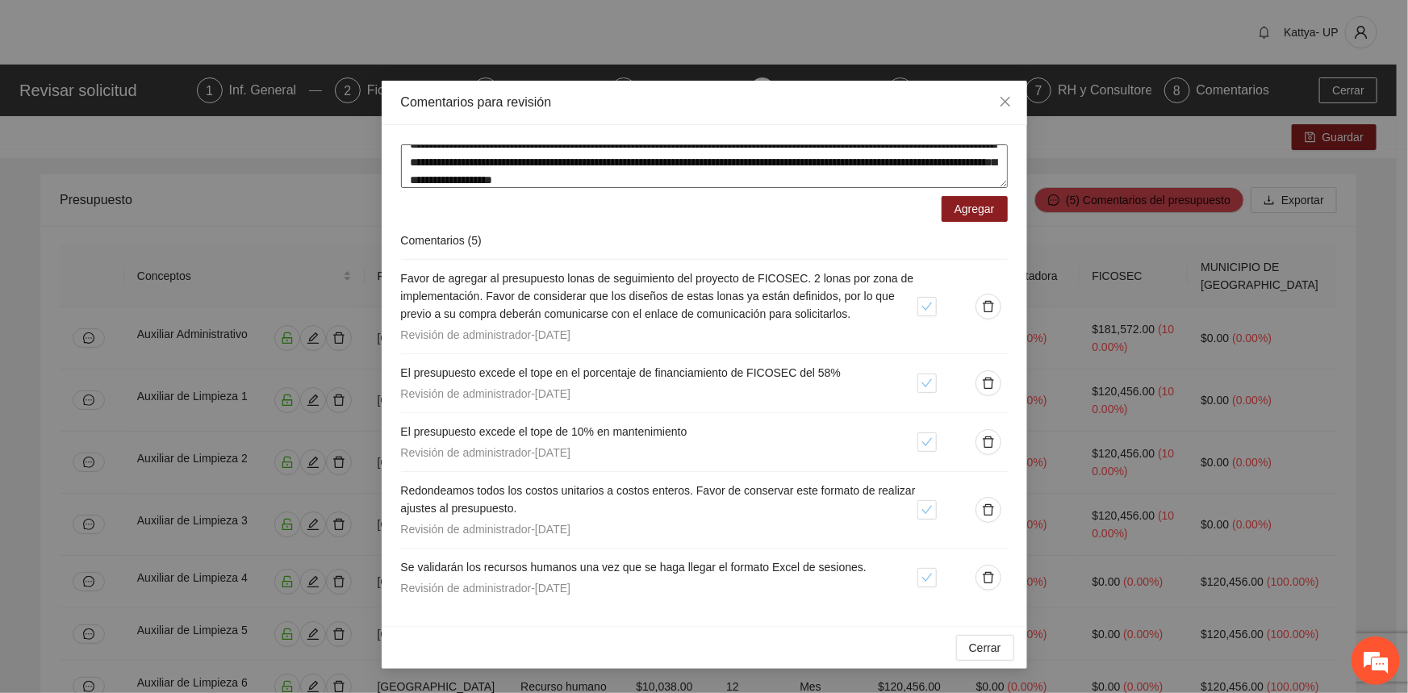
click at [543, 182] on textarea "**********" at bounding box center [704, 166] width 607 height 44
click at [566, 180] on textarea "**********" at bounding box center [704, 166] width 607 height 44
click at [757, 177] on textarea "**********" at bounding box center [704, 166] width 607 height 44
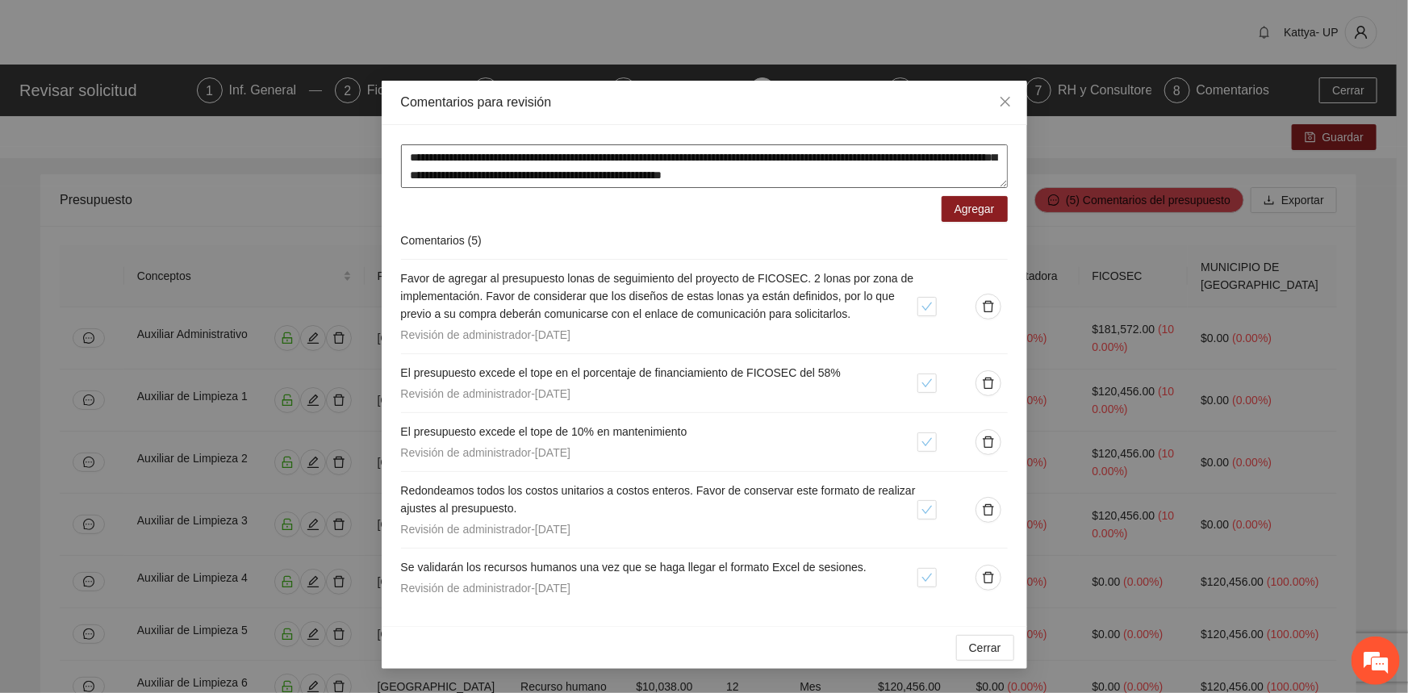
scroll to position [35, 0]
click at [525, 180] on textarea "**********" at bounding box center [704, 166] width 607 height 44
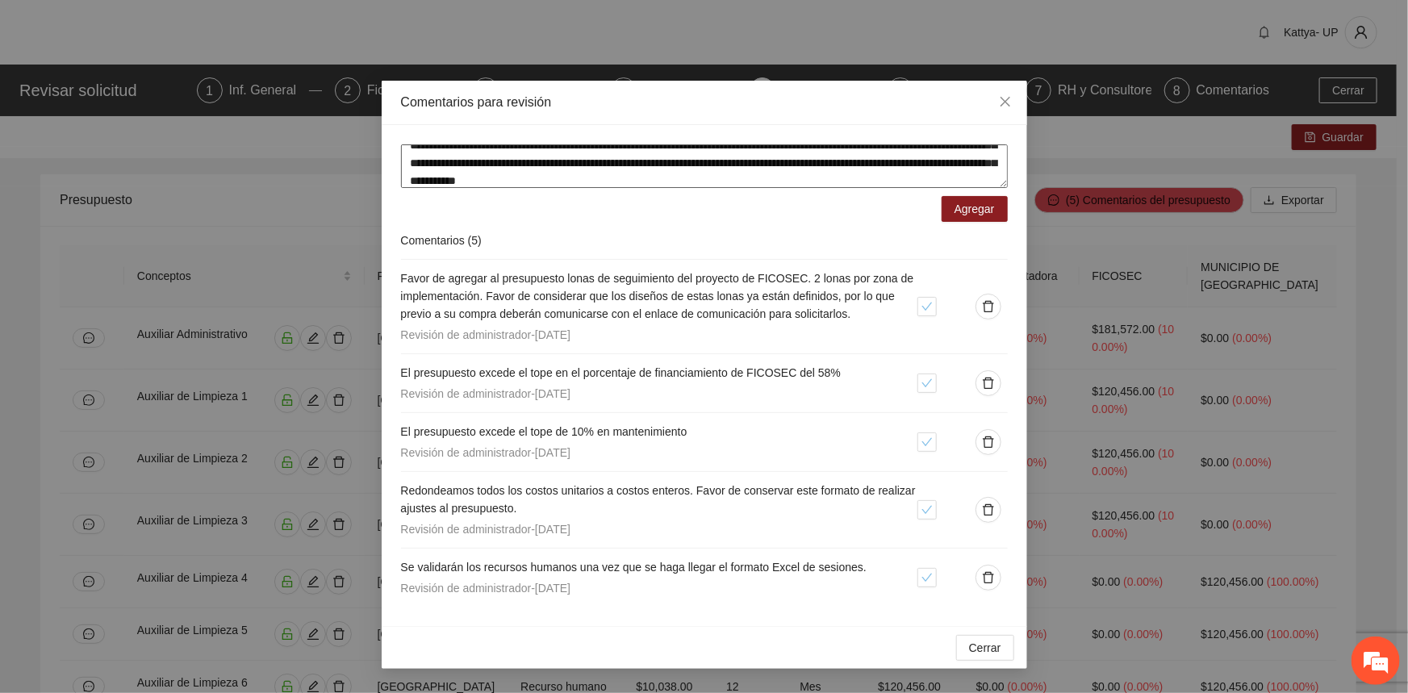
scroll to position [0, 0]
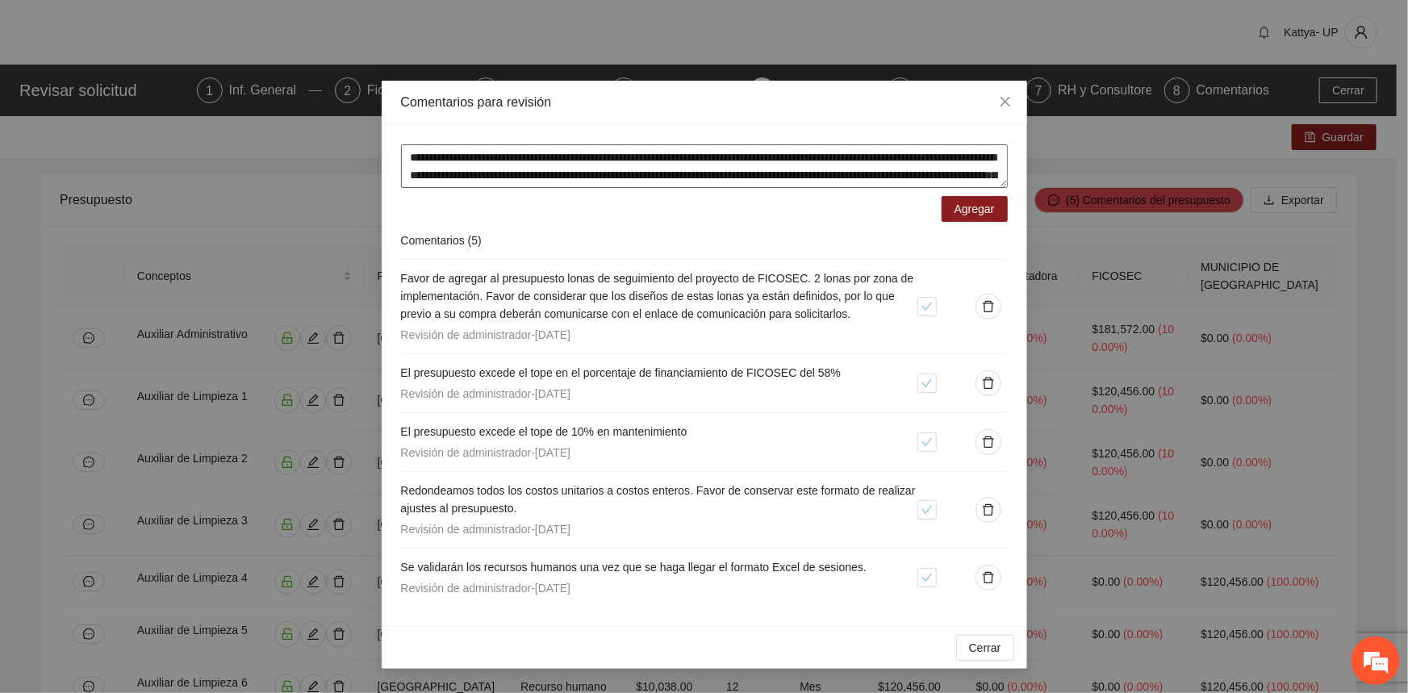
drag, startPoint x: 948, startPoint y: 174, endPoint x: 647, endPoint y: 153, distance: 301.7
click at [647, 153] on textarea "**********" at bounding box center [704, 166] width 607 height 44
type textarea "**********"
click at [964, 209] on span "Agregar" at bounding box center [975, 209] width 40 height 18
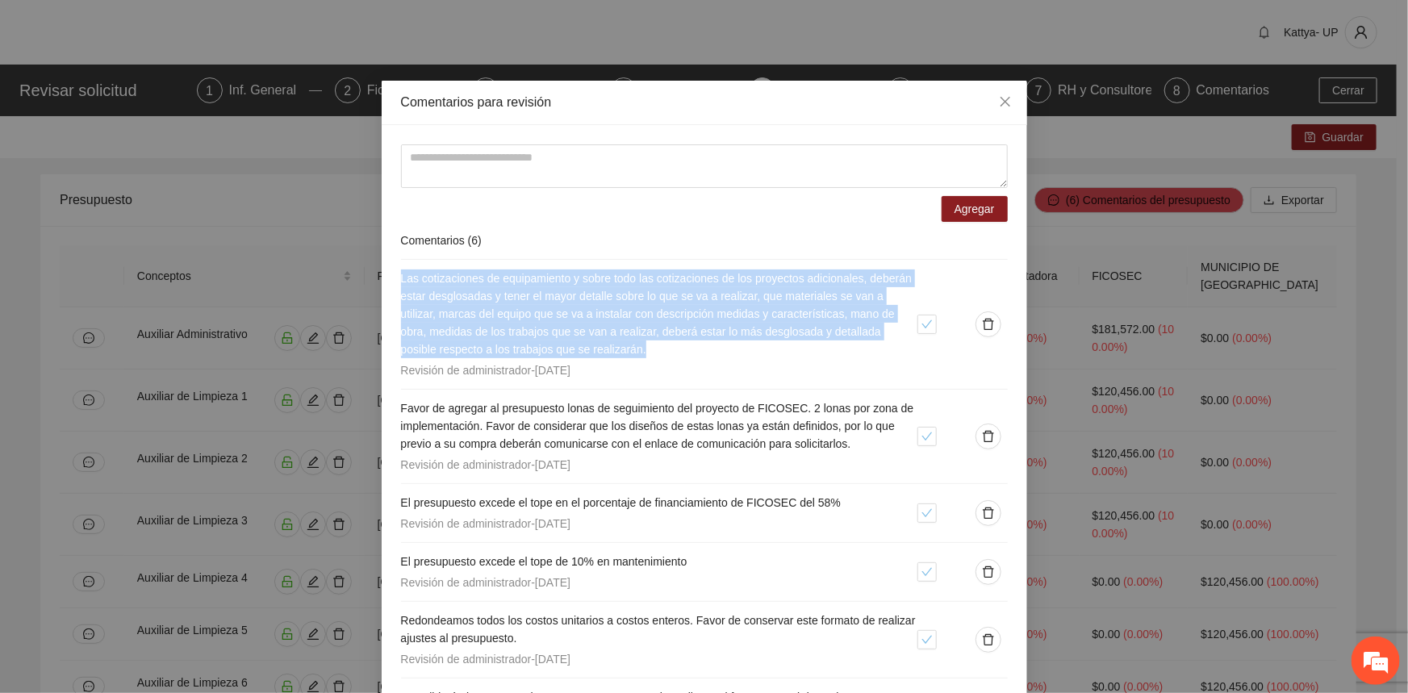
drag, startPoint x: 649, startPoint y: 348, endPoint x: 382, endPoint y: 279, distance: 275.8
click at [382, 279] on div "Agregar Comentarios ( 6 ) Las cotizaciones de equipamiento y sobre todo las cot…" at bounding box center [705, 440] width 646 height 631
copy span "Las cotizaciones de equipamiento y sobre todo las cotizaciones de los proyectos…"
click at [982, 322] on icon "delete" at bounding box center [988, 324] width 13 height 13
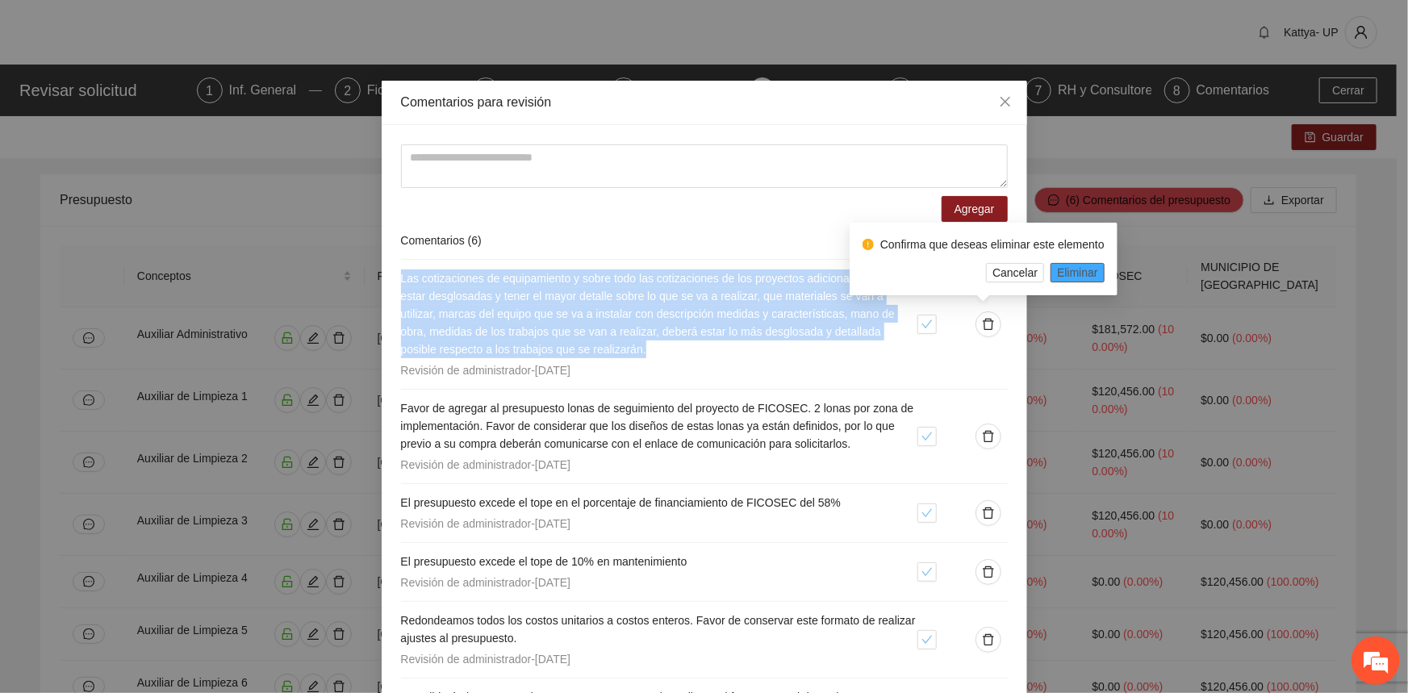
click at [1065, 274] on span "Eliminar" at bounding box center [1077, 273] width 41 height 18
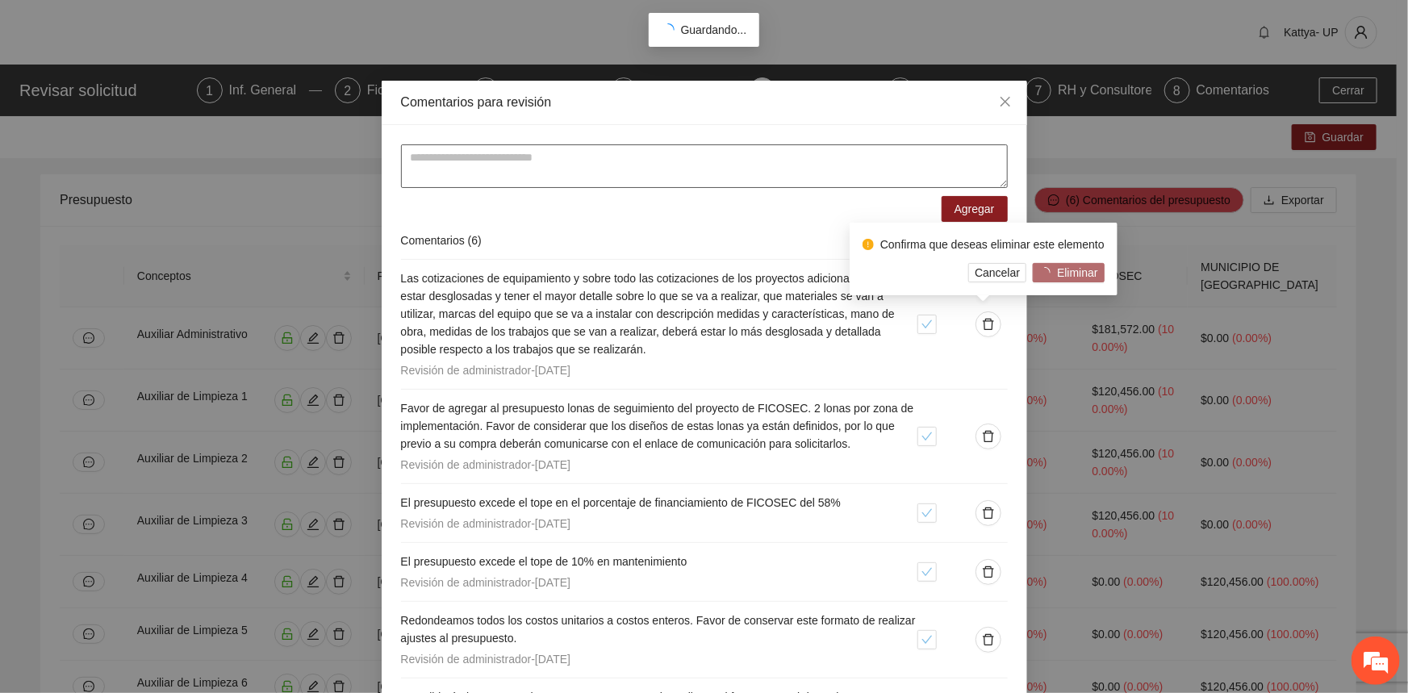
click at [592, 169] on textarea at bounding box center [704, 166] width 607 height 44
paste textarea "**********"
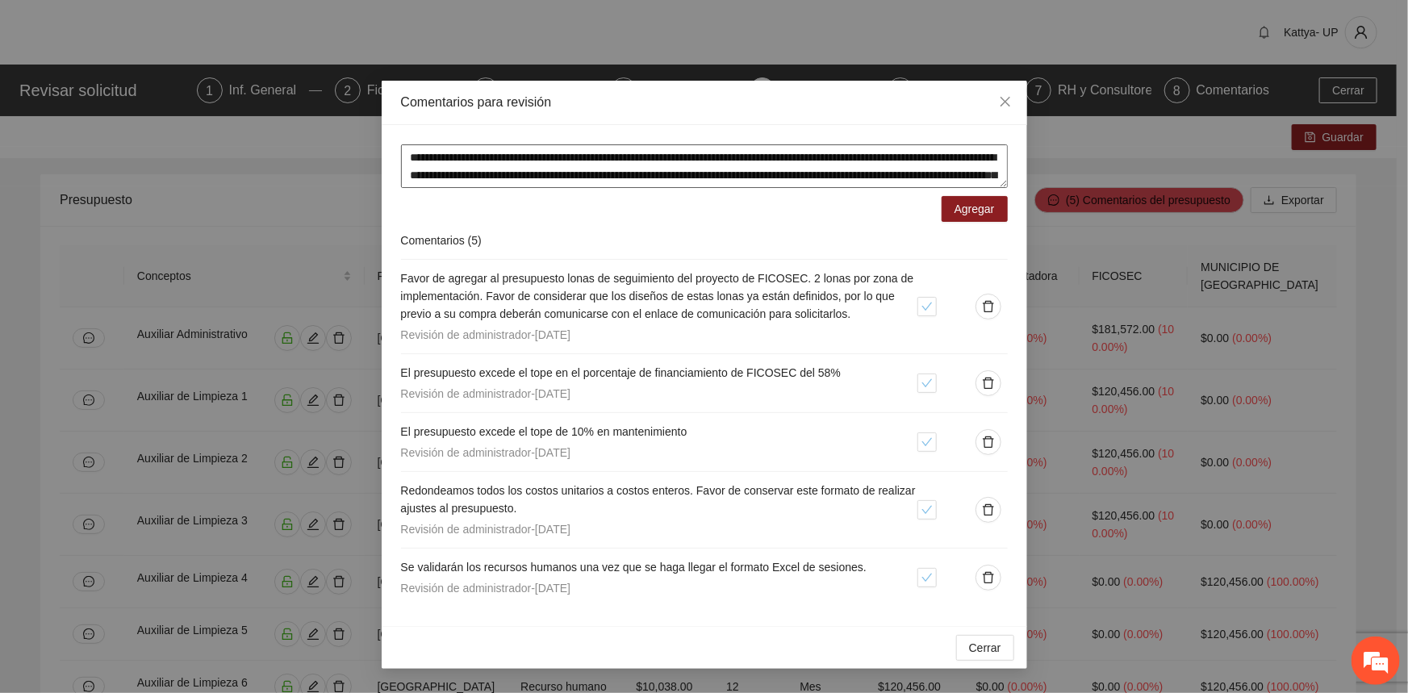
drag, startPoint x: 637, startPoint y: 184, endPoint x: 351, endPoint y: 142, distance: 288.8
click at [351, 142] on div "**********" at bounding box center [704, 346] width 1408 height 693
type textarea "**********"
click at [965, 209] on span "Agregar" at bounding box center [975, 209] width 40 height 18
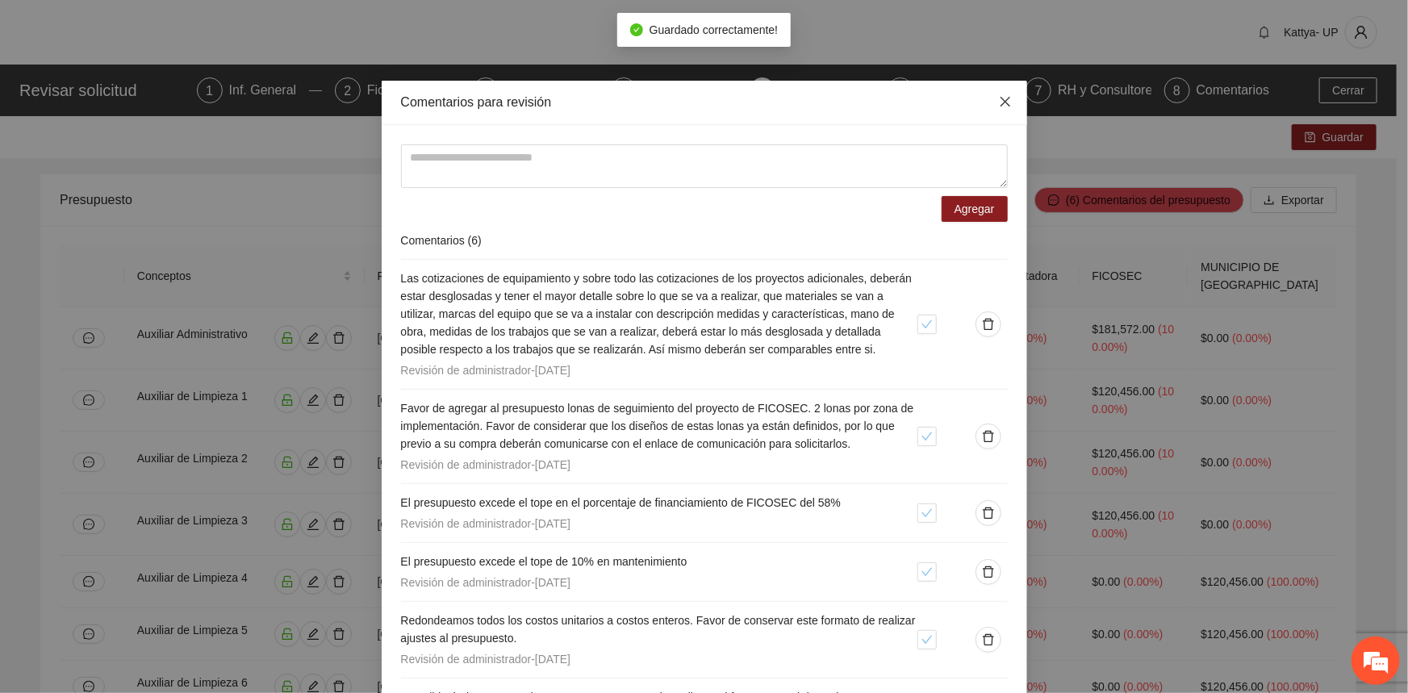
click at [1001, 102] on icon "close" at bounding box center [1005, 102] width 10 height 10
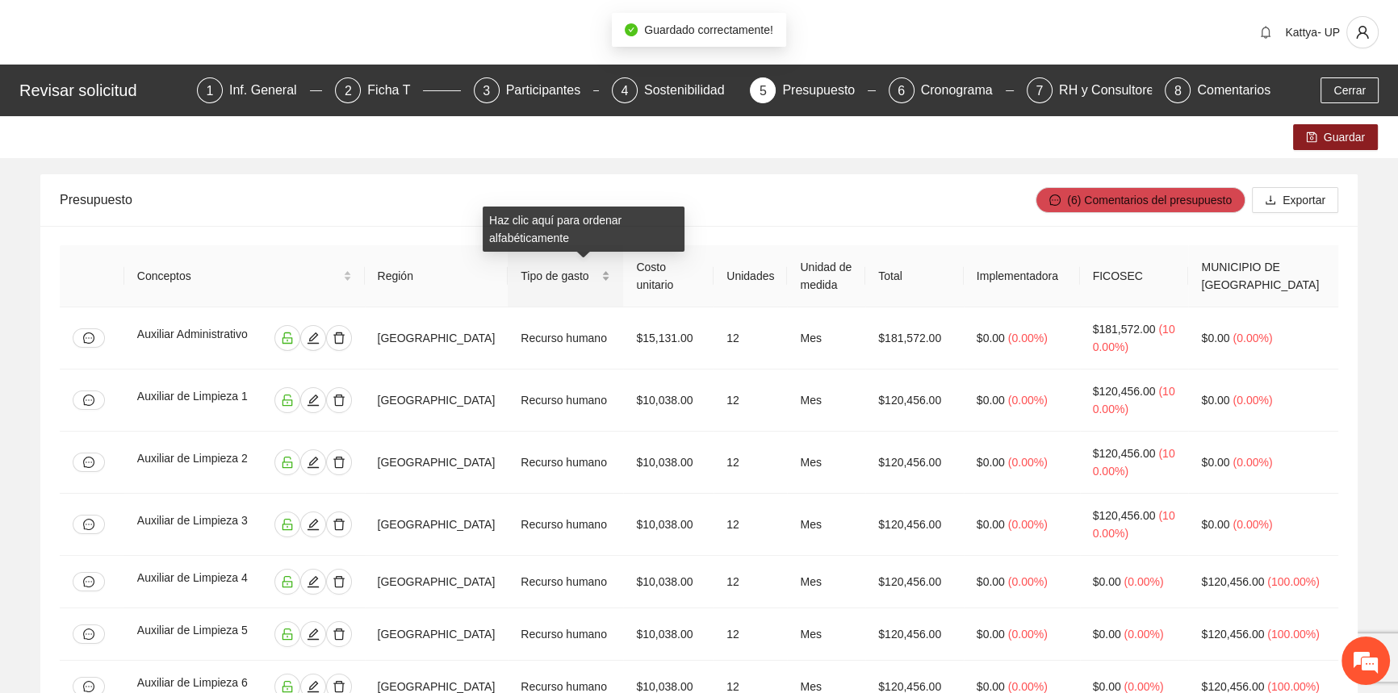
click at [610, 278] on div "Tipo de gasto" at bounding box center [566, 276] width 90 height 18
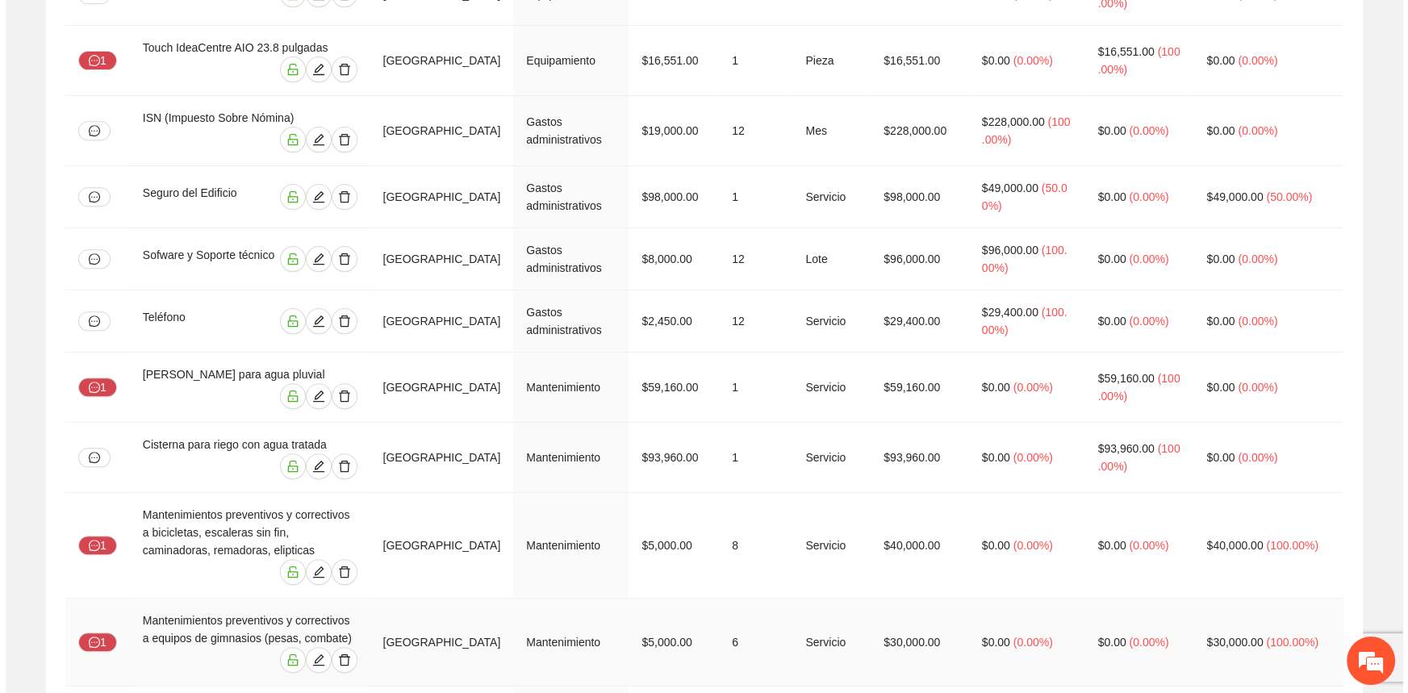
scroll to position [880, 0]
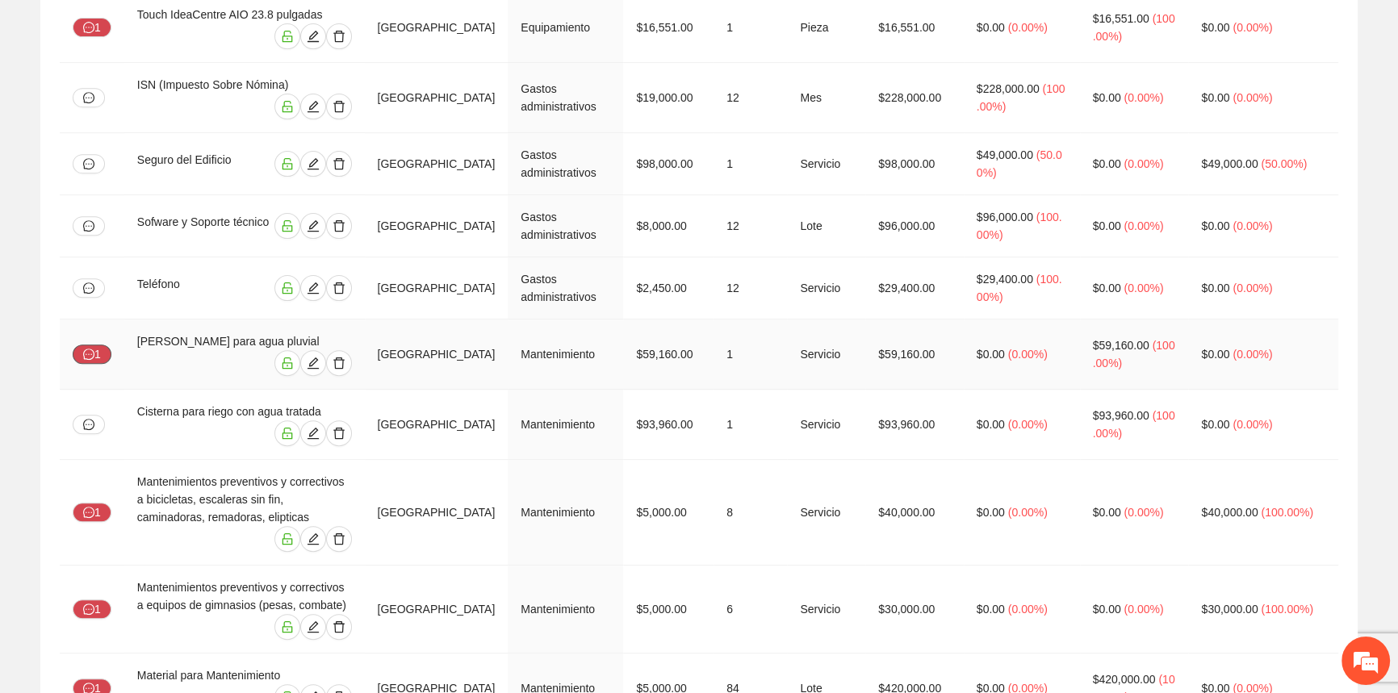
click at [94, 345] on button "1" at bounding box center [92, 354] width 39 height 19
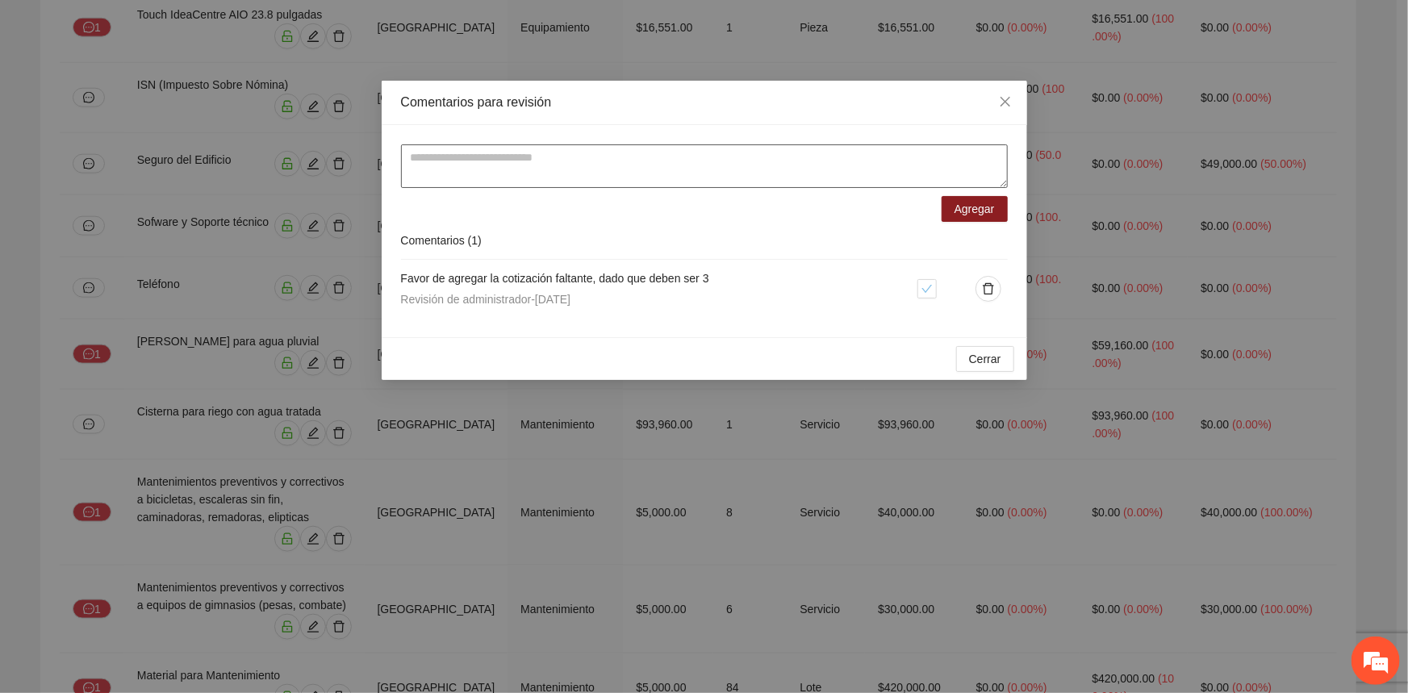
click at [500, 144] on textarea at bounding box center [704, 166] width 607 height 44
type textarea "**********"
click at [982, 200] on span "Agregar" at bounding box center [975, 209] width 40 height 18
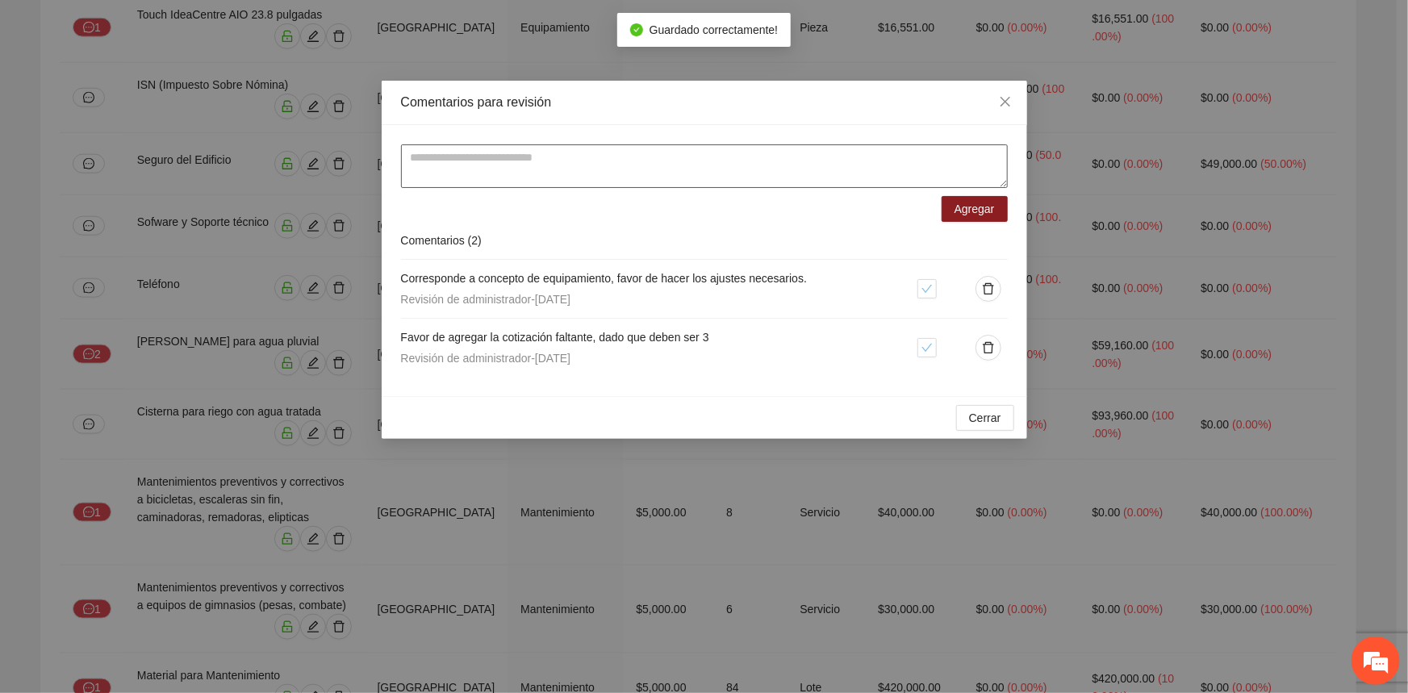
click at [779, 157] on textarea at bounding box center [704, 166] width 607 height 44
paste textarea "**********"
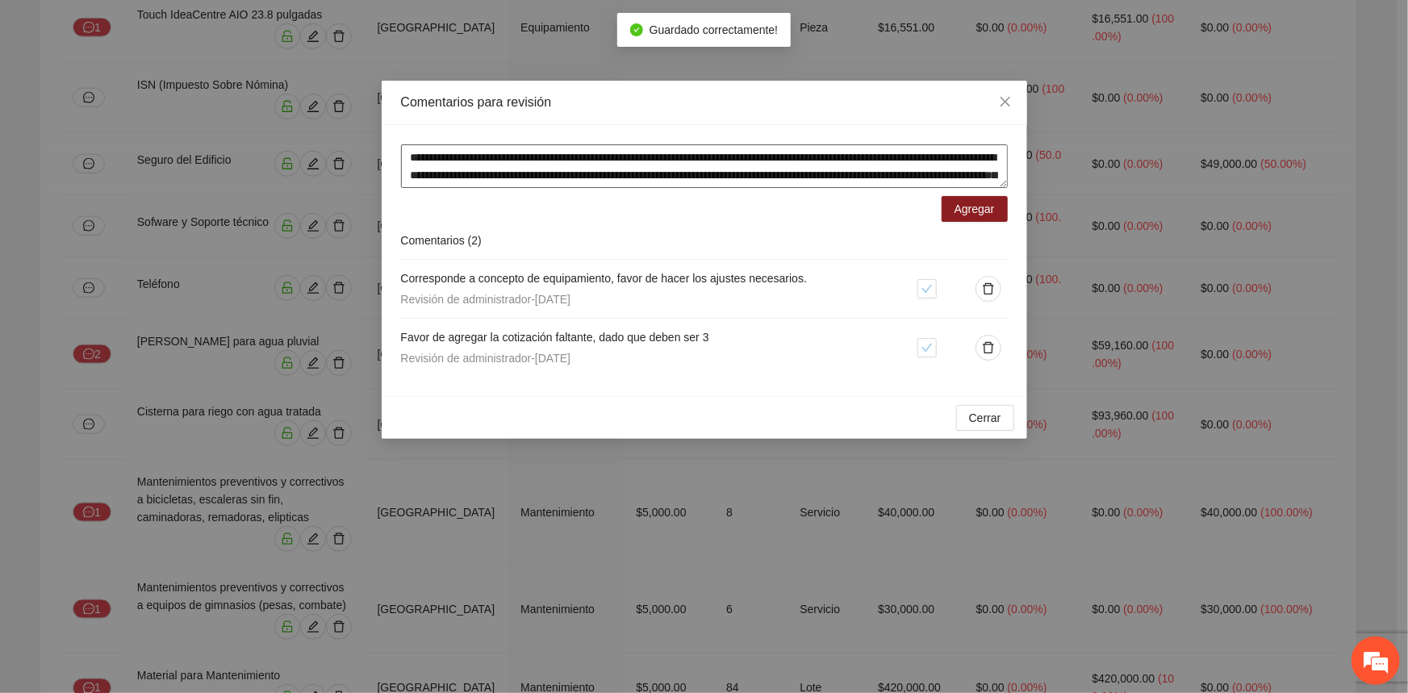
scroll to position [48, 0]
type textarea "**********"
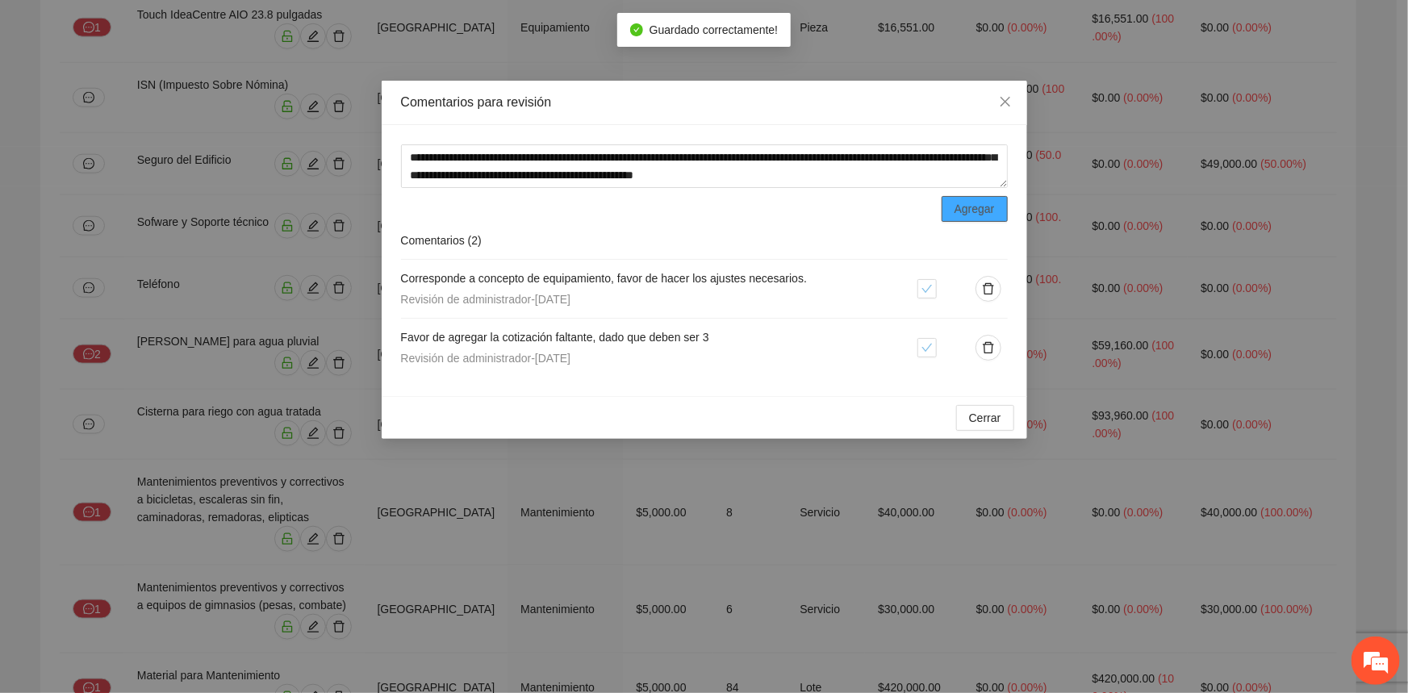
click at [969, 201] on span "Agregar" at bounding box center [975, 209] width 40 height 18
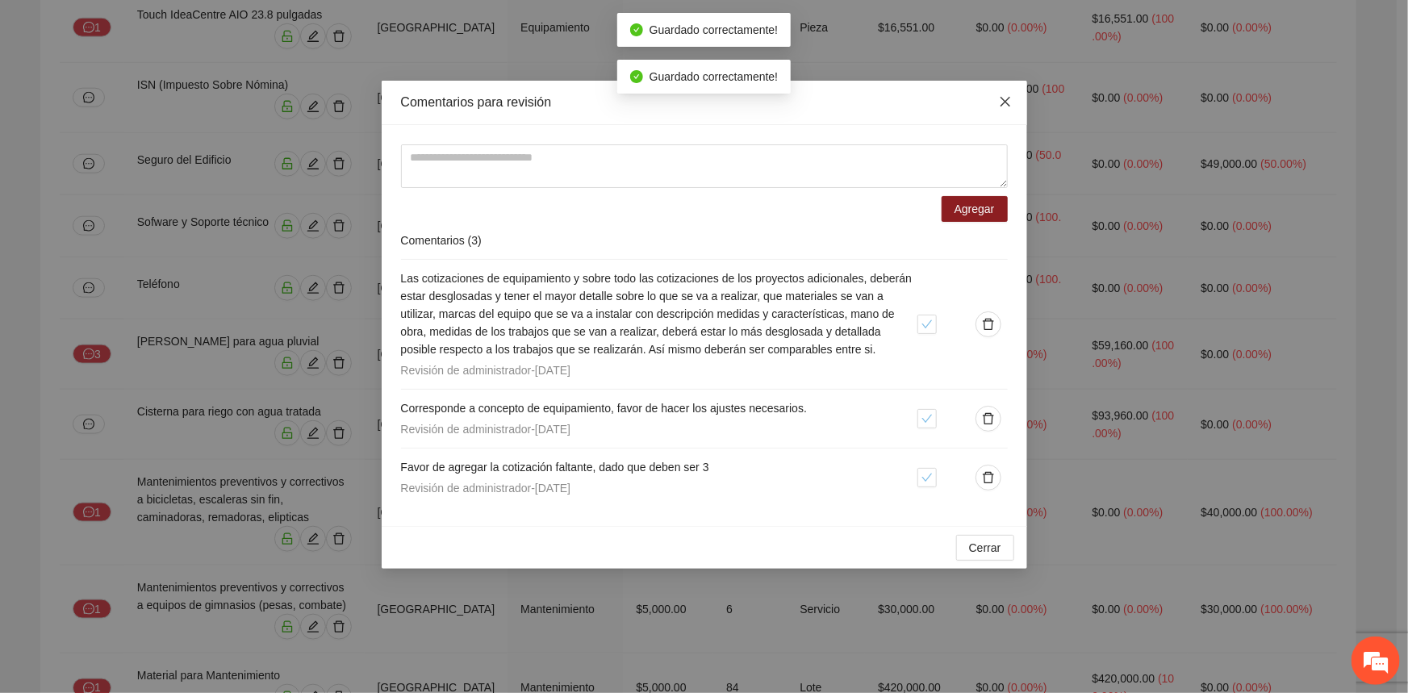
click at [1005, 119] on span "Close" at bounding box center [1006, 103] width 44 height 44
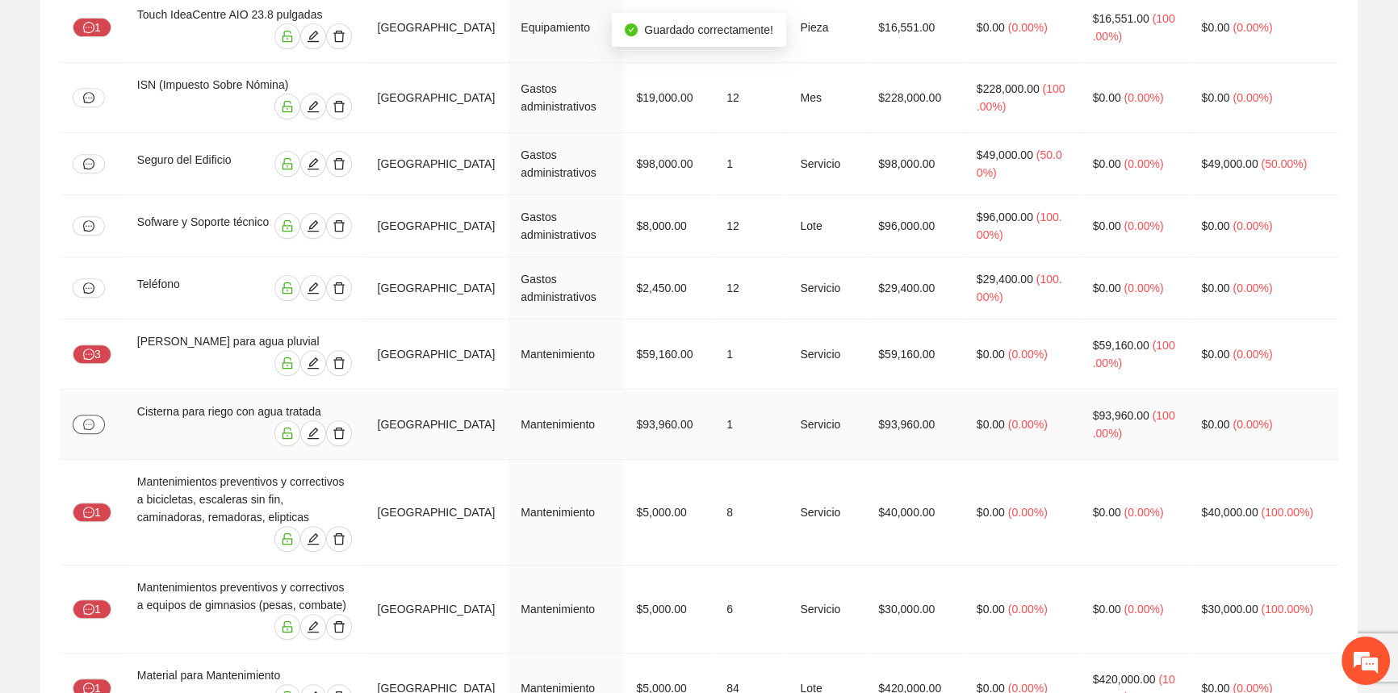
click at [90, 419] on icon "message" at bounding box center [88, 424] width 11 height 11
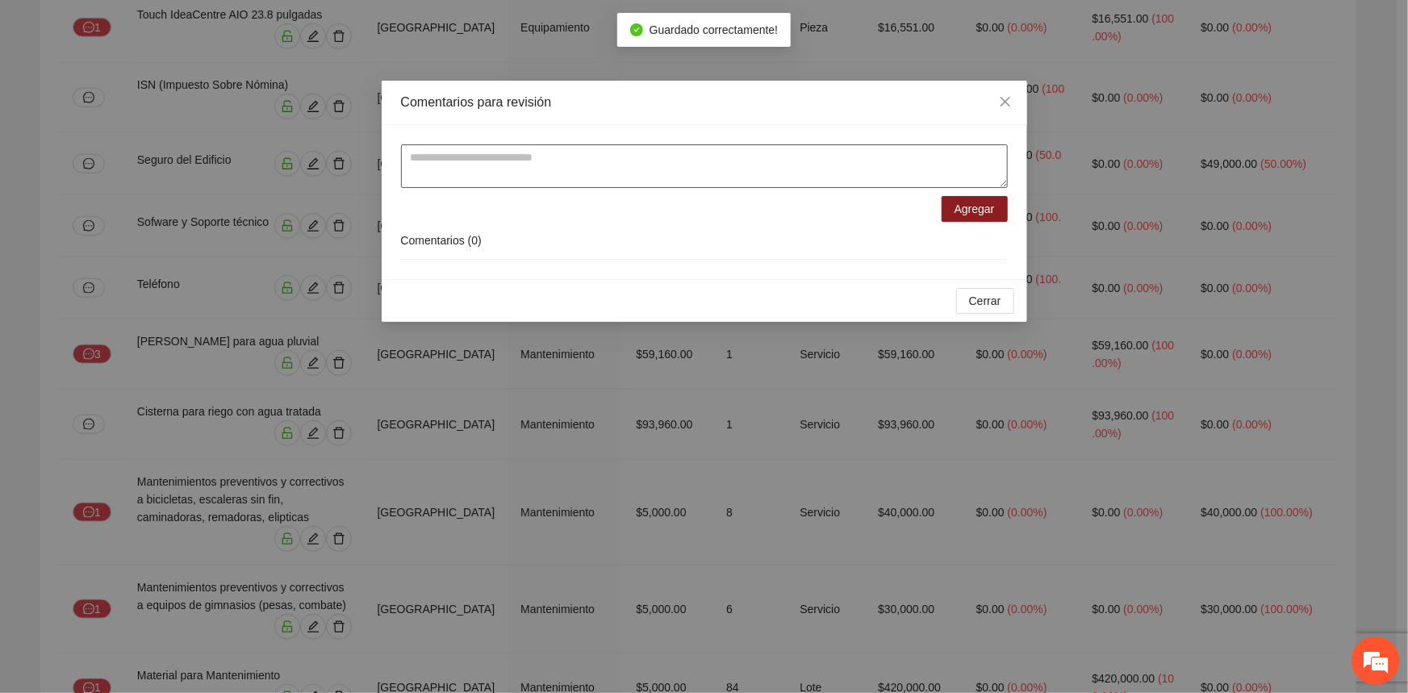
click at [492, 182] on textarea at bounding box center [704, 166] width 607 height 44
paste textarea "**********"
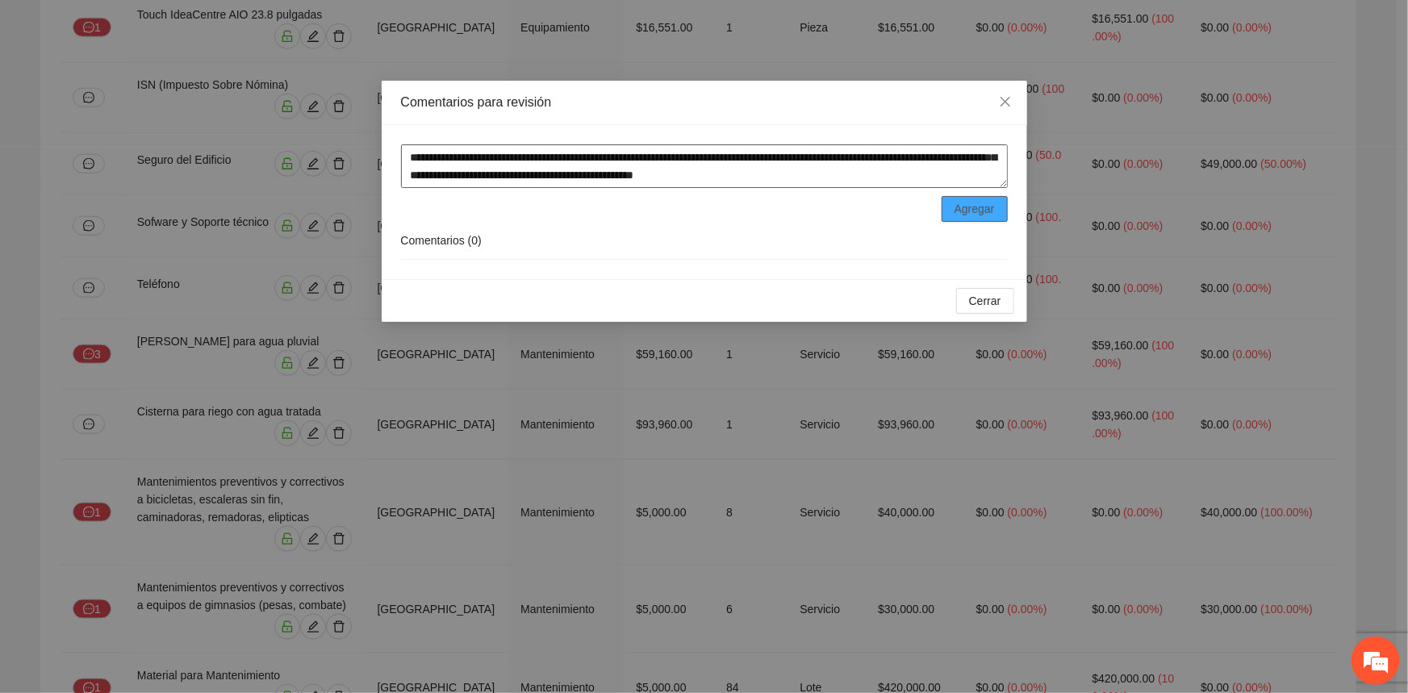
type textarea "**********"
click at [966, 202] on span "Agregar" at bounding box center [975, 209] width 40 height 18
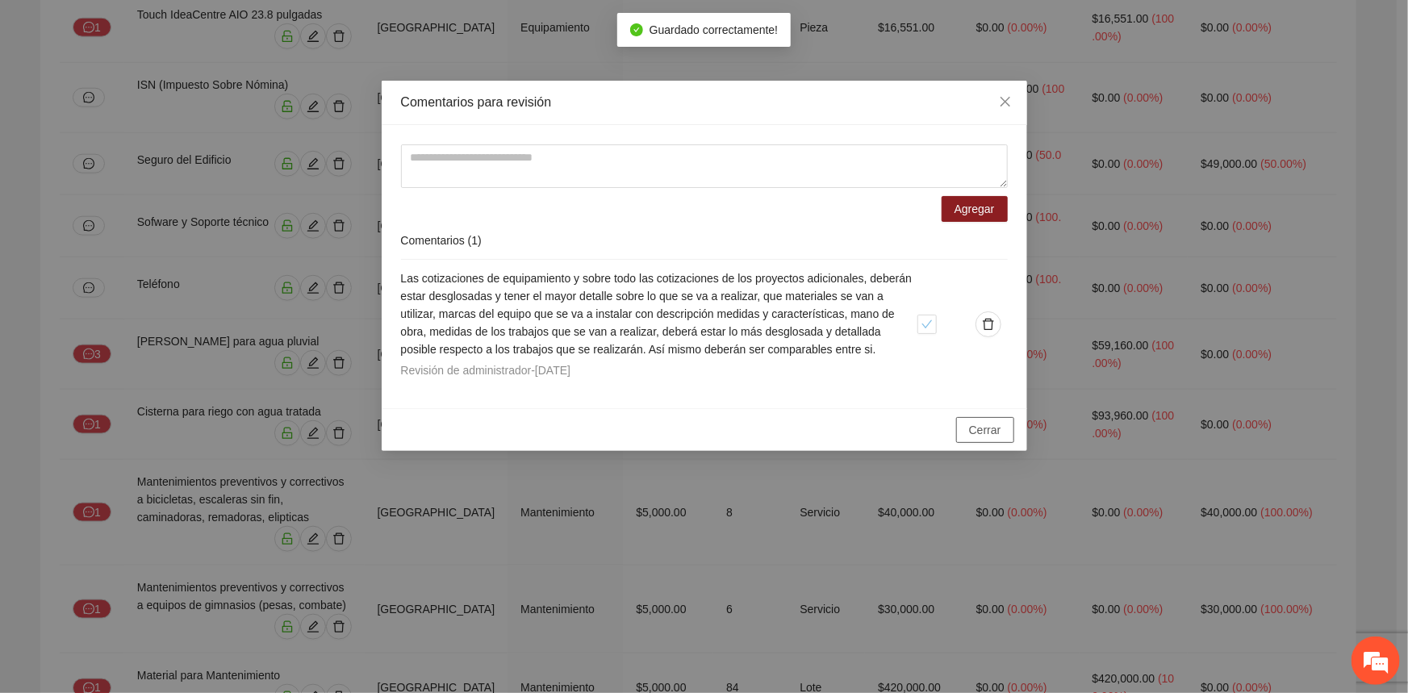
click at [977, 423] on span "Cerrar" at bounding box center [985, 430] width 32 height 18
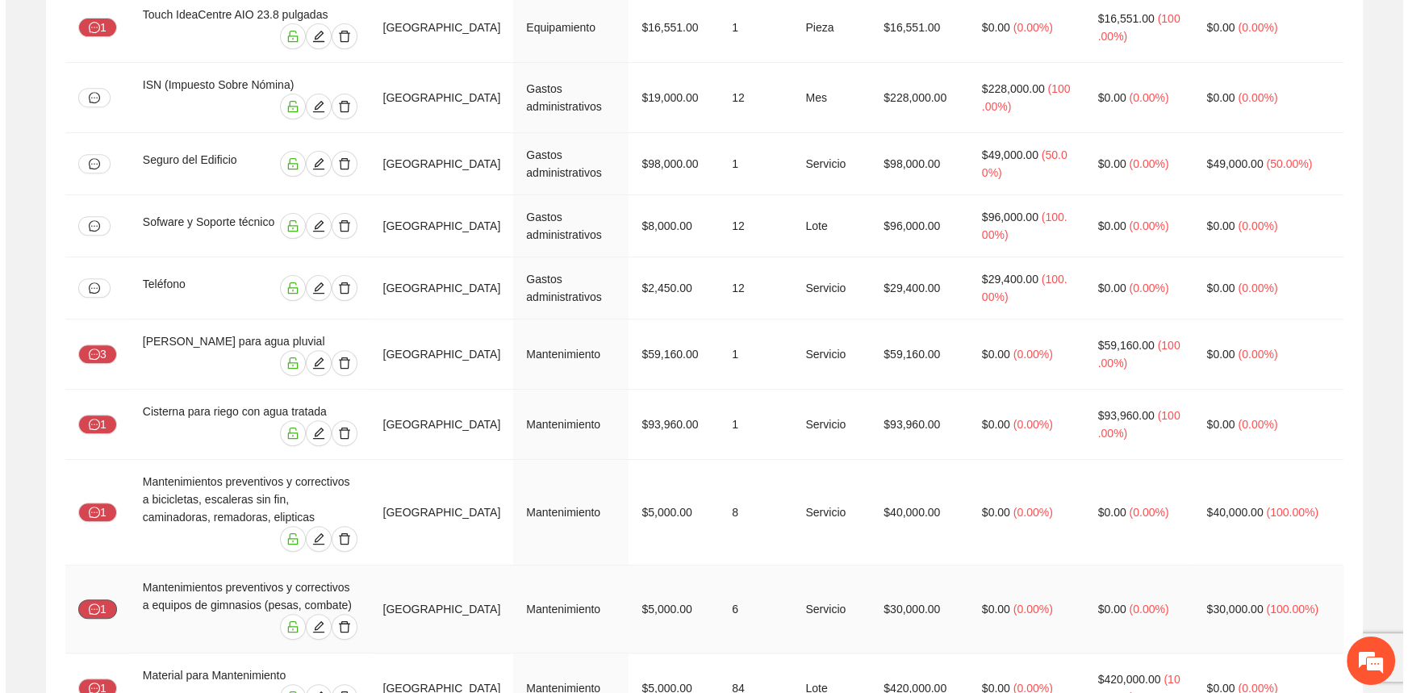
scroll to position [953, 0]
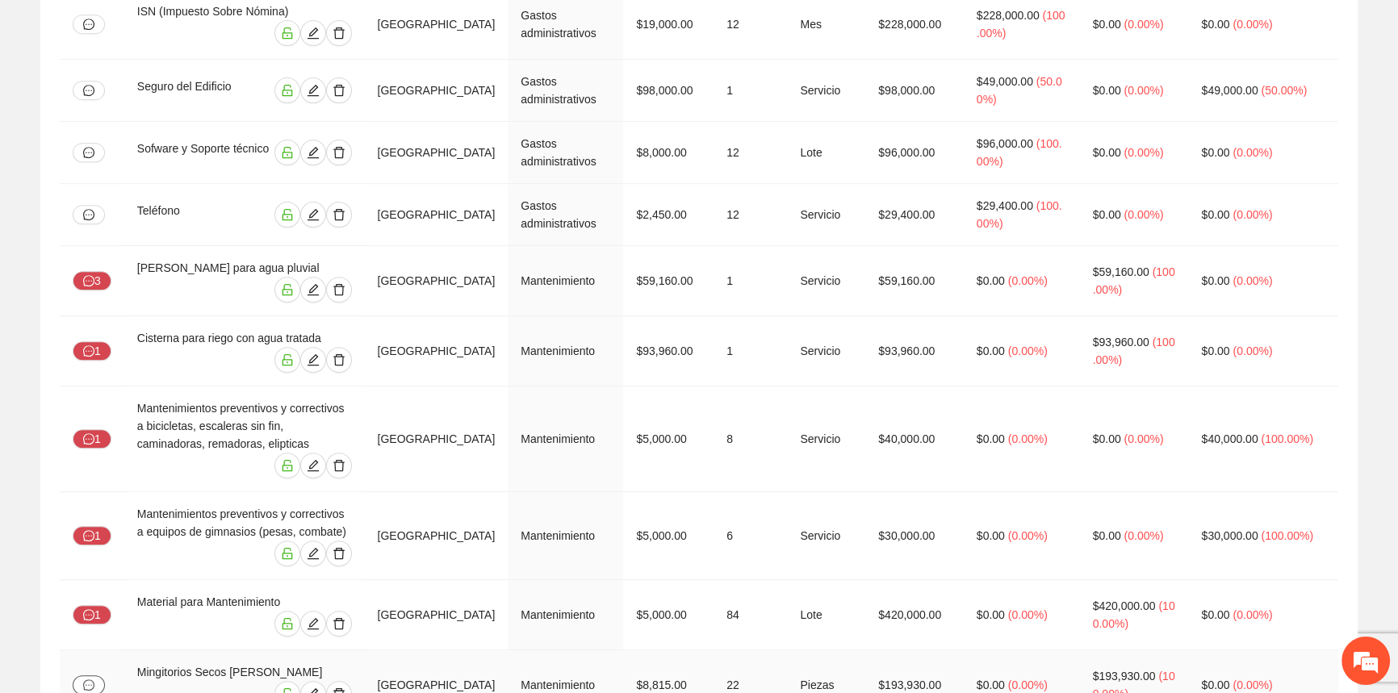
click at [90, 680] on icon "message" at bounding box center [88, 685] width 11 height 11
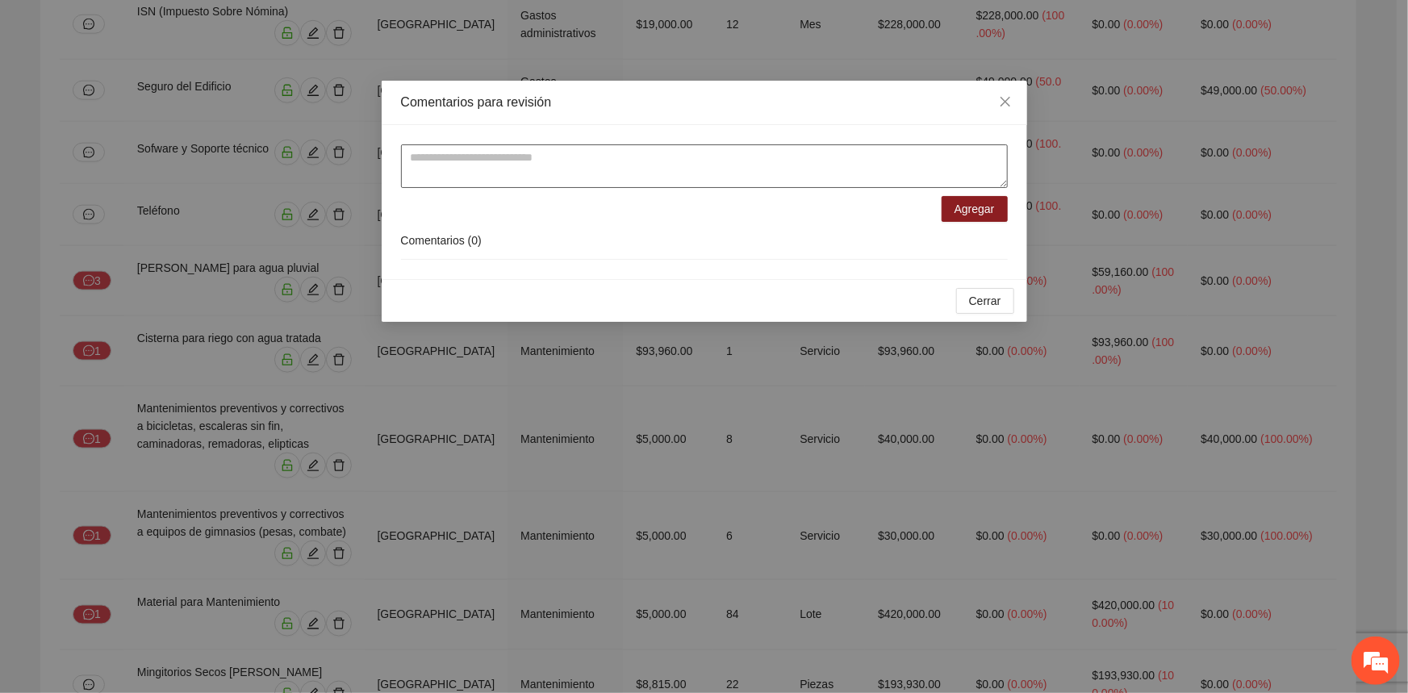
click at [564, 170] on textarea at bounding box center [704, 166] width 607 height 44
paste textarea "**********"
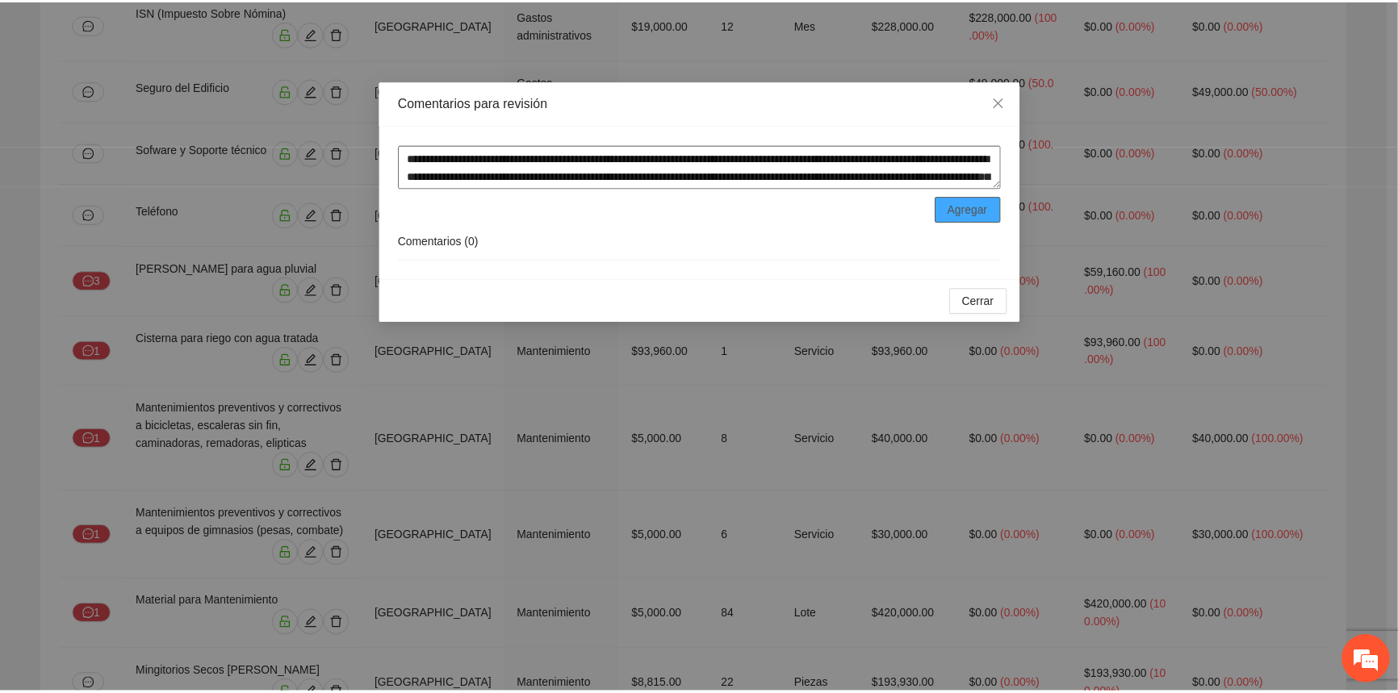
scroll to position [48, 0]
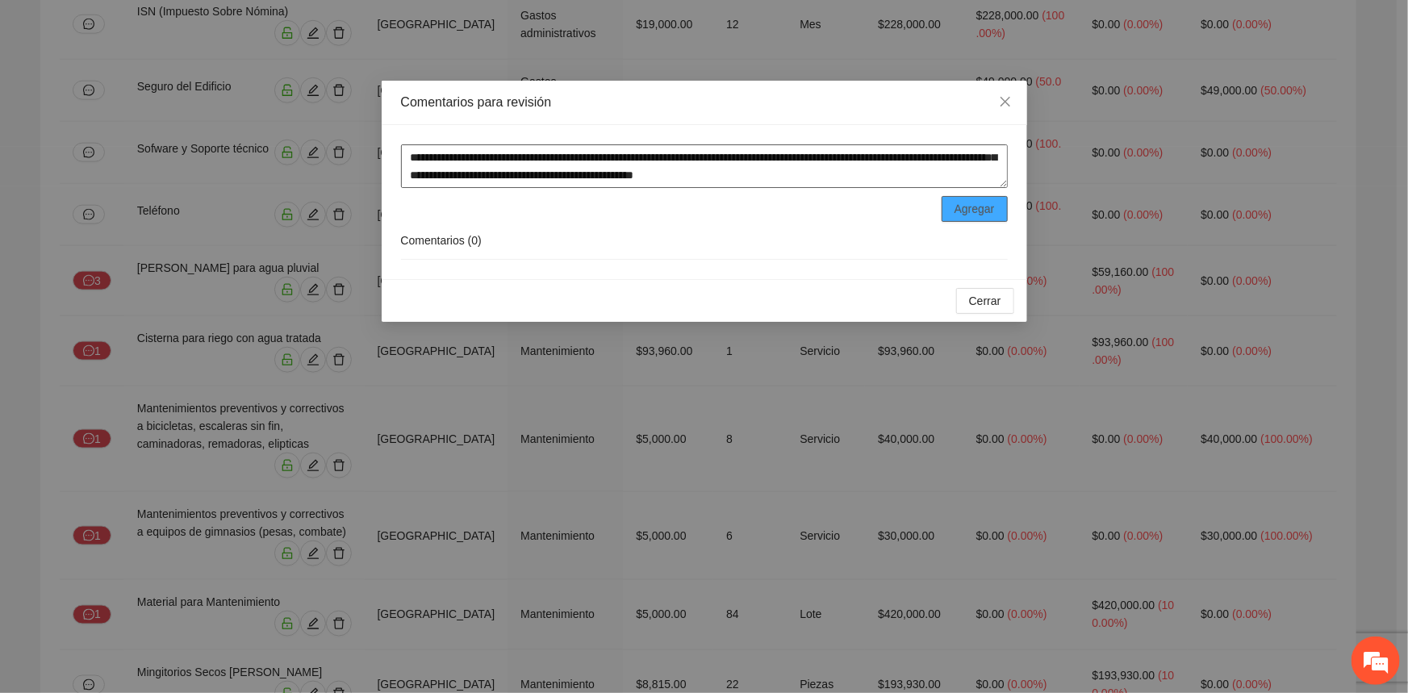
type textarea "**********"
click at [959, 214] on span "Agregar" at bounding box center [975, 209] width 40 height 18
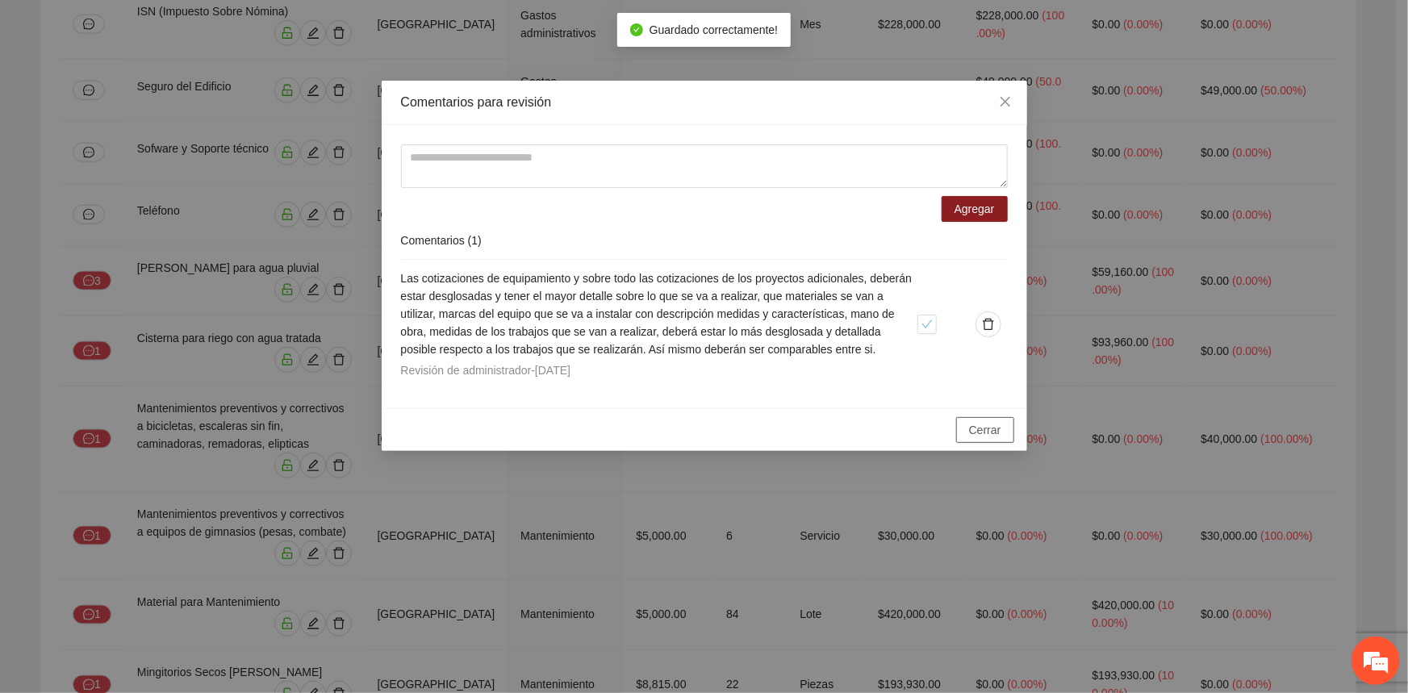
click at [969, 418] on button "Cerrar" at bounding box center [985, 430] width 58 height 26
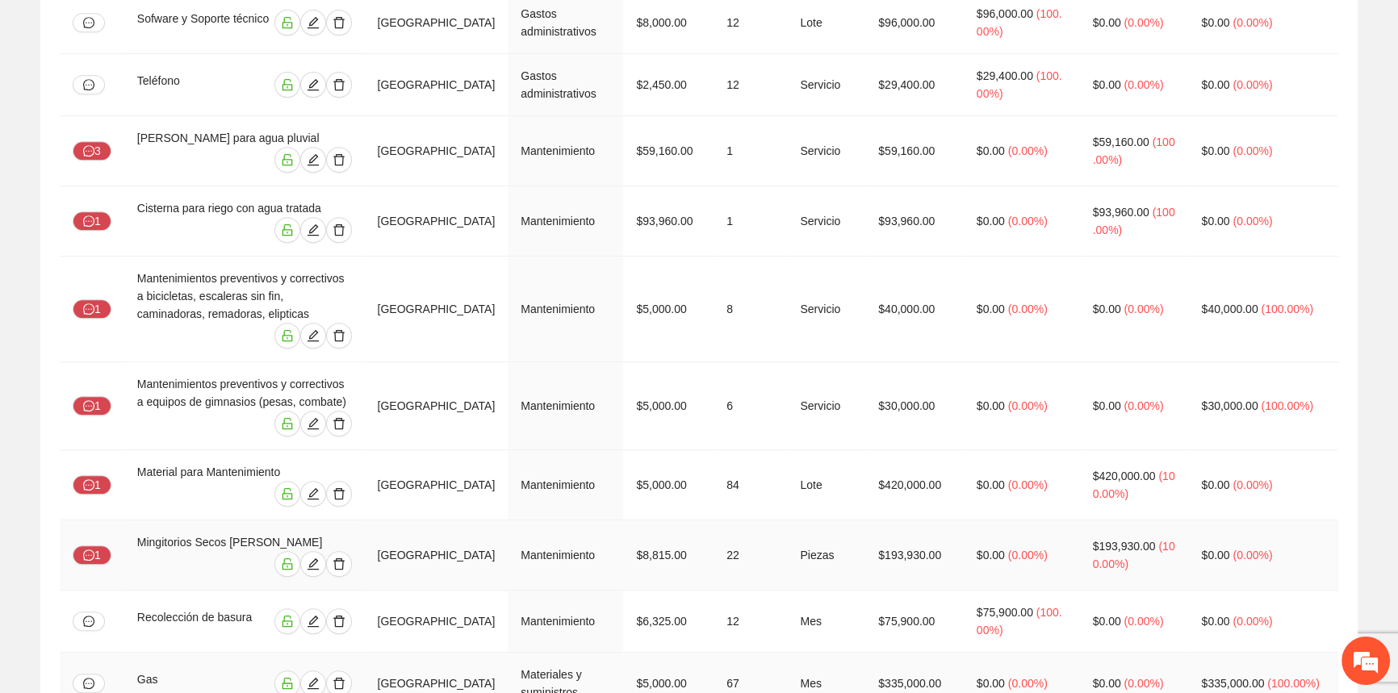
scroll to position [1100, 0]
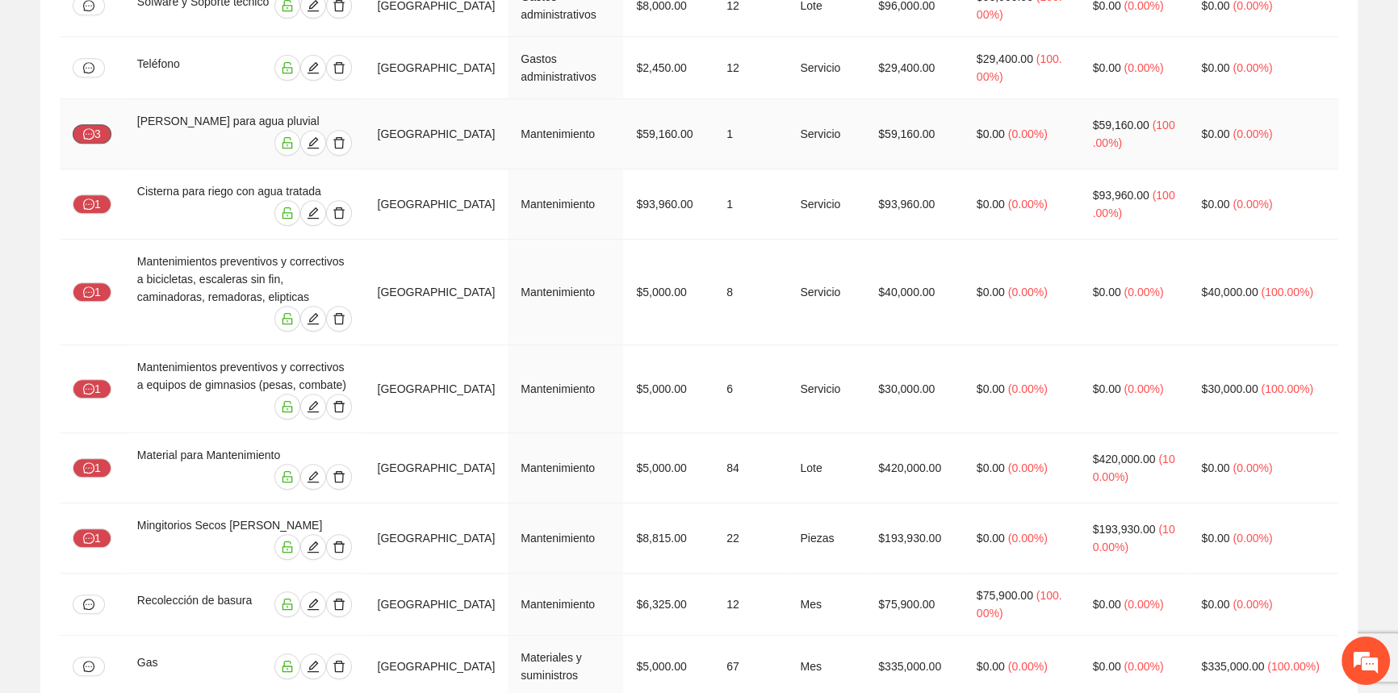
click at [99, 124] on button "3" at bounding box center [92, 133] width 39 height 19
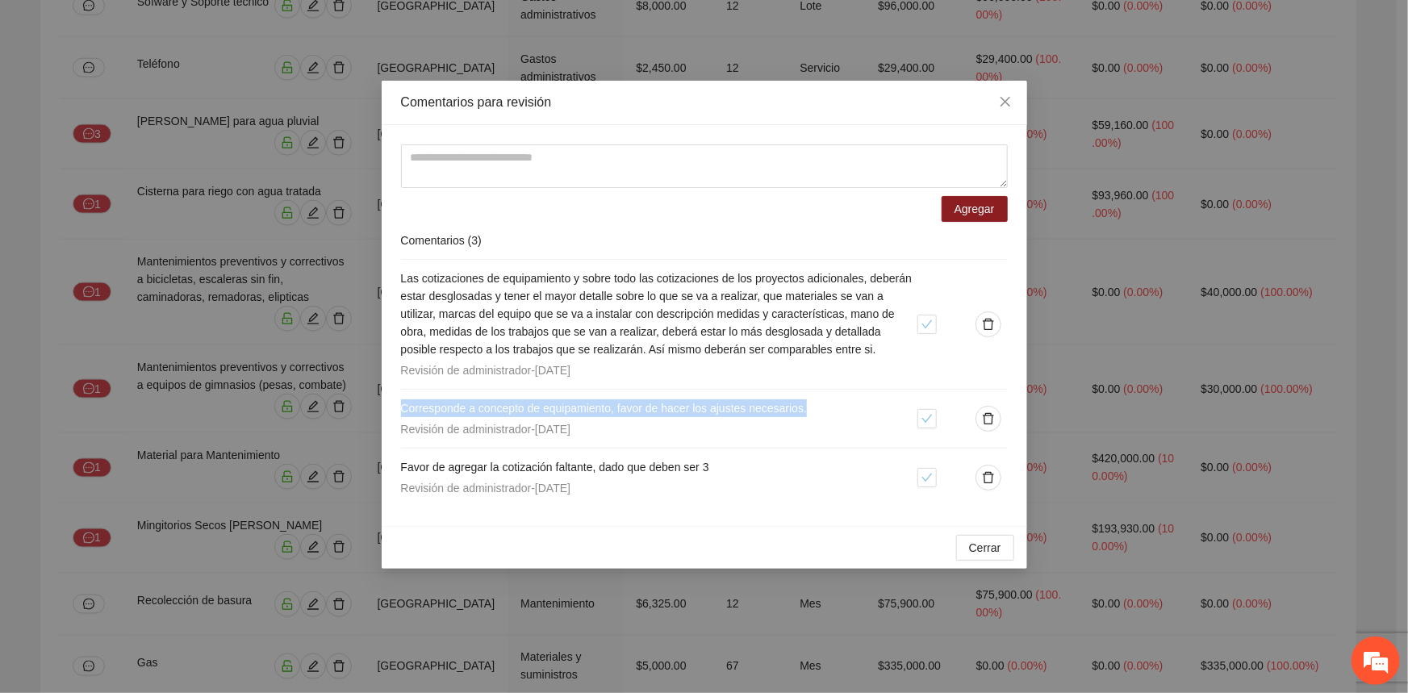
drag, startPoint x: 818, startPoint y: 410, endPoint x: 395, endPoint y: 411, distance: 423.7
click at [395, 412] on div "Agregar Comentarios ( 3 ) Las cotizaciones de equipamiento y sobre todo las cot…" at bounding box center [705, 325] width 646 height 401
copy span "Corresponde a concepto de equipamiento, favor de hacer los ajustes necesarios."
click at [1002, 549] on button "Cerrar" at bounding box center [985, 548] width 58 height 26
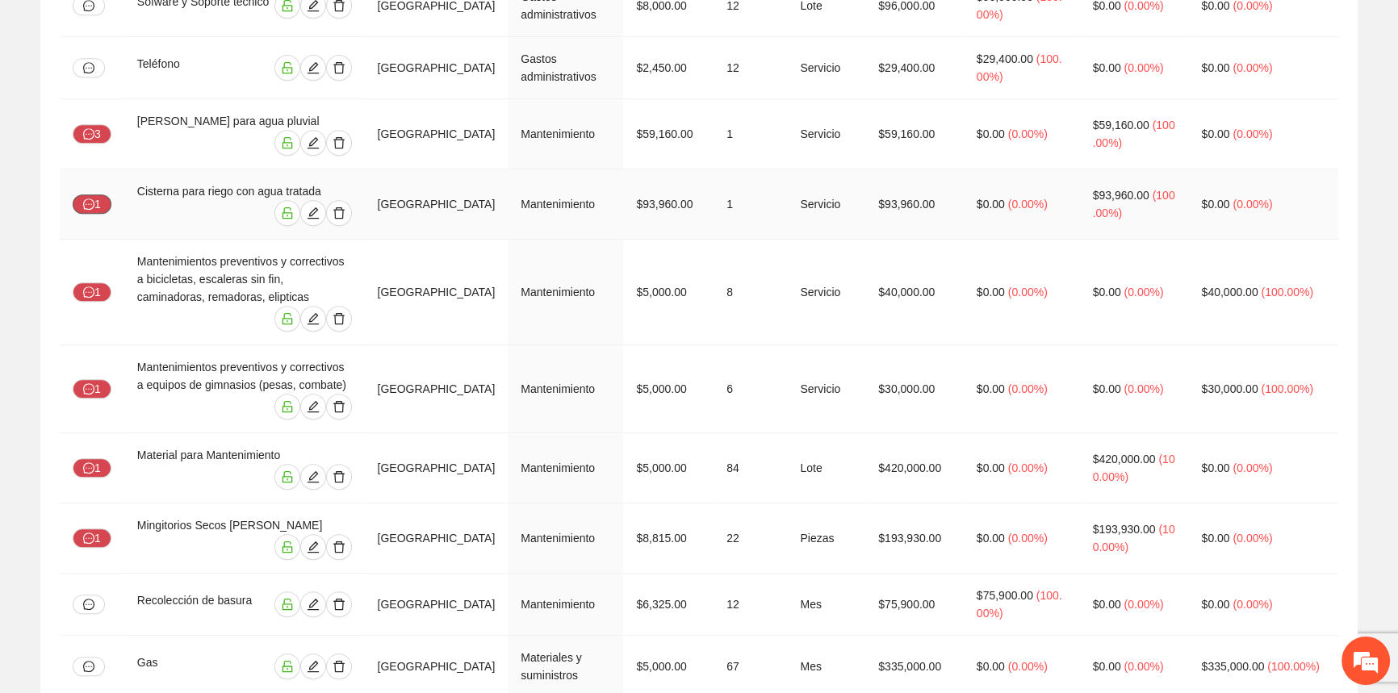
click at [101, 195] on button "1" at bounding box center [92, 204] width 39 height 19
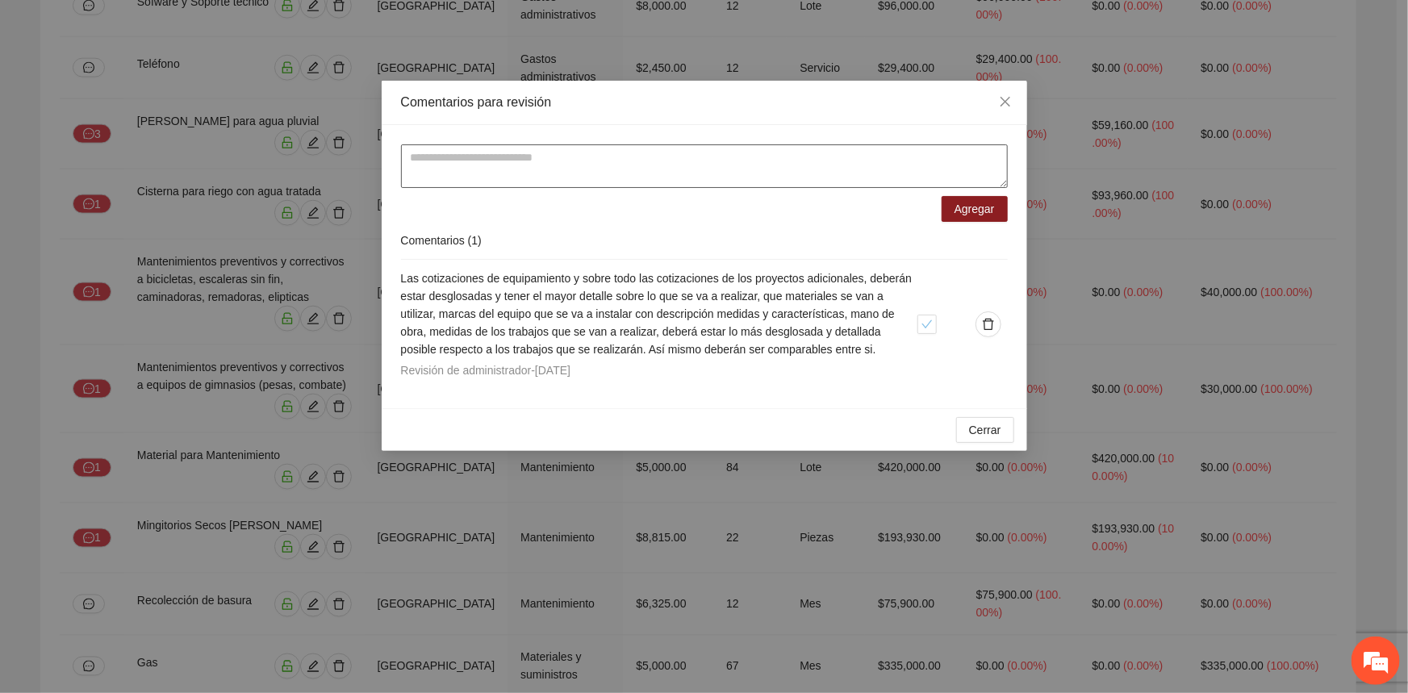
click at [676, 161] on textarea at bounding box center [704, 166] width 607 height 44
paste textarea "**********"
type textarea "**********"
click at [979, 203] on span "Agregar" at bounding box center [975, 209] width 40 height 18
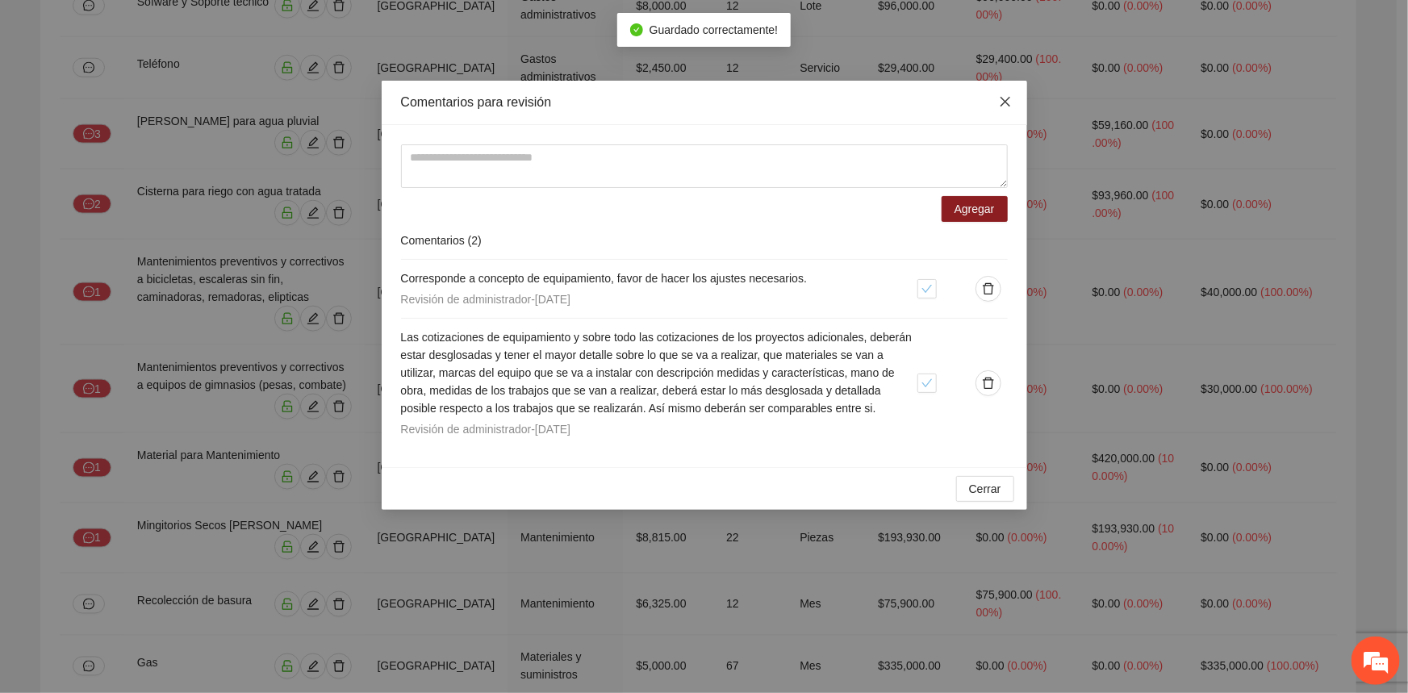
click at [994, 99] on span "Close" at bounding box center [1006, 103] width 44 height 44
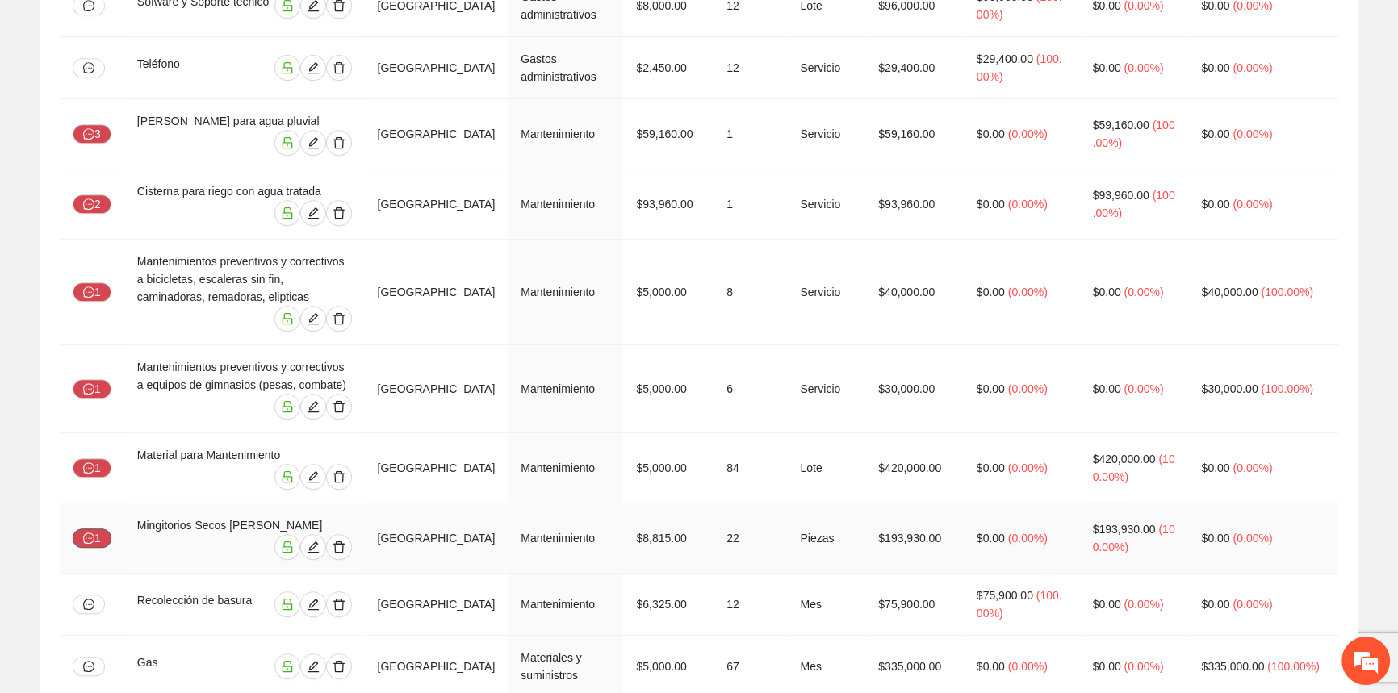
click at [91, 529] on button "1" at bounding box center [92, 538] width 39 height 19
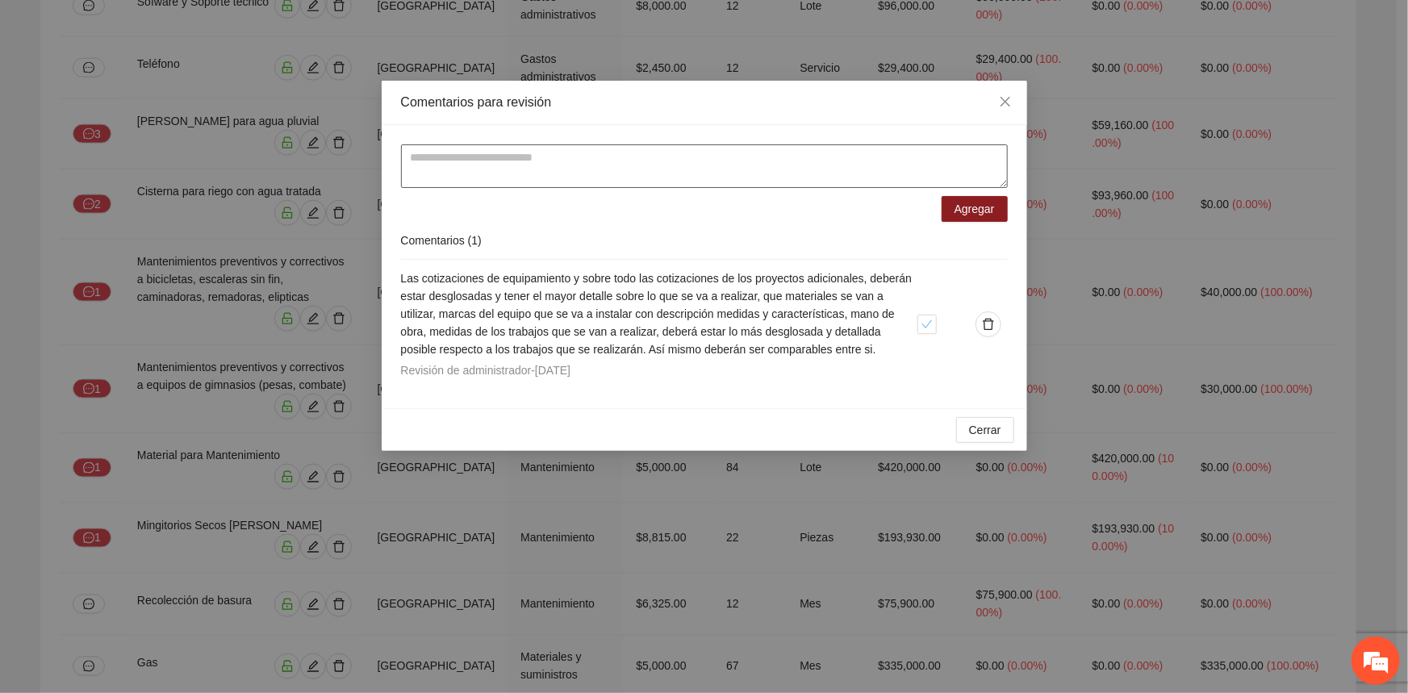
click at [492, 161] on textarea at bounding box center [704, 166] width 607 height 44
paste textarea "**********"
type textarea "**********"
click at [982, 210] on span "Agregar" at bounding box center [975, 209] width 40 height 18
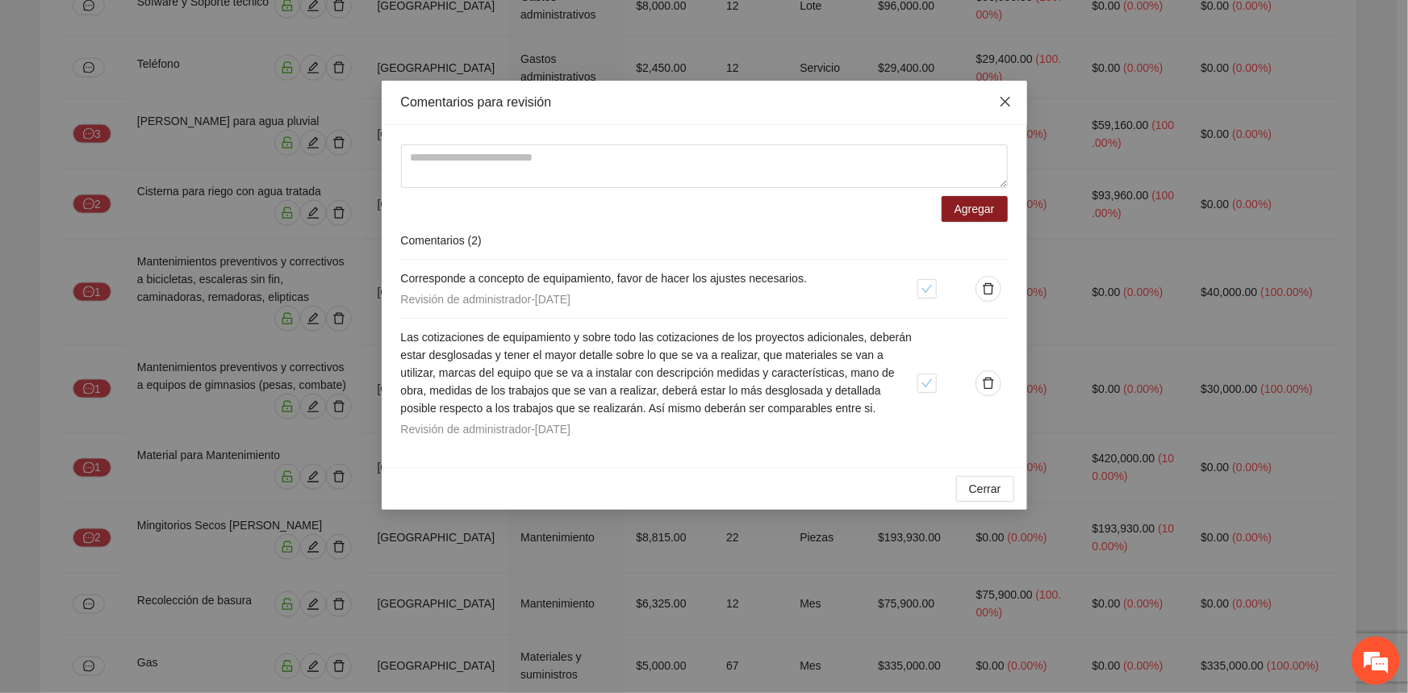
click at [1005, 90] on span "Close" at bounding box center [1006, 103] width 44 height 44
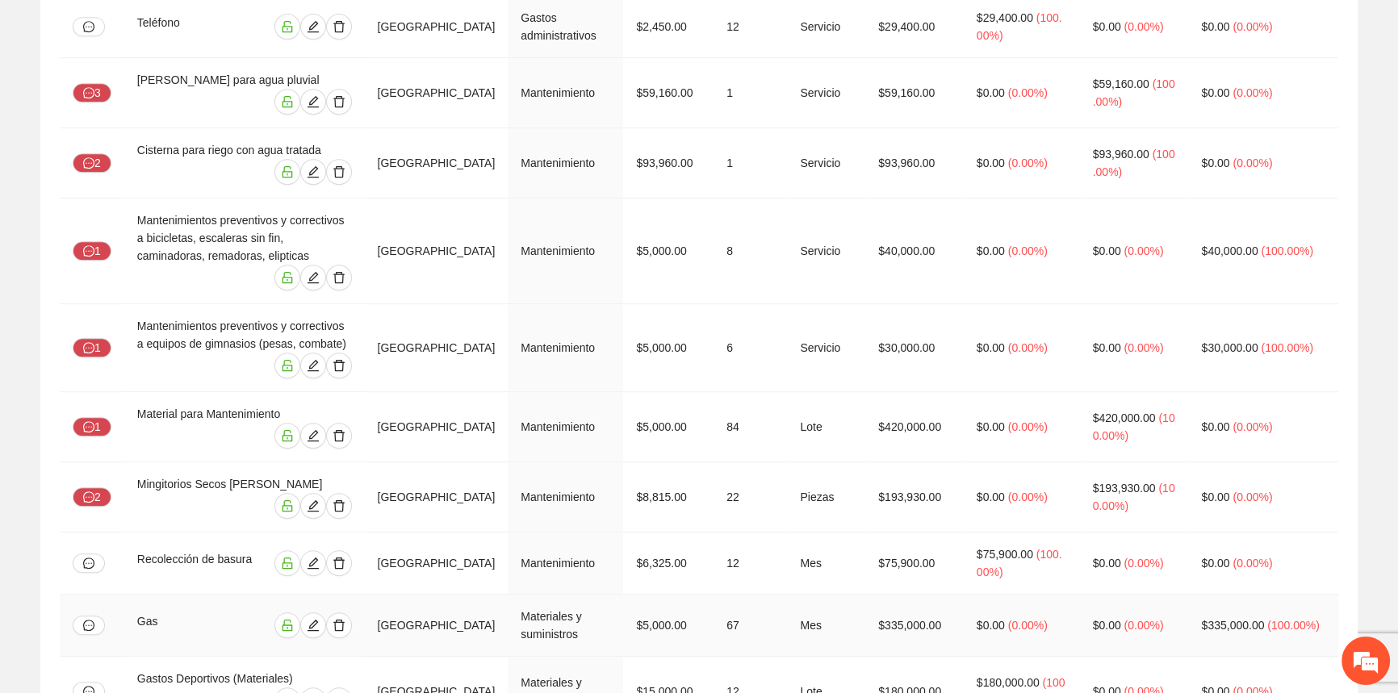
scroll to position [1174, 0]
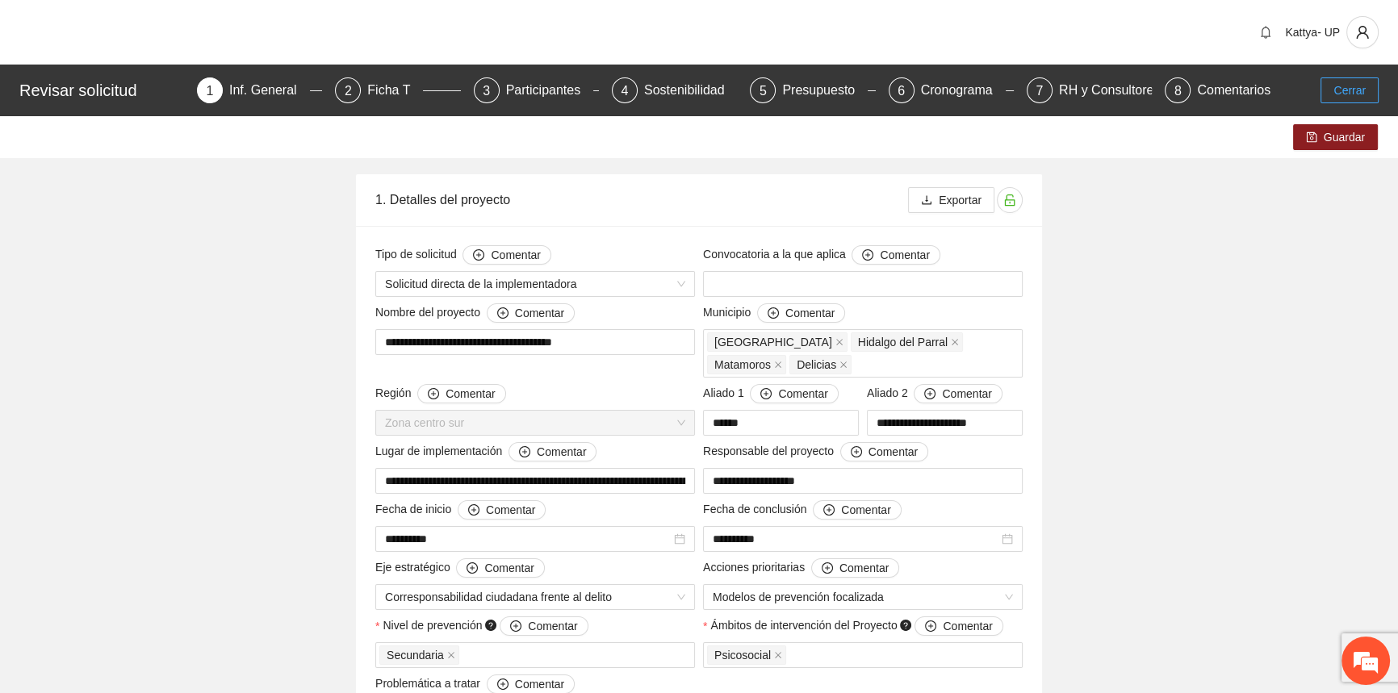
click at [1366, 82] on button "Cerrar" at bounding box center [1349, 90] width 58 height 26
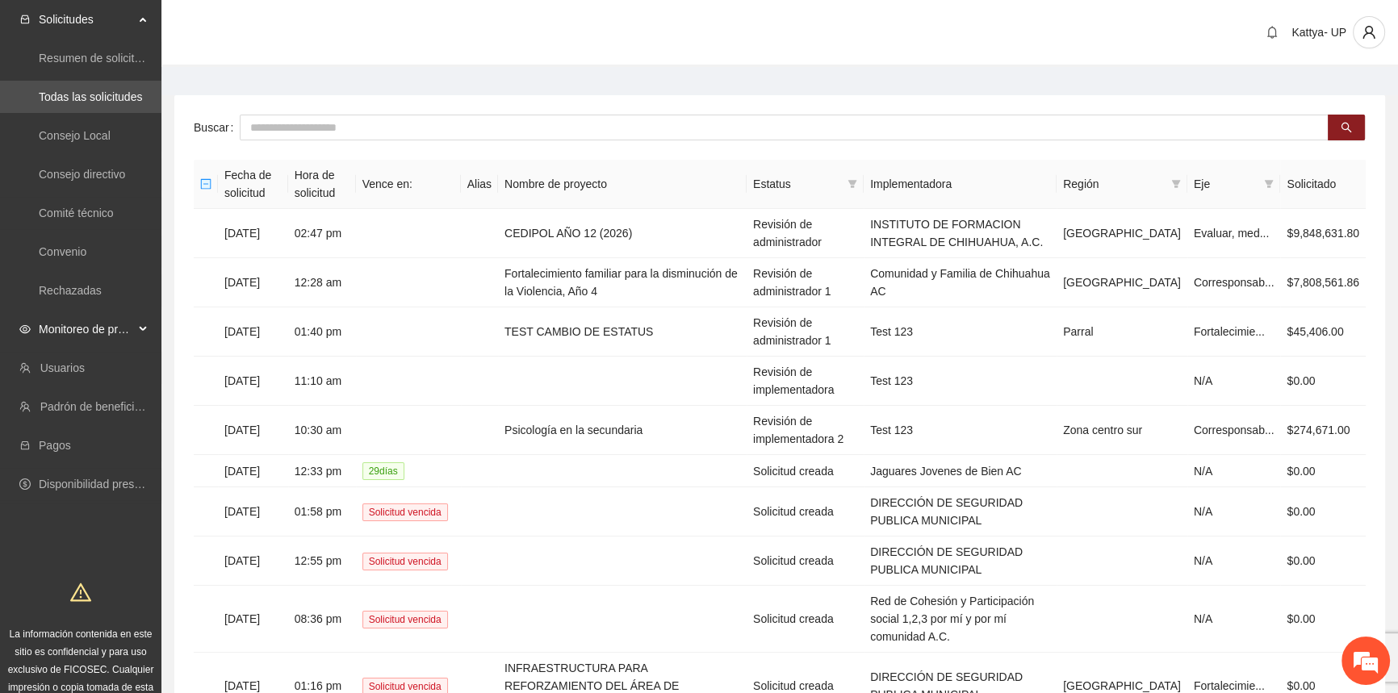
click at [98, 321] on span "Monitoreo de proyectos" at bounding box center [86, 329] width 95 height 32
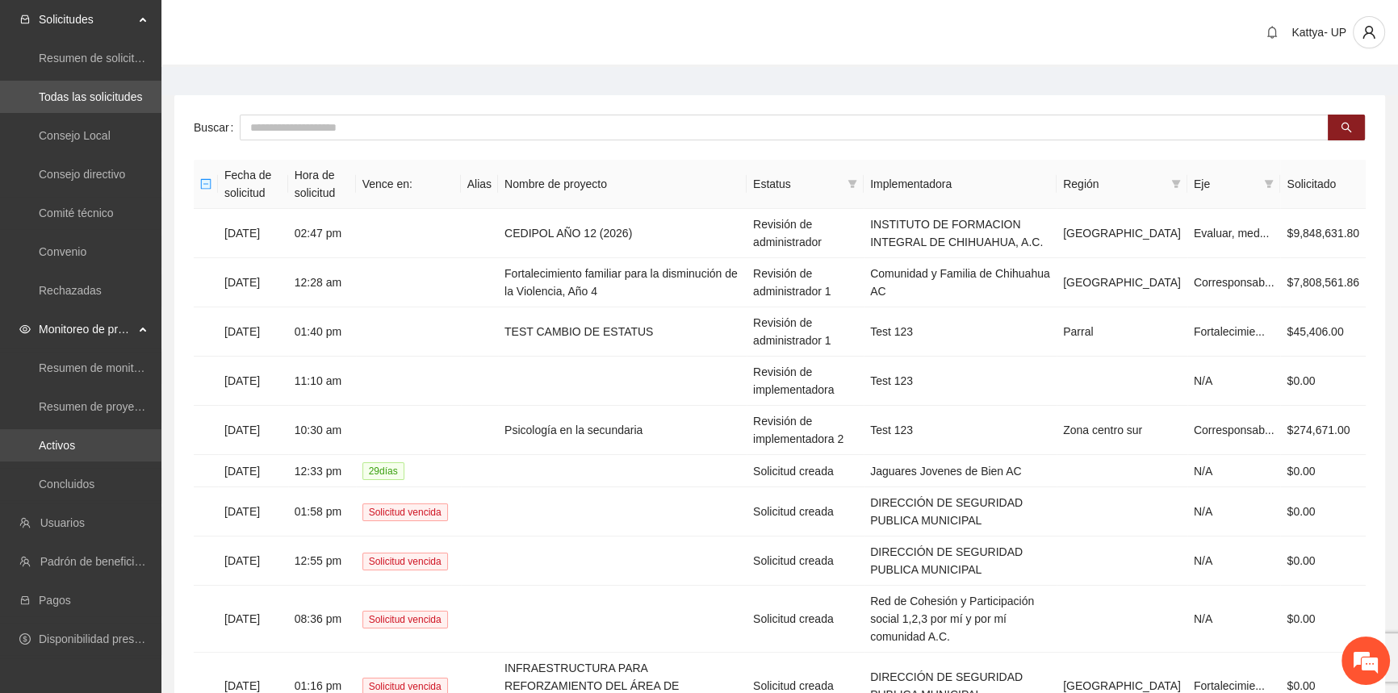
click at [75, 452] on link "Activos" at bounding box center [57, 445] width 36 height 13
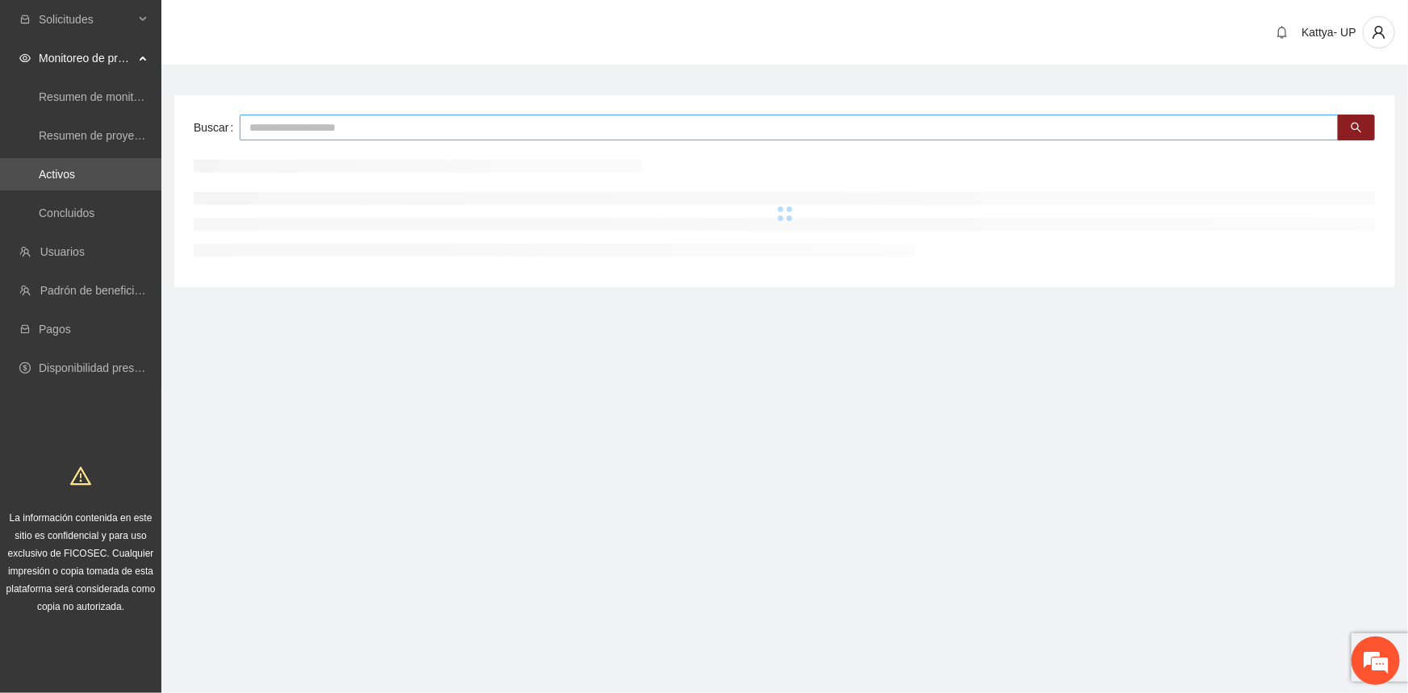
click at [338, 126] on input "text" at bounding box center [789, 128] width 1099 height 26
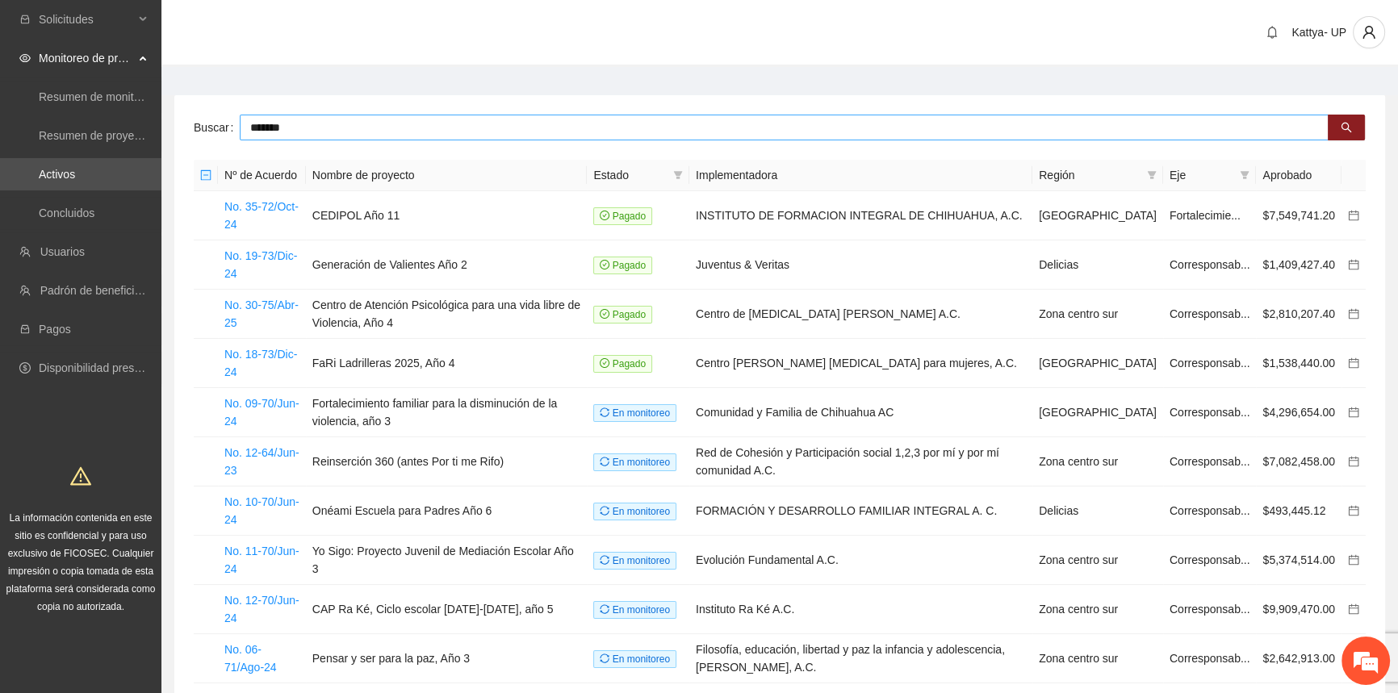
type input "*******"
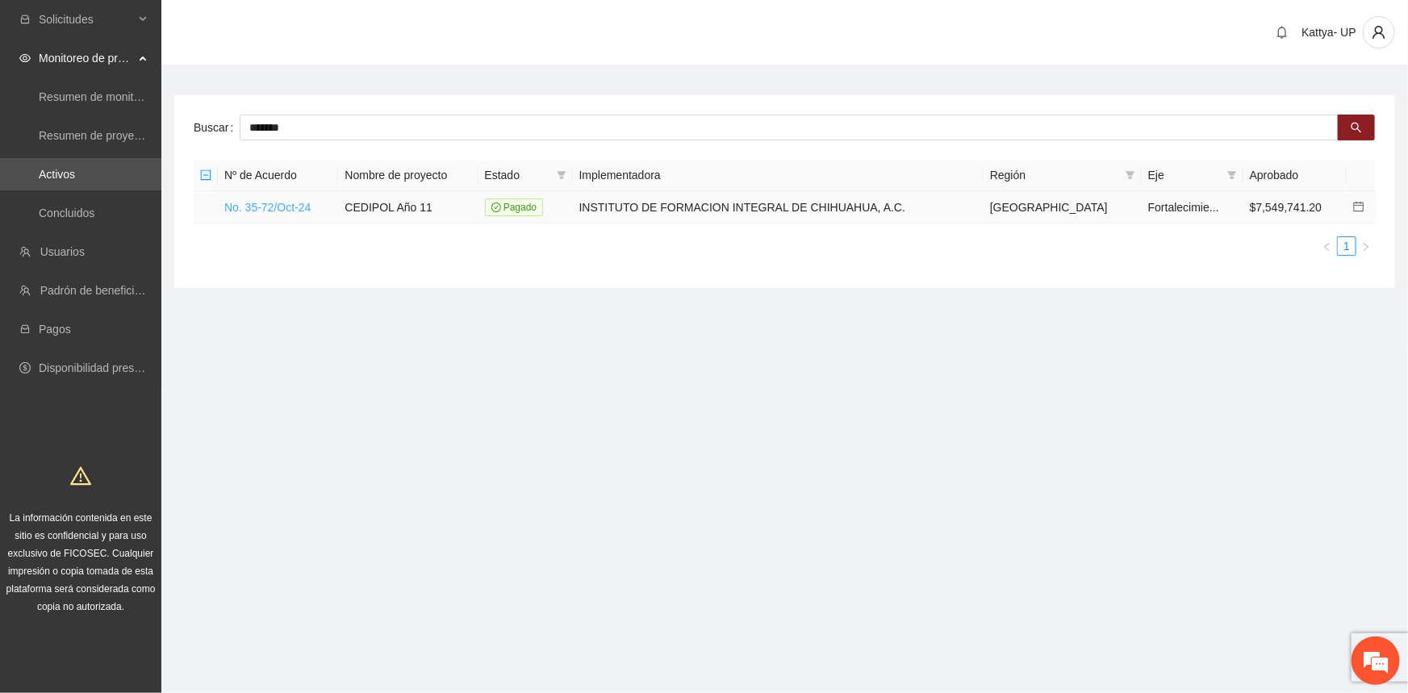
click at [282, 208] on link "No. 35-72/Oct-24" at bounding box center [267, 207] width 86 height 13
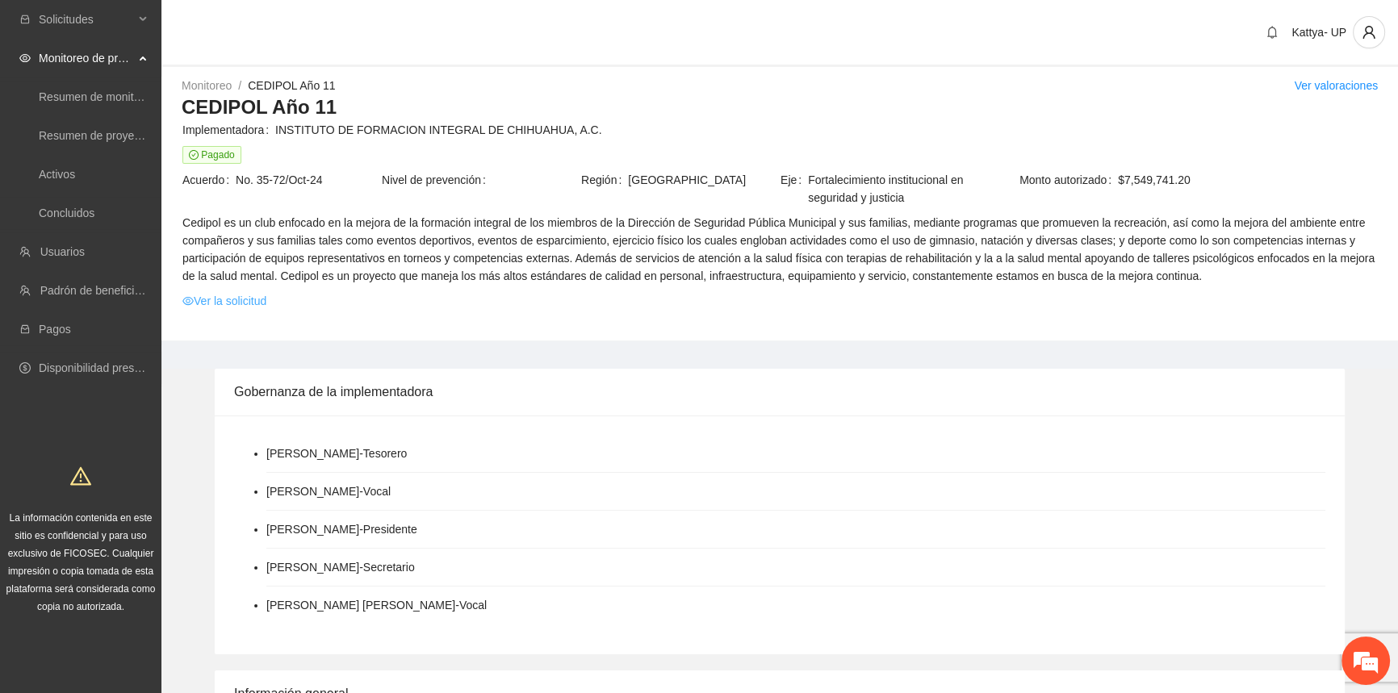
click at [237, 297] on link "Ver la solicitud" at bounding box center [224, 301] width 84 height 18
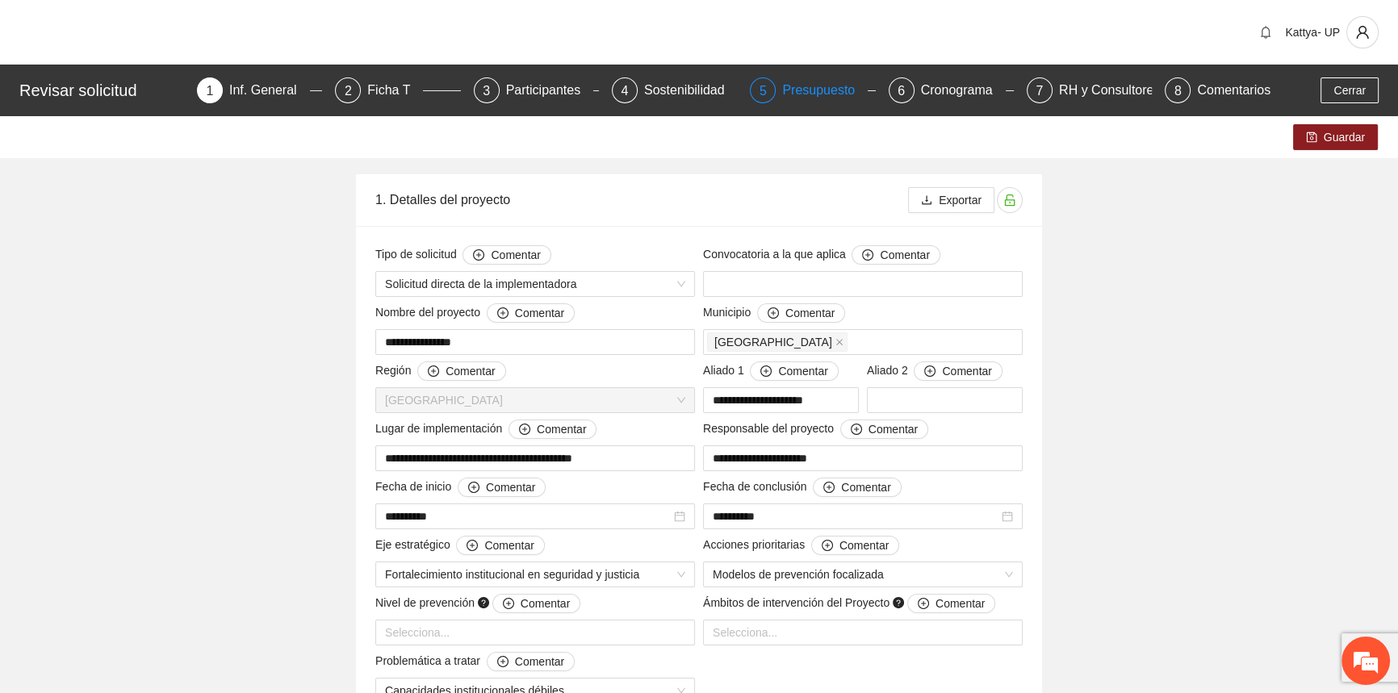
click at [771, 90] on div "5" at bounding box center [763, 90] width 26 height 26
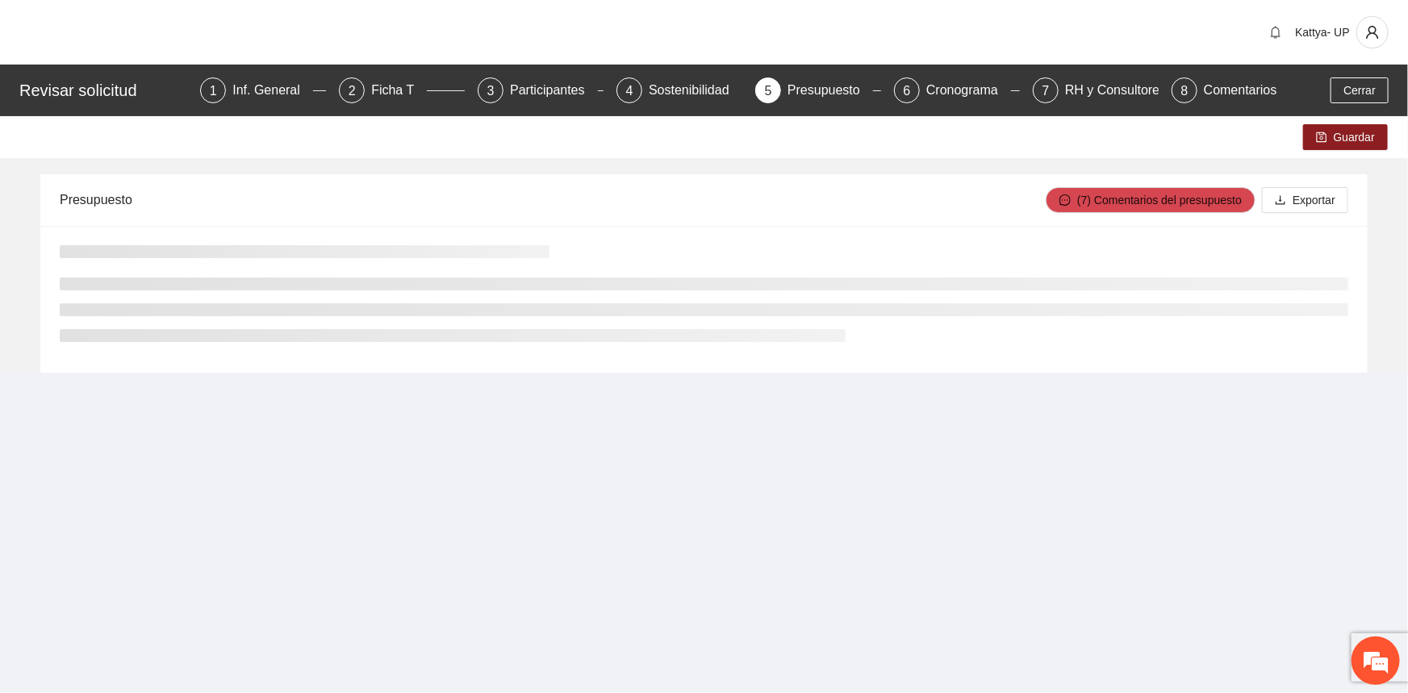
click at [677, 157] on div "Guardar" at bounding box center [704, 137] width 1408 height 42
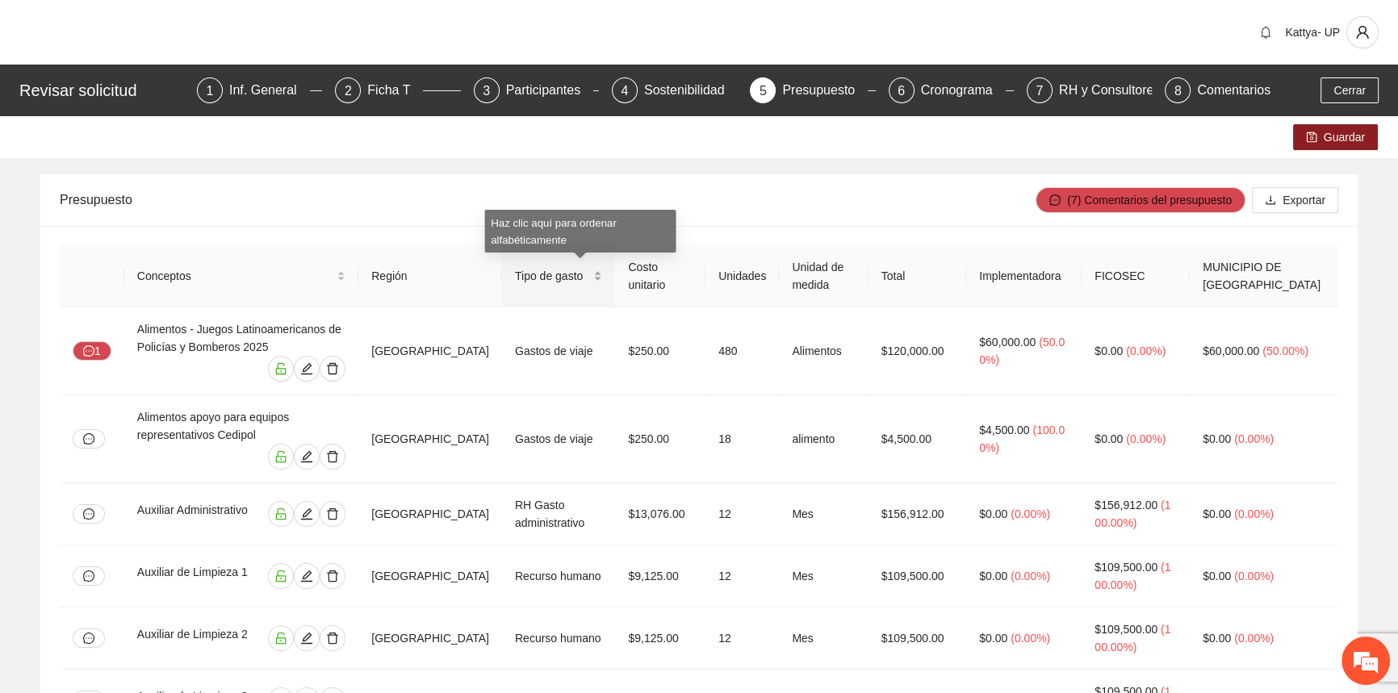
click at [602, 276] on div "Tipo de gasto" at bounding box center [558, 276] width 87 height 18
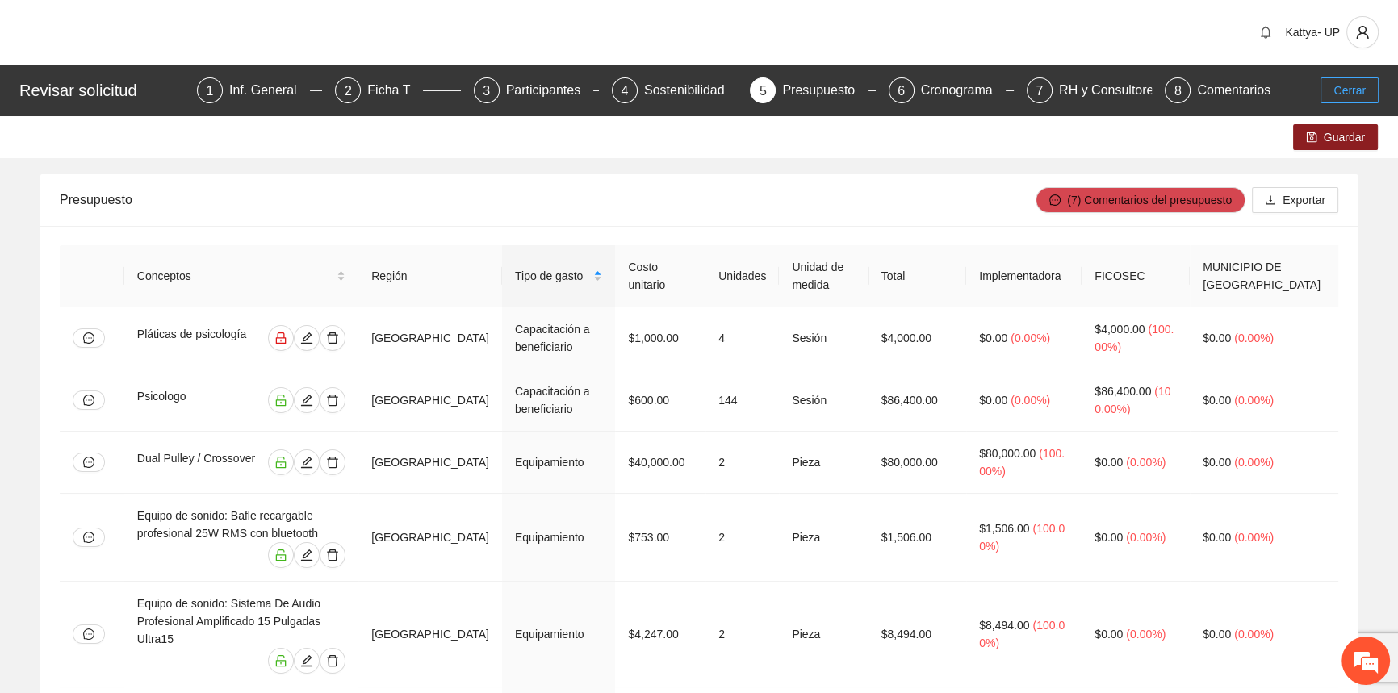
click at [1345, 92] on span "Cerrar" at bounding box center [1349, 91] width 32 height 18
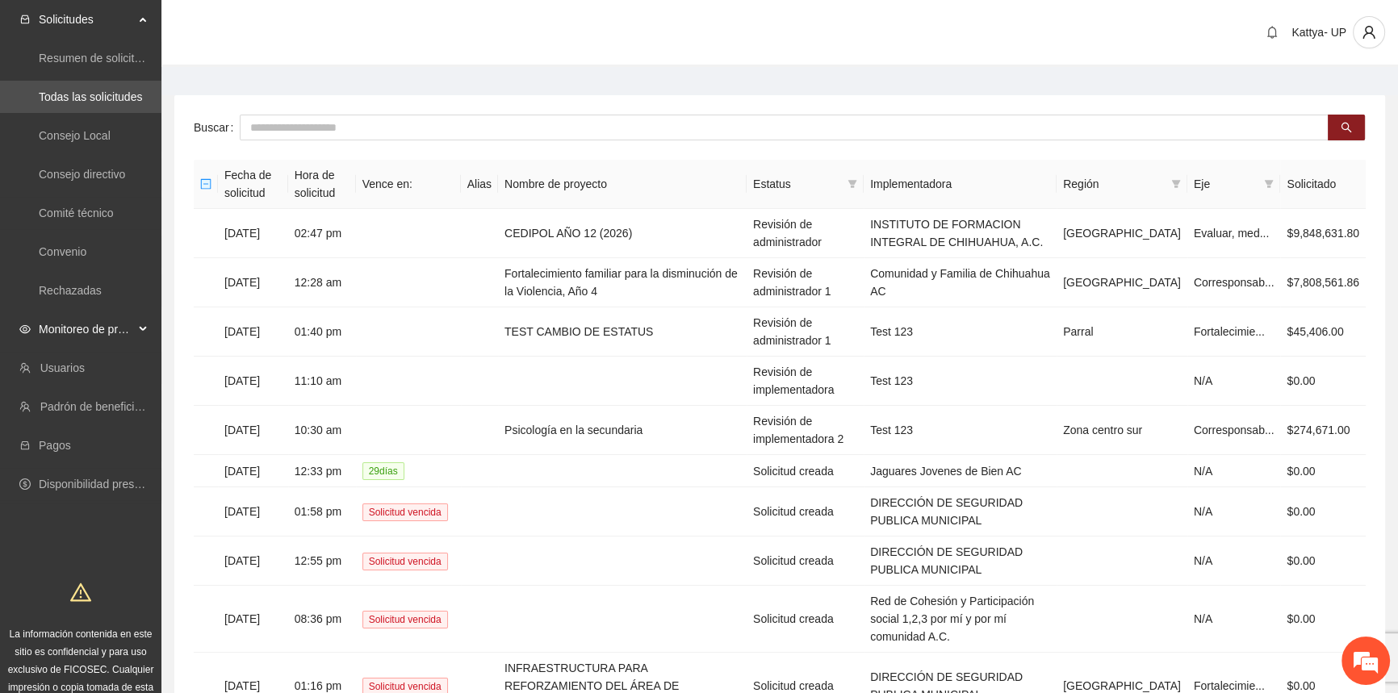
click at [81, 328] on span "Monitoreo de proyectos" at bounding box center [86, 329] width 95 height 32
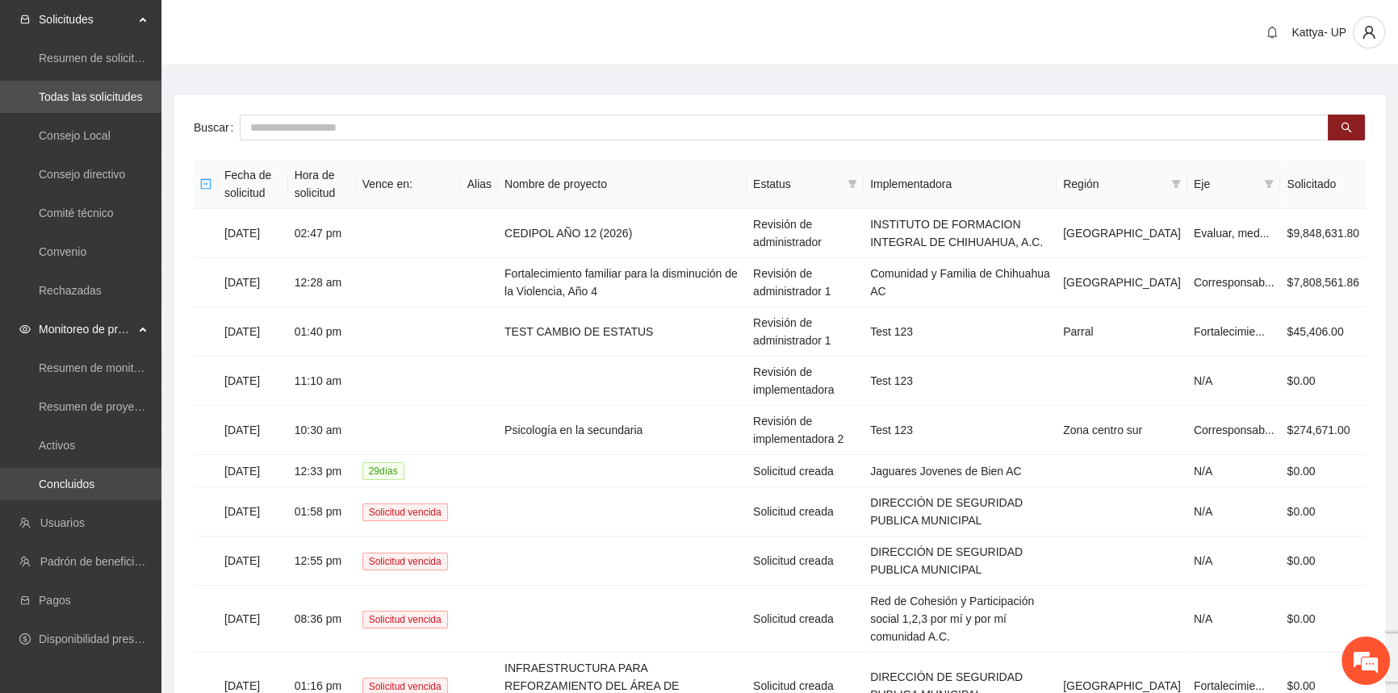
click at [73, 479] on link "Concluidos" at bounding box center [67, 484] width 56 height 13
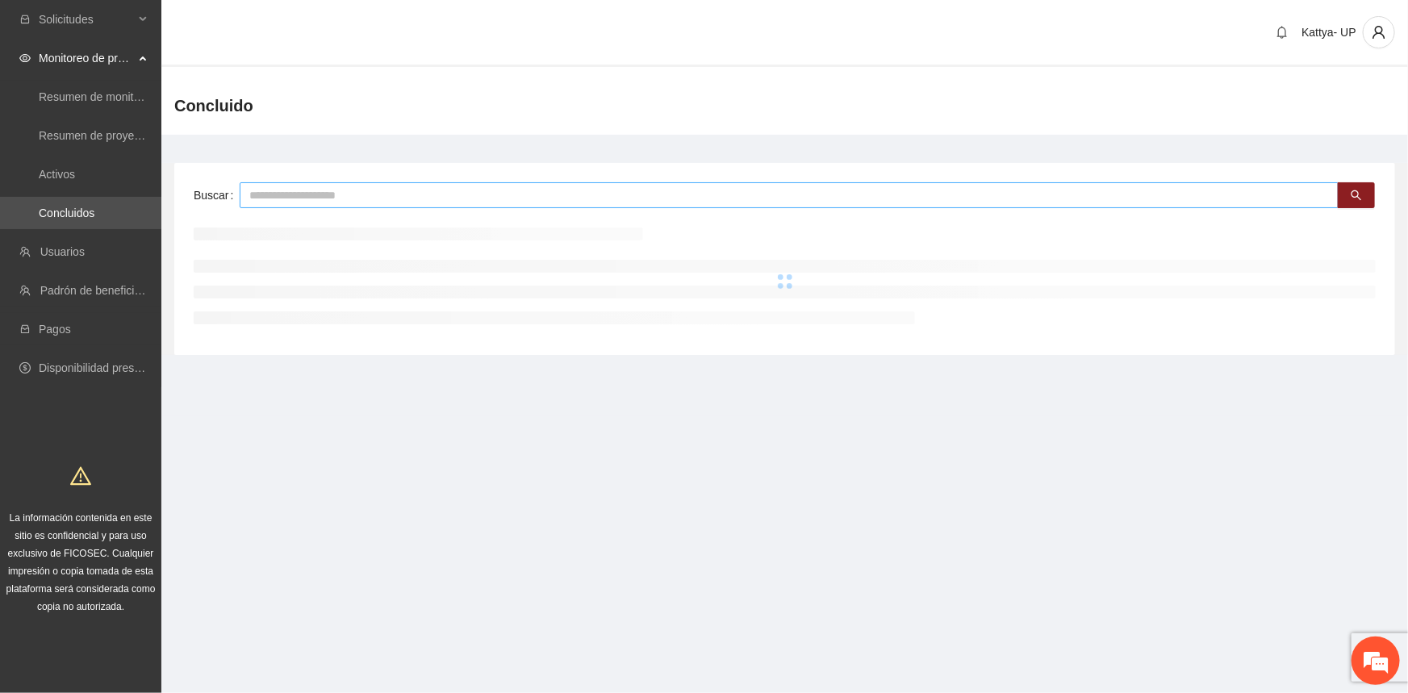
click at [298, 194] on input "text" at bounding box center [789, 195] width 1099 height 26
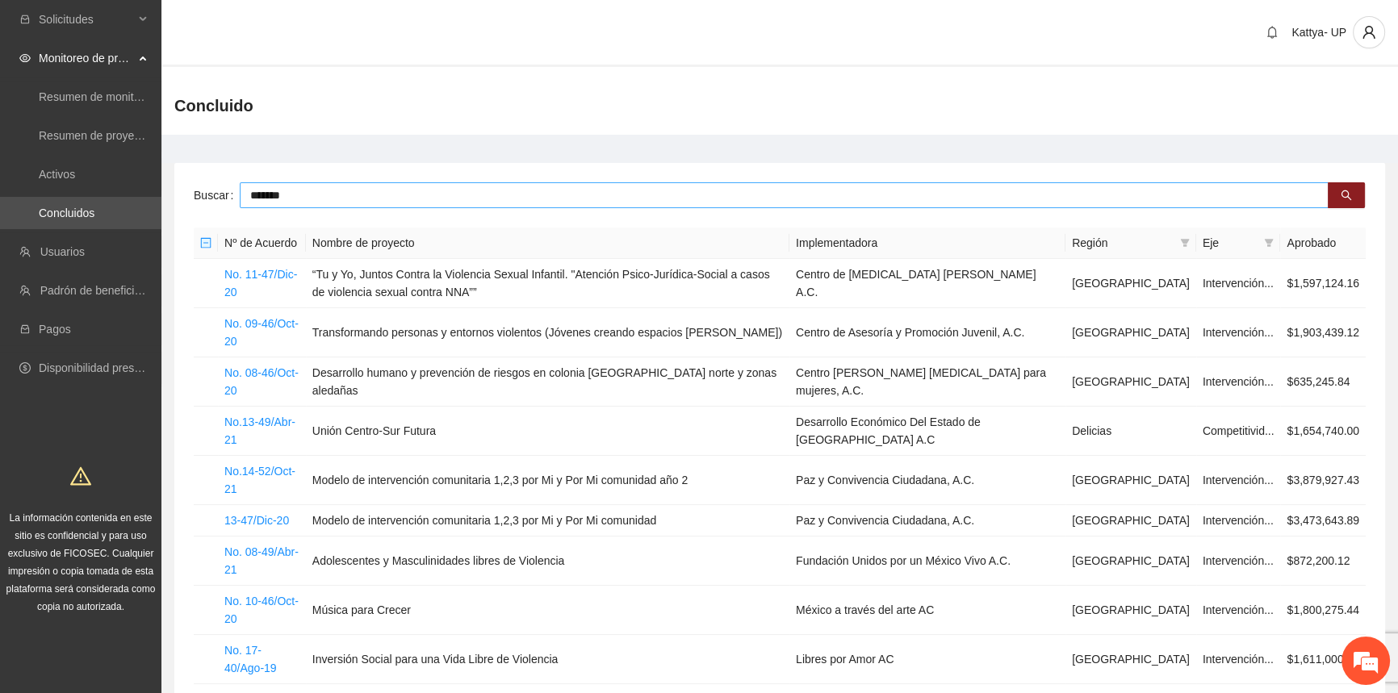
type input "*******"
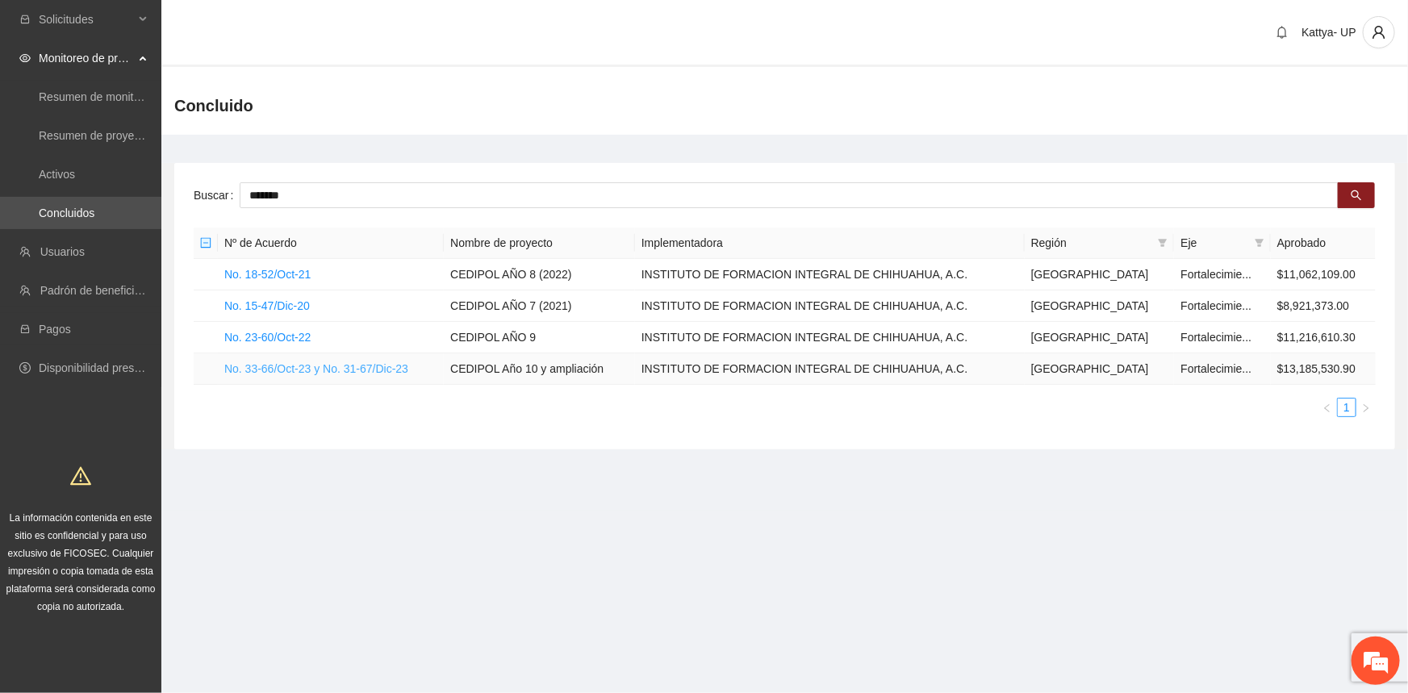
click at [282, 362] on link "No. 33-66/Oct-23 y No. 31-67/Dic-23" at bounding box center [316, 368] width 184 height 13
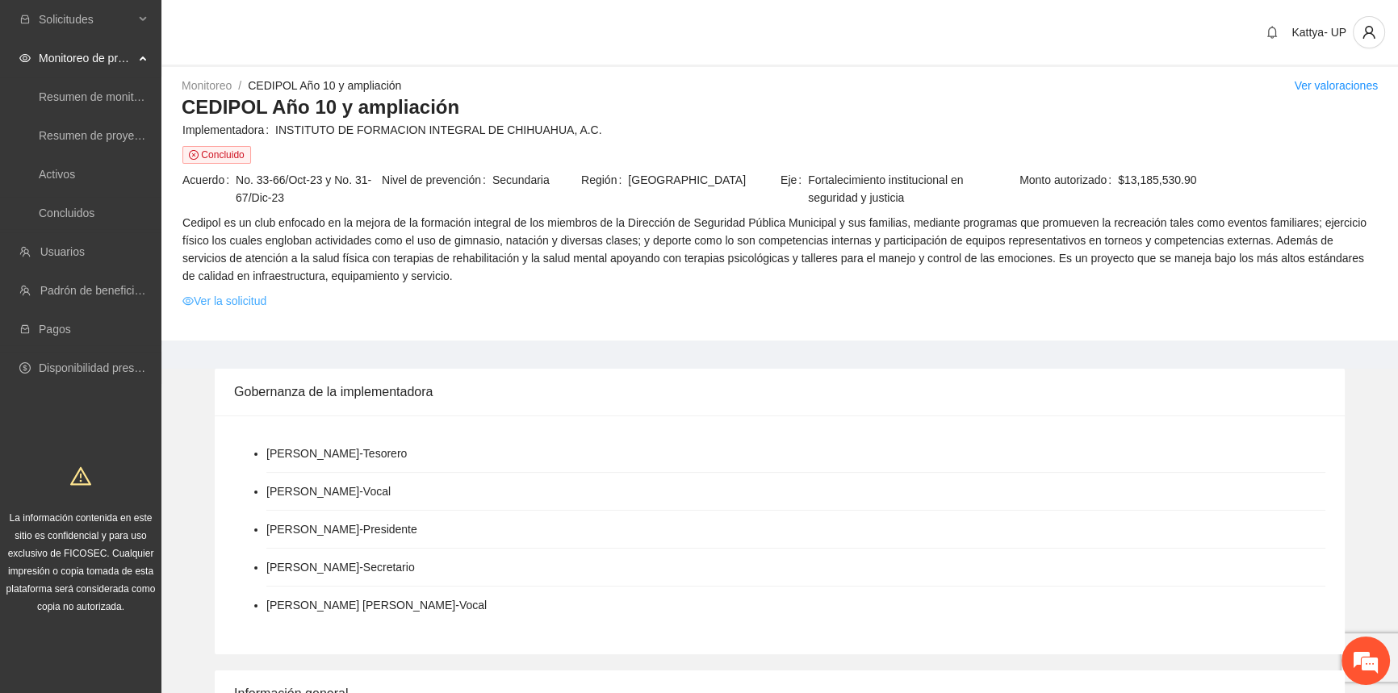
click at [249, 294] on link "Ver la solicitud" at bounding box center [224, 301] width 84 height 18
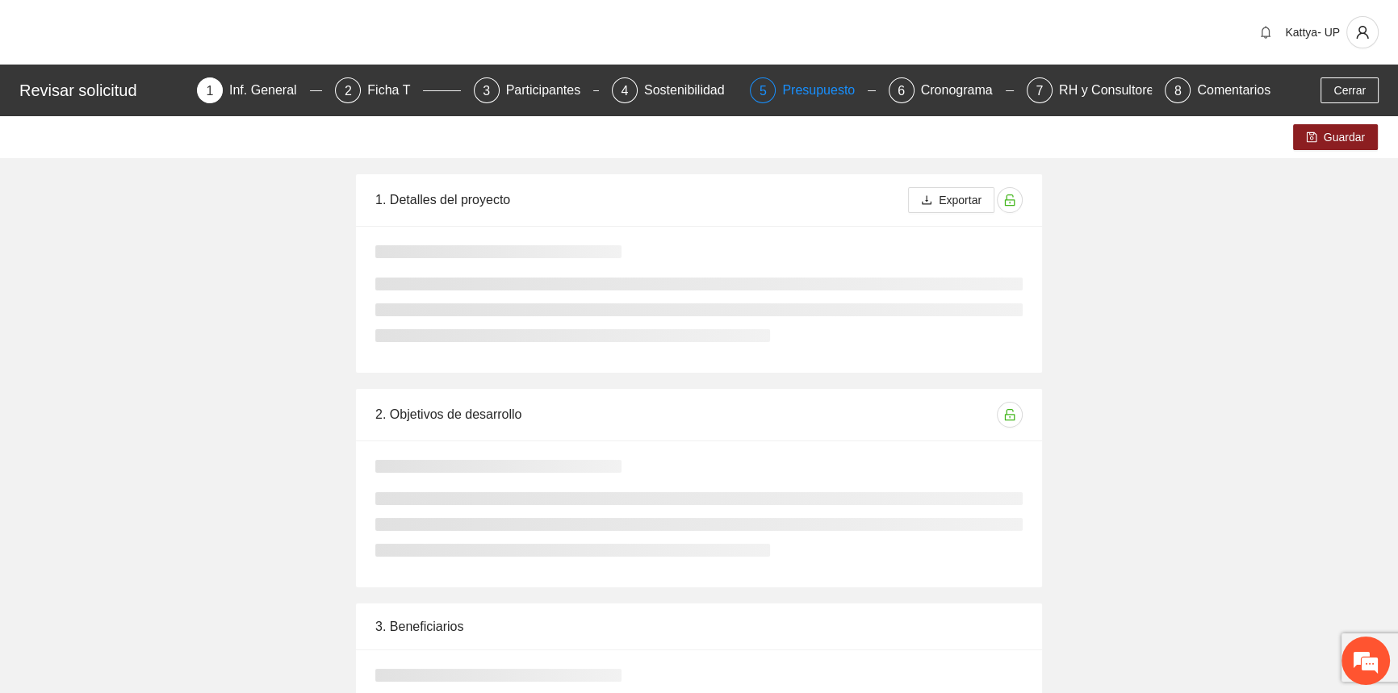
click at [769, 83] on div "5" at bounding box center [763, 90] width 26 height 26
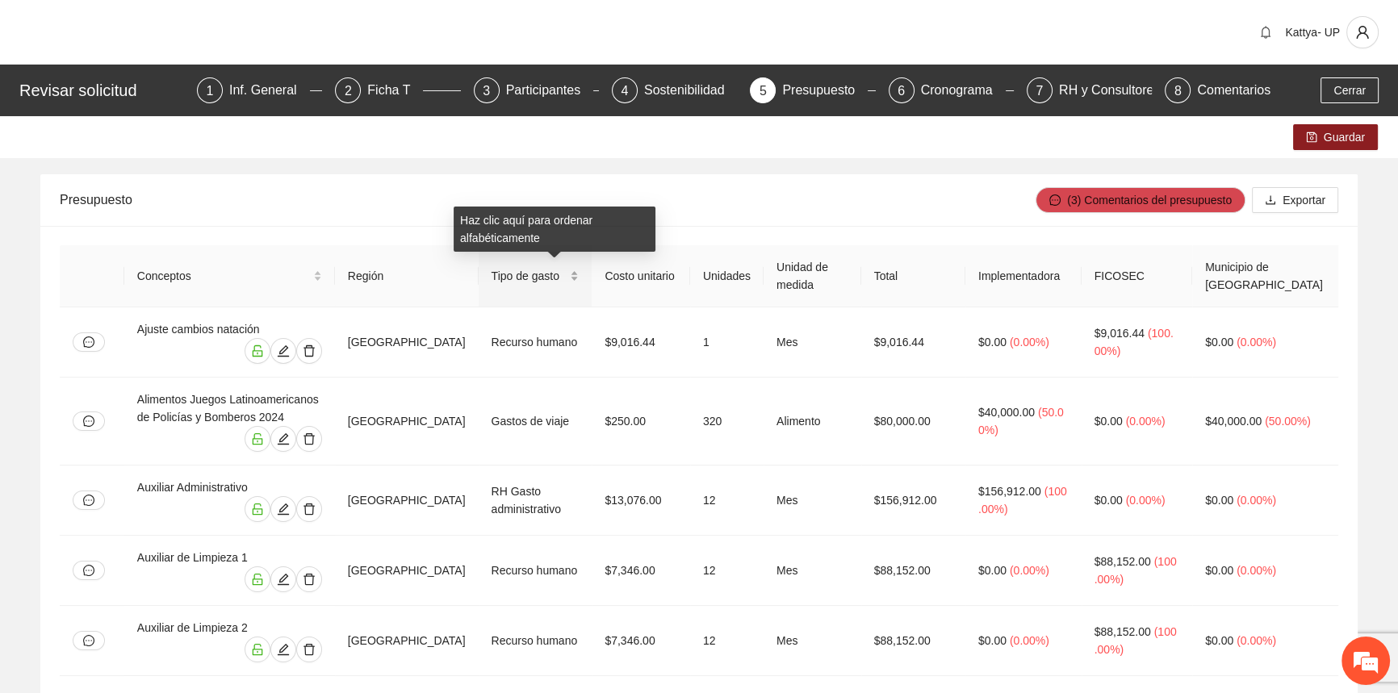
click at [579, 276] on div "Tipo de gasto" at bounding box center [536, 276] width 88 height 18
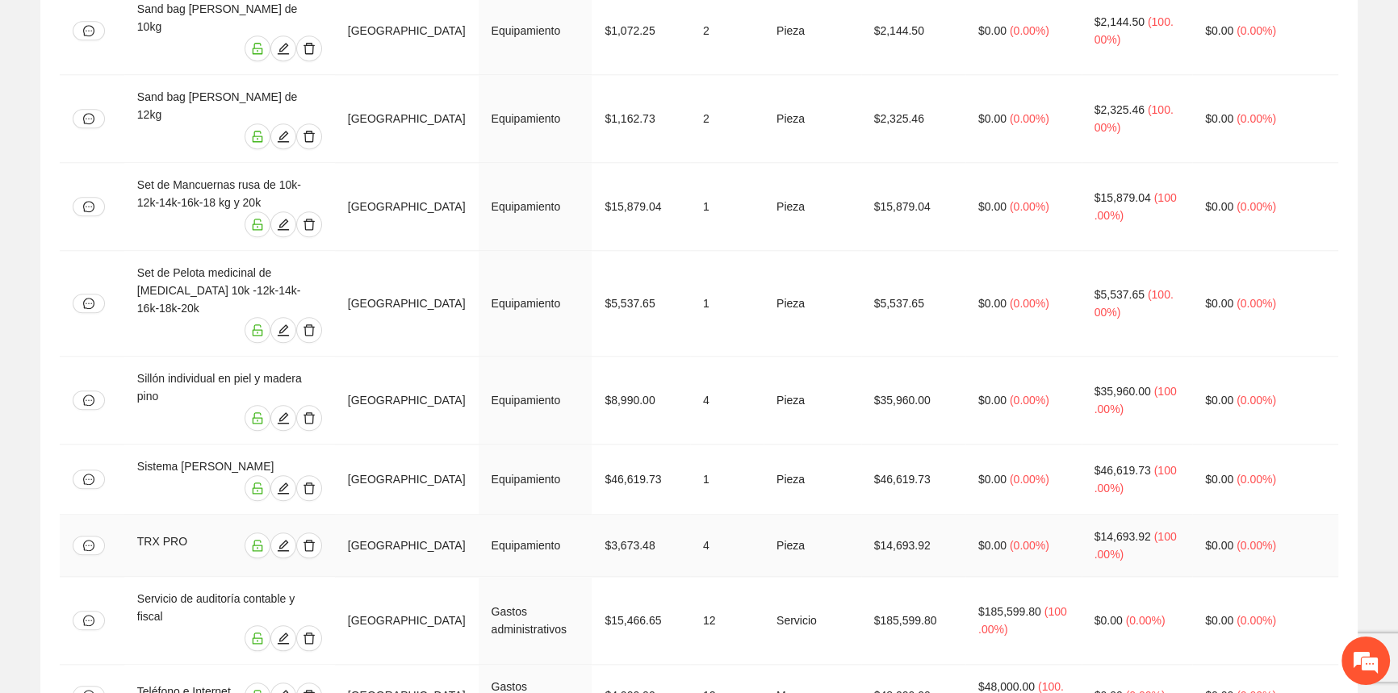
scroll to position [2127, 0]
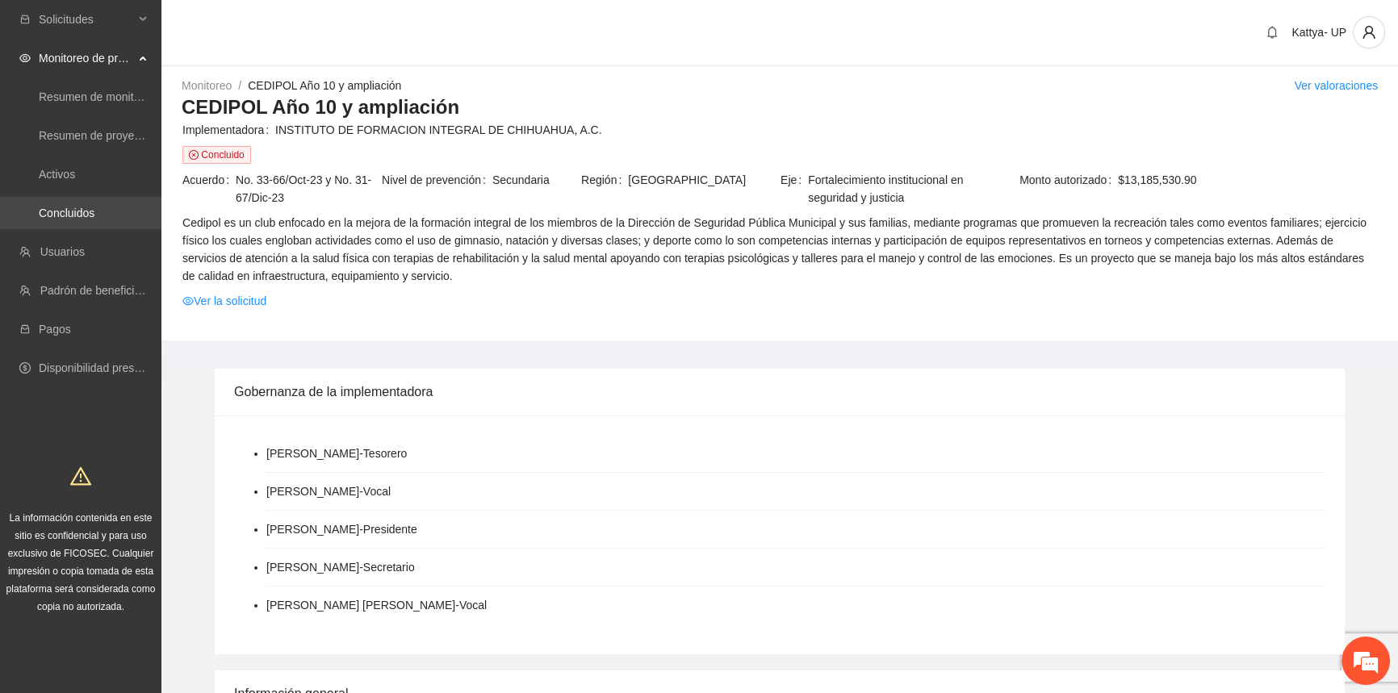
click at [79, 220] on link "Concluidos" at bounding box center [67, 213] width 56 height 13
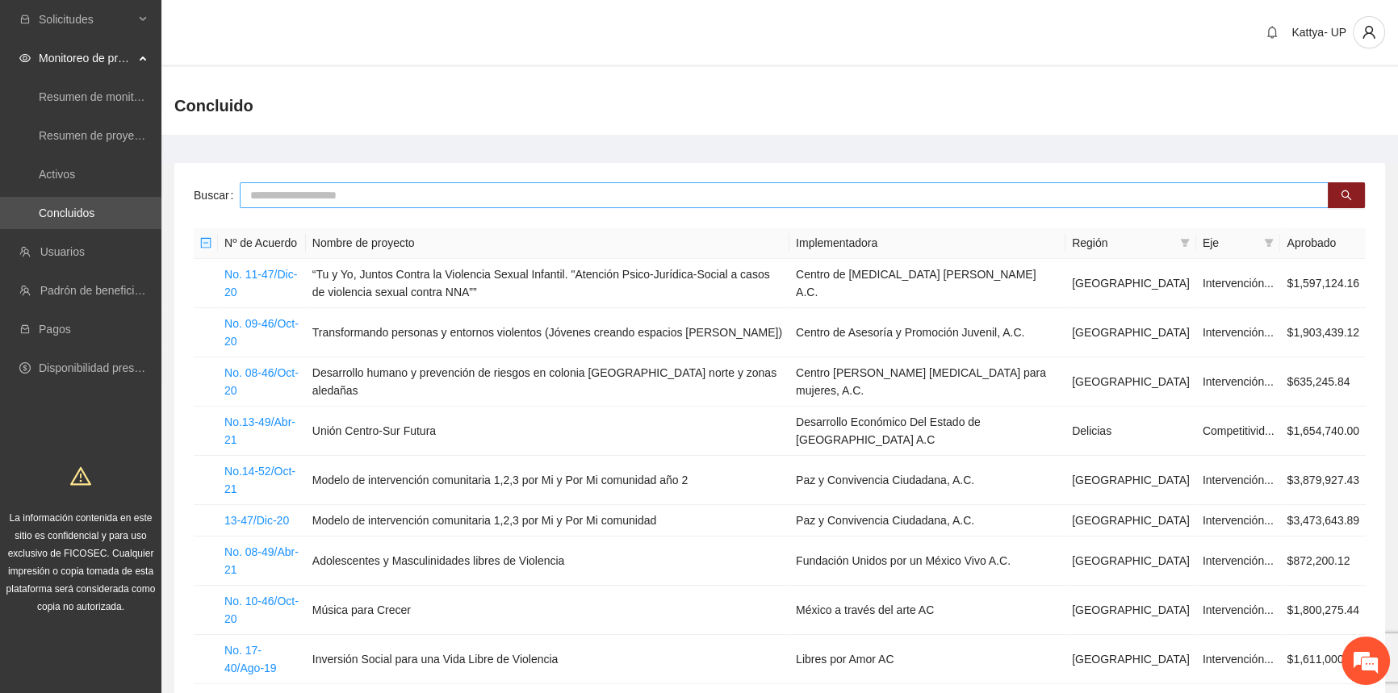
click at [316, 196] on input "text" at bounding box center [784, 195] width 1089 height 26
type input "*******"
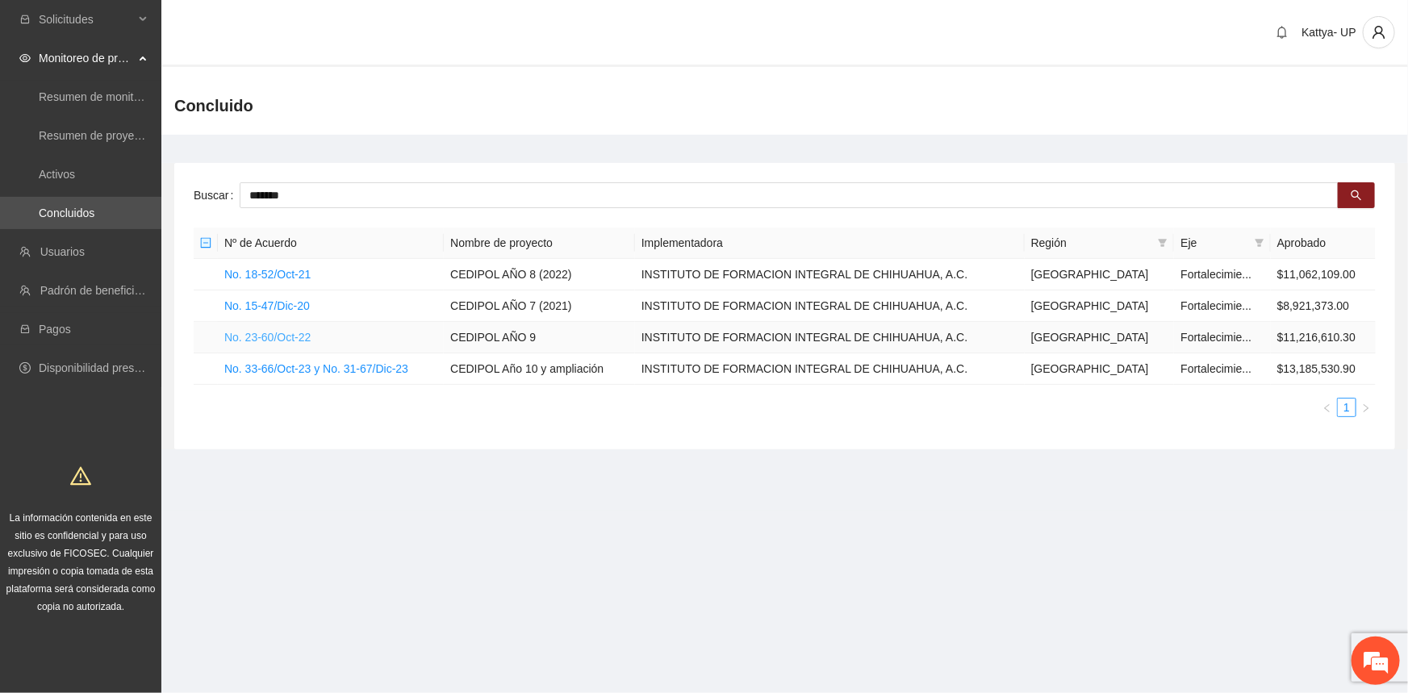
click at [304, 333] on link "No. 23-60/Oct-22" at bounding box center [267, 337] width 86 height 13
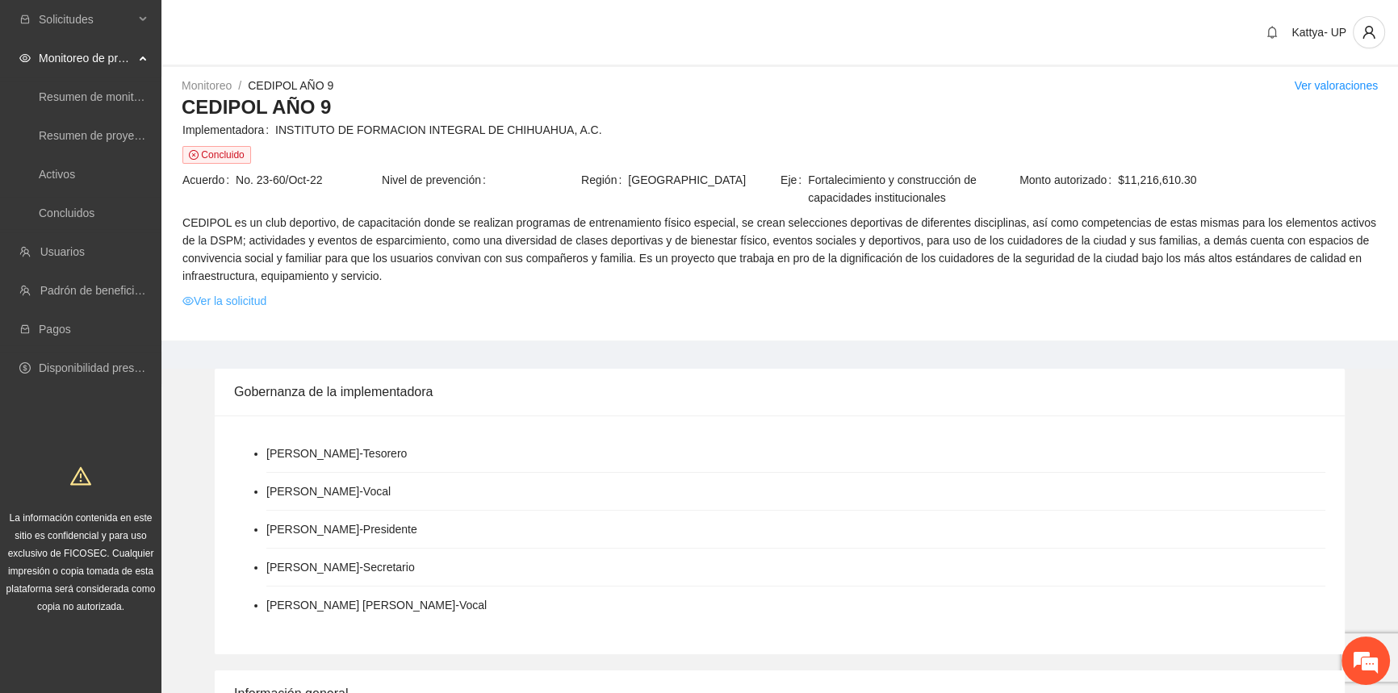
click at [254, 305] on link "Ver la solicitud" at bounding box center [224, 301] width 84 height 18
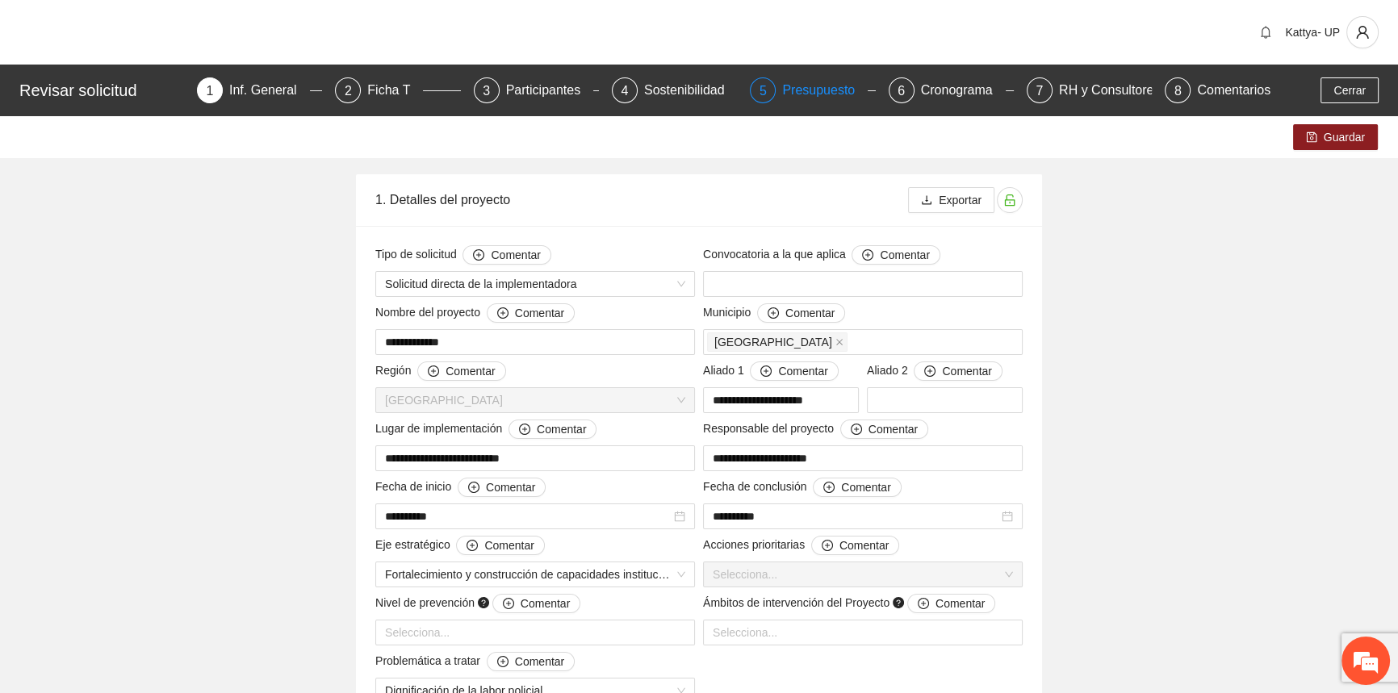
click at [813, 87] on div "Presupuesto" at bounding box center [825, 90] width 86 height 26
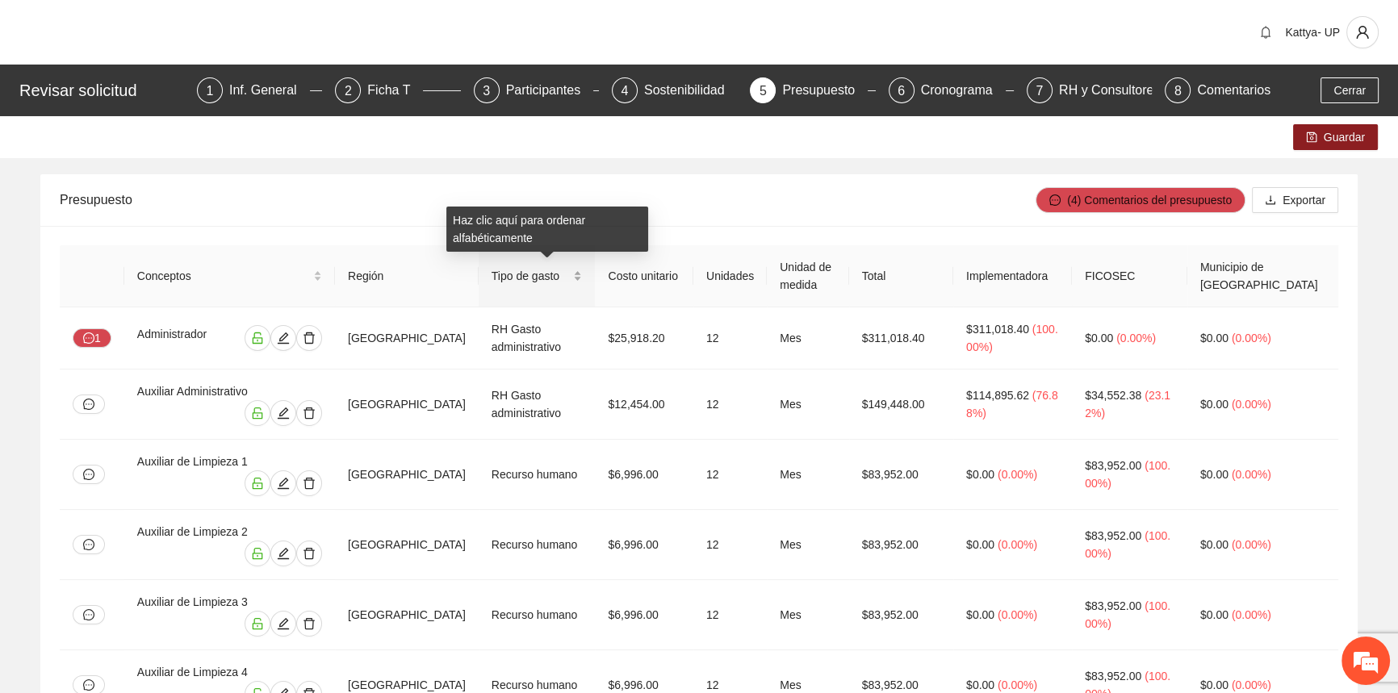
click at [583, 274] on div "Tipo de gasto" at bounding box center [537, 276] width 91 height 18
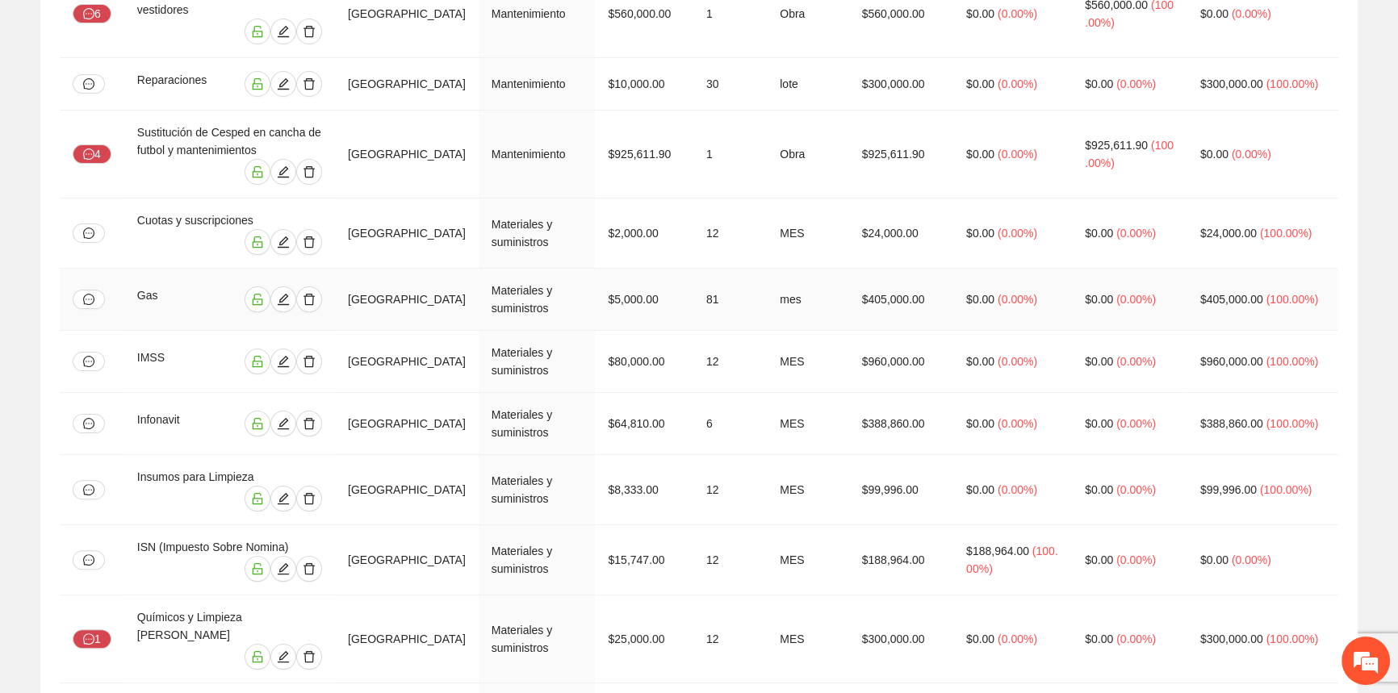
scroll to position [73, 0]
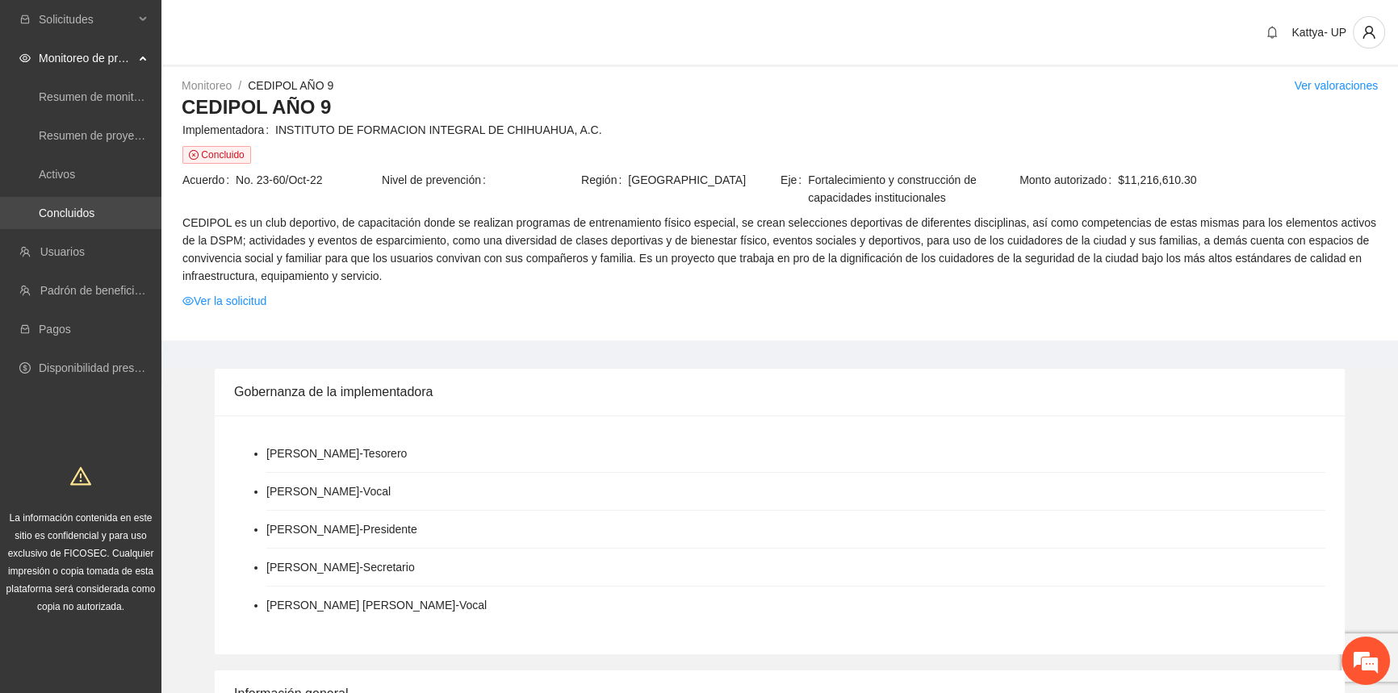
click at [62, 220] on link "Concluidos" at bounding box center [67, 213] width 56 height 13
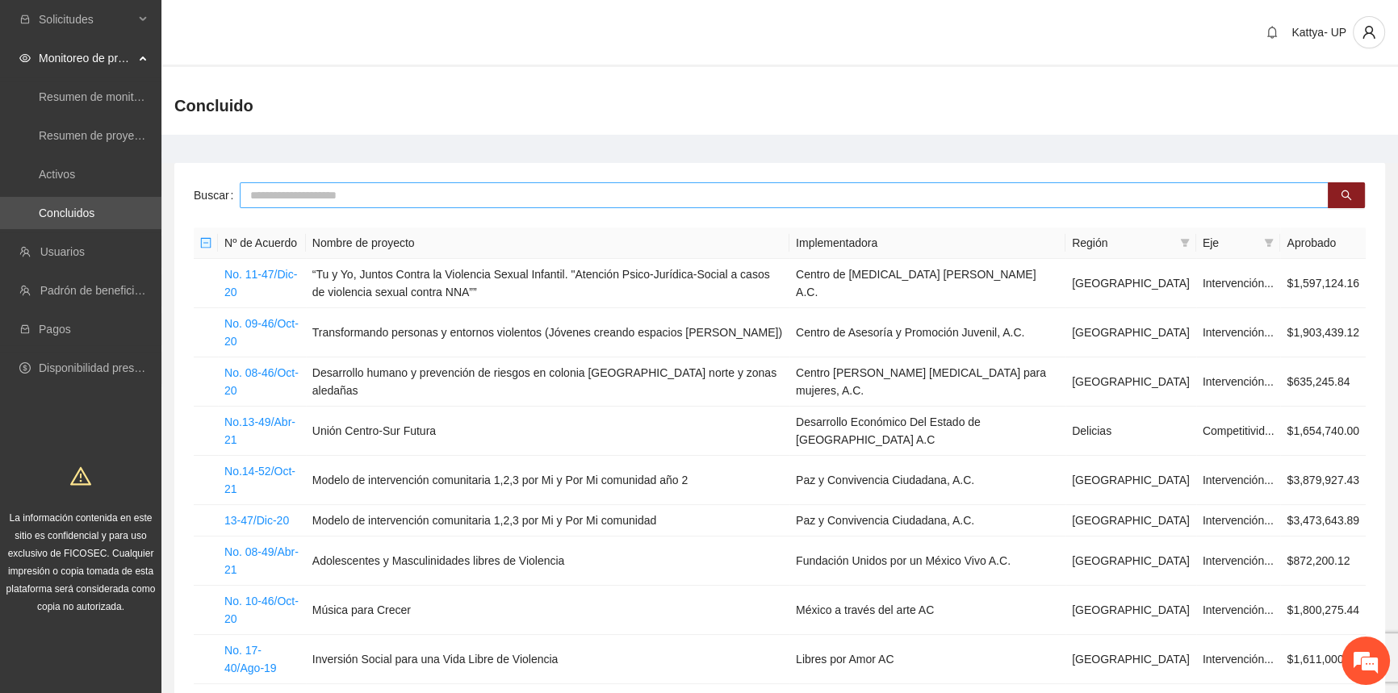
click at [268, 195] on input "text" at bounding box center [784, 195] width 1089 height 26
type input "*******"
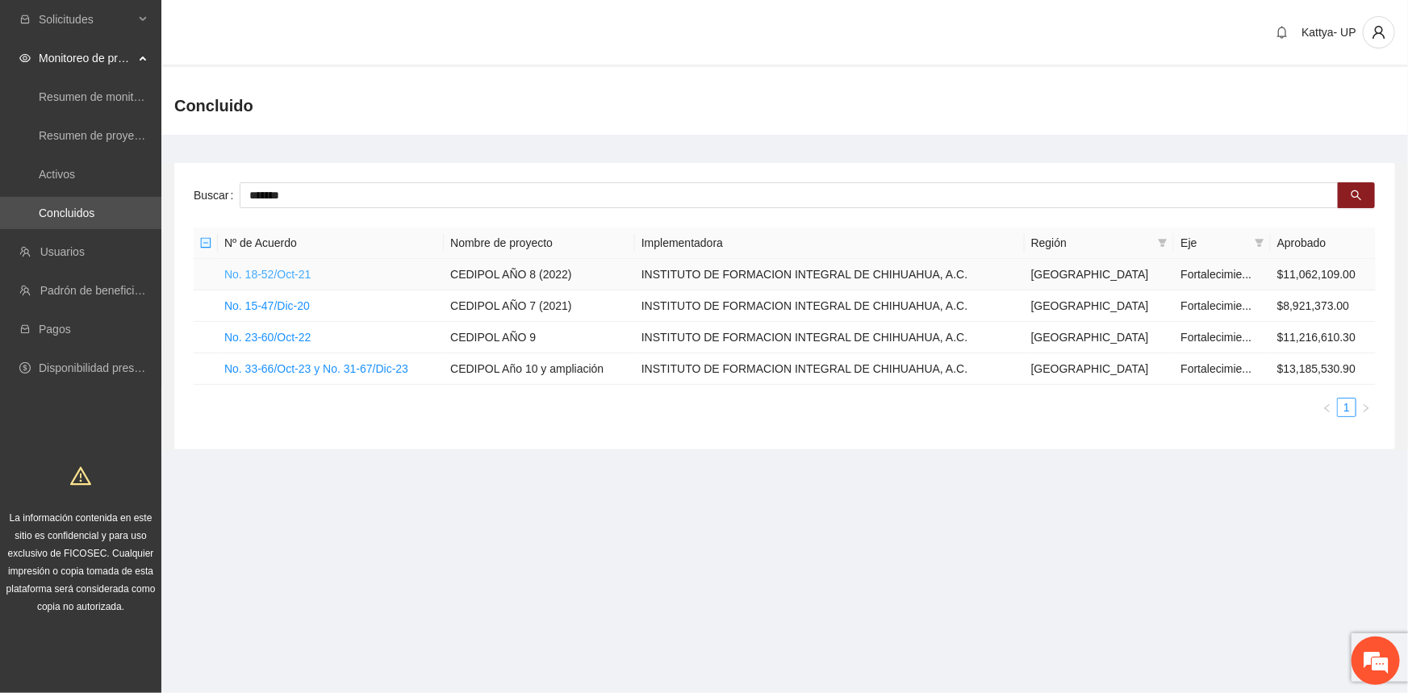
click at [260, 280] on link "No. 18-52/Oct-21" at bounding box center [267, 274] width 86 height 13
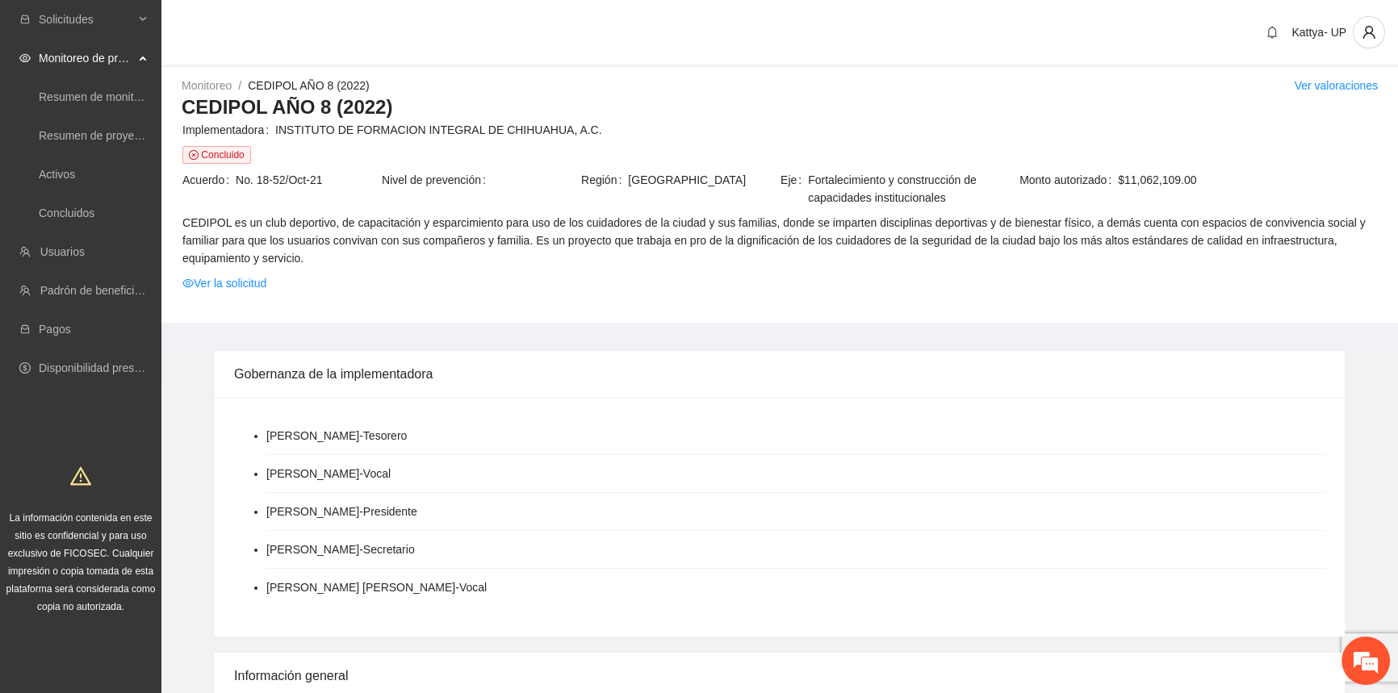
click at [260, 280] on link "Ver la solicitud" at bounding box center [224, 283] width 84 height 18
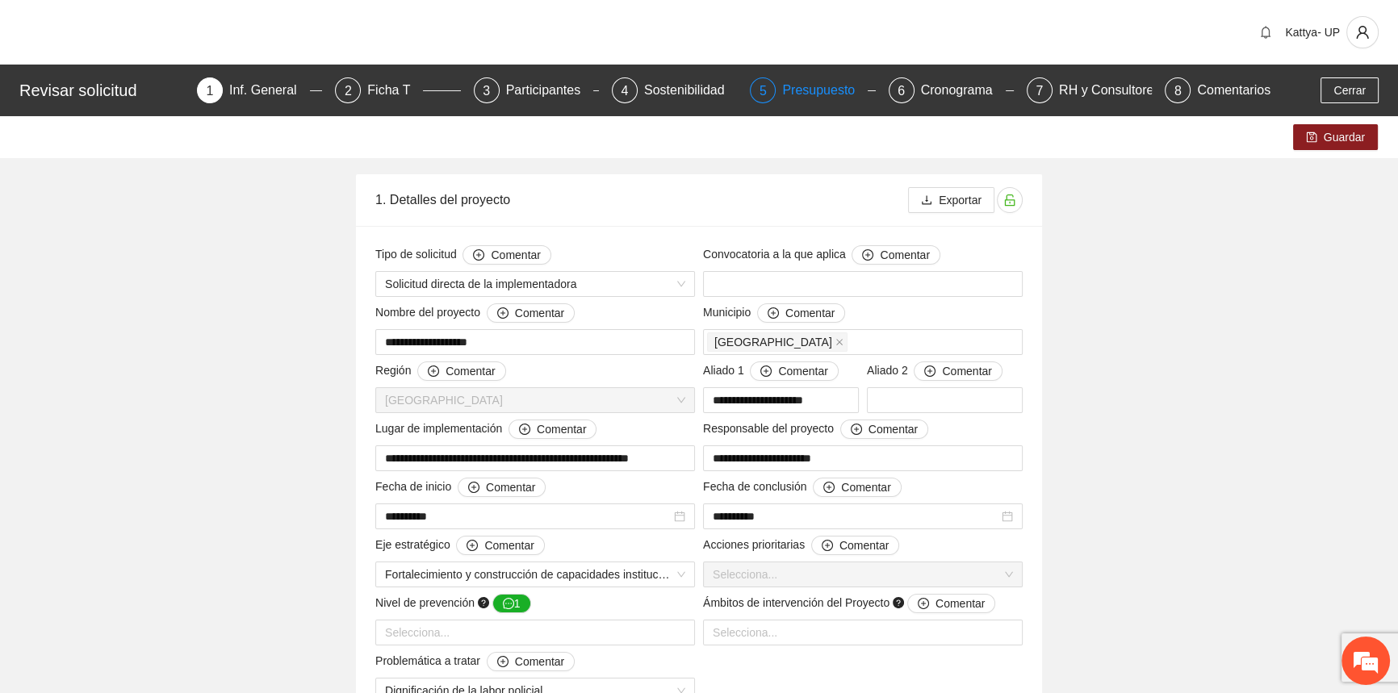
click at [789, 96] on div "Presupuesto" at bounding box center [825, 90] width 86 height 26
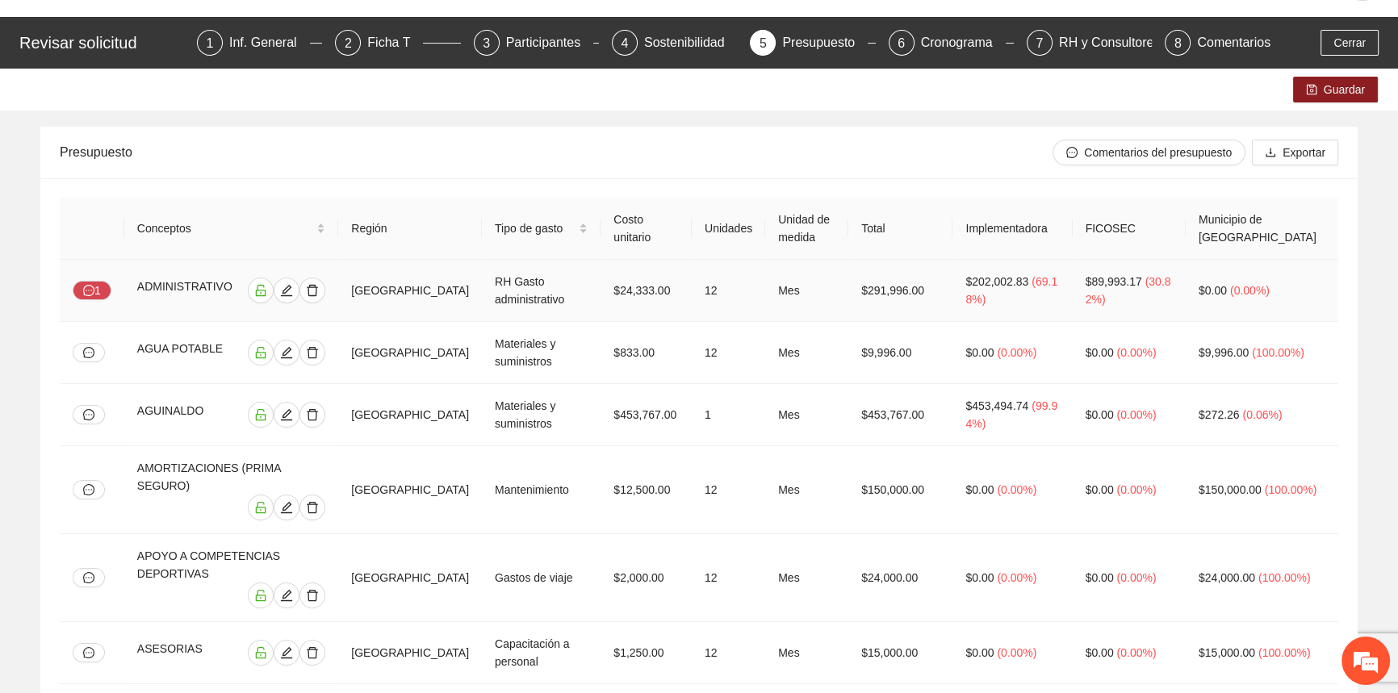
scroll to position [73, 0]
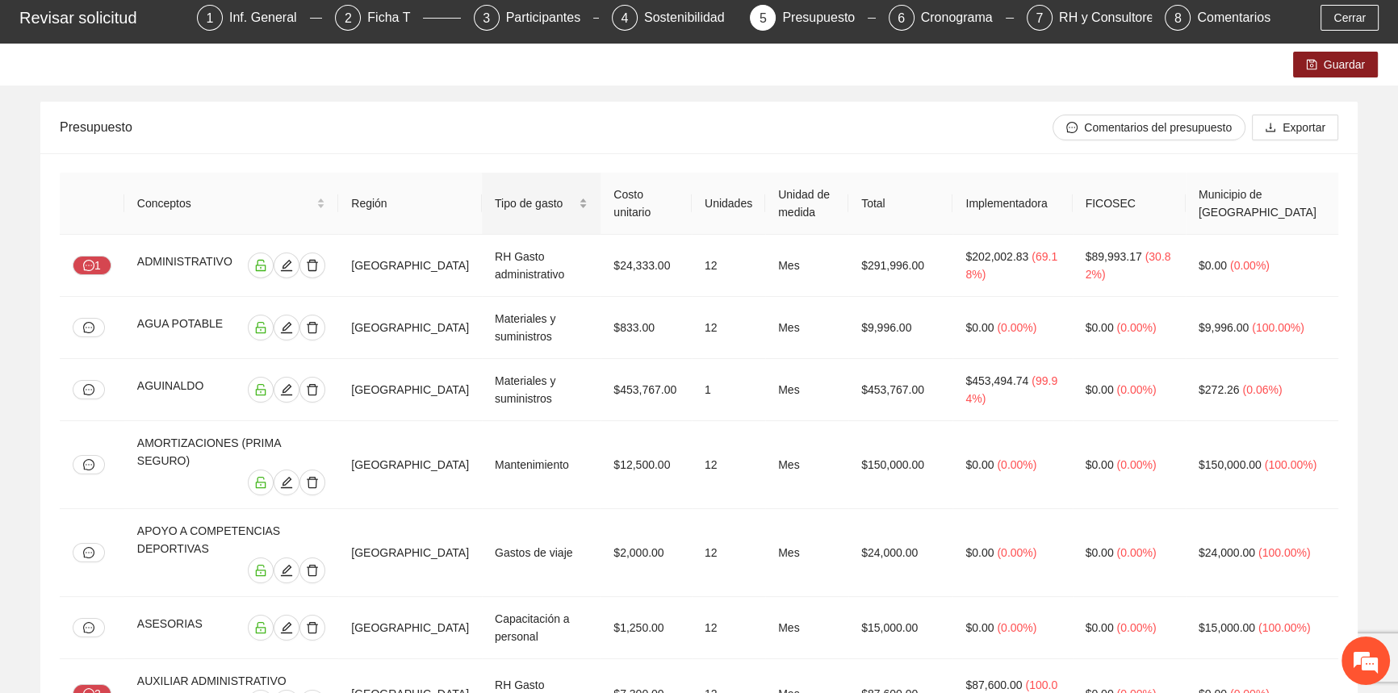
click at [588, 199] on div "Tipo de gasto" at bounding box center [541, 204] width 93 height 18
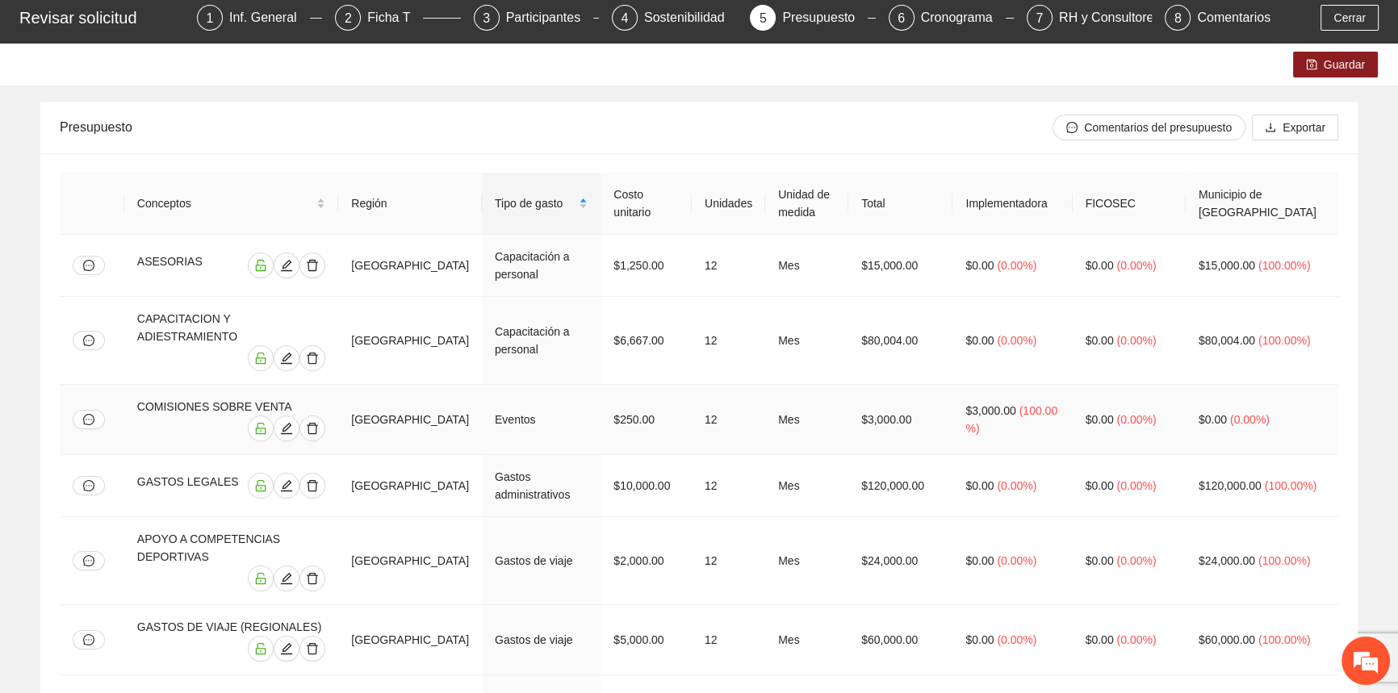
scroll to position [0, 0]
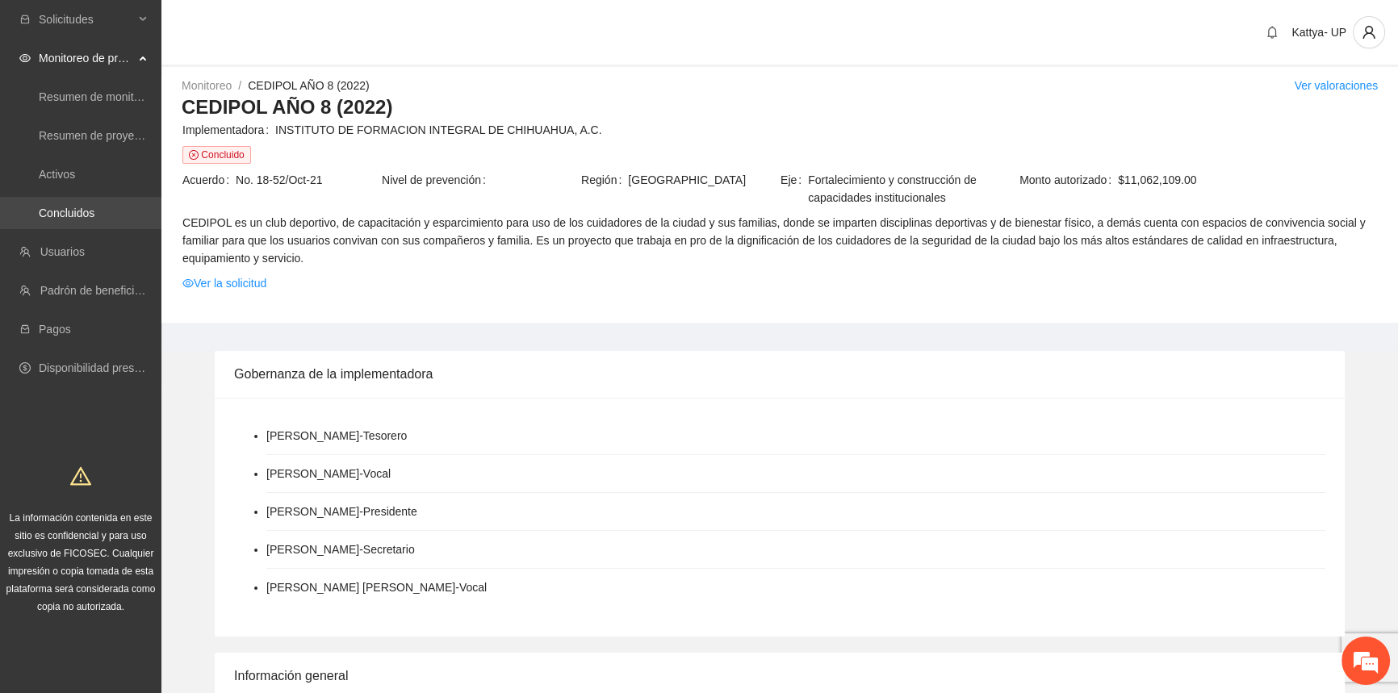
click at [77, 213] on link "Concluidos" at bounding box center [67, 213] width 56 height 13
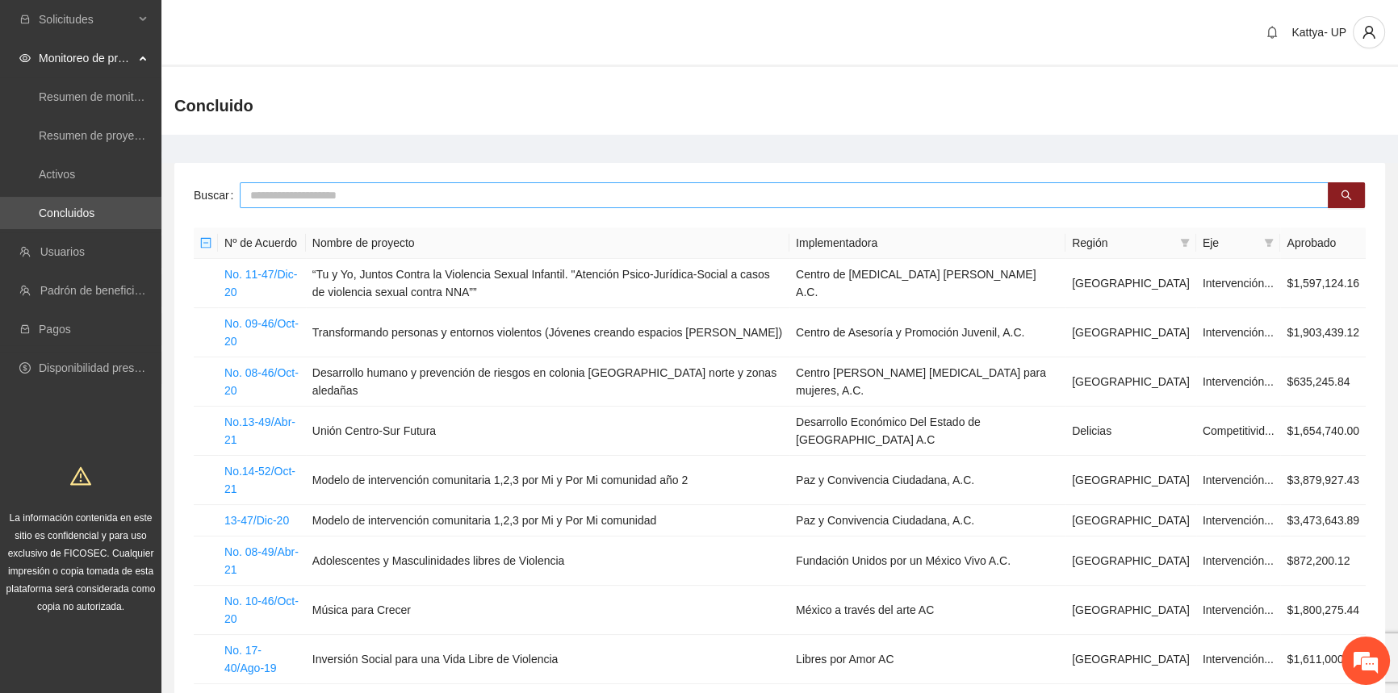
click at [380, 191] on input "text" at bounding box center [784, 195] width 1089 height 26
type input "*******"
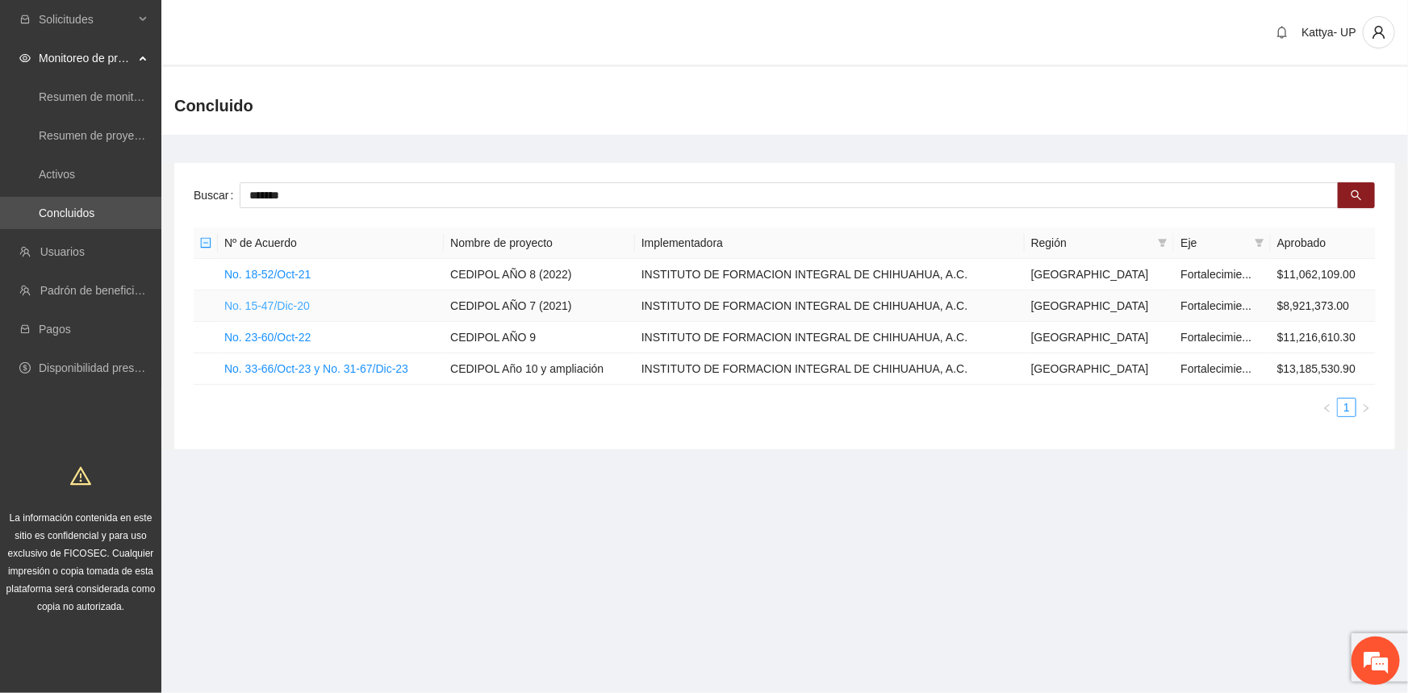
click at [259, 303] on link "No. 15-47/Dic-20" at bounding box center [267, 305] width 86 height 13
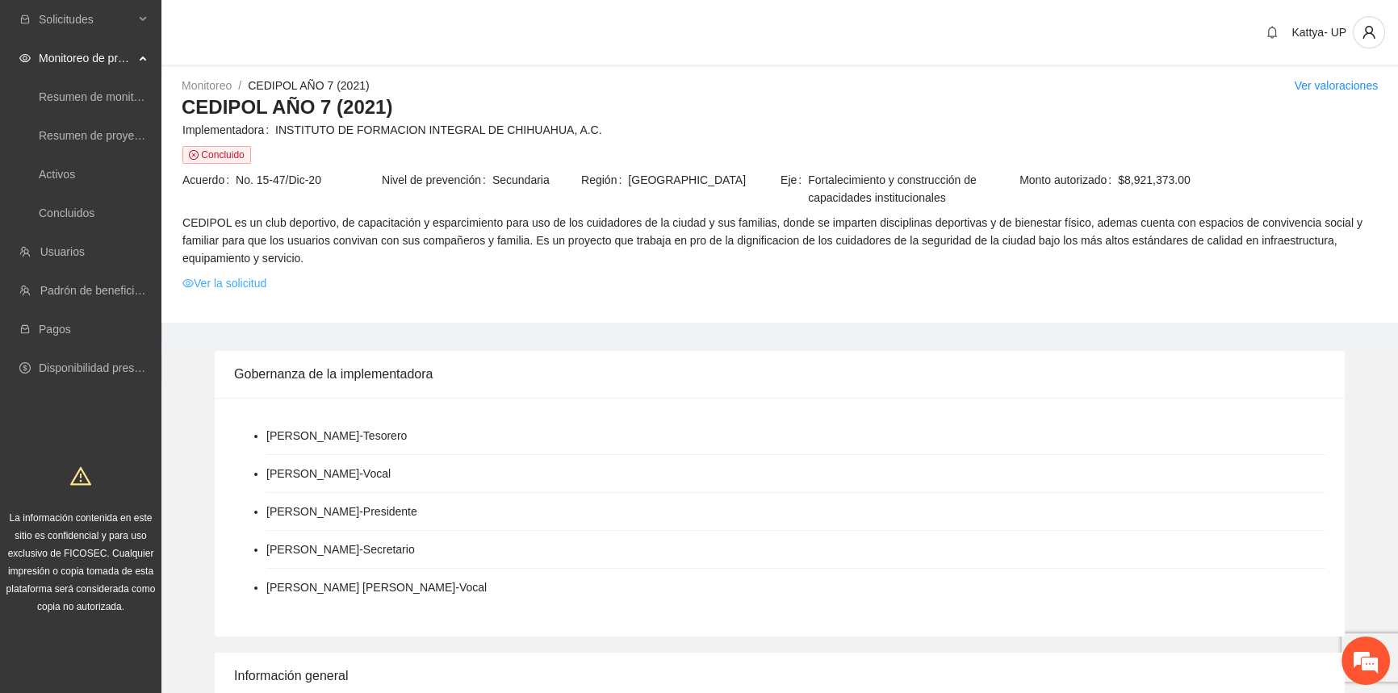
click at [226, 291] on link "Ver la solicitud" at bounding box center [224, 283] width 84 height 18
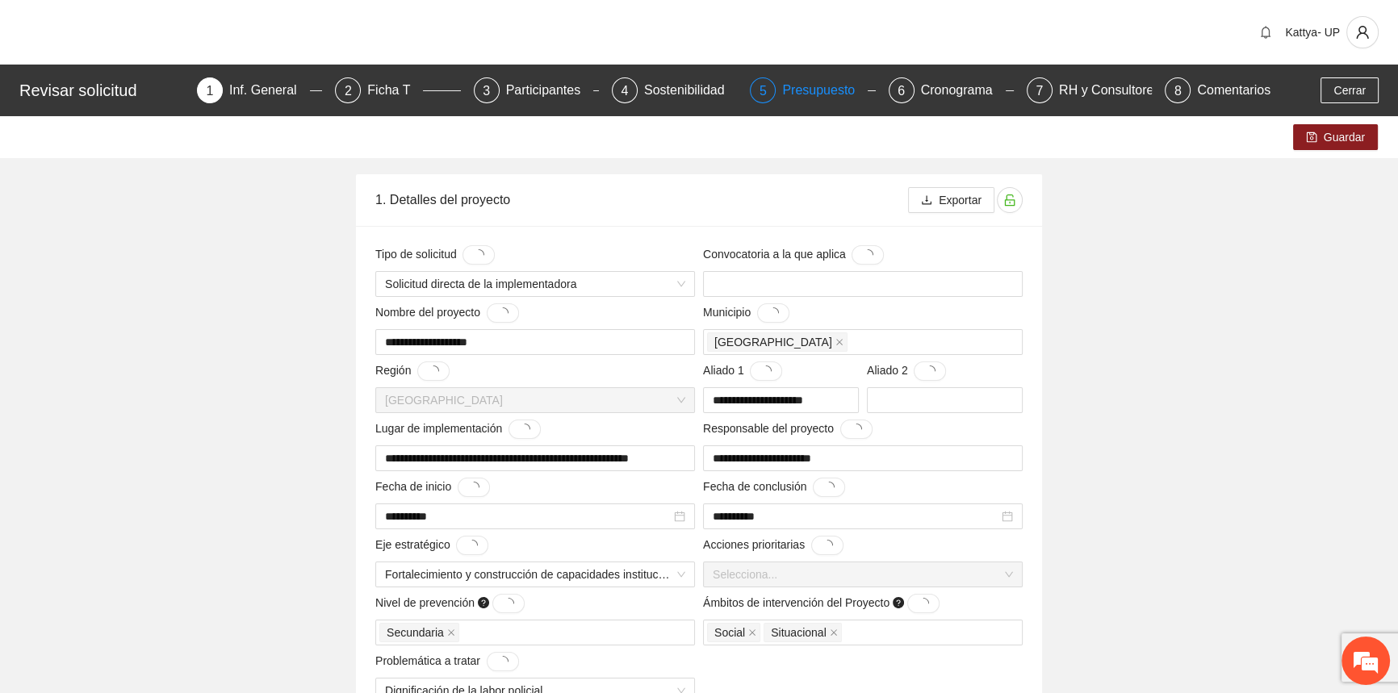
click at [785, 98] on div "Presupuesto" at bounding box center [825, 90] width 86 height 26
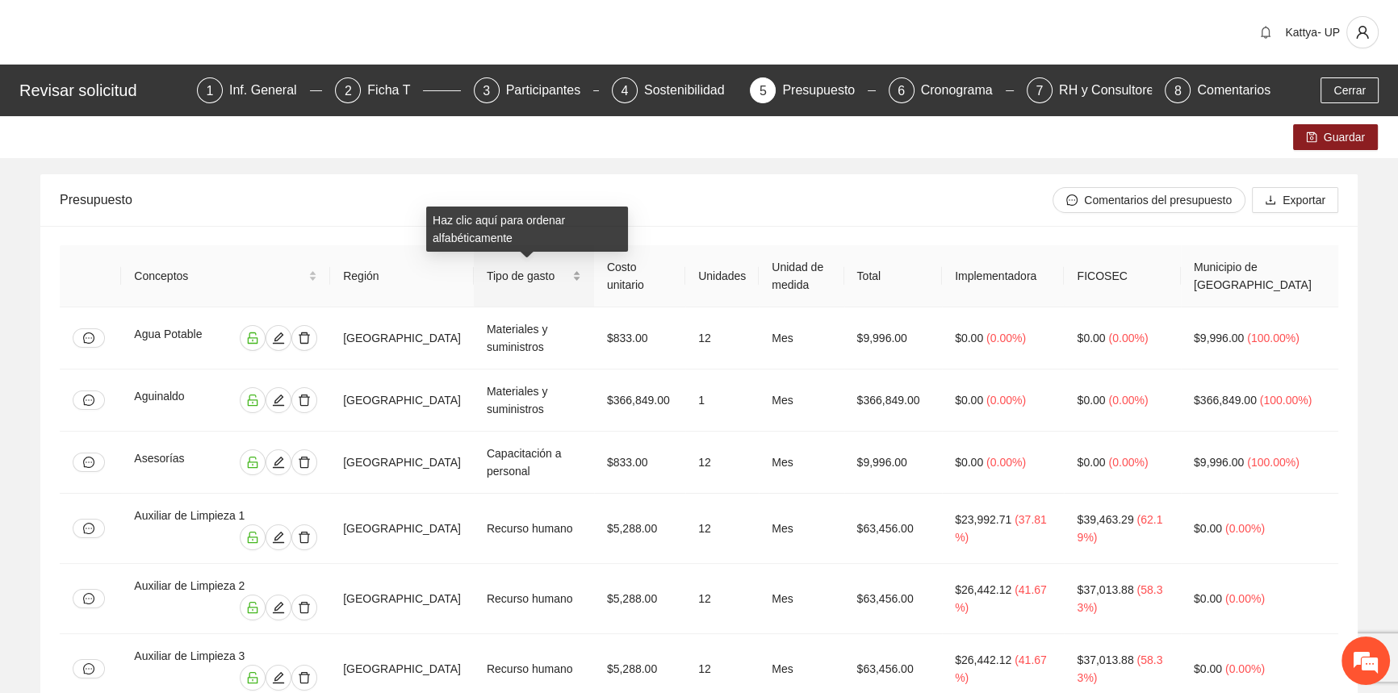
click at [577, 268] on div "Tipo de gasto" at bounding box center [534, 276] width 94 height 18
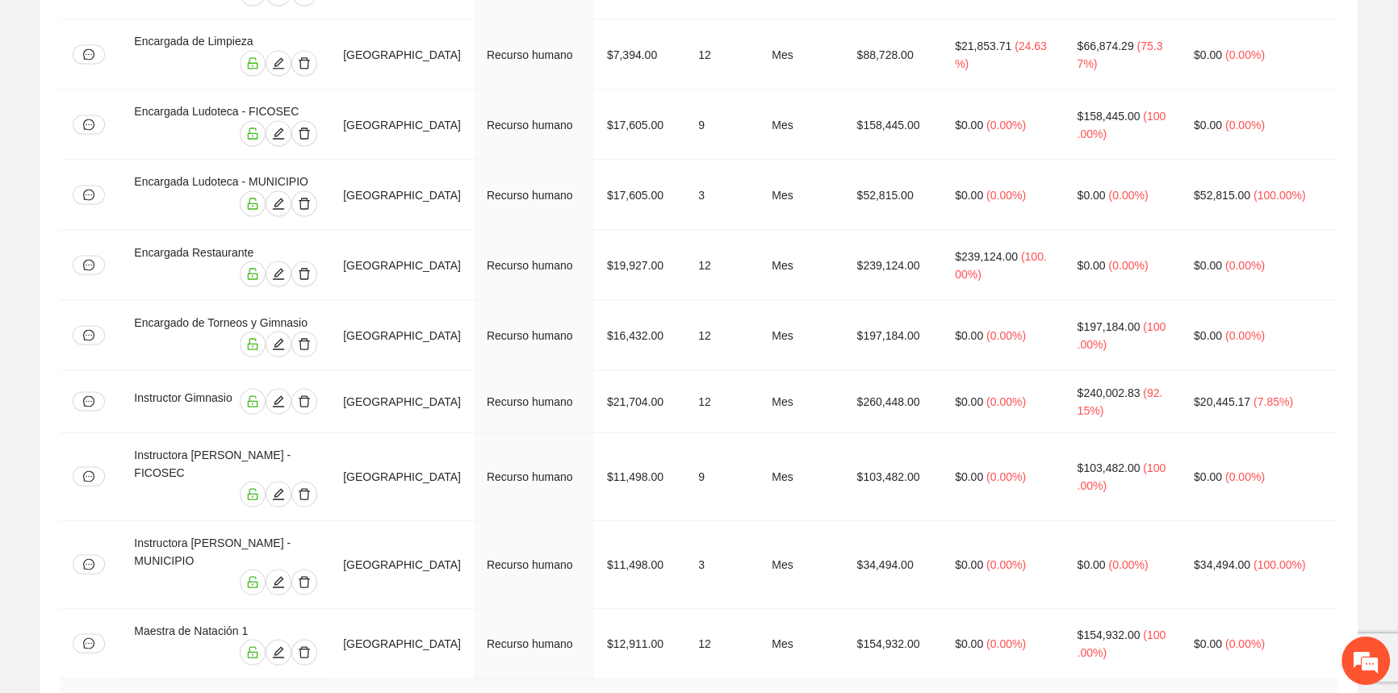
scroll to position [3889, 0]
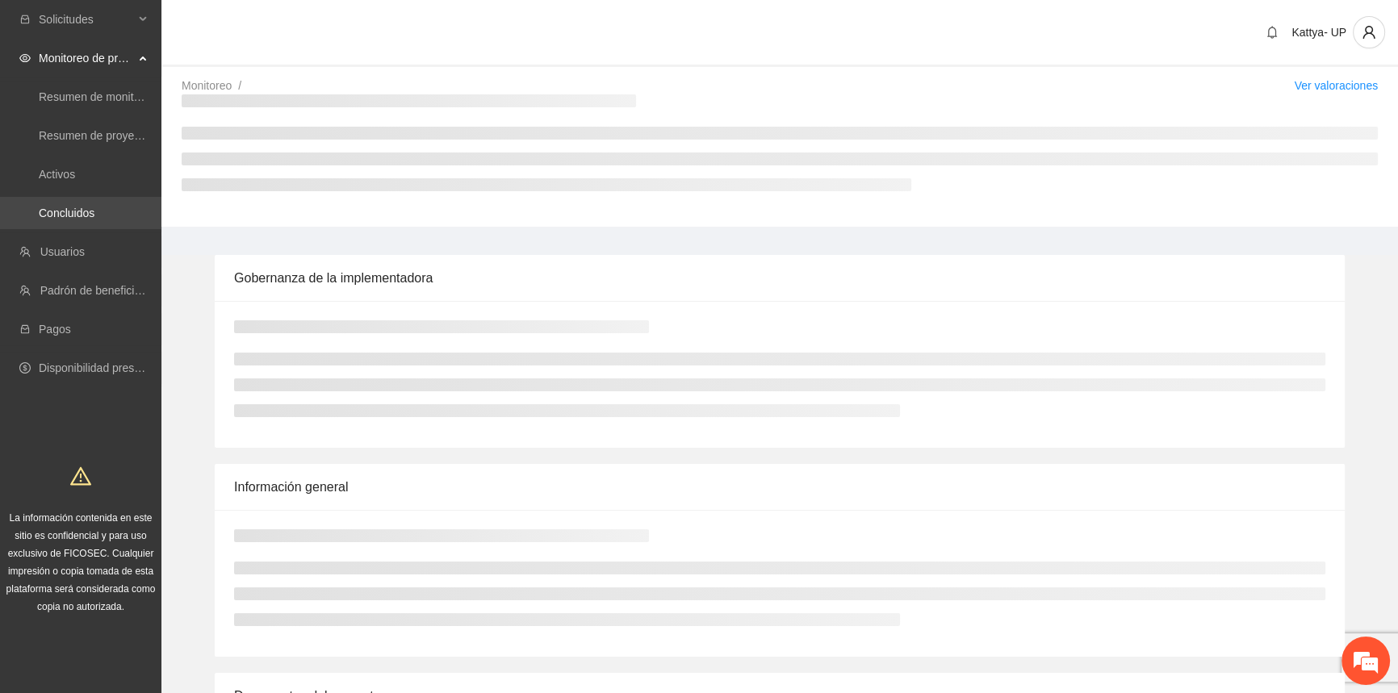
click at [75, 220] on link "Concluidos" at bounding box center [67, 213] width 56 height 13
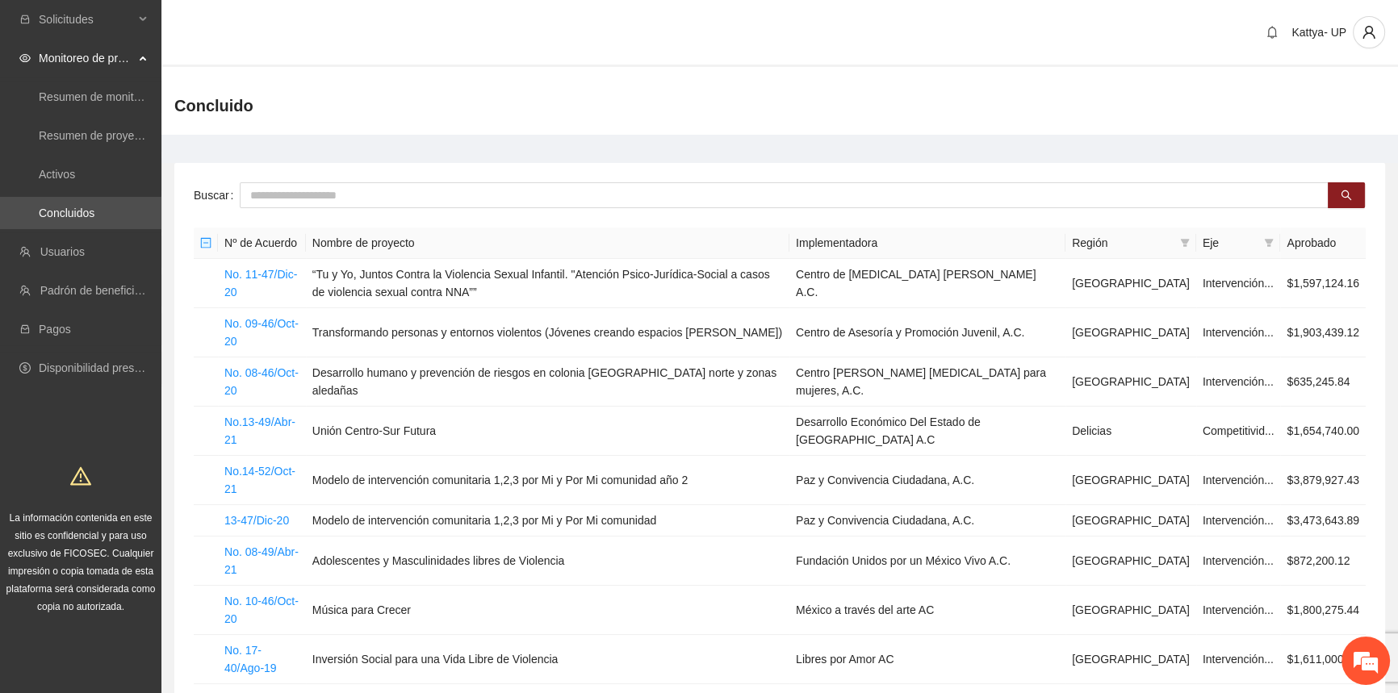
click at [297, 179] on div "Buscar Nº de Acuerdo Nombre de proyecto Implementadora Región Eje Aprobado No. …" at bounding box center [779, 480] width 1211 height 635
click at [299, 190] on input "text" at bounding box center [784, 195] width 1089 height 26
type input "*******"
